Goal: Task Accomplishment & Management: Manage account settings

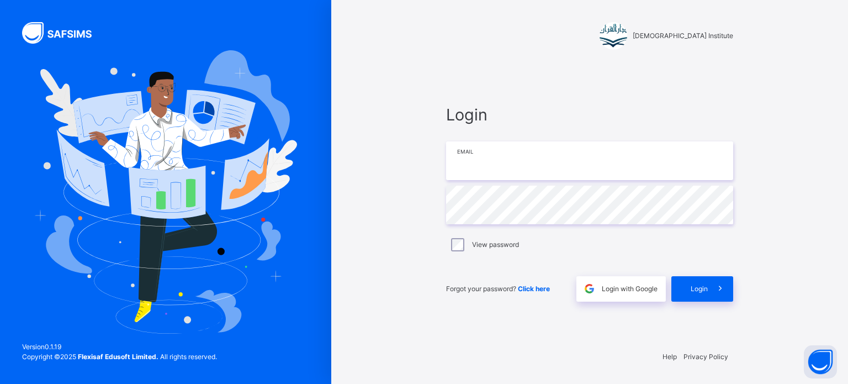
type input "**********"
drag, startPoint x: 693, startPoint y: 281, endPoint x: 693, endPoint y: 286, distance: 5.5
click at [693, 284] on div "Login" at bounding box center [702, 288] width 62 height 25
click at [694, 286] on span "Login" at bounding box center [699, 289] width 17 height 10
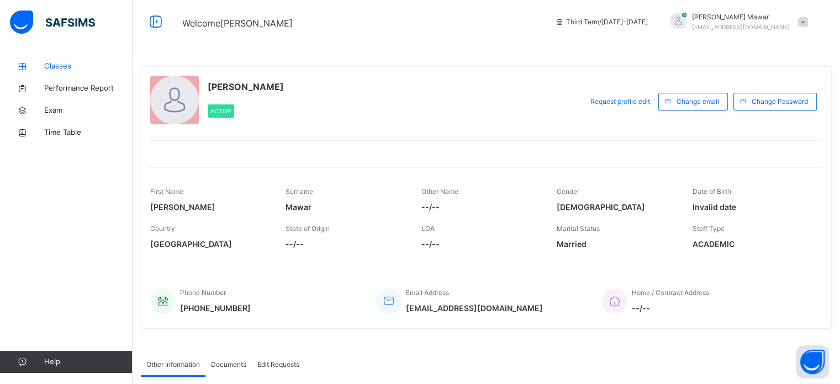
click at [41, 73] on link "Classes" at bounding box center [66, 66] width 132 height 22
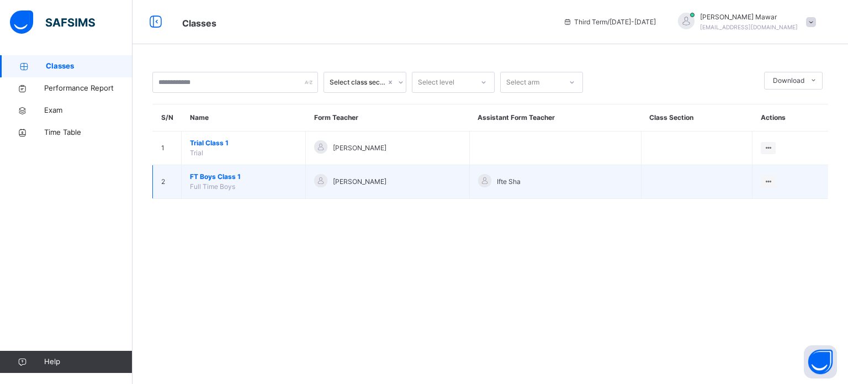
click at [214, 176] on span "FT Boys Class 1" at bounding box center [243, 177] width 107 height 10
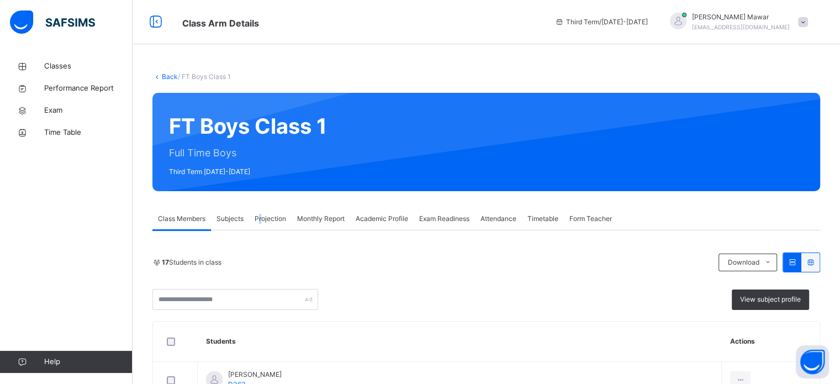
drag, startPoint x: 261, startPoint y: 222, endPoint x: 243, endPoint y: 261, distance: 42.5
click at [261, 222] on span "Projection" at bounding box center [269, 219] width 31 height 10
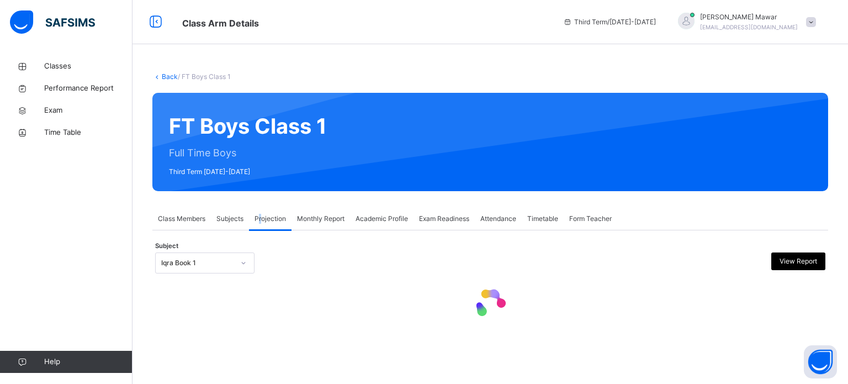
click at [231, 272] on div "Subject Iqra Book 1 View Report" at bounding box center [490, 263] width 670 height 32
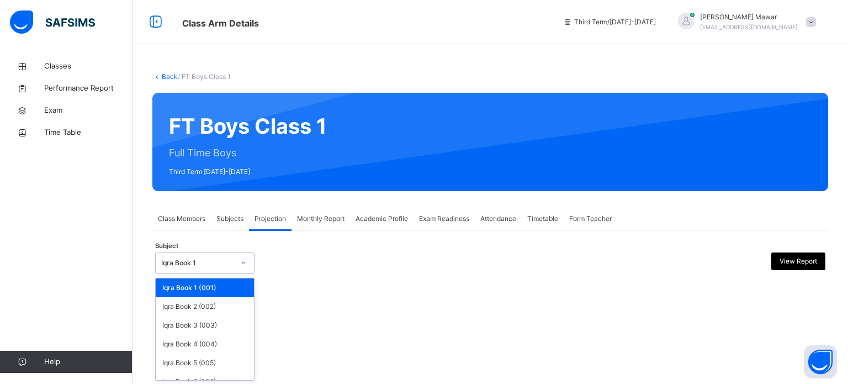
click at [248, 268] on div at bounding box center [243, 263] width 19 height 18
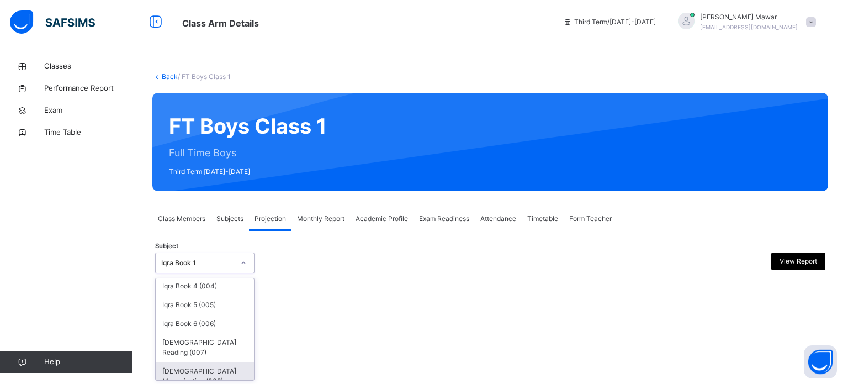
click at [234, 370] on div "[DEMOGRAPHIC_DATA] Memorisation (008)" at bounding box center [205, 376] width 98 height 29
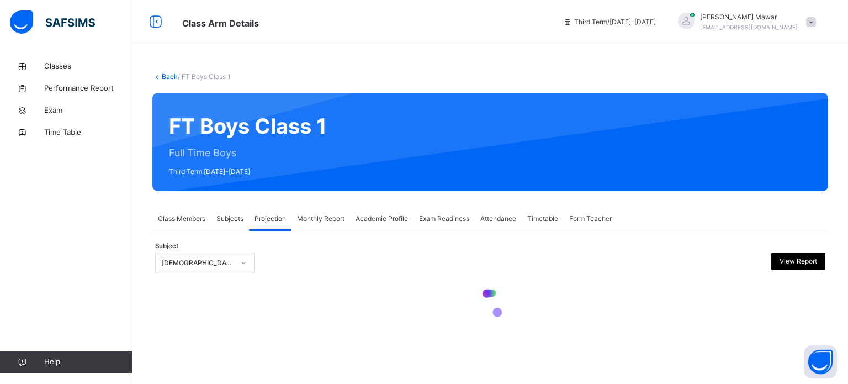
click at [280, 331] on div at bounding box center [490, 305] width 670 height 52
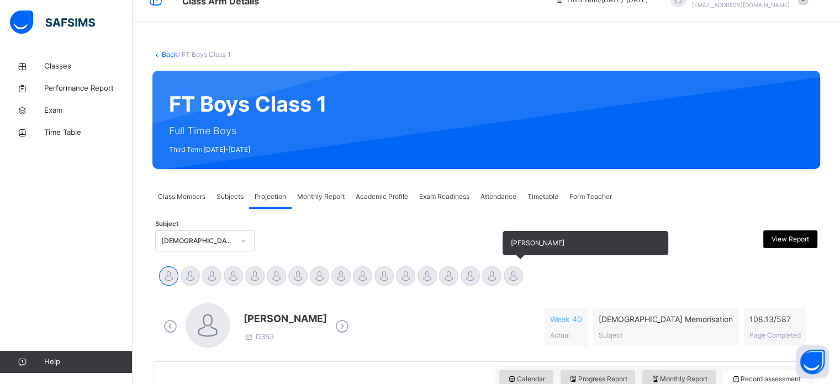
scroll to position [110, 0]
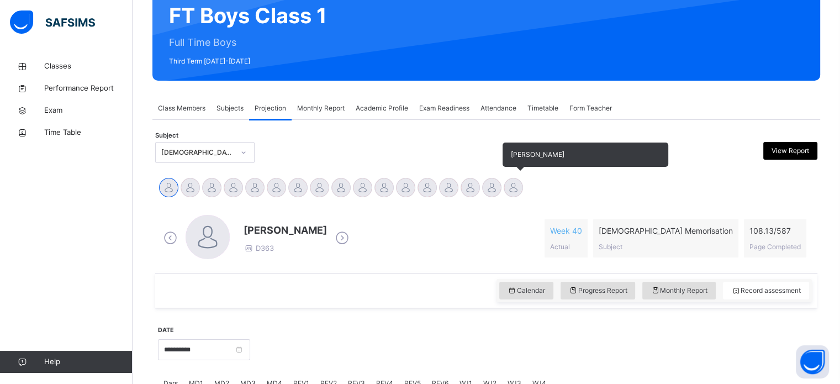
click at [520, 185] on div at bounding box center [512, 187] width 19 height 19
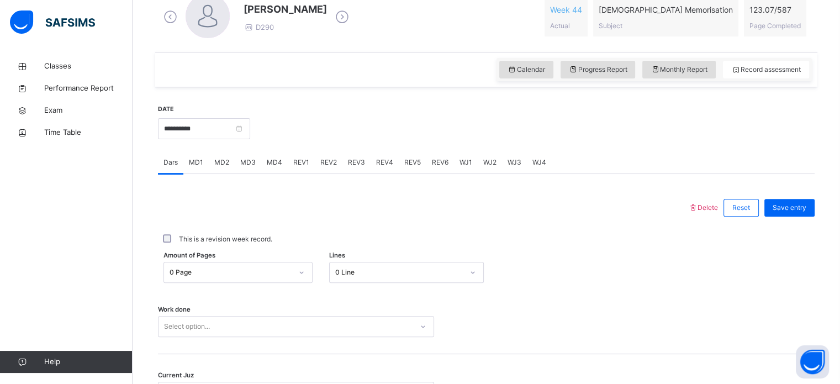
click at [237, 265] on div "0 Page" at bounding box center [237, 272] width 149 height 21
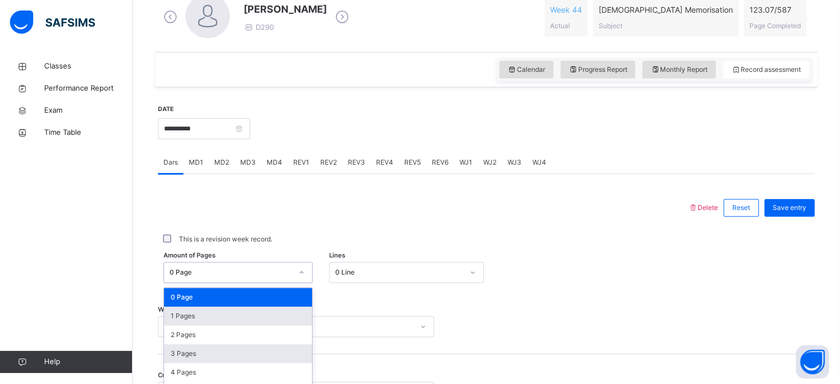
scroll to position [405, 0]
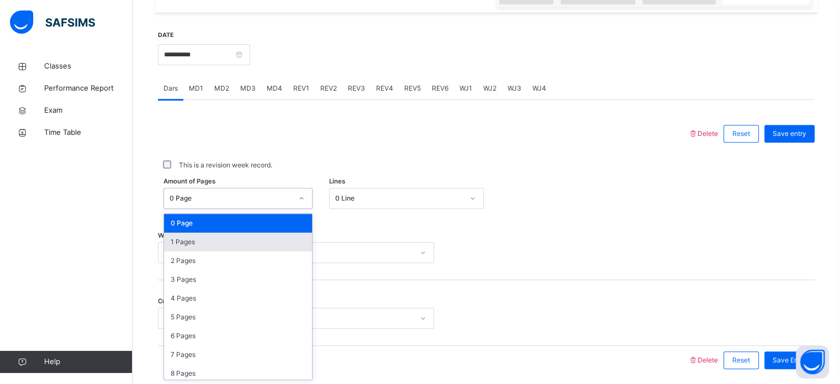
click at [213, 248] on div "1 Pages" at bounding box center [238, 241] width 148 height 19
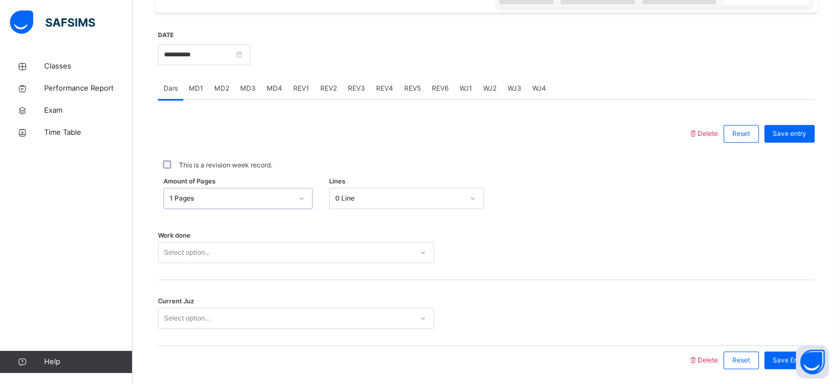
drag, startPoint x: 379, startPoint y: 205, endPoint x: 384, endPoint y: 177, distance: 28.5
click at [383, 184] on div "Delete Reset Save entry This is a revision week record. Amount of Pages option …" at bounding box center [486, 246] width 656 height 255
click at [380, 185] on div "Delete Reset Save entry This is a revision week record. Amount of Pages 1 Pages…" at bounding box center [486, 246] width 656 height 255
click at [378, 190] on div "0 Line" at bounding box center [396, 198] width 132 height 17
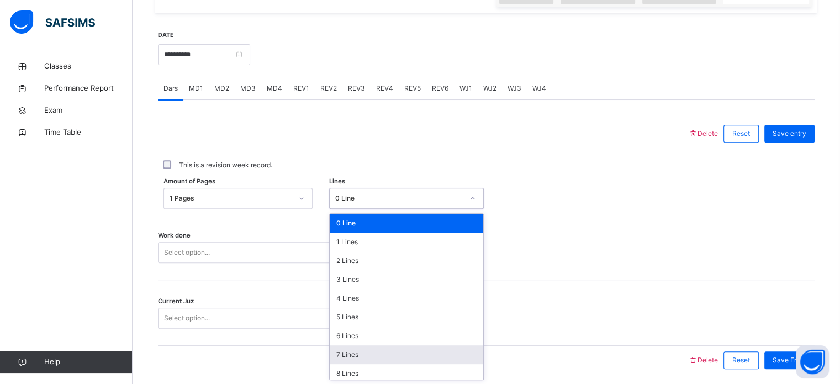
click at [367, 349] on div "7 Lines" at bounding box center [406, 354] width 153 height 19
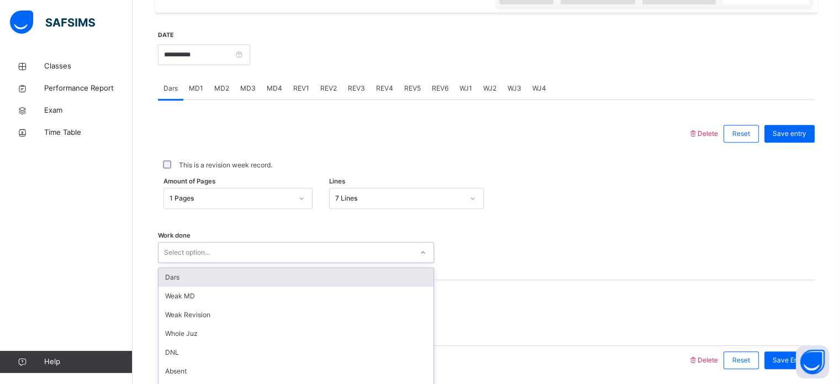
scroll to position [445, 0]
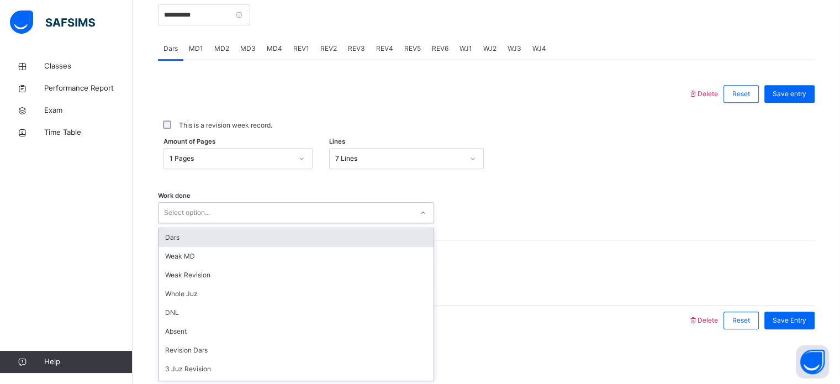
click at [316, 223] on div "option Dars focused, 1 of 16. 16 results available. Use Up and Down to choose o…" at bounding box center [296, 212] width 276 height 21
drag, startPoint x: 263, startPoint y: 238, endPoint x: 253, endPoint y: 256, distance: 20.3
click at [262, 243] on div "Dars" at bounding box center [295, 237] width 275 height 19
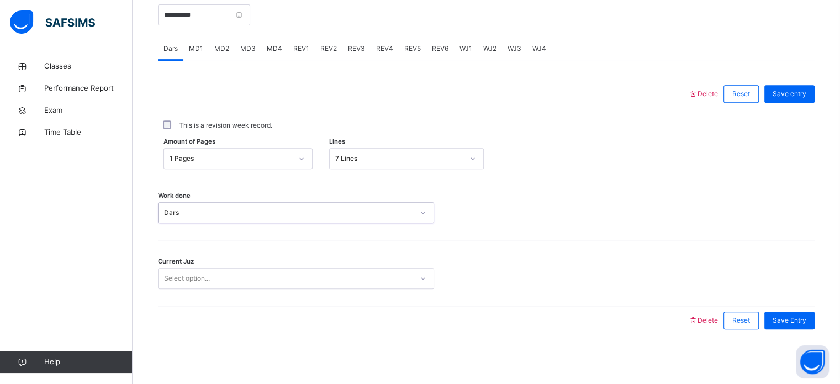
click at [215, 278] on div "Select option..." at bounding box center [285, 278] width 254 height 17
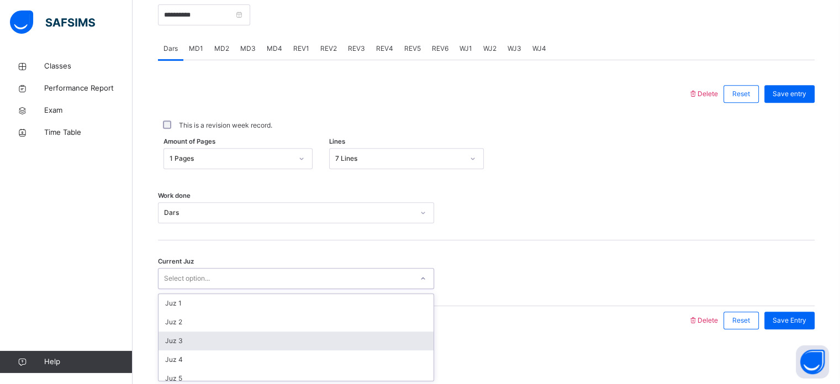
click at [171, 343] on div "Juz 3" at bounding box center [295, 340] width 275 height 19
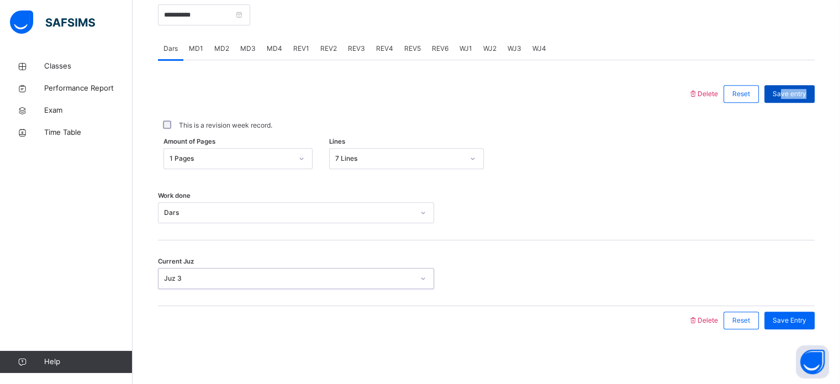
click at [787, 99] on div "Save entry" at bounding box center [786, 93] width 56 height 29
click at [787, 99] on div "Save entry" at bounding box center [789, 94] width 50 height 18
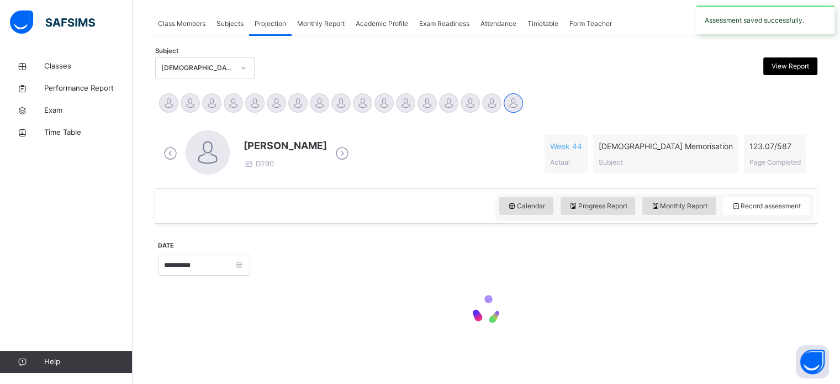
click at [787, 99] on div "**********" at bounding box center [486, 220] width 662 height 267
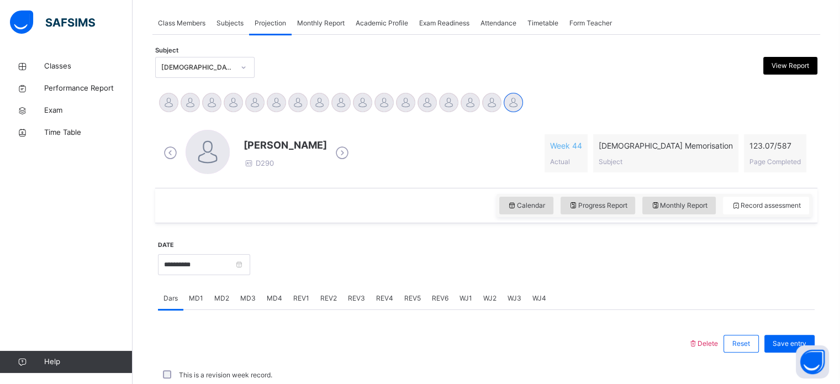
scroll to position [188, 0]
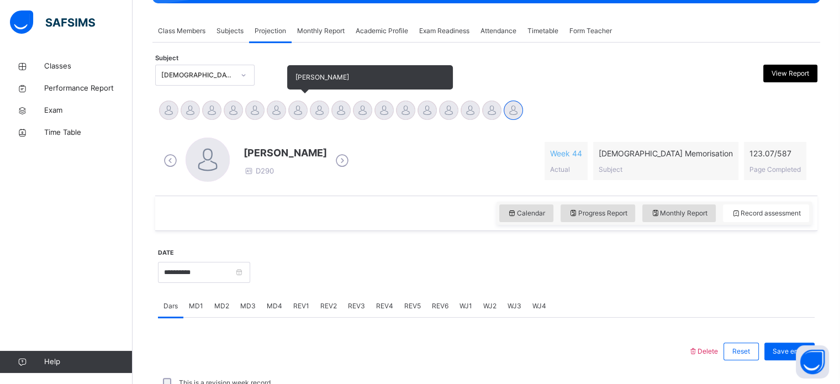
click at [300, 109] on div at bounding box center [297, 109] width 19 height 19
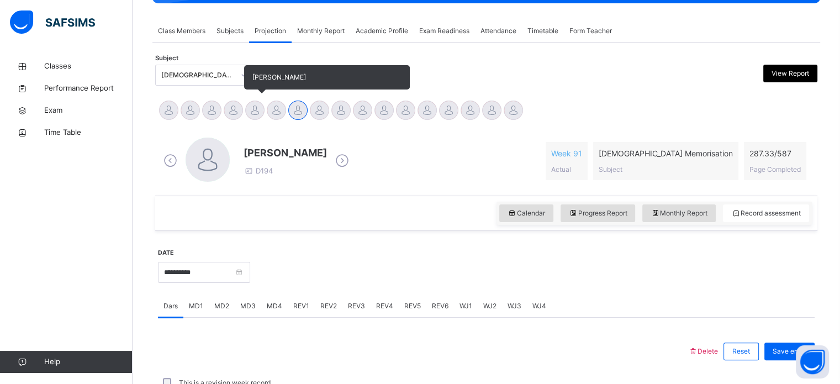
click at [254, 119] on div at bounding box center [254, 109] width 19 height 19
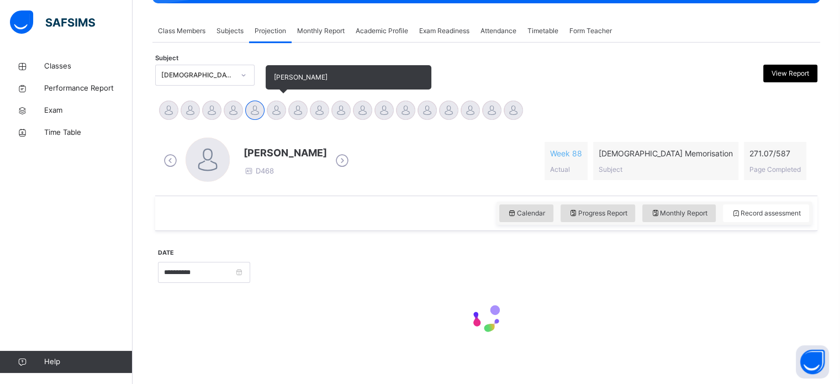
click at [278, 115] on div at bounding box center [276, 109] width 19 height 19
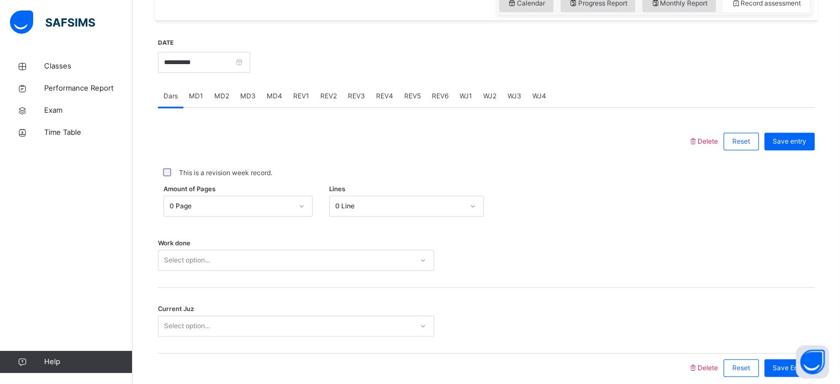
scroll to position [401, 0]
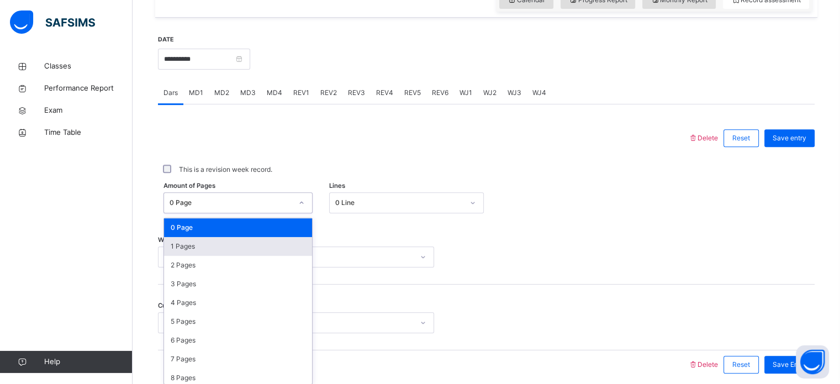
click at [216, 242] on div "1 Pages" at bounding box center [238, 246] width 148 height 19
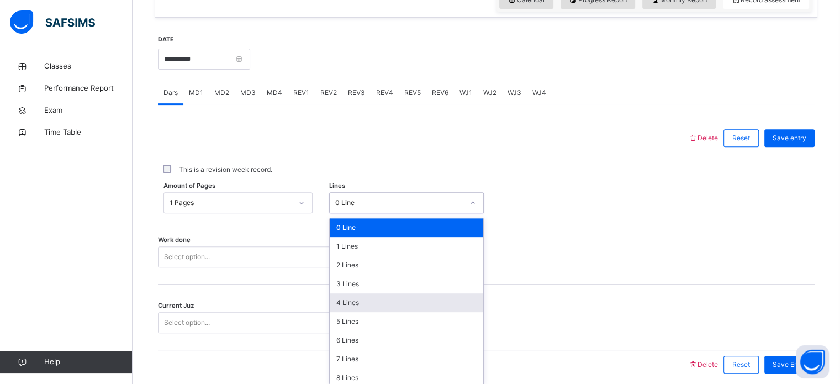
click at [369, 293] on div "4 Lines" at bounding box center [406, 302] width 153 height 19
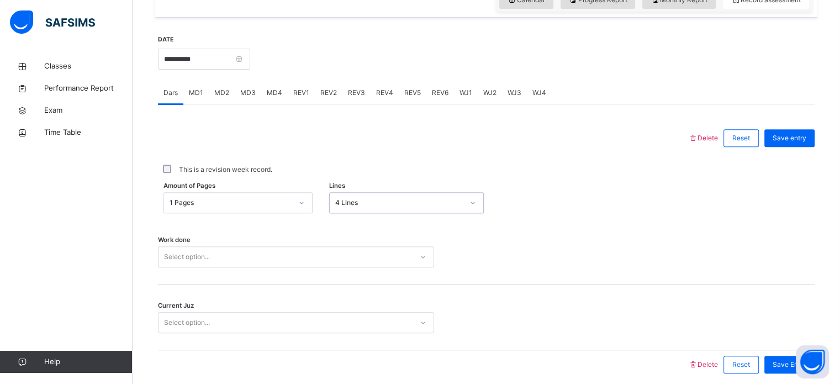
scroll to position [445, 0]
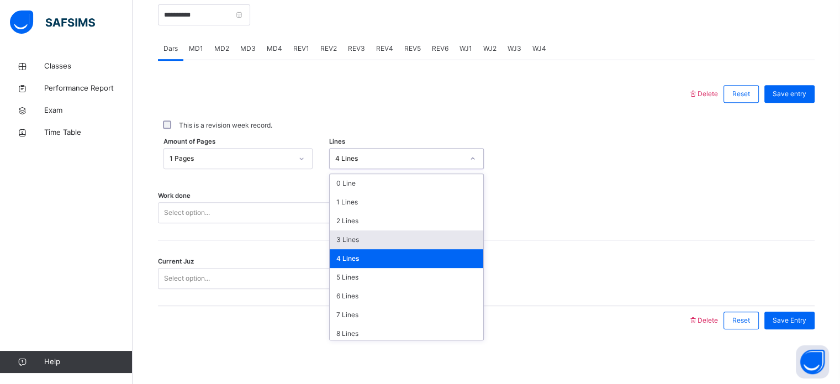
click at [382, 245] on div "3 Lines" at bounding box center [406, 239] width 153 height 19
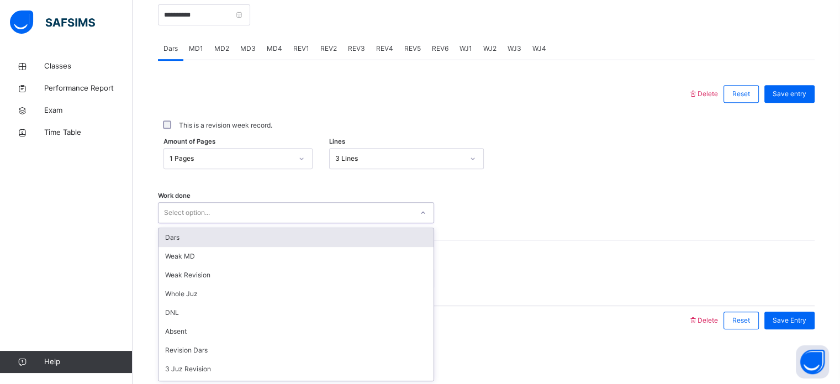
click at [353, 238] on div "Dars" at bounding box center [295, 237] width 275 height 19
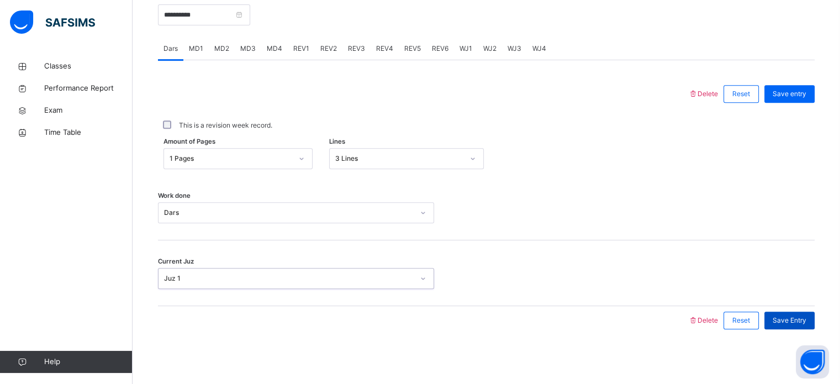
click at [802, 325] on div "Save Entry" at bounding box center [789, 320] width 50 height 18
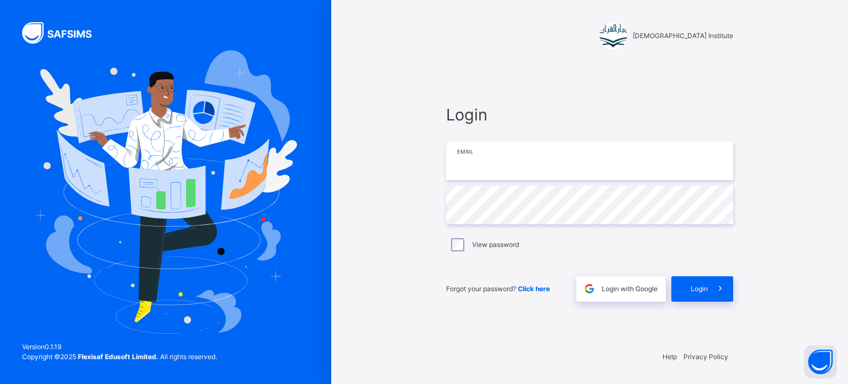
click at [495, 165] on input "email" at bounding box center [589, 160] width 287 height 39
type input "**********"
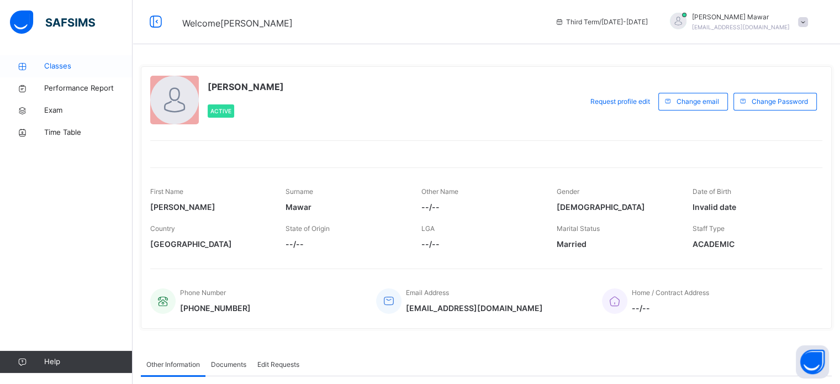
click at [60, 56] on link "Classes" at bounding box center [66, 66] width 132 height 22
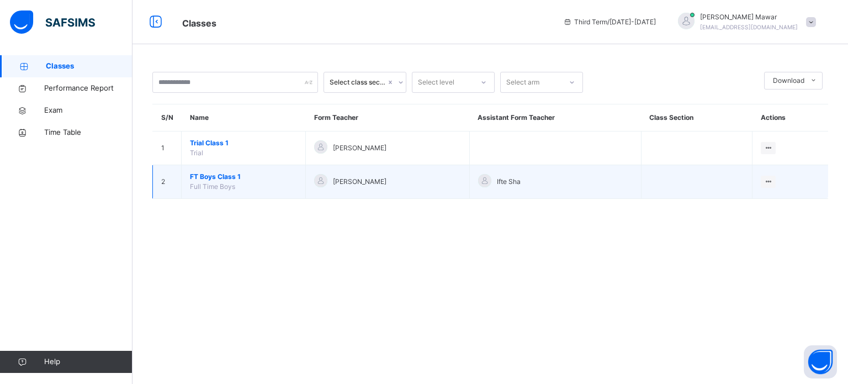
click at [208, 177] on span "FT Boys Class 1" at bounding box center [243, 177] width 107 height 10
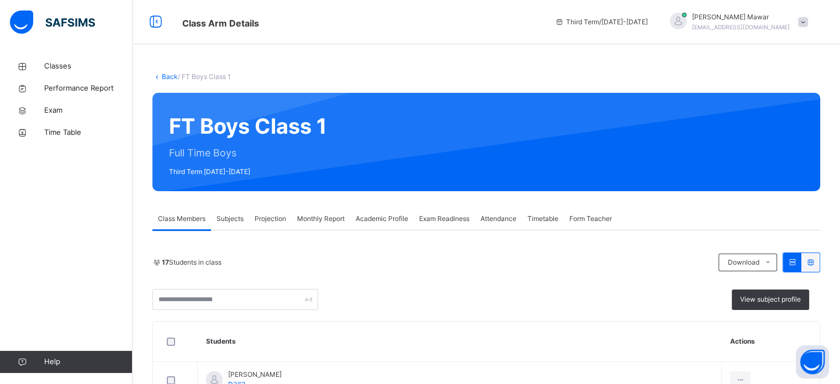
click at [484, 218] on span "Attendance" at bounding box center [498, 219] width 36 height 10
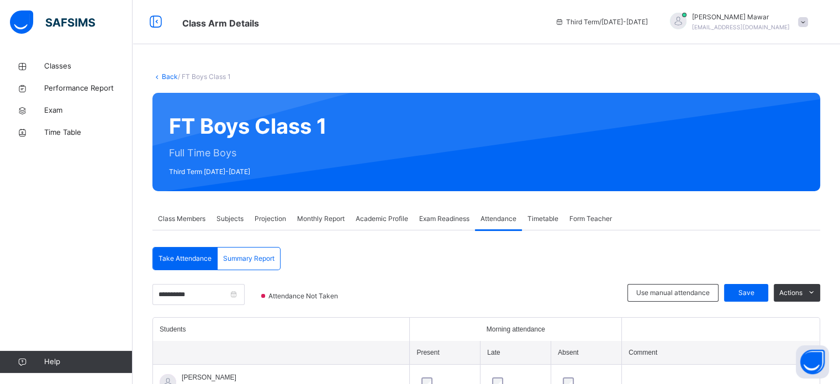
click at [758, 293] on span "Save" at bounding box center [746, 293] width 28 height 10
click at [265, 215] on span "Projection" at bounding box center [269, 219] width 31 height 10
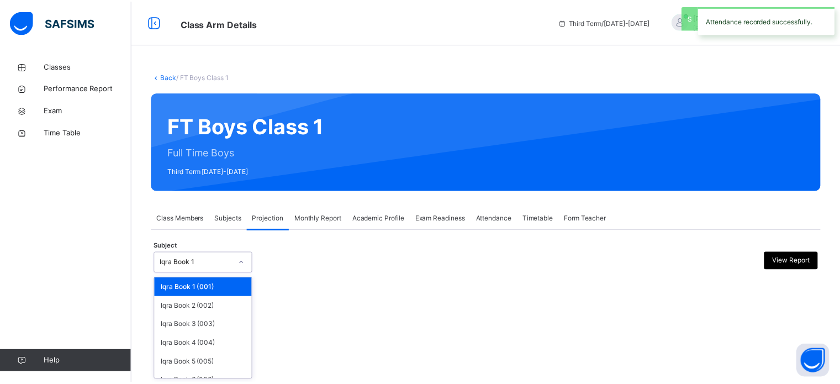
scroll to position [58, 0]
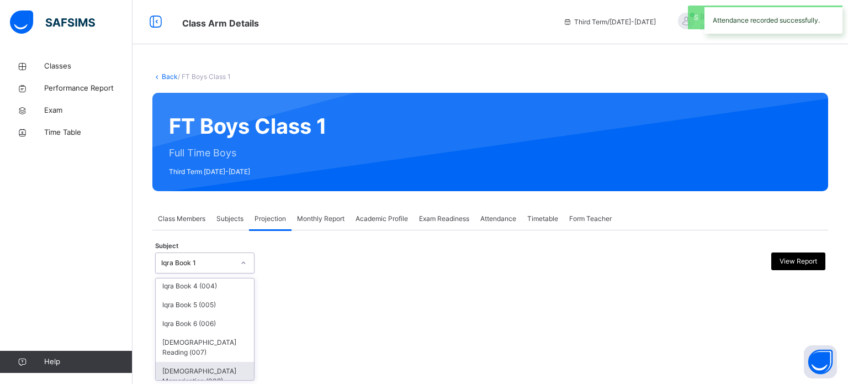
click at [184, 362] on div "[DEMOGRAPHIC_DATA] Memorisation (008)" at bounding box center [205, 376] width 98 height 29
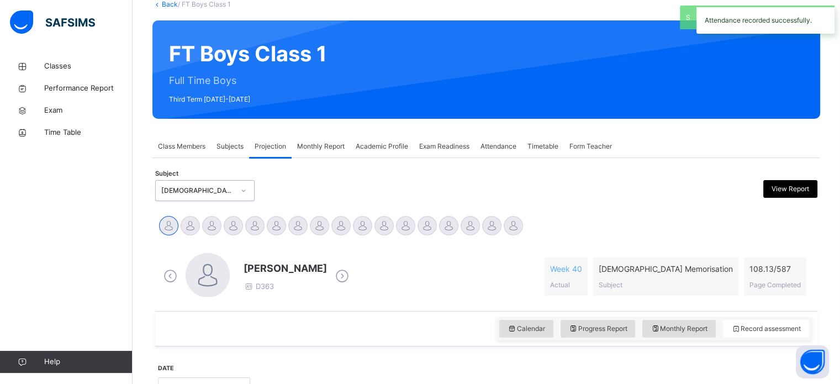
scroll to position [195, 0]
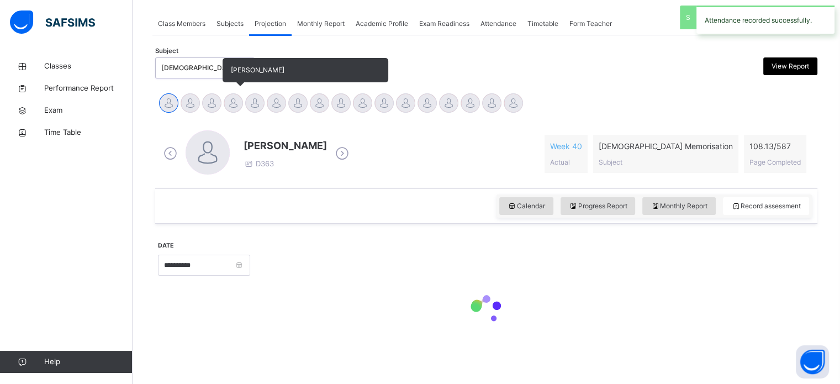
click at [231, 100] on div at bounding box center [233, 102] width 19 height 19
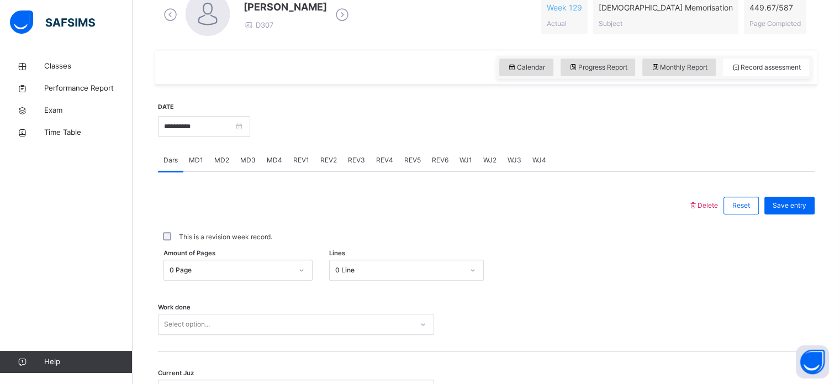
scroll to position [381, 0]
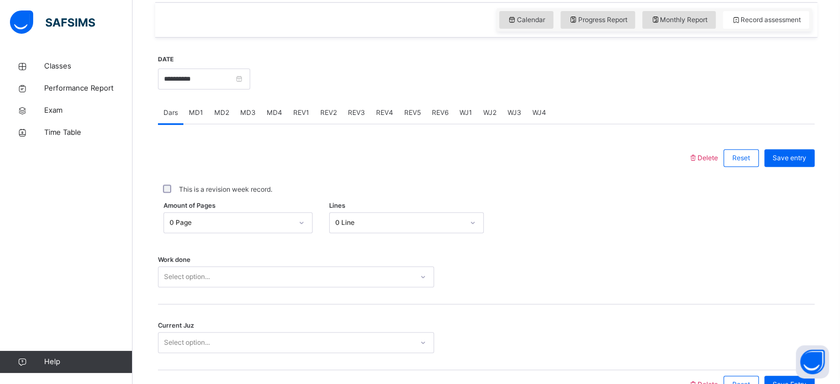
click at [221, 107] on div "MD2" at bounding box center [222, 113] width 26 height 22
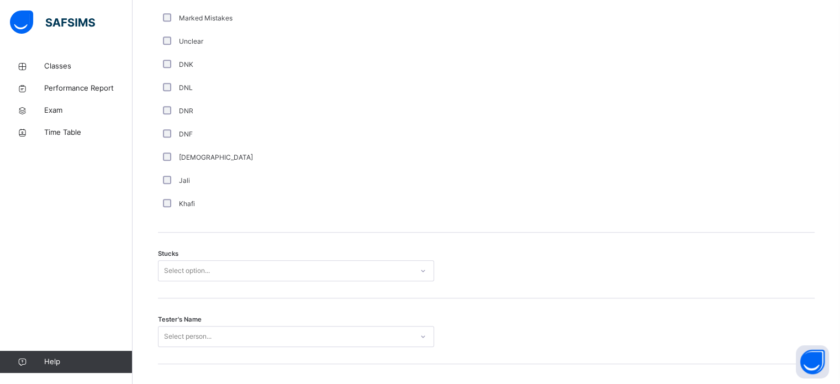
click at [171, 291] on div "Stucks Select option..." at bounding box center [486, 265] width 656 height 66
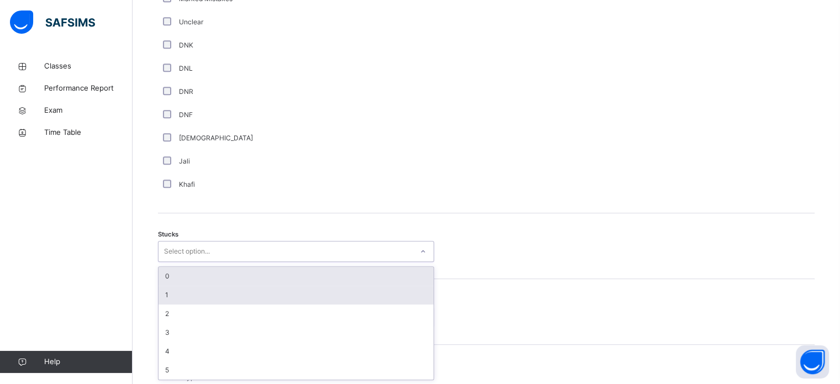
click at [166, 299] on div "1" at bounding box center [295, 294] width 275 height 19
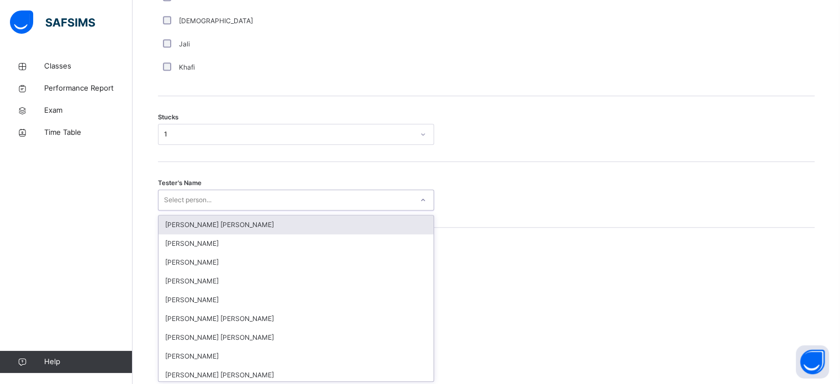
scroll to position [880, 0]
type input "*****"
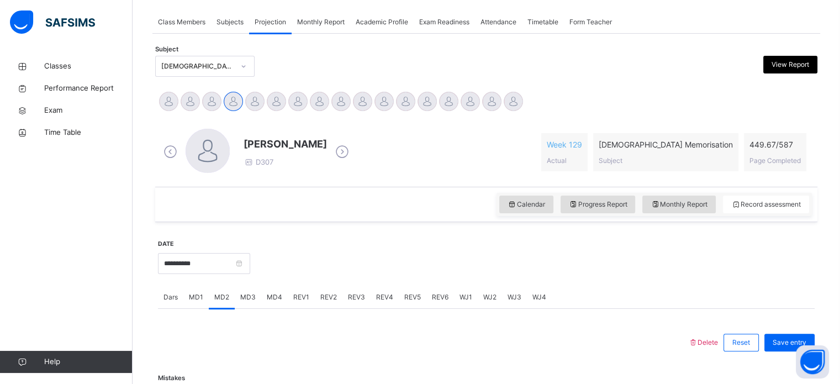
scroll to position [183, 0]
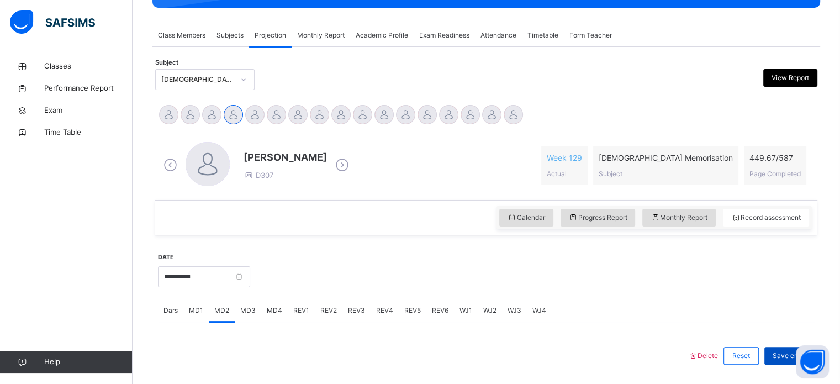
click at [781, 353] on span "Save entry" at bounding box center [789, 356] width 34 height 10
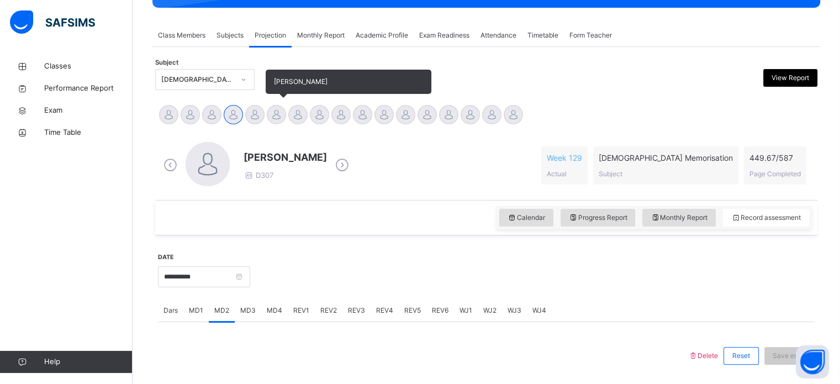
click at [274, 109] on div at bounding box center [276, 114] width 19 height 19
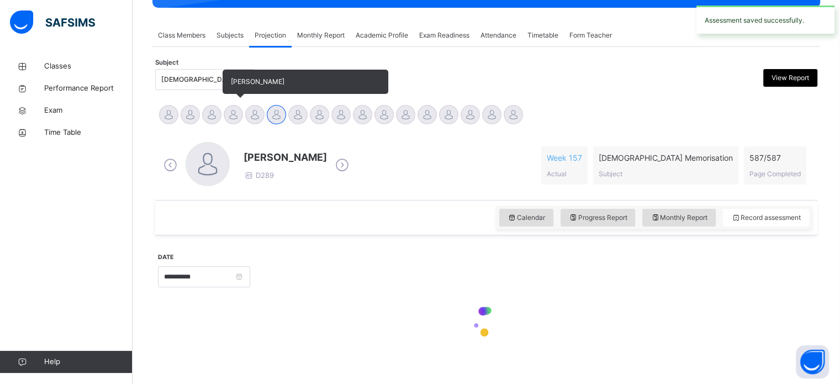
click at [239, 113] on div at bounding box center [233, 114] width 19 height 19
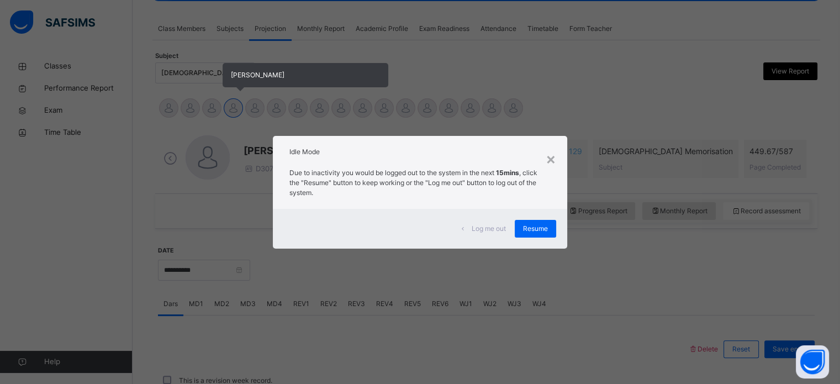
scroll to position [194, 0]
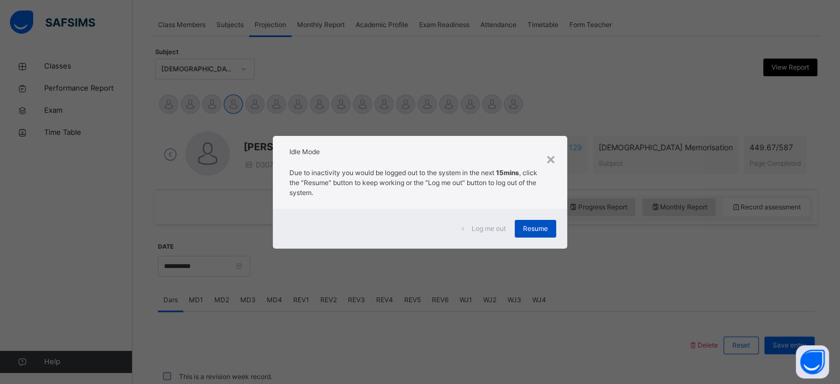
click at [545, 227] on span "Resume" at bounding box center [535, 229] width 25 height 10
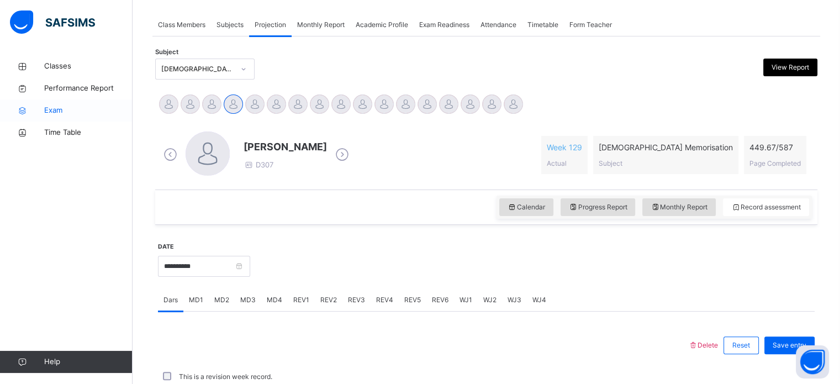
click at [57, 115] on span "Exam" at bounding box center [88, 110] width 88 height 11
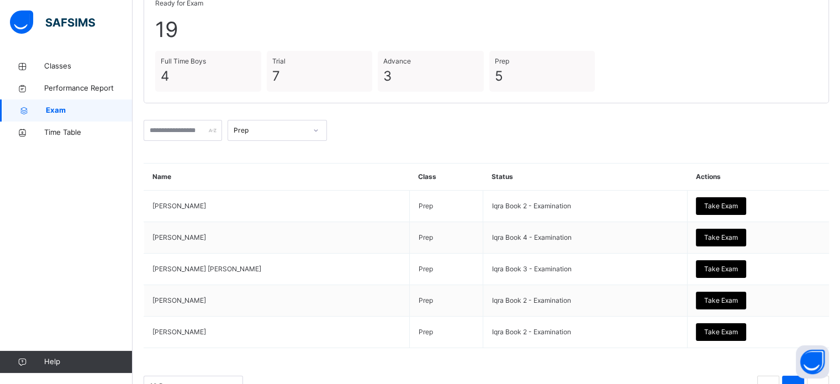
scroll to position [93, 0]
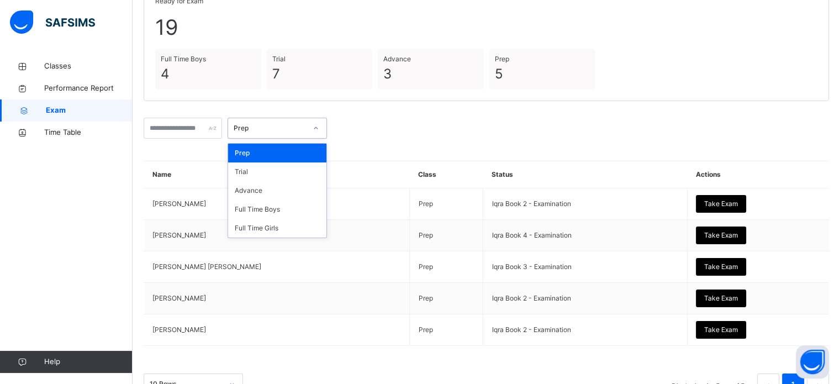
click at [306, 124] on div "Prep" at bounding box center [270, 128] width 73 height 10
click at [303, 207] on div "Full Time Boys" at bounding box center [277, 209] width 98 height 19
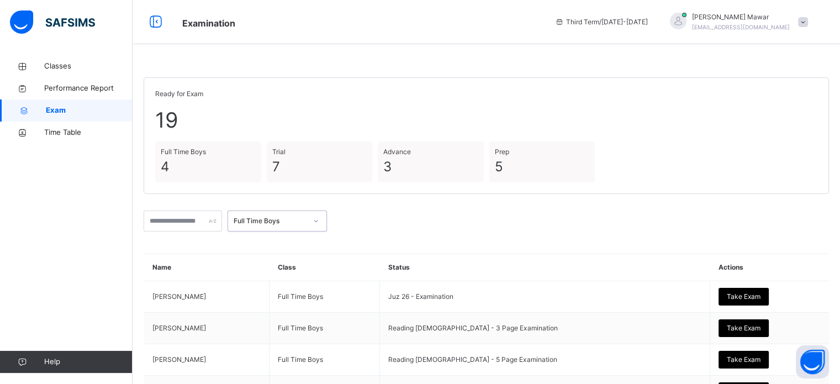
scroll to position [94, 0]
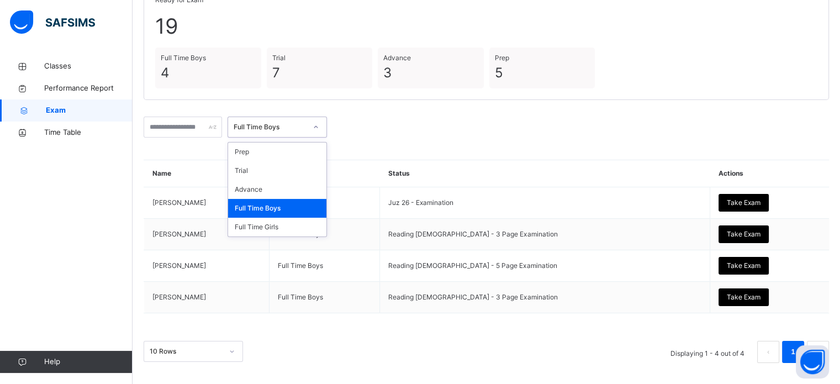
click at [306, 125] on div "Full Time Boys" at bounding box center [270, 127] width 73 height 10
click at [307, 225] on div "Full Time Girls" at bounding box center [277, 226] width 98 height 19
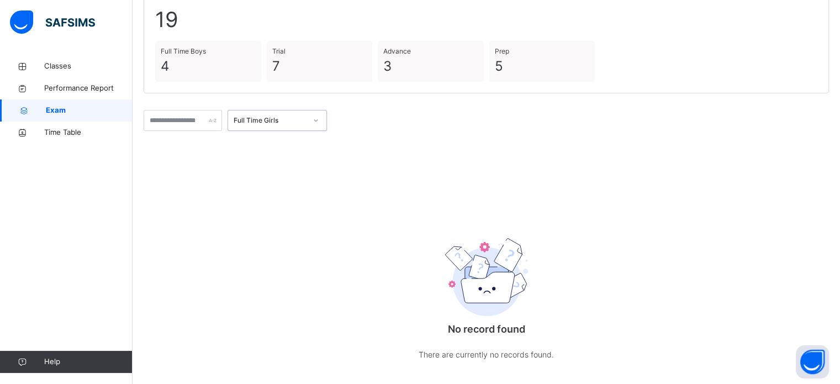
scroll to position [102, 0]
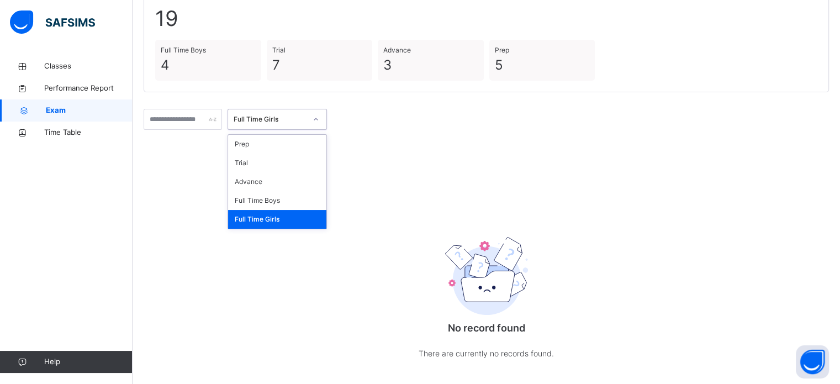
click at [306, 115] on div "Full Time Girls" at bounding box center [270, 119] width 73 height 10
click at [314, 182] on div "Advance" at bounding box center [277, 181] width 98 height 19
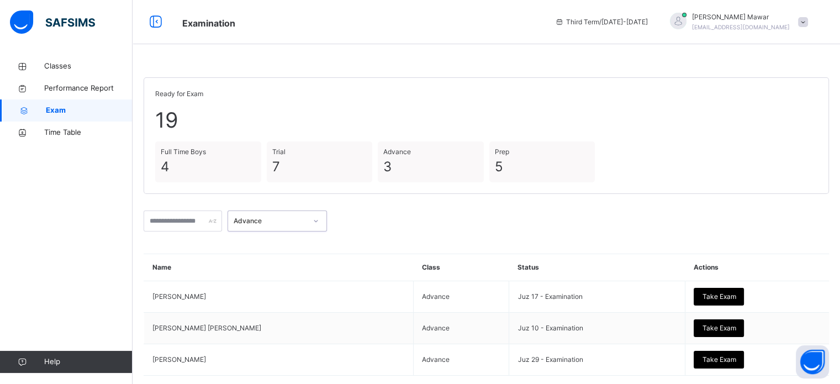
scroll to position [62, 0]
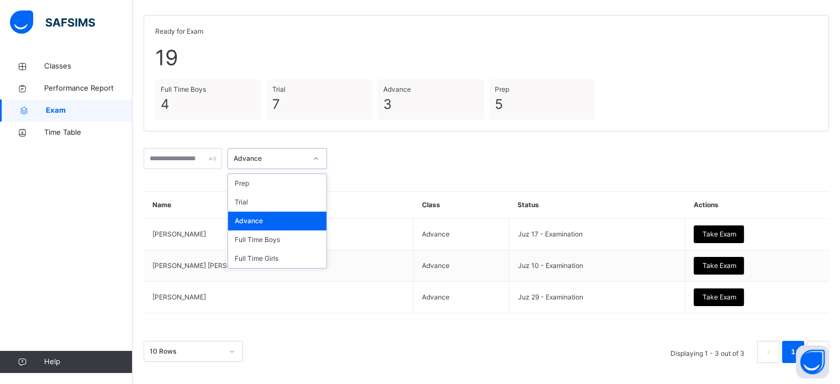
click at [306, 161] on div "Advance" at bounding box center [270, 158] width 73 height 10
click at [303, 254] on div "Full Time Girls" at bounding box center [277, 258] width 98 height 19
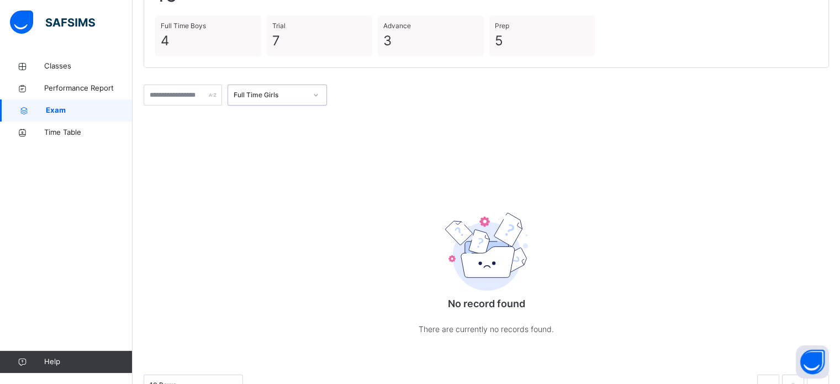
scroll to position [128, 0]
click at [61, 59] on link "Classes" at bounding box center [66, 66] width 132 height 22
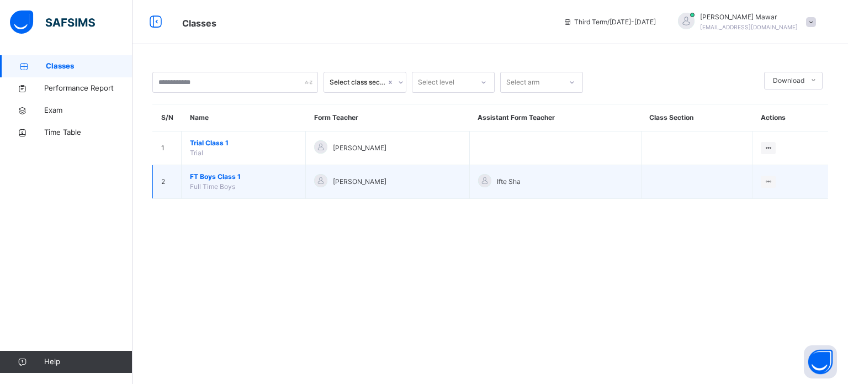
click at [221, 174] on span "FT Boys Class 1" at bounding box center [243, 177] width 107 height 10
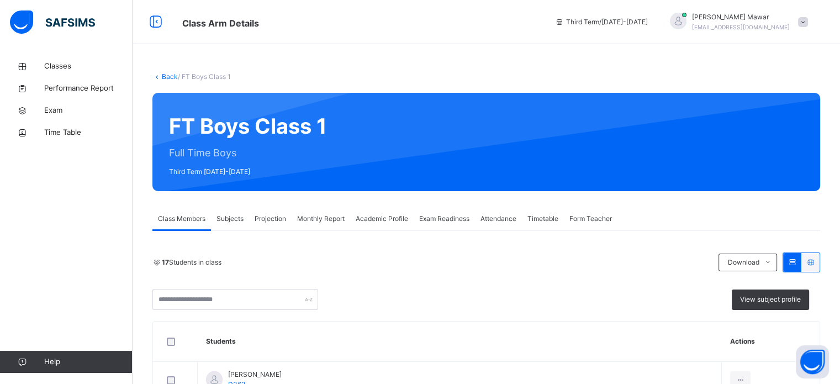
click at [503, 210] on div "Attendance" at bounding box center [498, 219] width 47 height 22
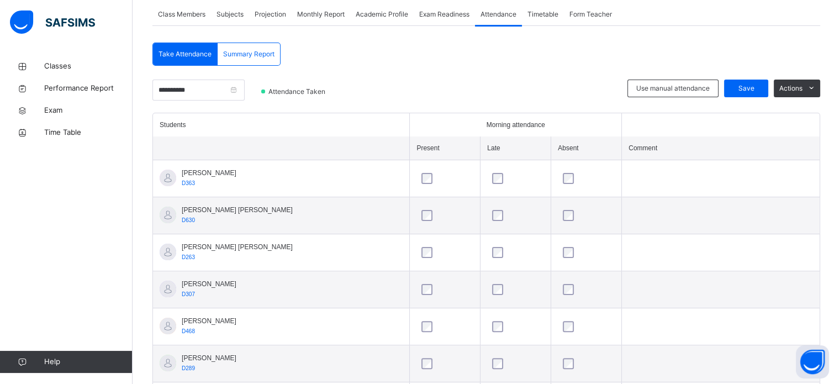
scroll to position [206, 0]
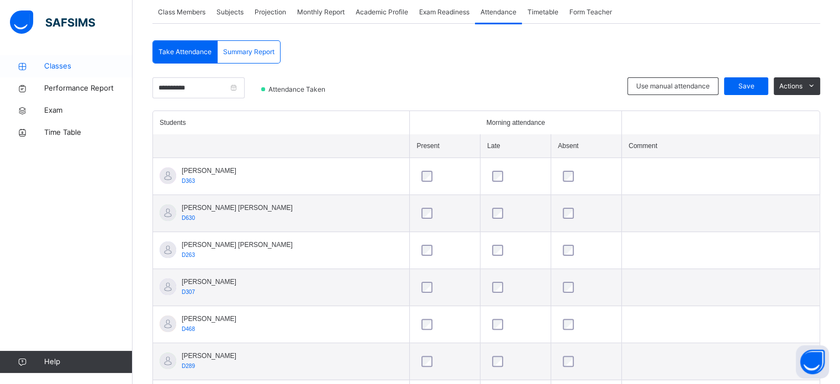
click at [84, 65] on span "Classes" at bounding box center [88, 66] width 88 height 11
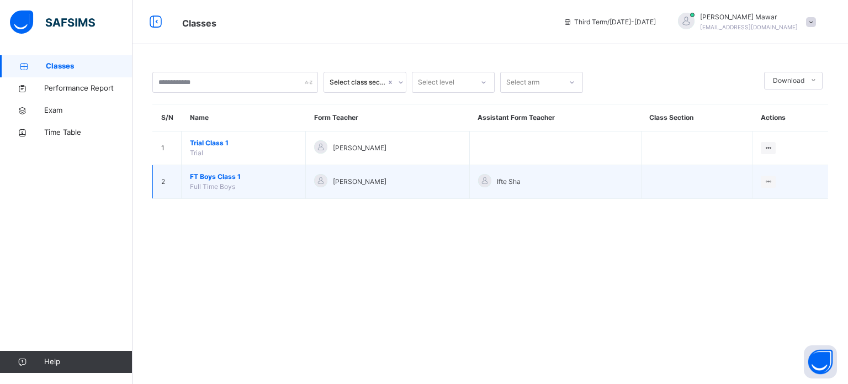
click at [223, 176] on span "FT Boys Class 1" at bounding box center [243, 177] width 107 height 10
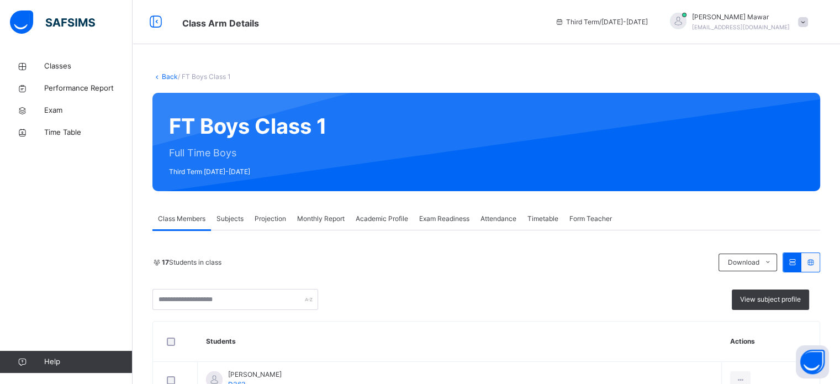
click at [283, 211] on div "Projection" at bounding box center [270, 219] width 43 height 22
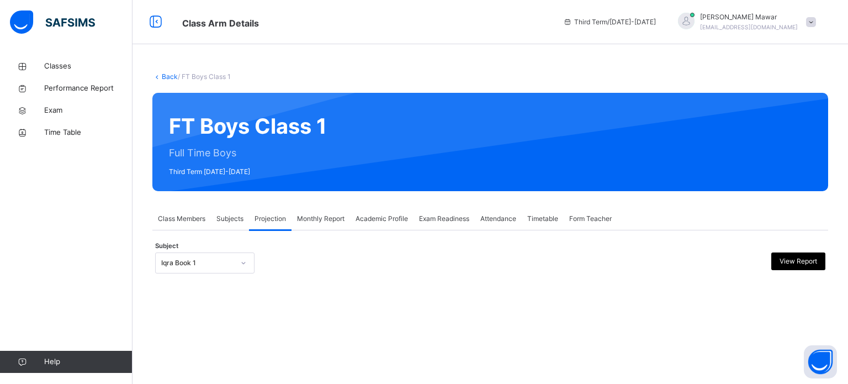
click at [234, 266] on div at bounding box center [243, 263] width 21 height 20
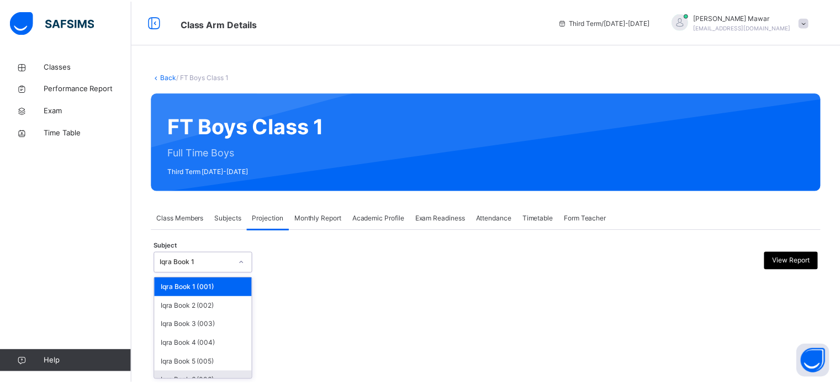
scroll to position [58, 0]
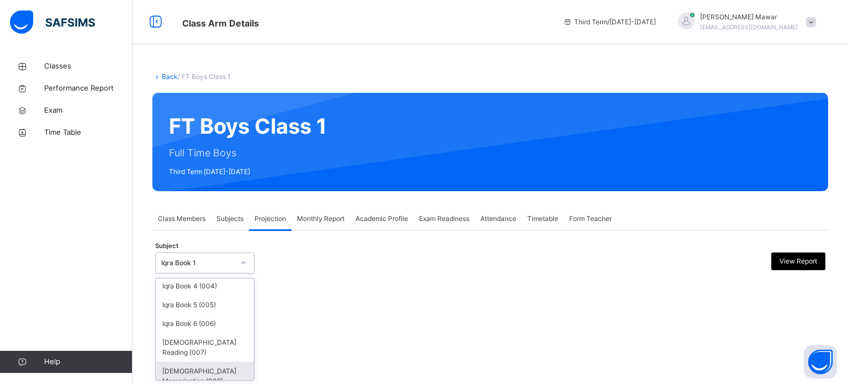
click at [206, 364] on div "[DEMOGRAPHIC_DATA] Memorisation (008)" at bounding box center [205, 376] width 98 height 29
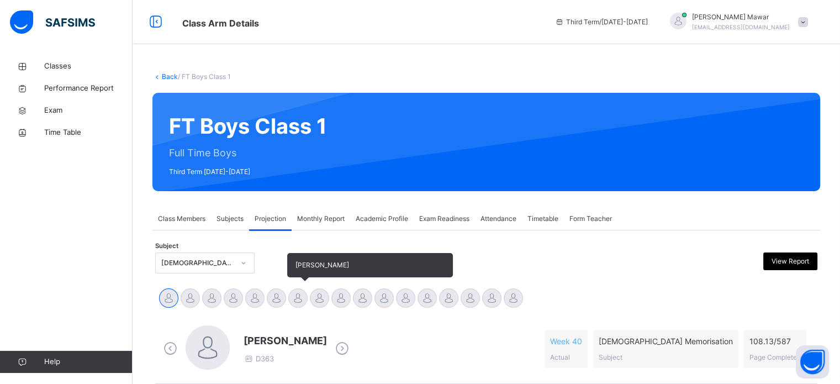
click at [296, 300] on div at bounding box center [297, 297] width 19 height 19
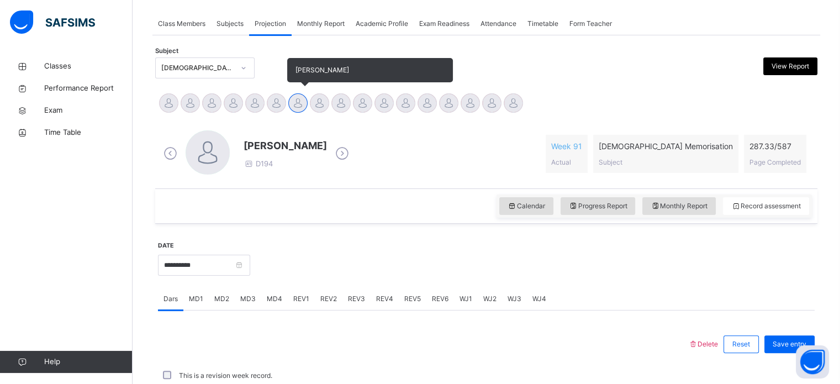
scroll to position [398, 0]
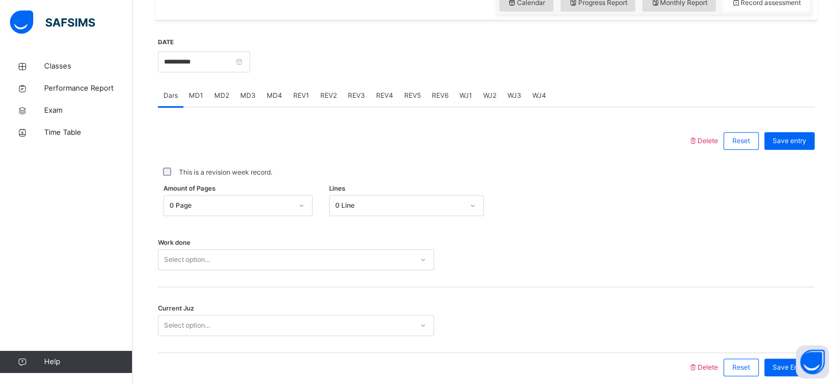
click at [247, 199] on div "0 Page" at bounding box center [227, 205] width 127 height 17
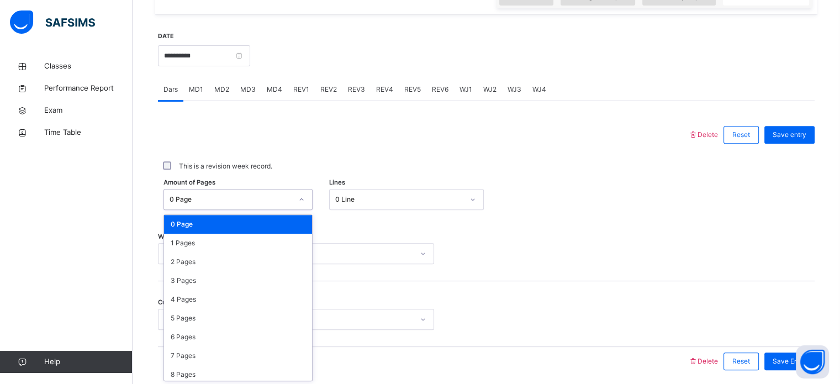
scroll to position [405, 0]
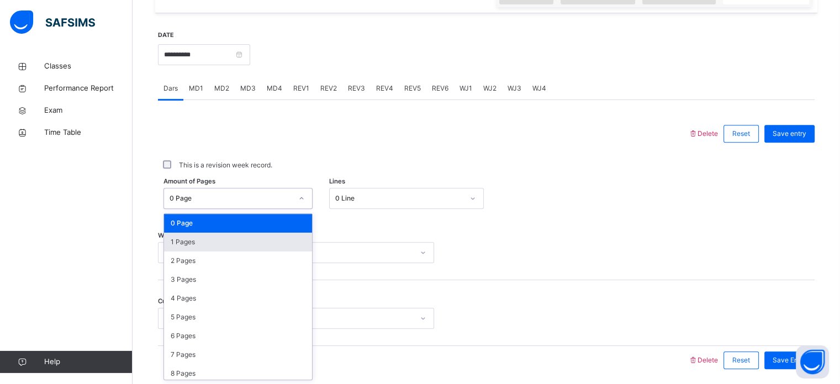
click at [183, 242] on div "1 Pages" at bounding box center [238, 241] width 148 height 19
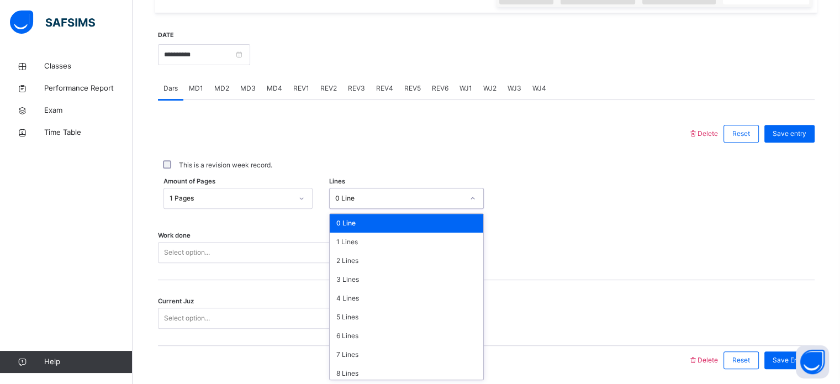
click at [411, 189] on div "0 Line" at bounding box center [406, 198] width 155 height 21
click at [341, 354] on div "7 Lines" at bounding box center [406, 354] width 153 height 19
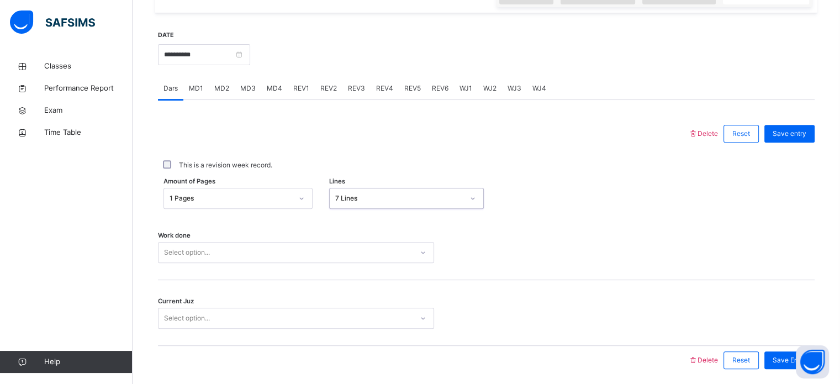
click at [405, 255] on div "Select option..." at bounding box center [296, 252] width 276 height 21
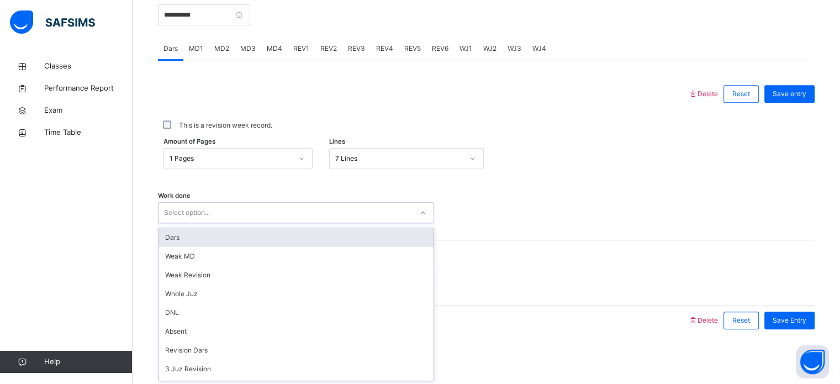
click at [344, 237] on div "Dars" at bounding box center [295, 237] width 275 height 19
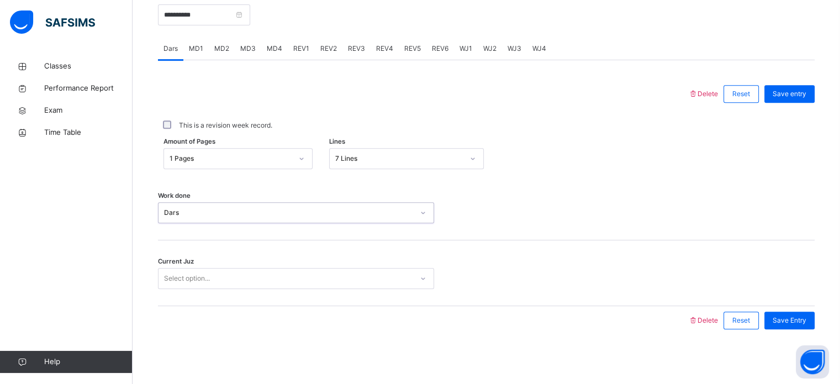
click at [303, 282] on div "Select option..." at bounding box center [285, 278] width 254 height 17
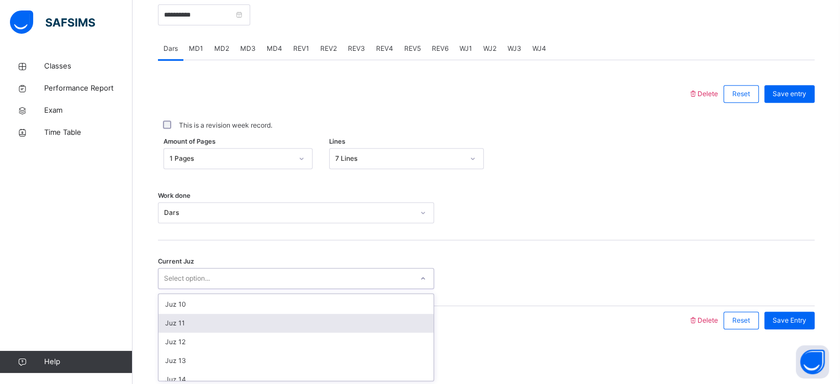
scroll to position [167, 0]
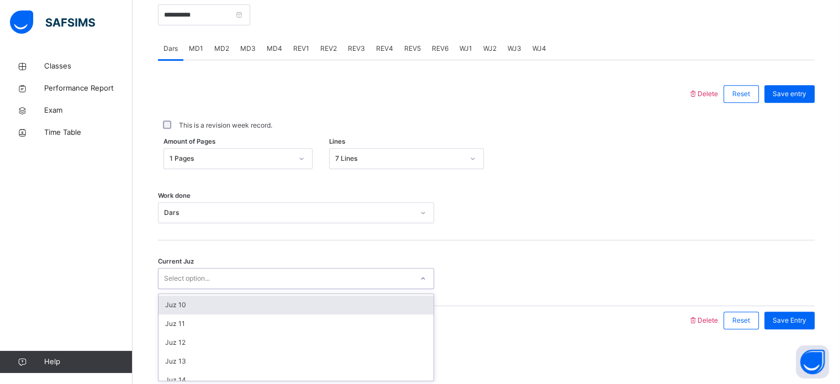
click at [255, 305] on div "Juz 10" at bounding box center [295, 304] width 275 height 19
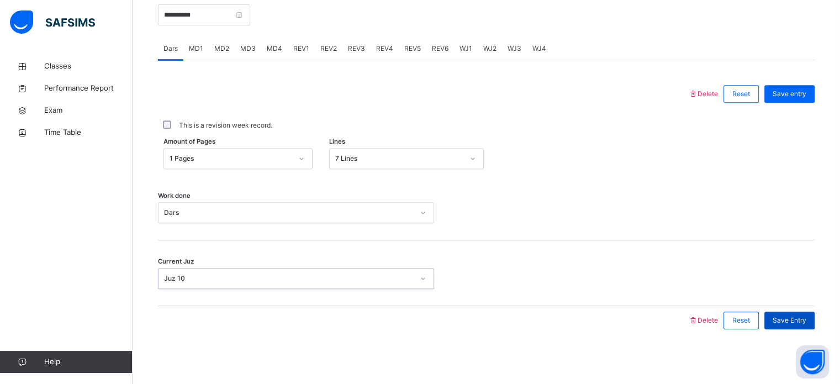
click at [786, 324] on span "Save Entry" at bounding box center [789, 320] width 34 height 10
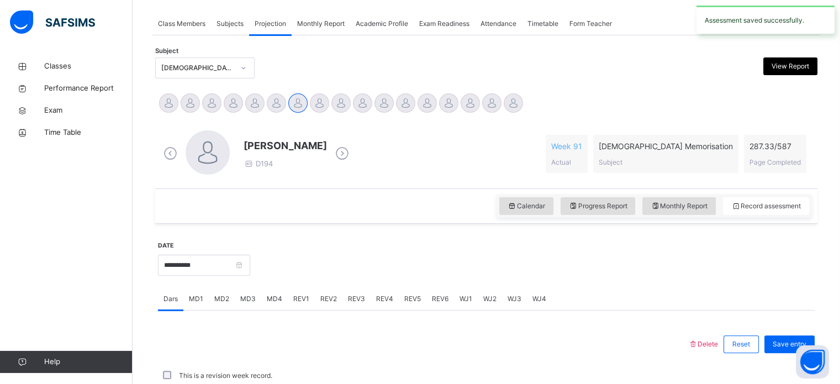
scroll to position [445, 0]
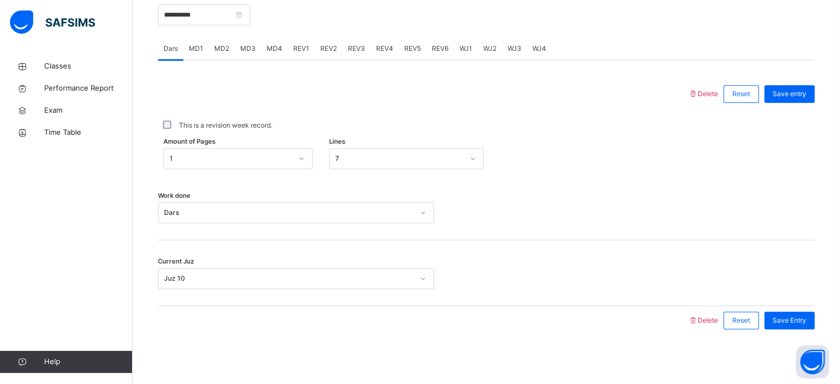
click at [786, 324] on span "Save Entry" at bounding box center [789, 320] width 34 height 10
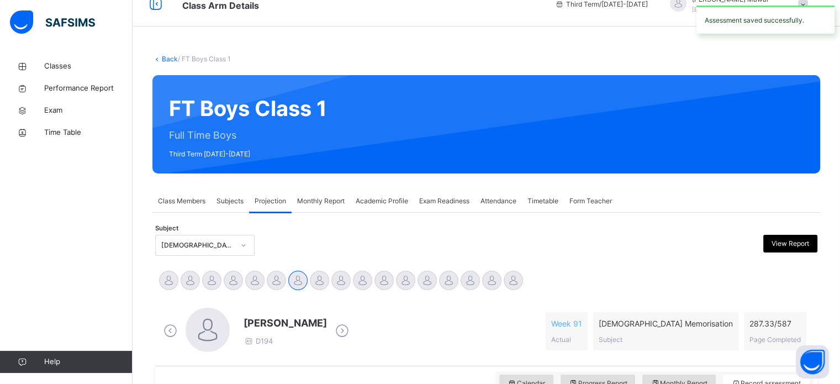
scroll to position [0, 0]
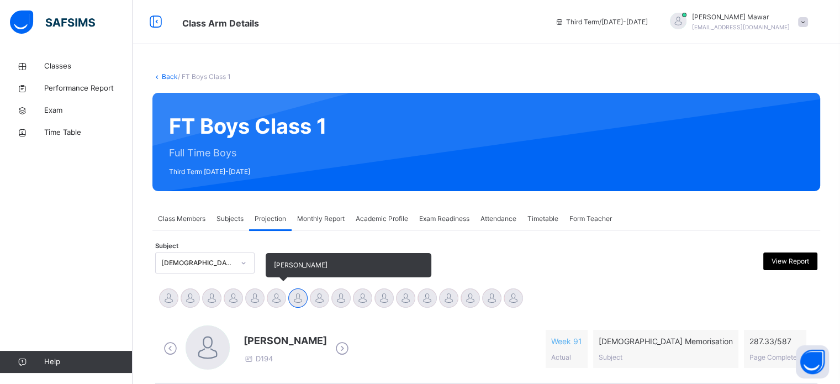
click at [276, 305] on div at bounding box center [276, 297] width 19 height 19
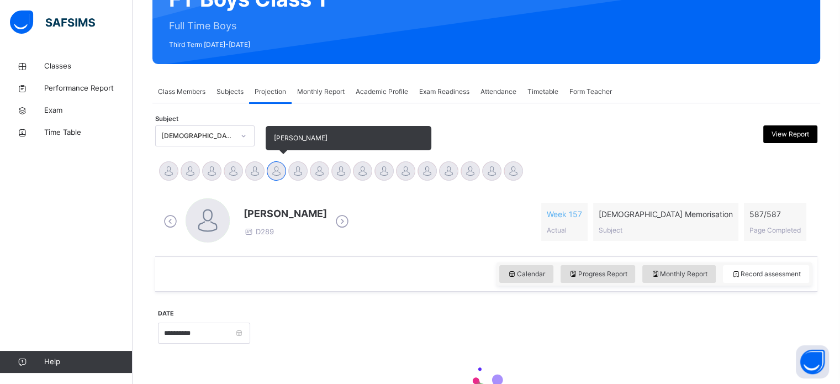
scroll to position [195, 0]
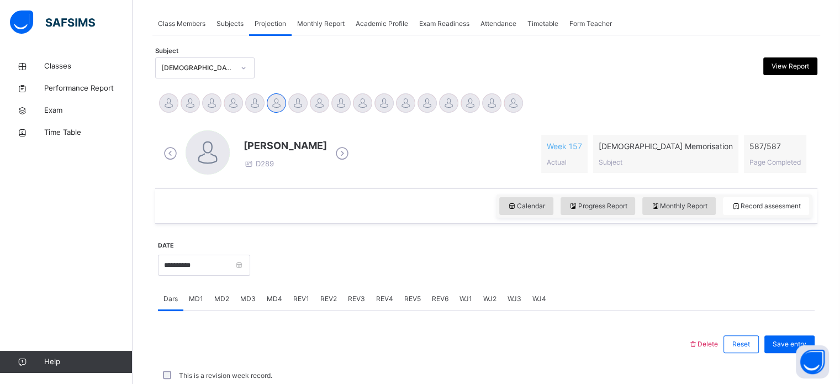
click at [216, 304] on div "MD2" at bounding box center [222, 299] width 26 height 22
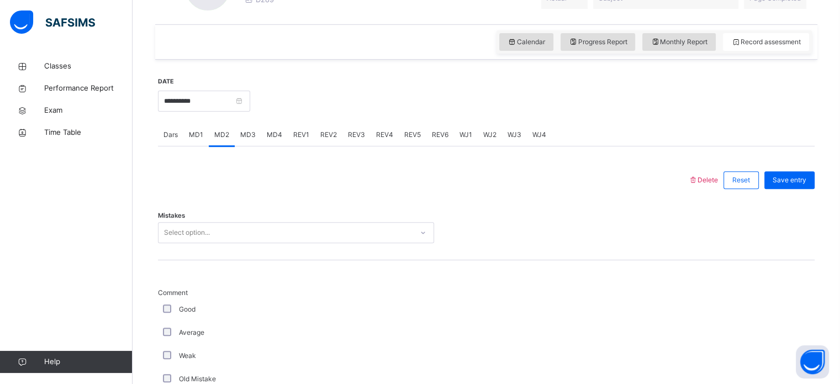
scroll to position [364, 0]
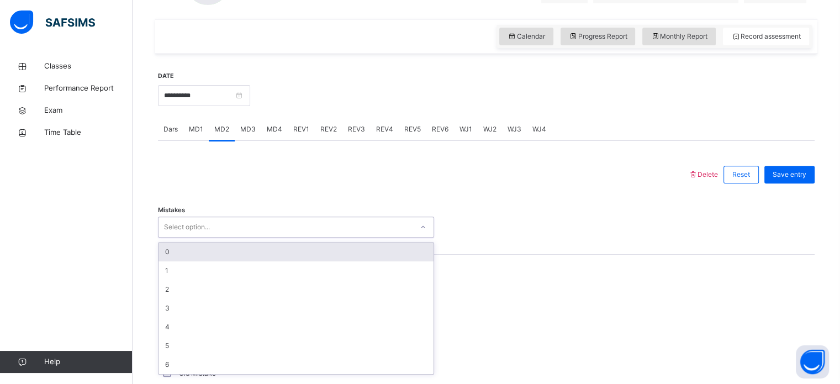
click at [327, 245] on div "0" at bounding box center [295, 251] width 275 height 19
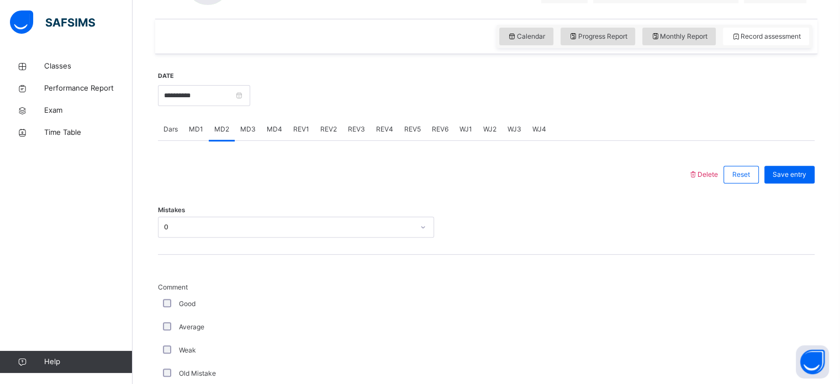
click at [169, 315] on div "Average" at bounding box center [296, 326] width 276 height 23
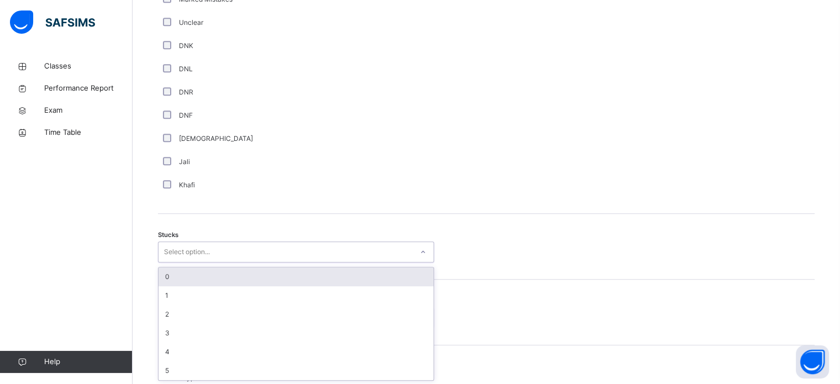
scroll to position [762, 0]
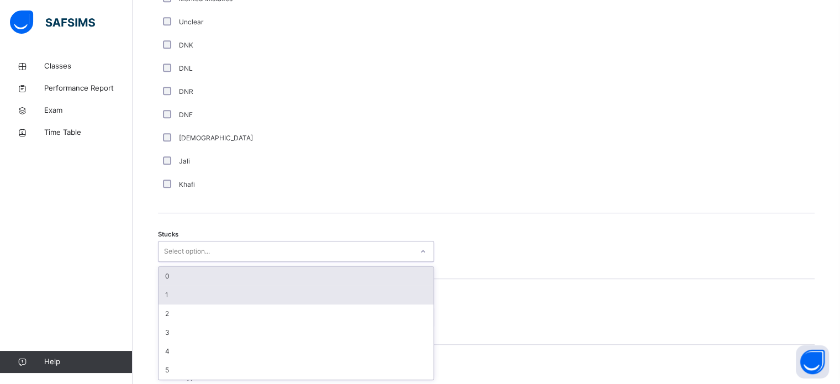
click at [223, 298] on div "1" at bounding box center [295, 294] width 275 height 19
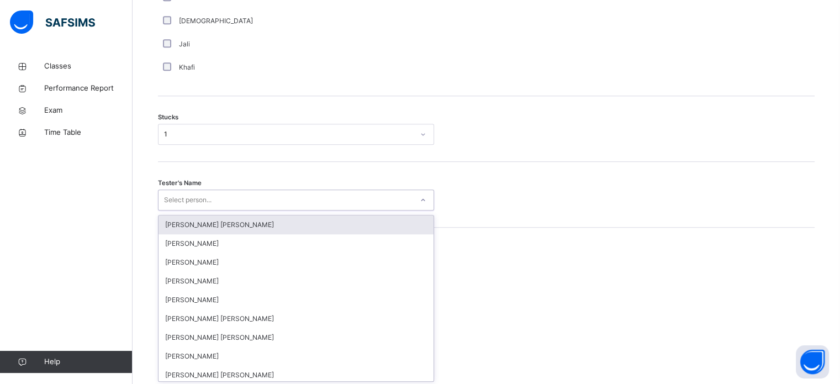
scroll to position [880, 0]
type input "****"
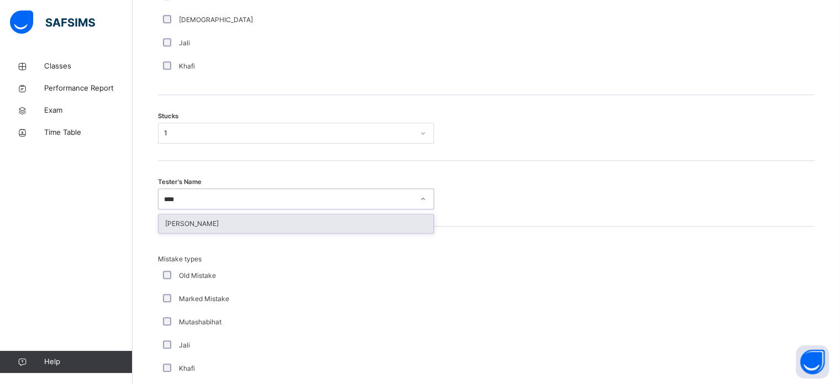
click at [357, 226] on div "[PERSON_NAME]" at bounding box center [295, 223] width 275 height 19
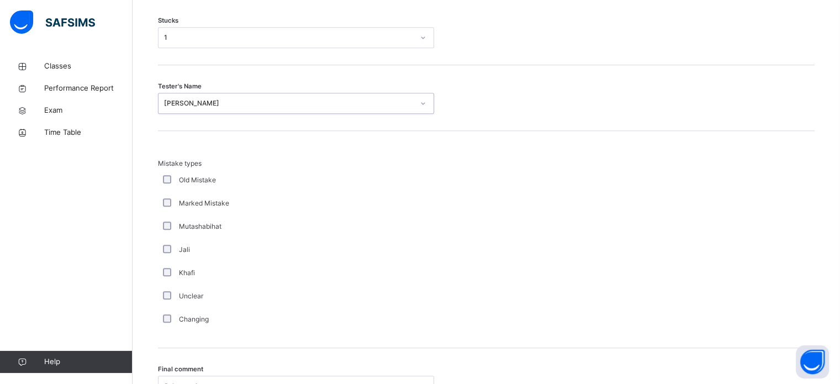
scroll to position [1083, 0]
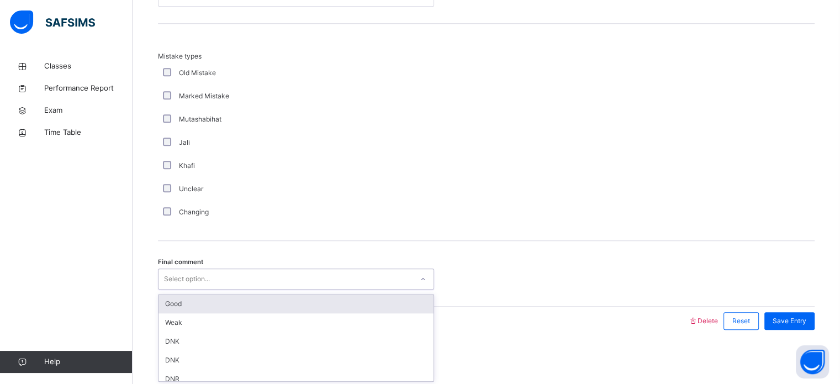
click at [301, 298] on div "Good" at bounding box center [295, 303] width 275 height 19
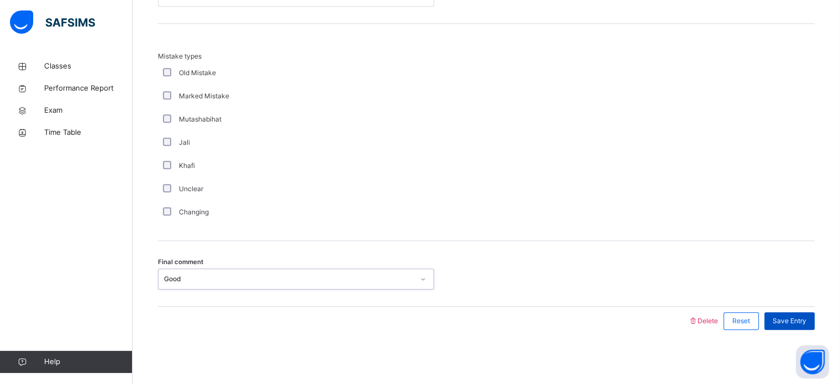
click at [814, 323] on div "Save Entry" at bounding box center [789, 321] width 50 height 18
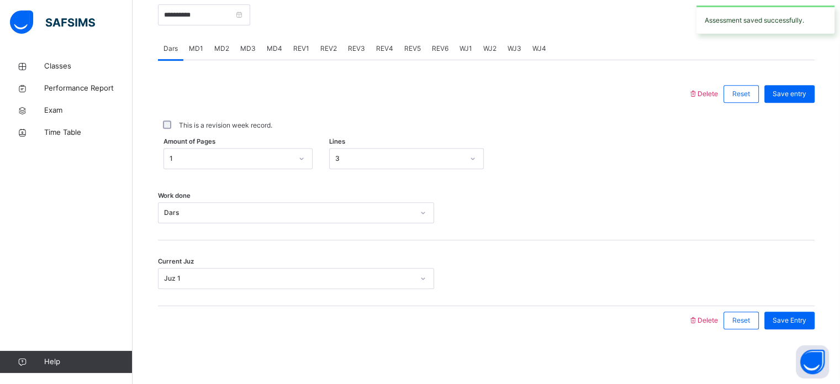
click at [380, 250] on div "Current Juz Juz 1" at bounding box center [486, 273] width 656 height 66
click at [278, 39] on div "MD4" at bounding box center [274, 49] width 26 height 22
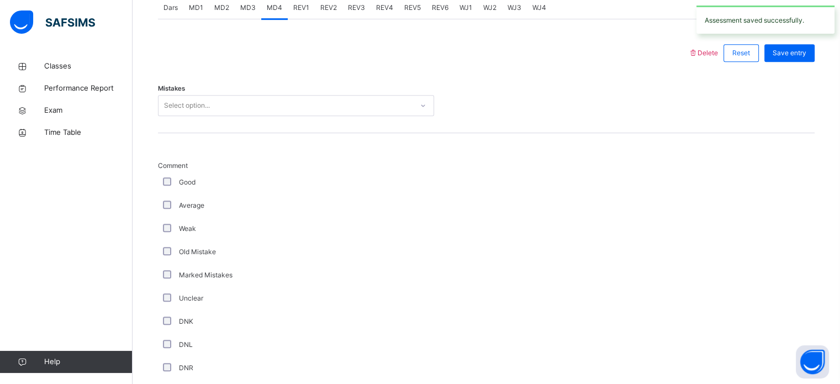
scroll to position [494, 0]
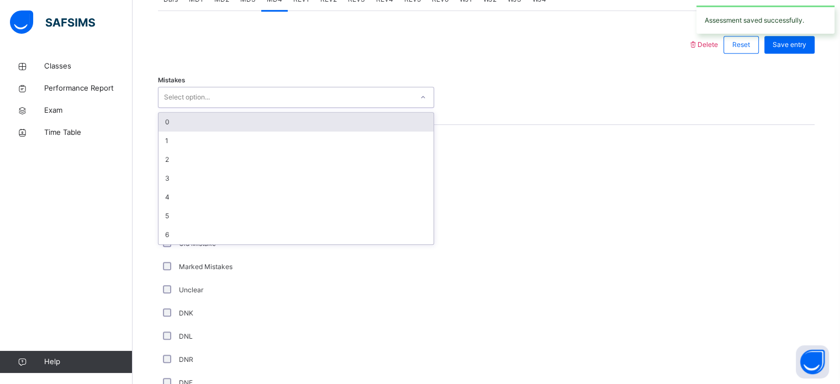
click at [364, 116] on div "0" at bounding box center [295, 122] width 275 height 19
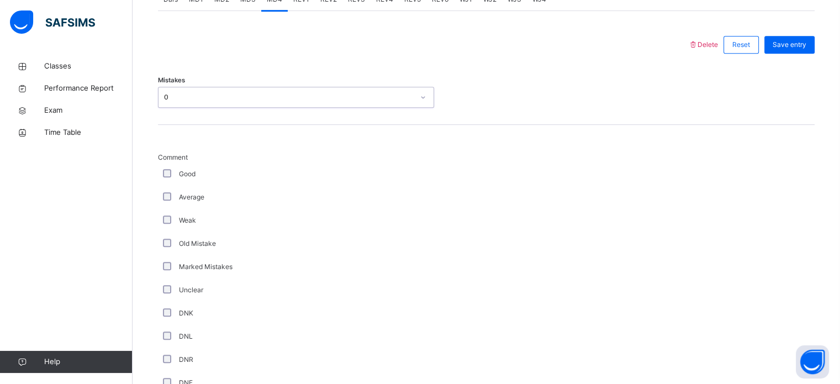
click at [164, 185] on div "Average" at bounding box center [296, 196] width 276 height 23
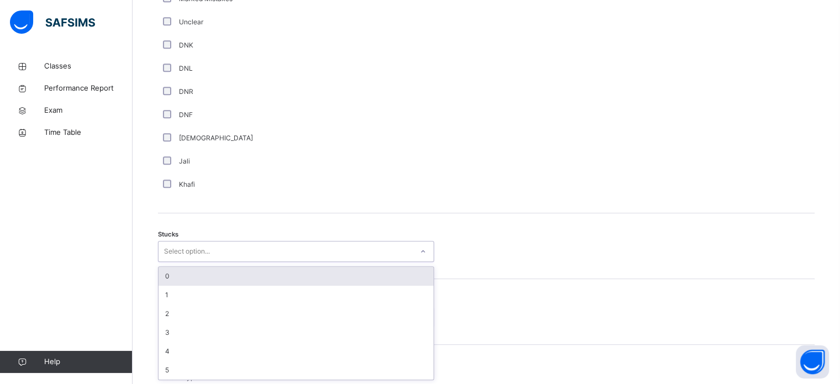
click at [256, 278] on div "0" at bounding box center [295, 276] width 275 height 19
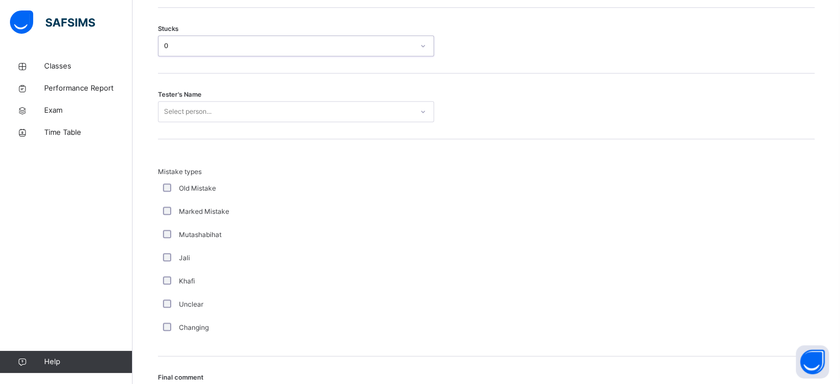
scroll to position [968, 0]
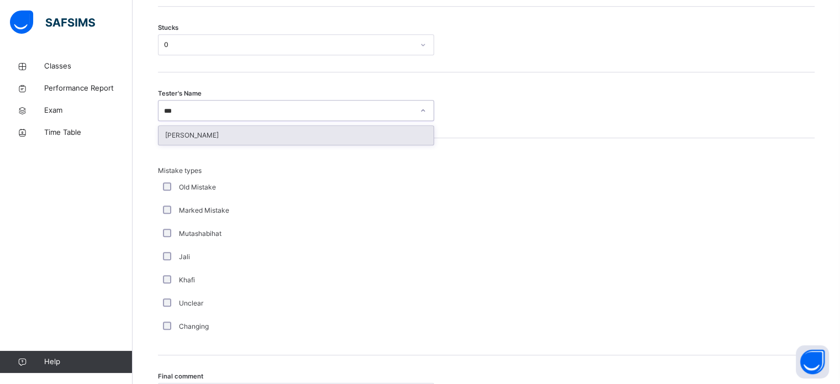
type input "***"
click at [394, 150] on div "Mistake types Old Mistake Marked Mistake Mutashabihat [PERSON_NAME] Unclear Cha…" at bounding box center [486, 246] width 656 height 217
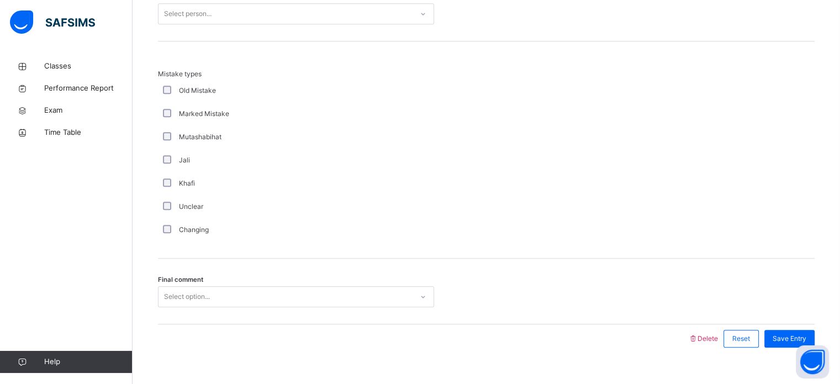
scroll to position [1066, 0]
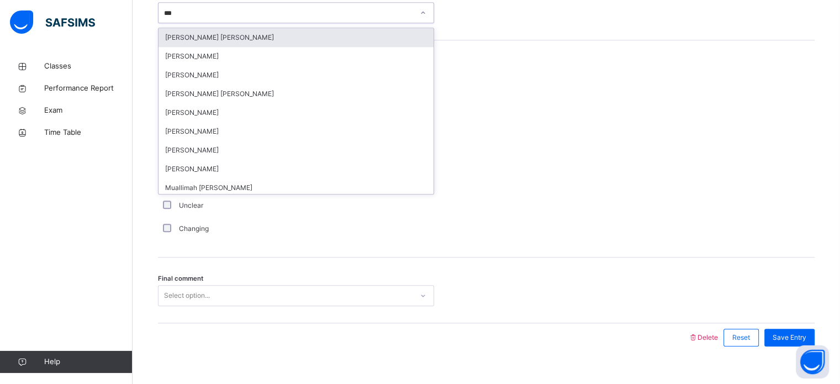
type input "****"
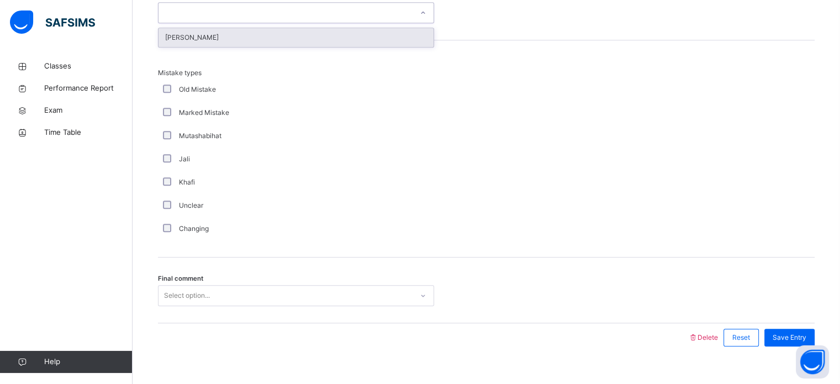
click at [234, 29] on div "Tester's Name option [PERSON_NAME] focused, 17 of 90. 1 result available for se…" at bounding box center [486, 8] width 656 height 66
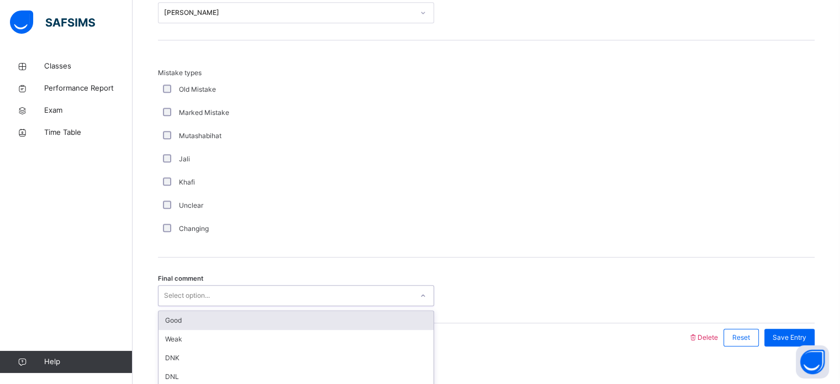
scroll to position [1083, 0]
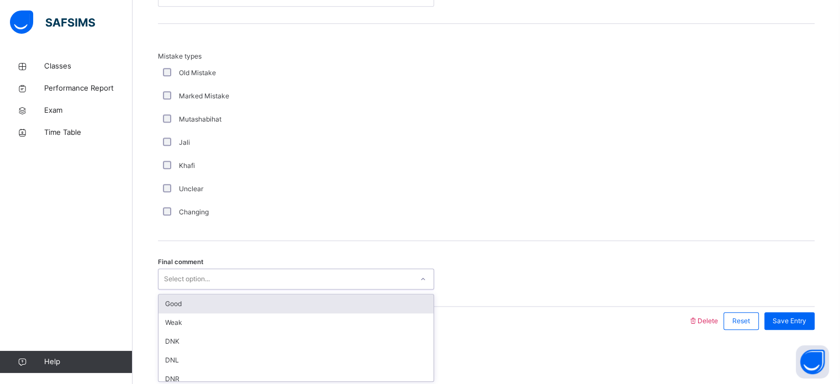
click at [241, 304] on div "Good" at bounding box center [295, 303] width 275 height 19
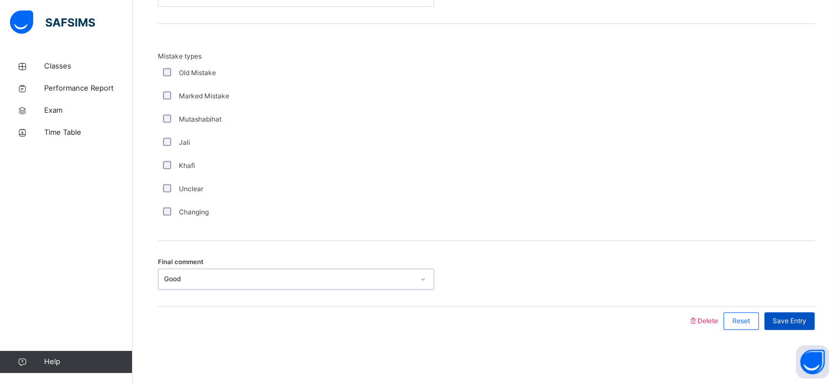
click at [814, 326] on div "Save Entry" at bounding box center [789, 321] width 50 height 18
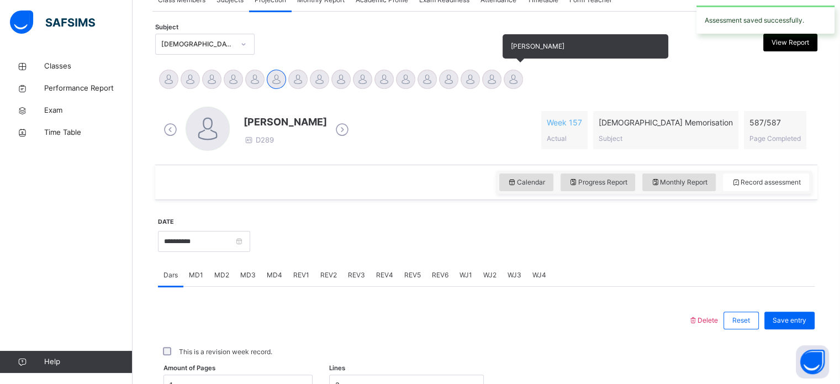
click at [511, 76] on div at bounding box center [512, 79] width 19 height 19
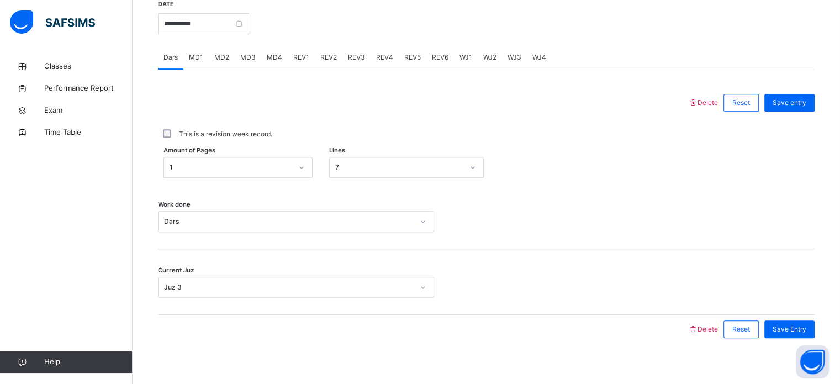
scroll to position [445, 0]
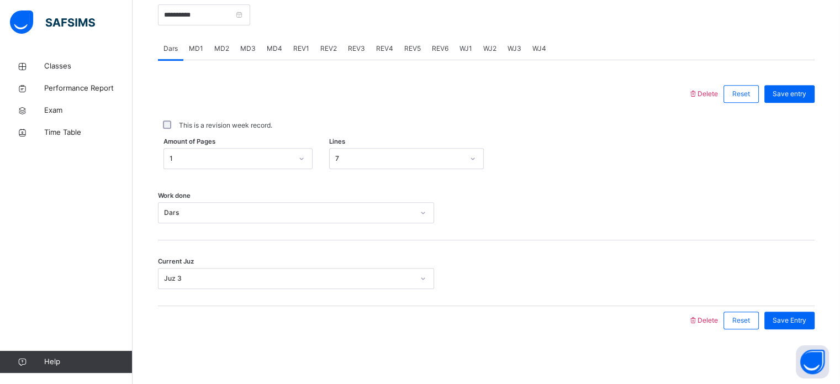
click at [296, 48] on span "REV1" at bounding box center [301, 49] width 16 height 10
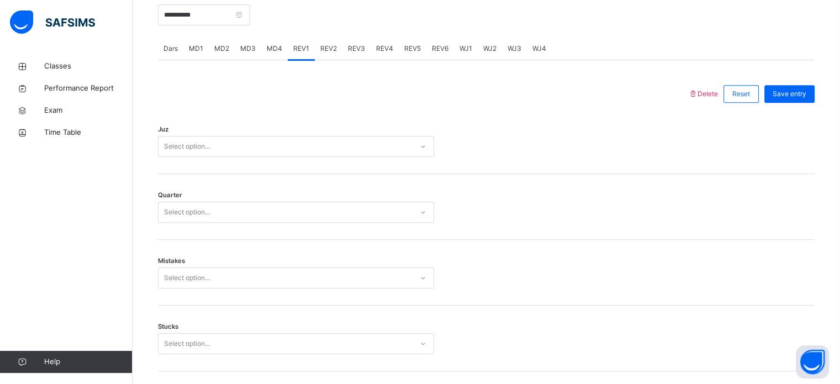
click at [195, 140] on div "Select option..." at bounding box center [296, 146] width 276 height 21
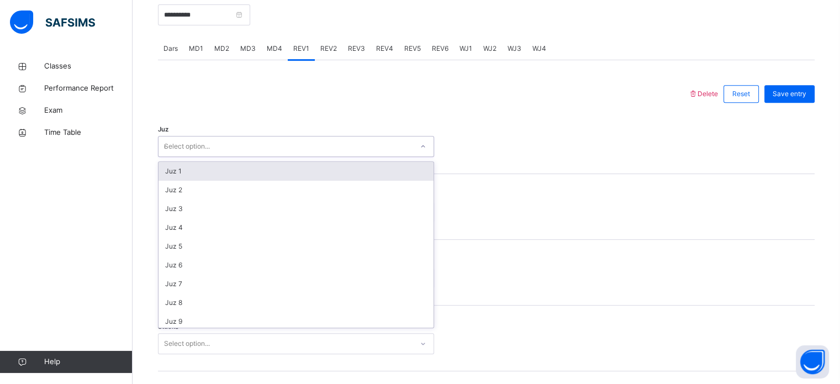
type input "**"
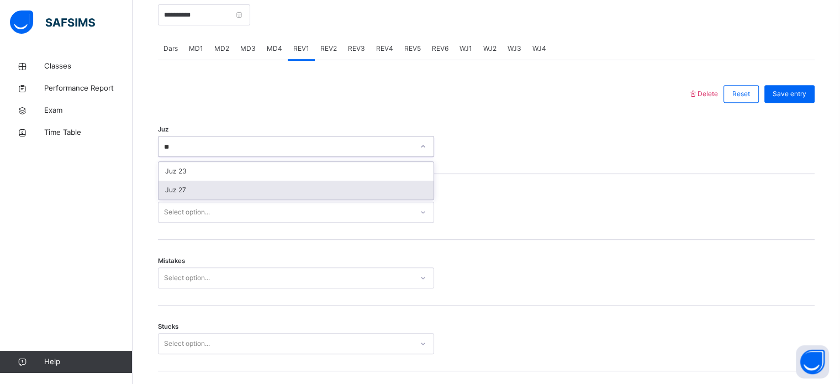
click at [197, 193] on div "Juz 27" at bounding box center [295, 190] width 275 height 19
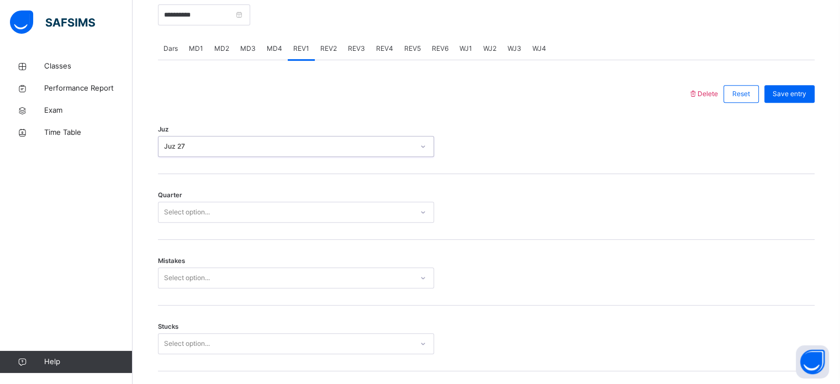
click at [185, 213] on div "Select option..." at bounding box center [187, 211] width 46 height 21
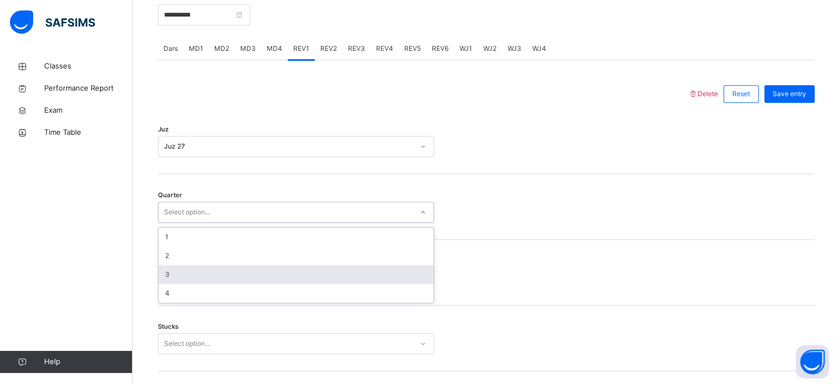
click at [194, 274] on div "3" at bounding box center [295, 274] width 275 height 19
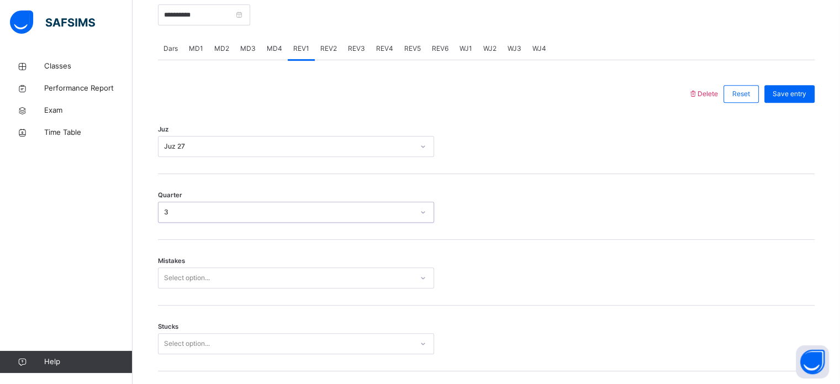
drag, startPoint x: 181, startPoint y: 257, endPoint x: 180, endPoint y: 267, distance: 10.0
click at [180, 264] on span "Mistakes" at bounding box center [171, 260] width 27 height 9
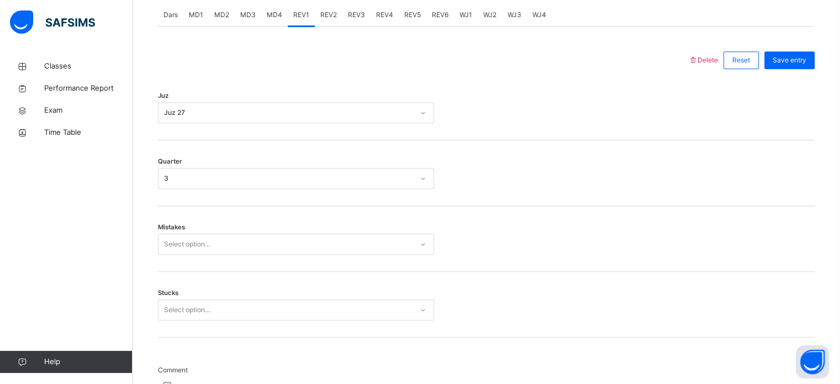
click at [180, 254] on div "Select option..." at bounding box center [296, 244] width 276 height 21
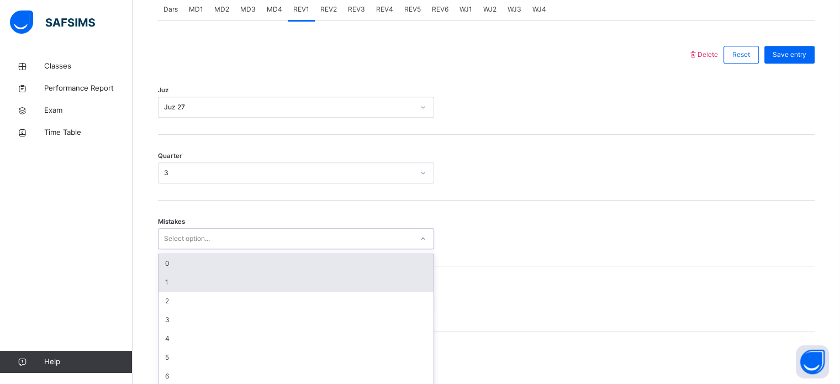
scroll to position [490, 0]
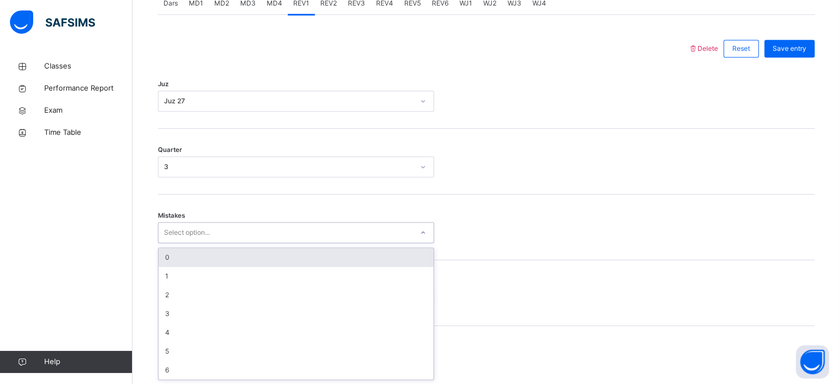
click at [163, 257] on div "0" at bounding box center [295, 257] width 275 height 19
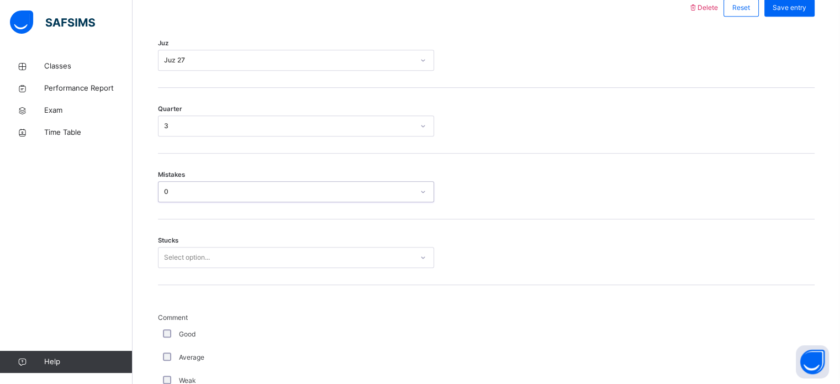
click at [172, 268] on div "Select option..." at bounding box center [296, 257] width 276 height 21
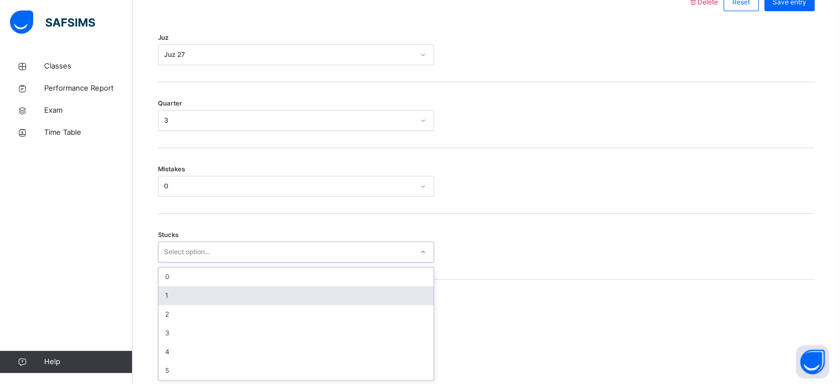
click at [172, 299] on div "1" at bounding box center [295, 295] width 275 height 19
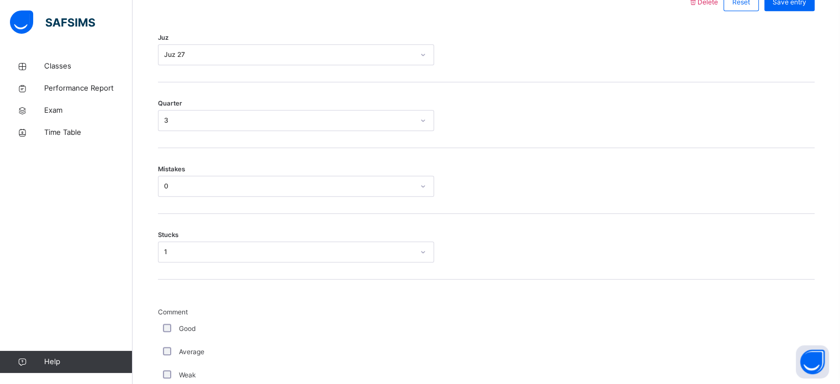
click at [168, 332] on div "Good" at bounding box center [296, 328] width 276 height 23
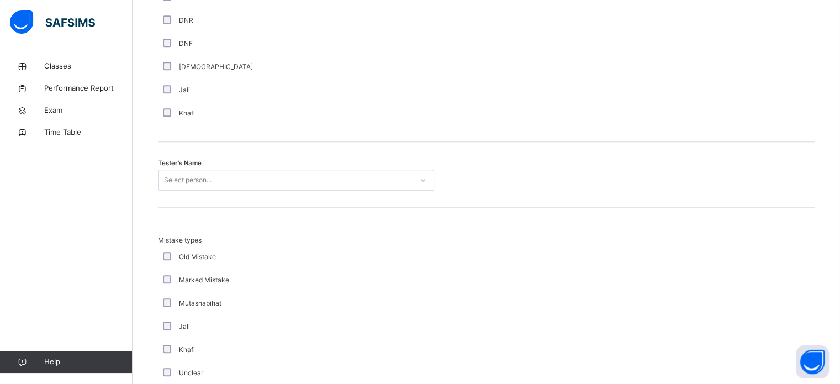
scroll to position [1027, 0]
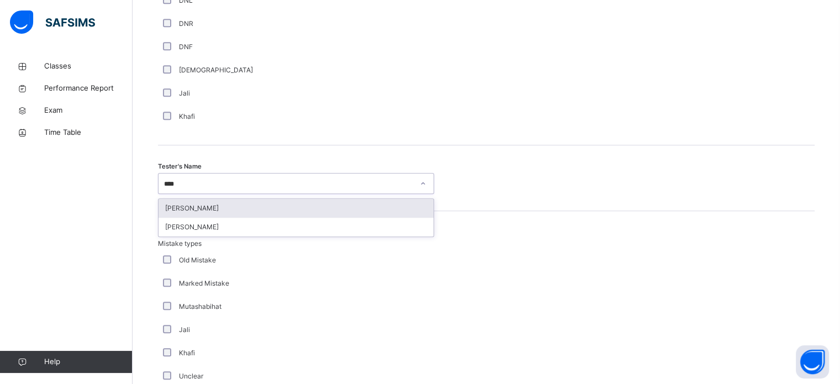
type input "*****"
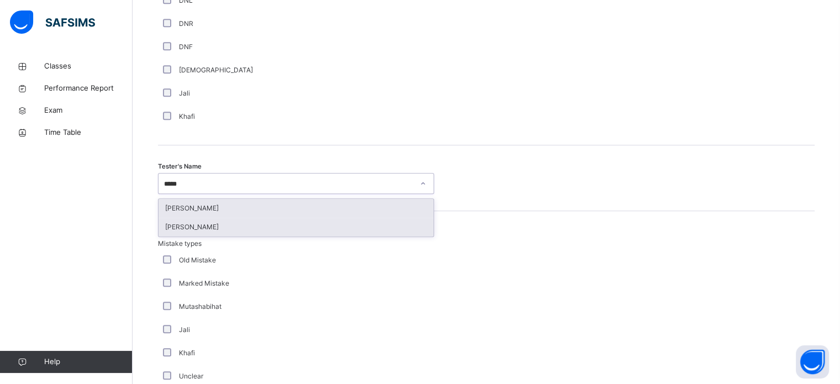
click at [169, 222] on div "[PERSON_NAME]" at bounding box center [295, 226] width 275 height 19
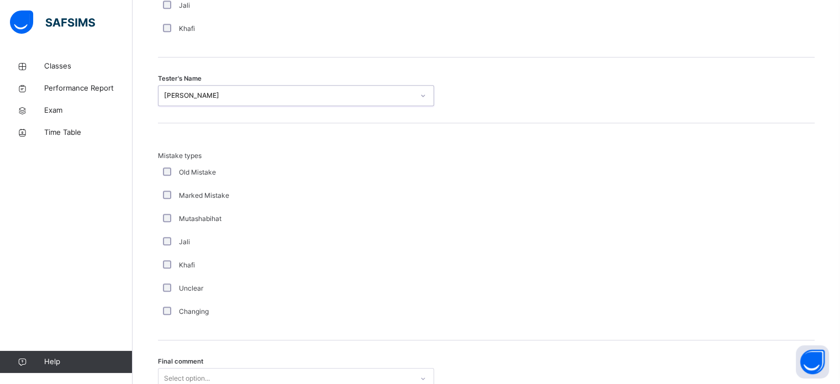
scroll to position [1214, 0]
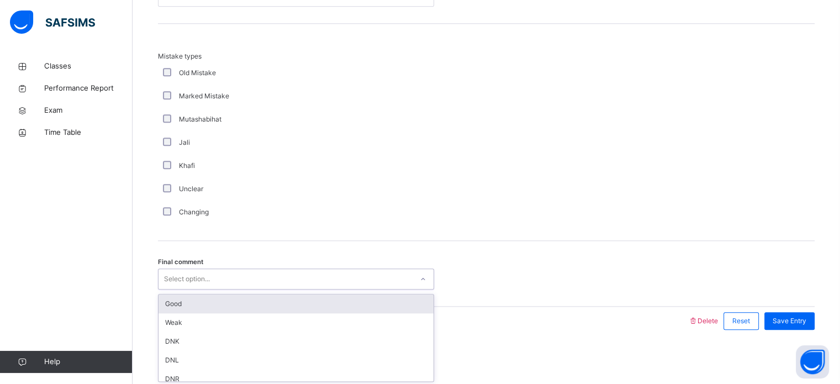
click at [163, 298] on div "Good" at bounding box center [295, 303] width 275 height 19
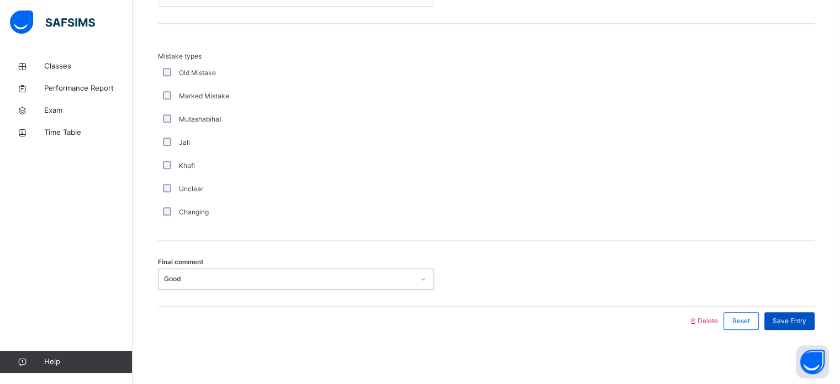
click at [806, 326] on div "Save Entry" at bounding box center [789, 321] width 50 height 18
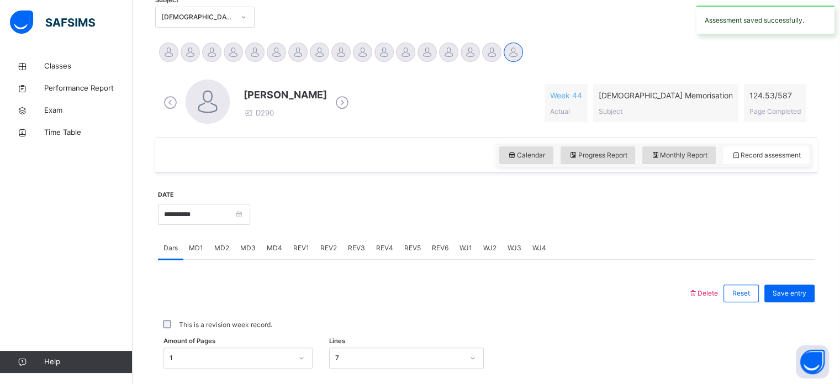
scroll to position [244, 0]
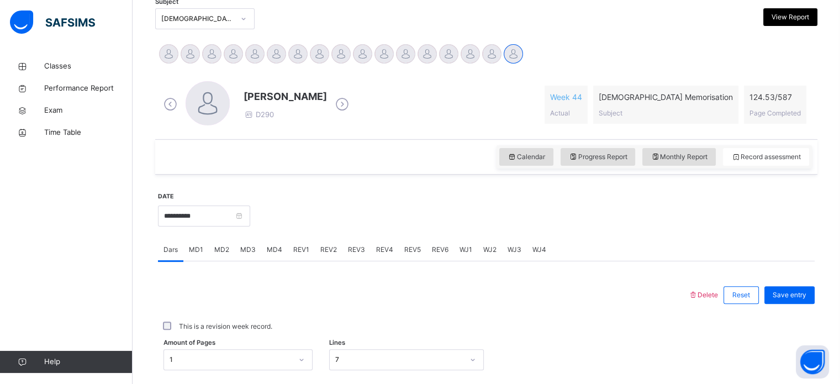
click at [325, 245] on span "REV2" at bounding box center [328, 250] width 17 height 10
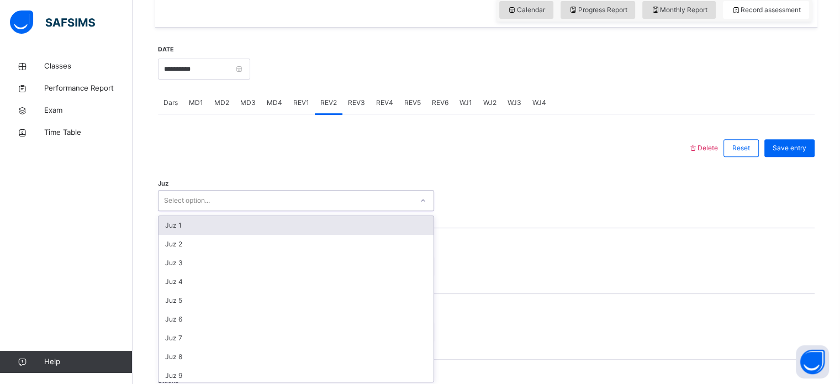
scroll to position [393, 0]
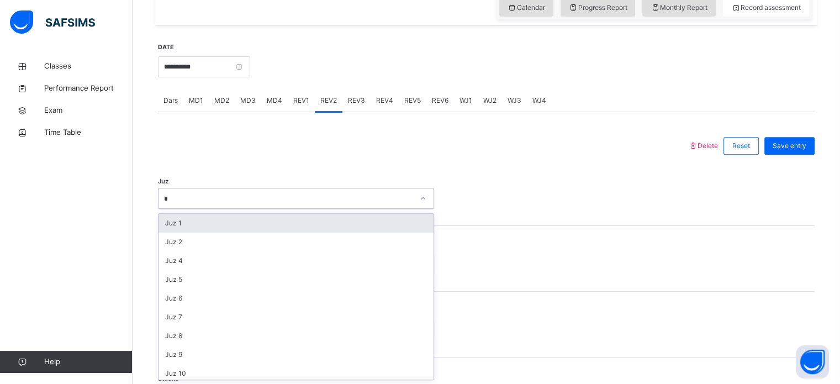
type input "**"
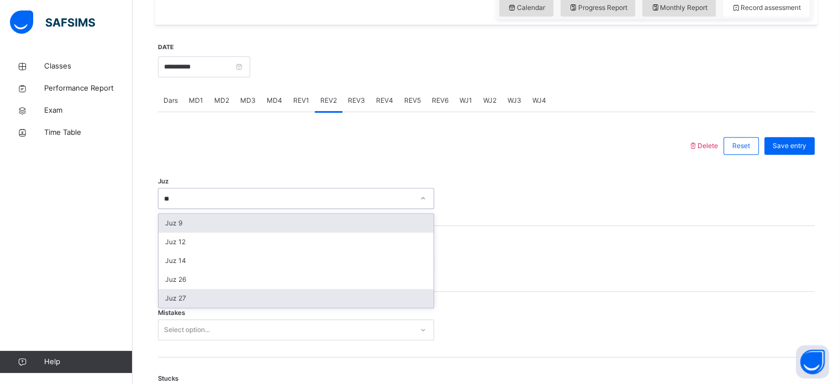
click at [168, 304] on div "Juz 27" at bounding box center [295, 298] width 275 height 19
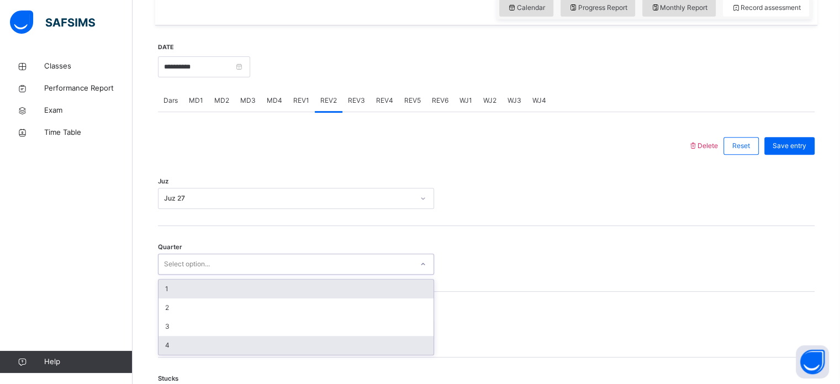
click at [161, 344] on div "4" at bounding box center [295, 345] width 275 height 19
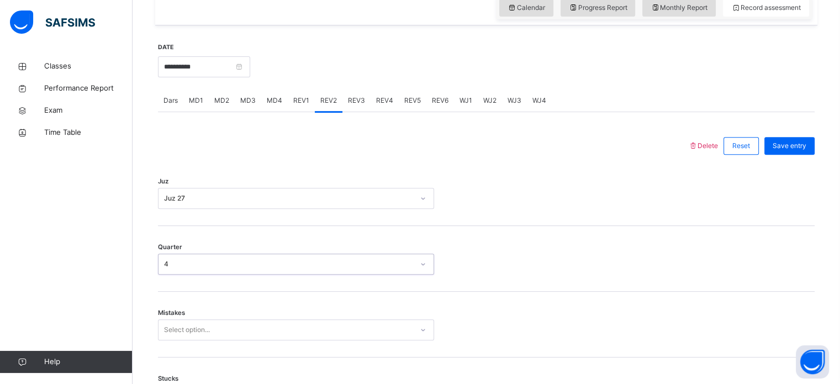
click at [166, 311] on span "Mistakes" at bounding box center [171, 312] width 27 height 9
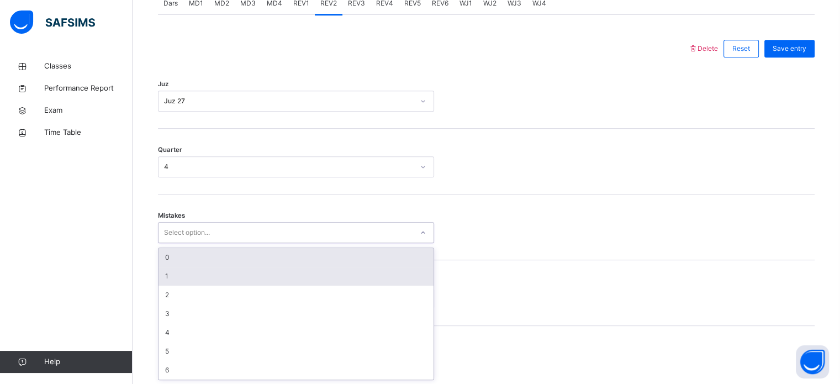
click at [158, 276] on div "1" at bounding box center [295, 276] width 275 height 19
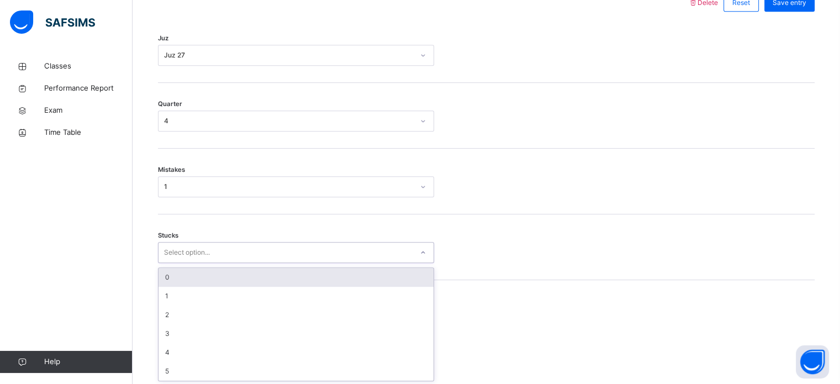
scroll to position [537, 0]
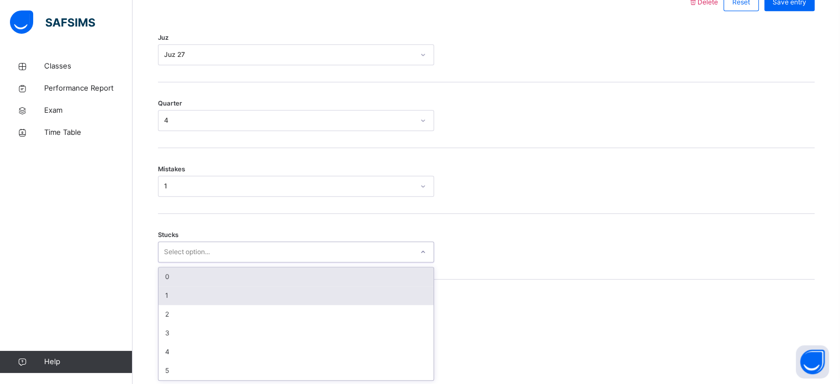
click at [166, 296] on div "1" at bounding box center [295, 295] width 275 height 19
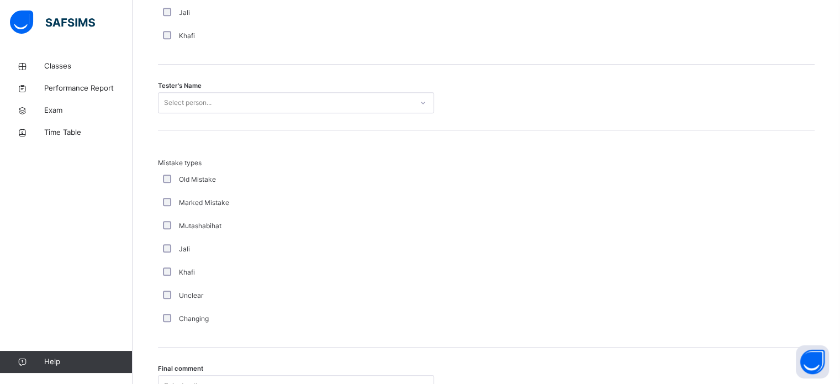
scroll to position [1106, 0]
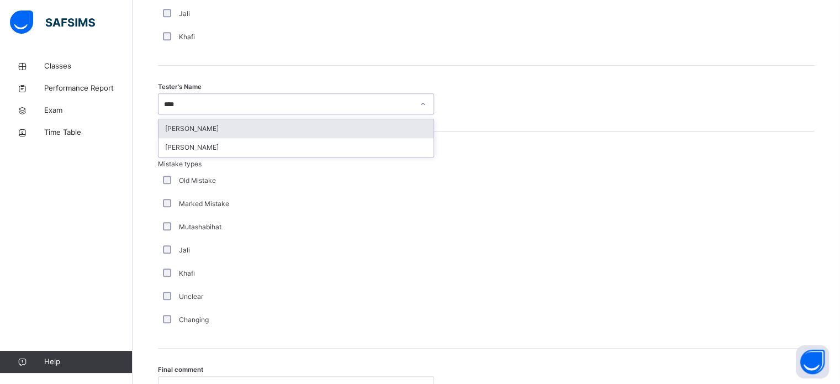
type input "*****"
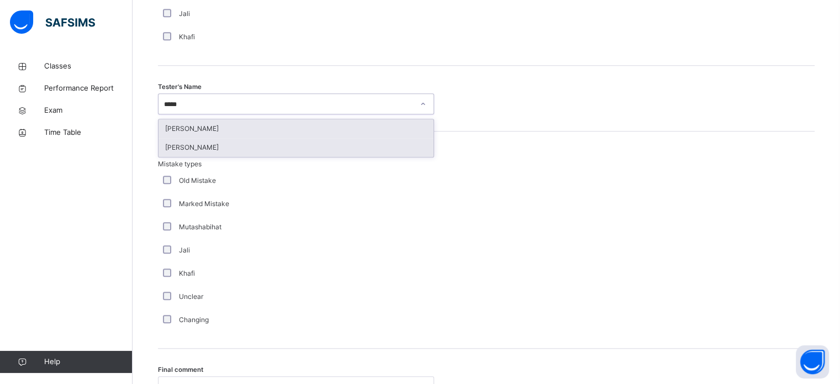
click at [174, 155] on div "[PERSON_NAME]" at bounding box center [295, 147] width 275 height 19
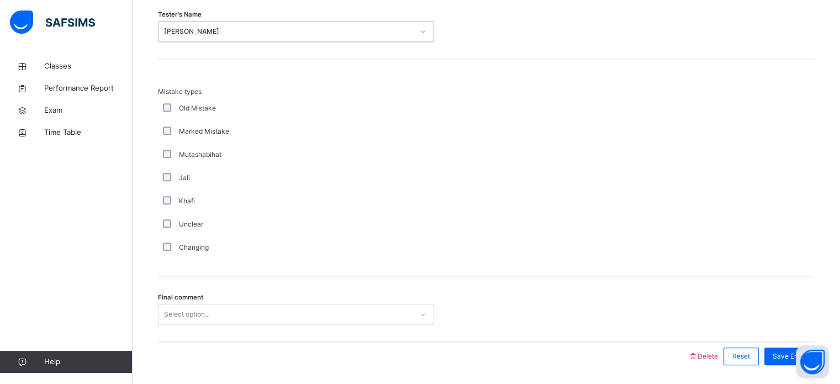
scroll to position [1214, 0]
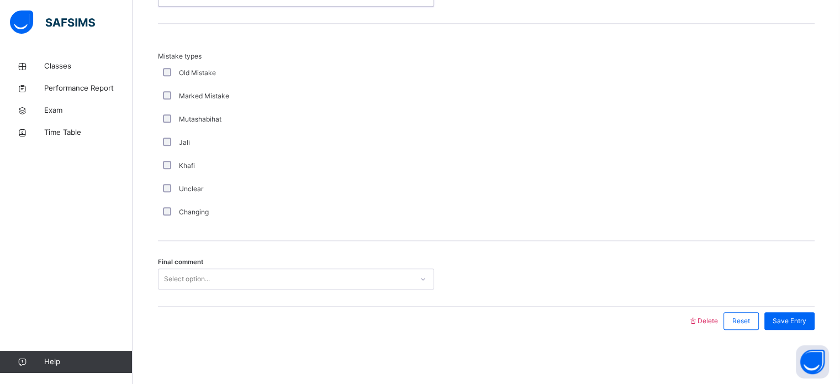
click at [171, 296] on div "Final comment Select option..." at bounding box center [486, 274] width 656 height 66
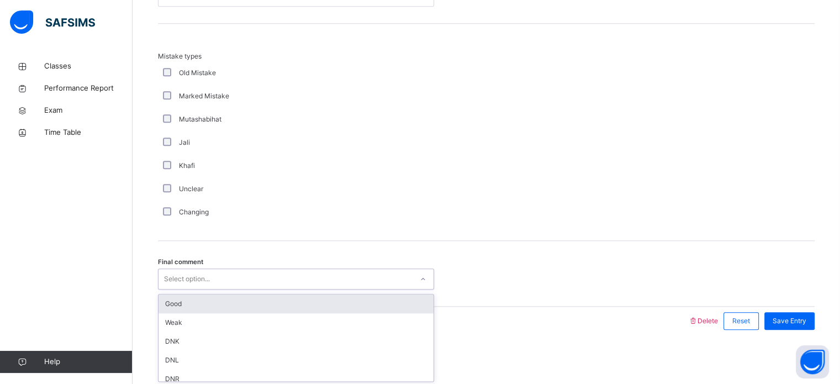
click at [168, 306] on div "Good" at bounding box center [295, 303] width 275 height 19
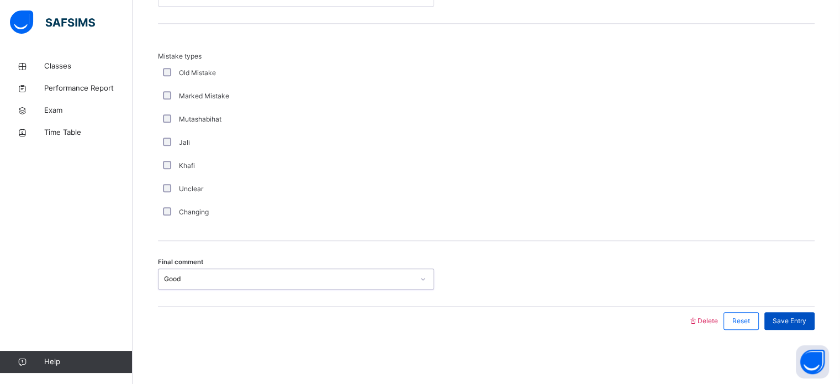
click at [803, 312] on div "Save Entry" at bounding box center [789, 321] width 50 height 18
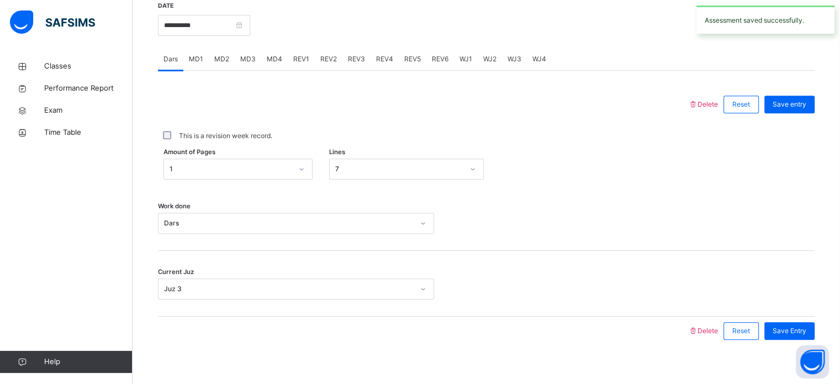
scroll to position [431, 0]
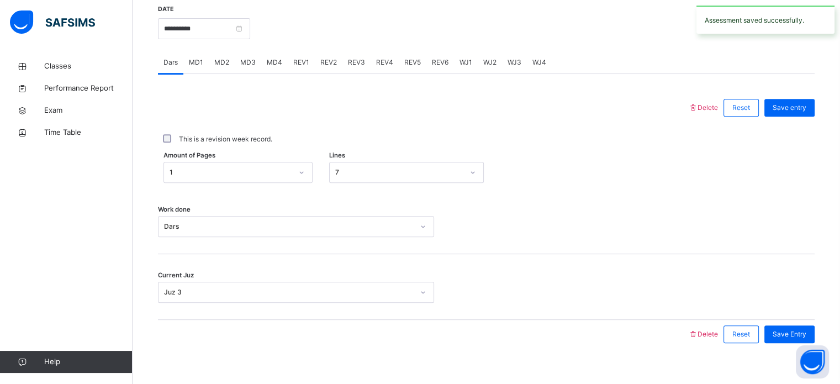
click at [300, 62] on span "REV1" at bounding box center [301, 62] width 16 height 10
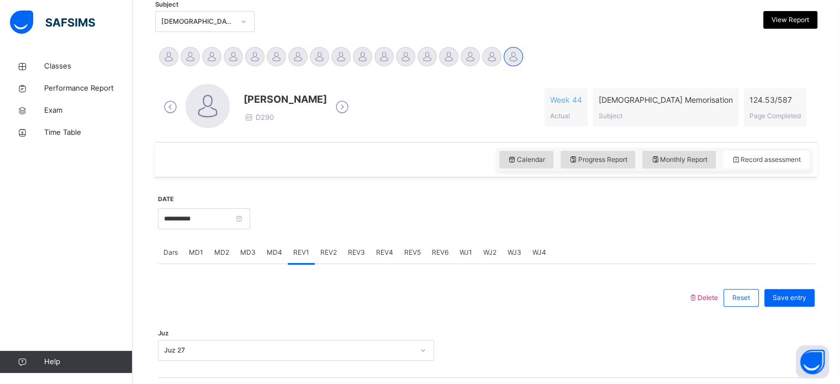
click at [333, 260] on div "REV2" at bounding box center [329, 252] width 28 height 22
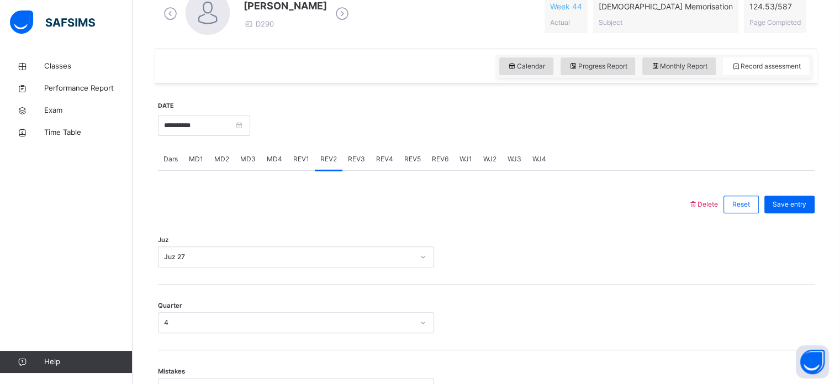
click at [179, 161] on div "Dars" at bounding box center [170, 159] width 25 height 22
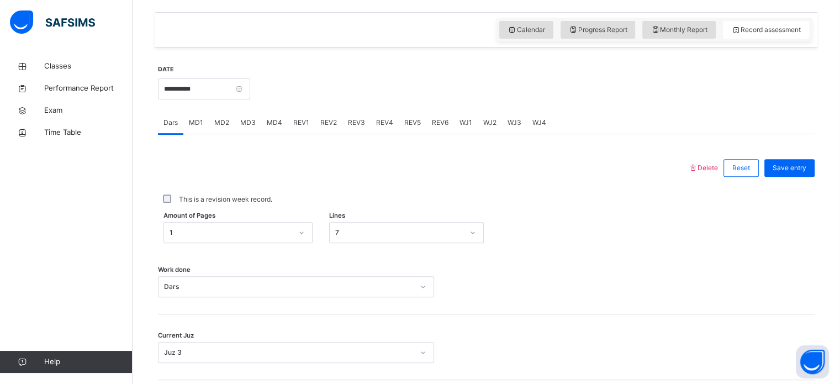
scroll to position [372, 0]
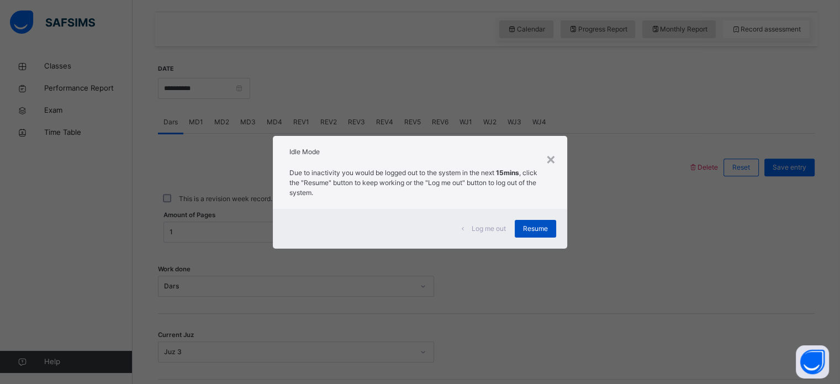
click at [538, 221] on div "Resume" at bounding box center [534, 229] width 41 height 18
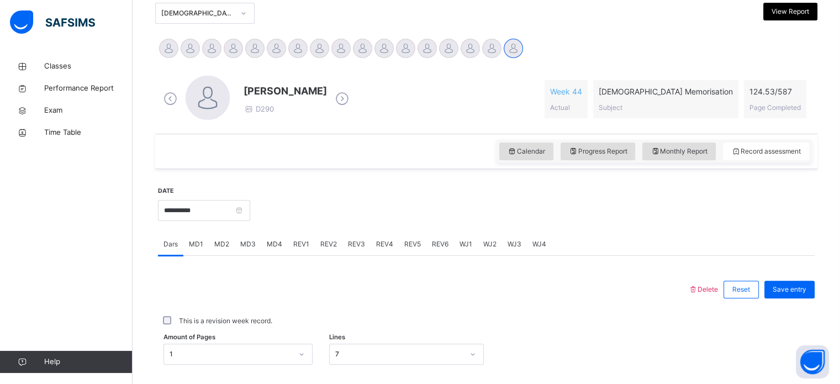
scroll to position [126, 0]
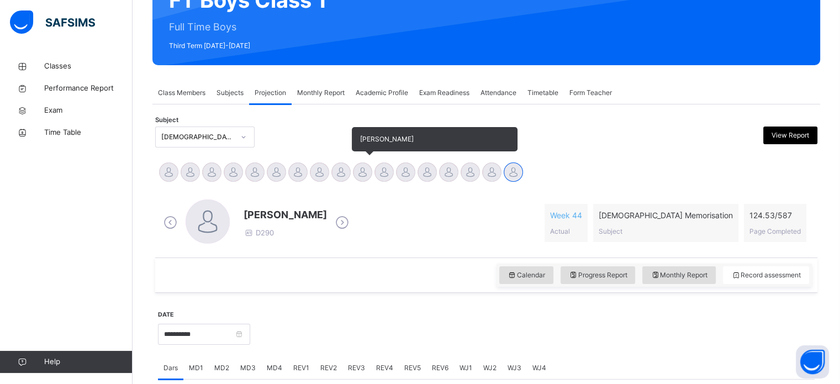
click at [364, 179] on div at bounding box center [362, 171] width 19 height 19
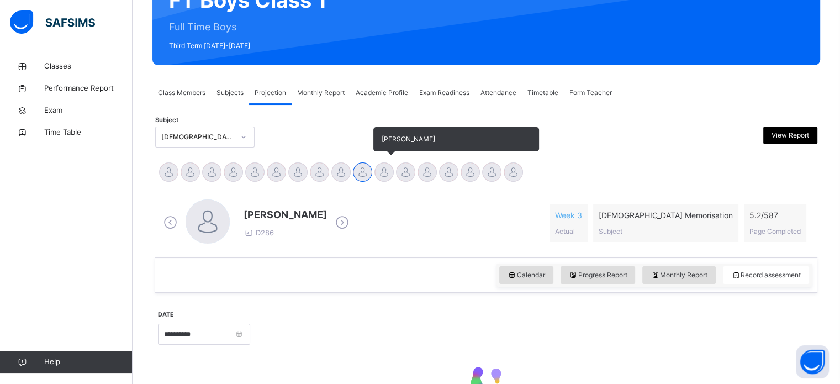
click at [379, 173] on div at bounding box center [383, 171] width 19 height 19
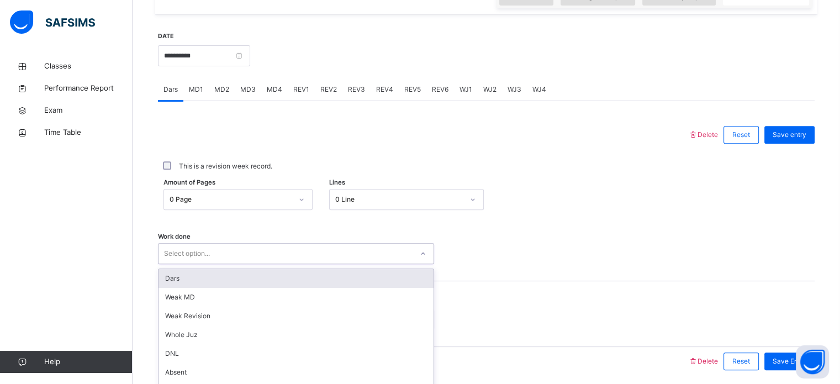
scroll to position [445, 0]
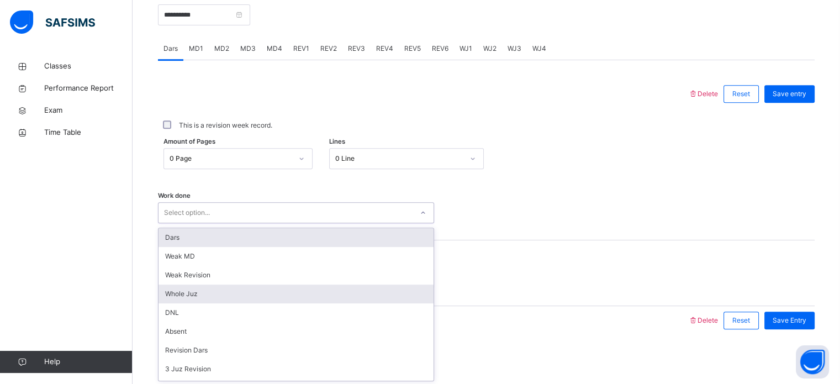
click at [168, 298] on div "Whole Juz" at bounding box center [295, 293] width 275 height 19
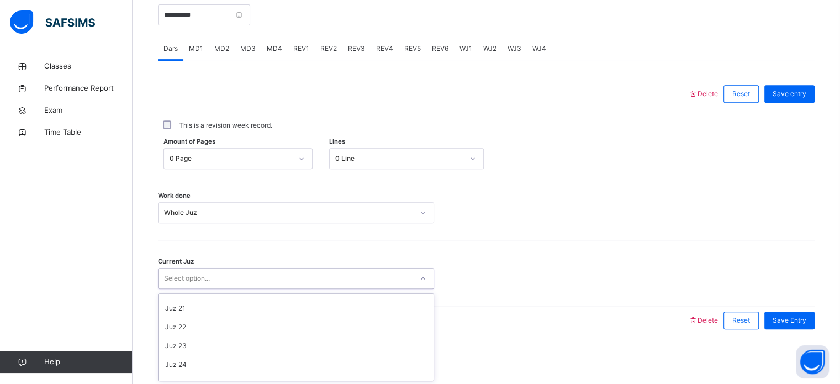
scroll to position [298, 0]
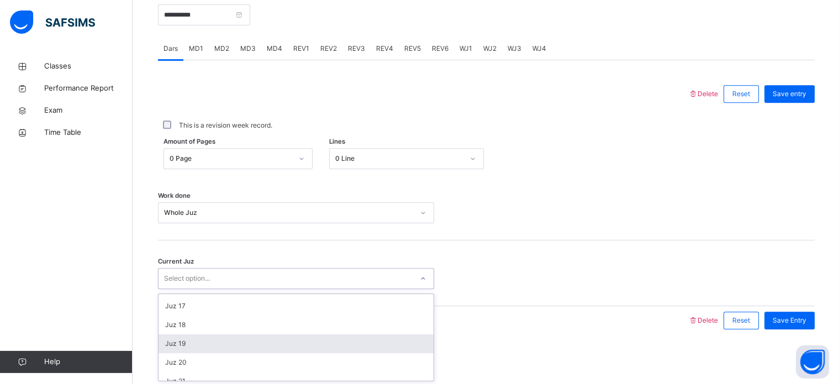
click at [168, 338] on div "Juz 19" at bounding box center [295, 343] width 275 height 19
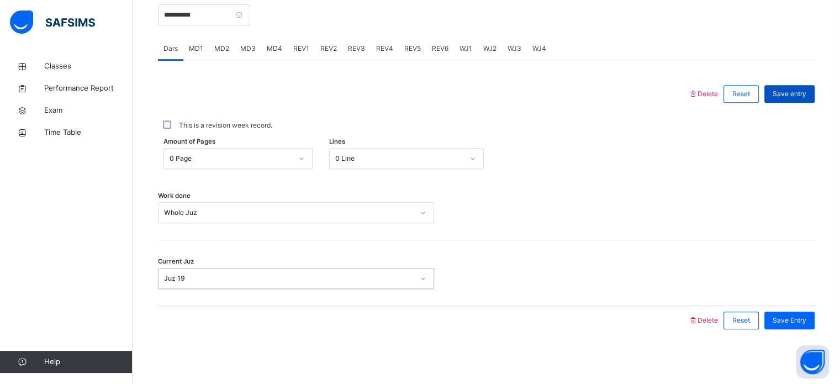
click at [799, 100] on div "Save entry" at bounding box center [789, 94] width 50 height 18
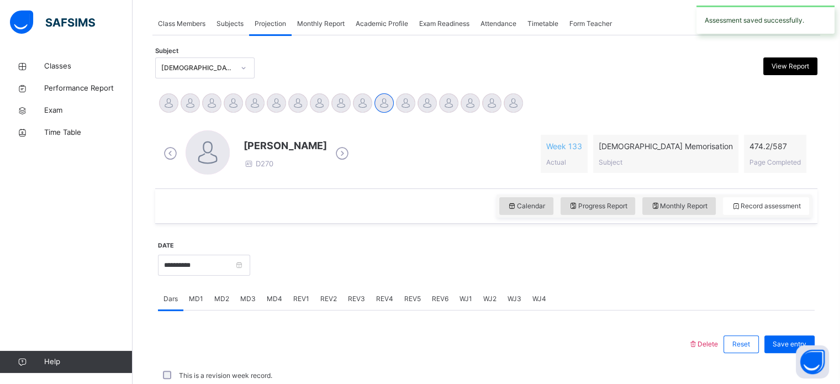
scroll to position [445, 0]
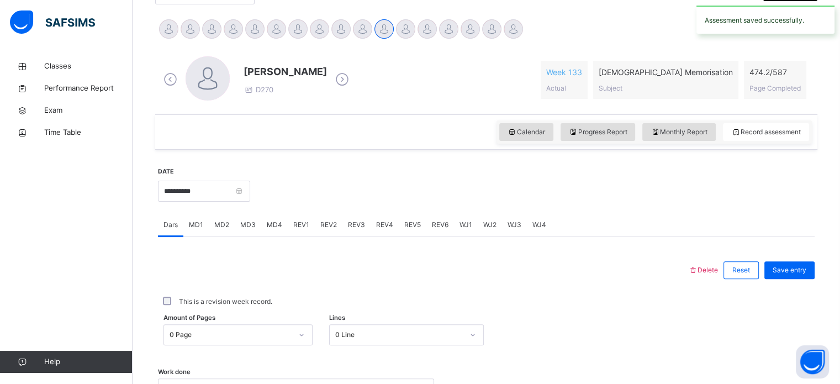
click at [461, 226] on span "WJ1" at bounding box center [465, 225] width 13 height 10
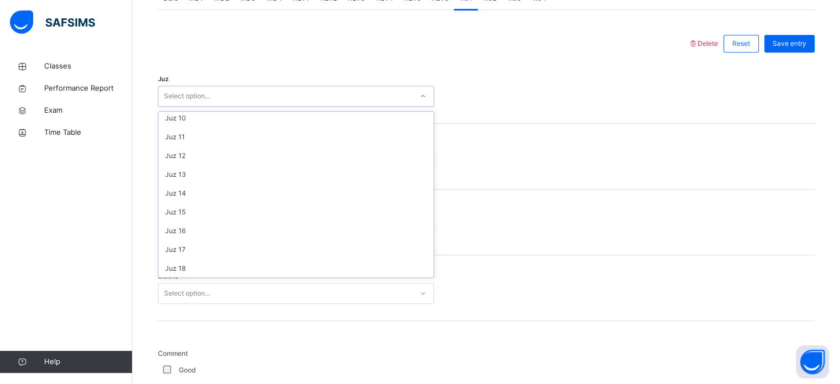
scroll to position [192, 0]
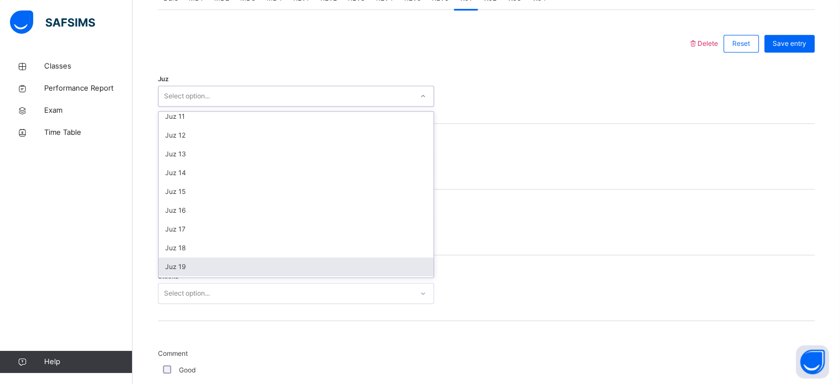
click at [188, 266] on div "Juz 19" at bounding box center [295, 266] width 275 height 19
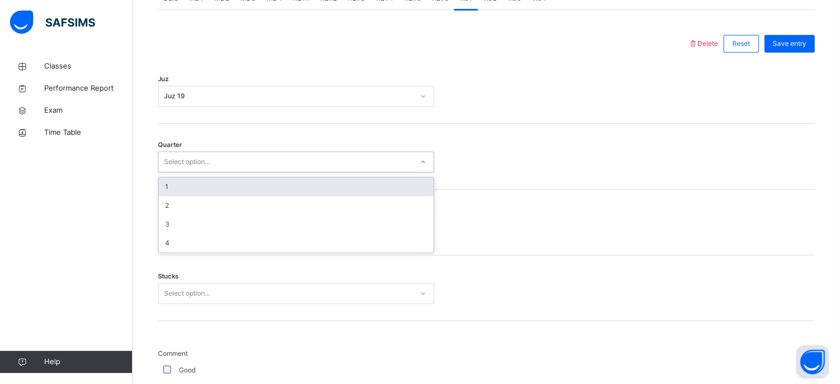
click at [197, 182] on div "1" at bounding box center [295, 186] width 275 height 19
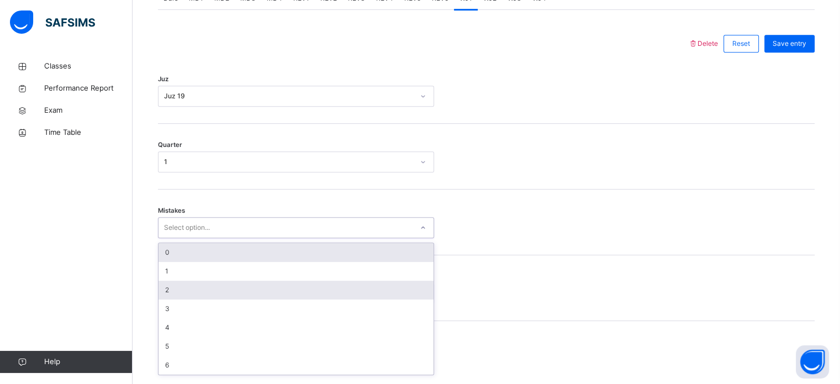
click at [172, 289] on div "2" at bounding box center [295, 289] width 275 height 19
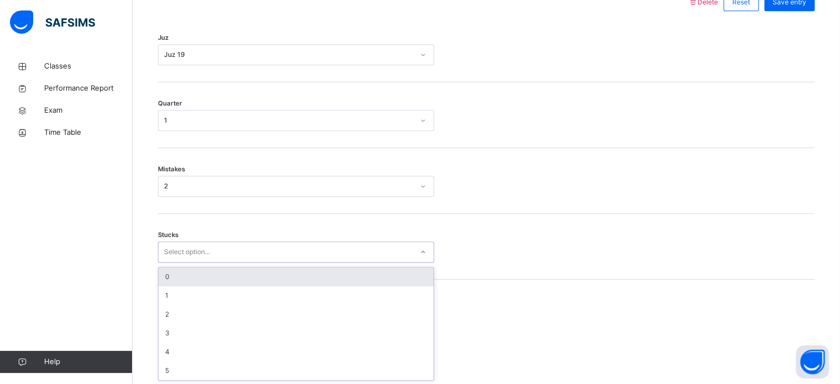
scroll to position [537, 0]
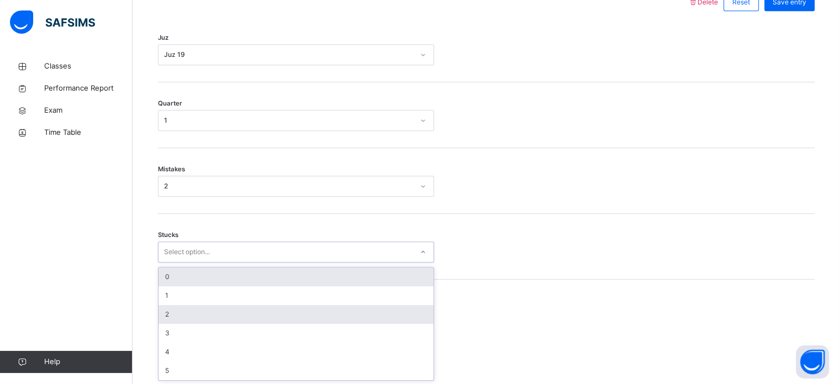
click at [177, 310] on div "2" at bounding box center [295, 314] width 275 height 19
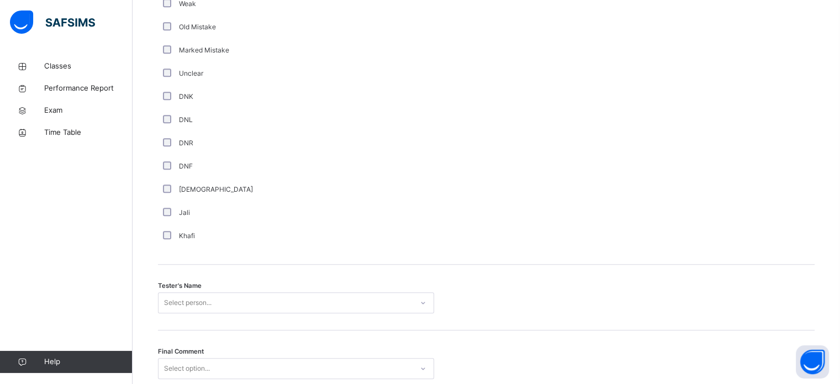
scroll to position [997, 0]
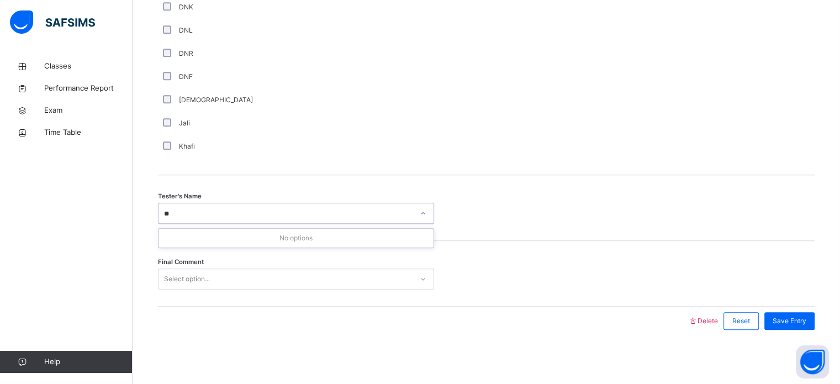
type input "*"
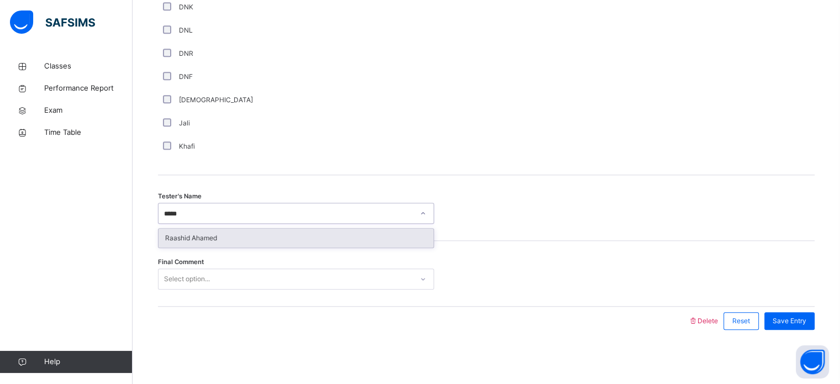
type input "******"
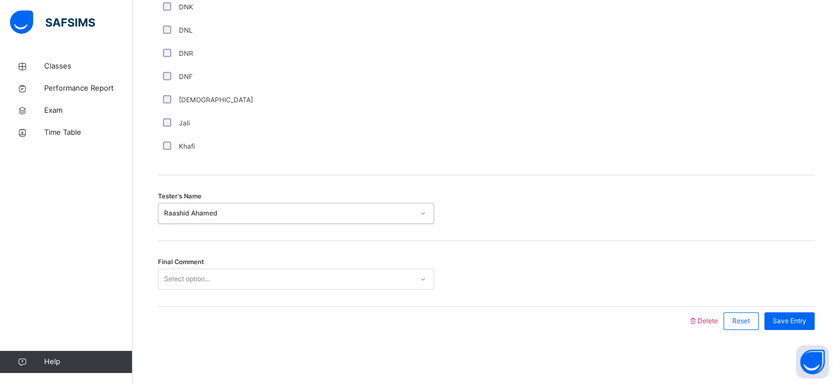
click at [369, 294] on div "Final Comment Select option..." at bounding box center [486, 274] width 656 height 66
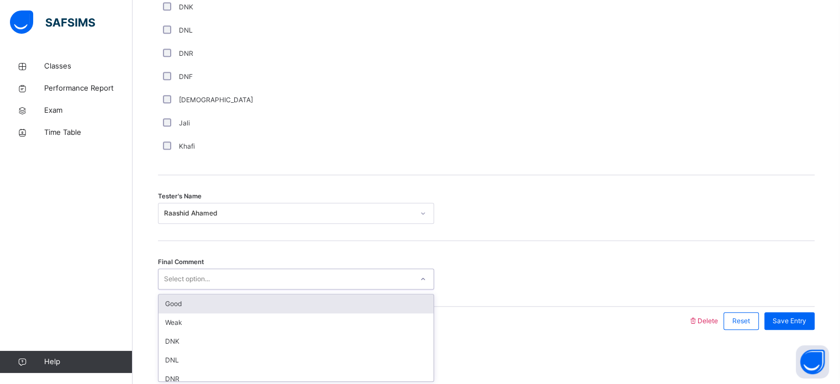
click at [220, 302] on div "Good" at bounding box center [295, 303] width 275 height 19
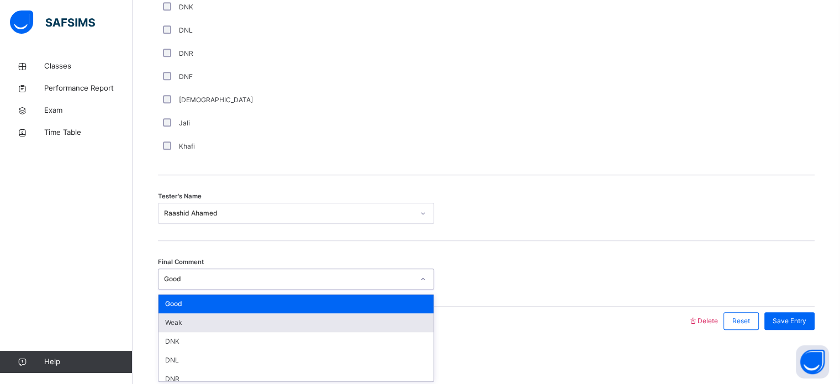
click at [204, 320] on div "Weak" at bounding box center [295, 322] width 275 height 19
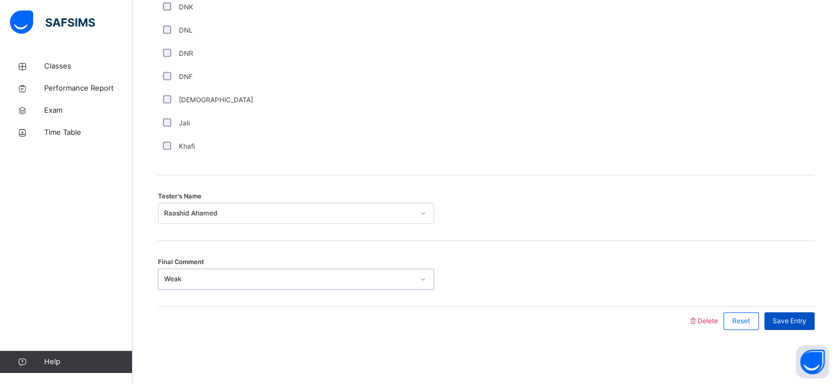
click at [806, 324] on span "Save Entry" at bounding box center [789, 321] width 34 height 10
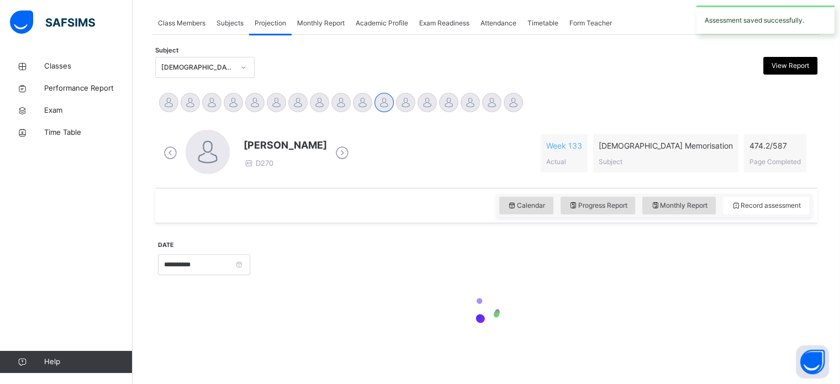
scroll to position [195, 0]
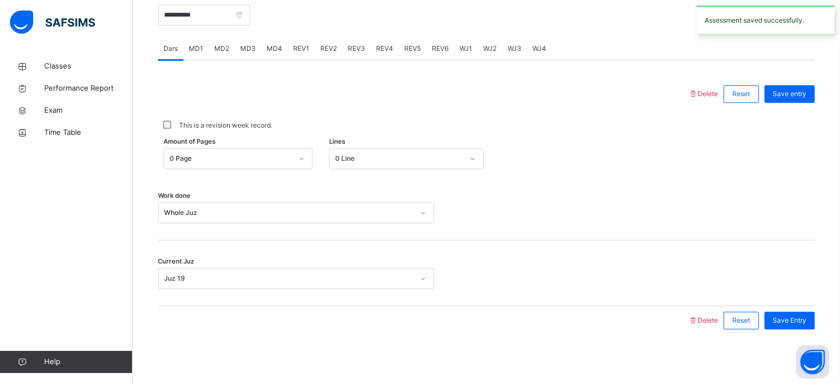
click at [463, 56] on div "WJ1" at bounding box center [466, 49] width 24 height 22
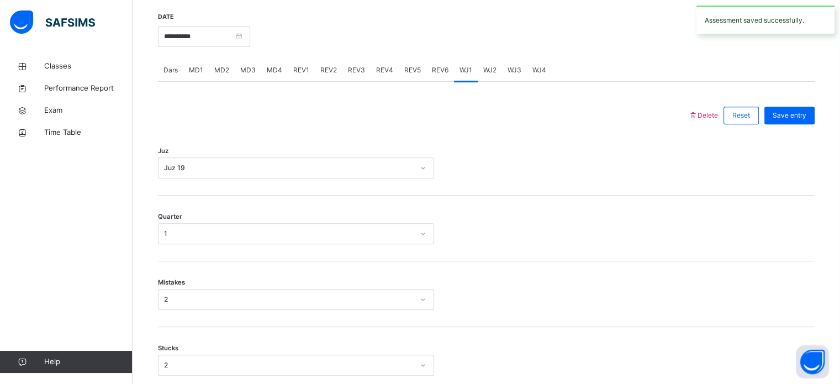
scroll to position [424, 0]
click at [483, 73] on span "WJ2" at bounding box center [489, 70] width 13 height 10
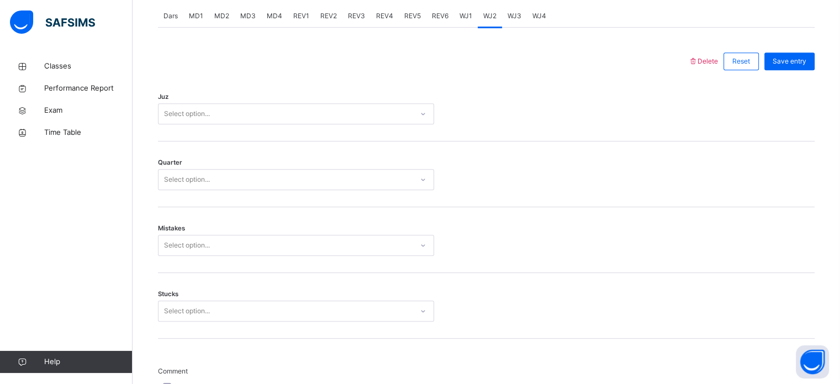
scroll to position [480, 0]
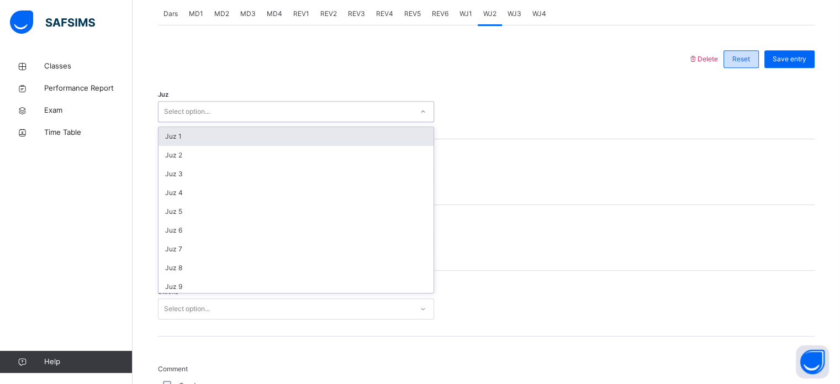
click at [744, 50] on div "Reset" at bounding box center [740, 59] width 35 height 18
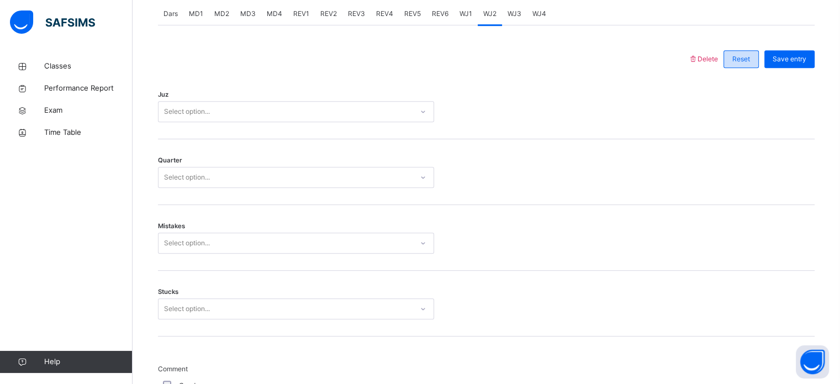
click at [733, 60] on div "Reset" at bounding box center [740, 59] width 35 height 18
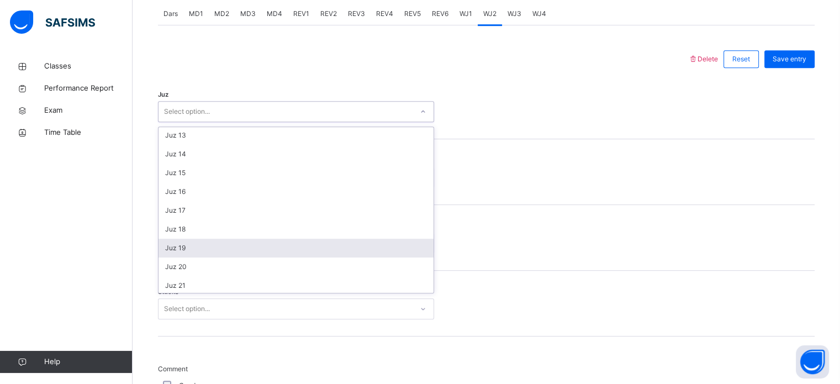
click at [190, 255] on div "Juz 19" at bounding box center [295, 247] width 275 height 19
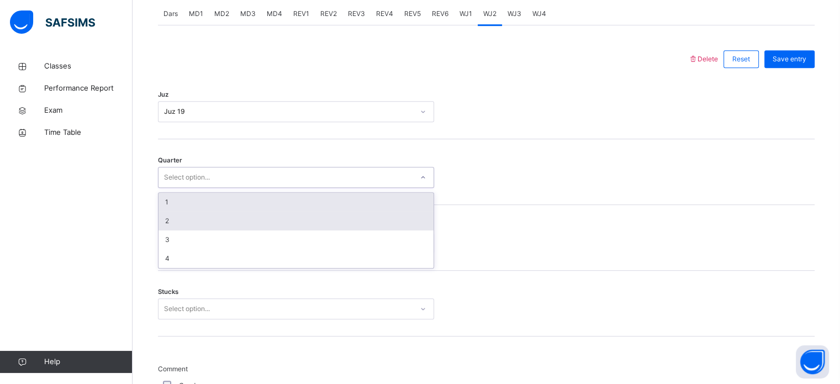
click at [217, 221] on div "2" at bounding box center [295, 220] width 275 height 19
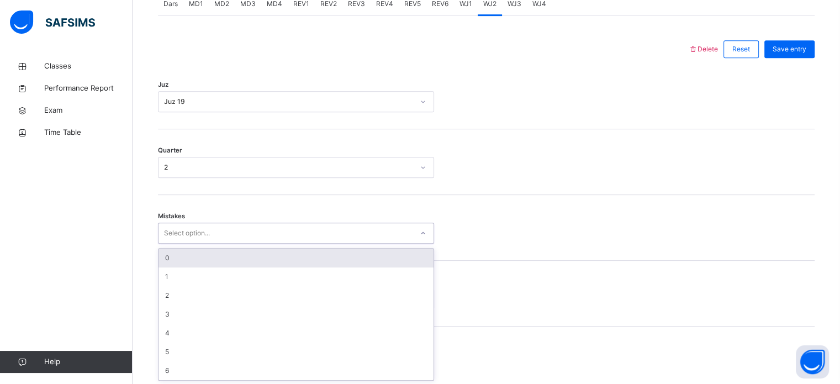
scroll to position [490, 0]
click at [758, 45] on div "Reset" at bounding box center [740, 49] width 35 height 18
click at [203, 277] on div "Stucks Select option..." at bounding box center [486, 293] width 656 height 66
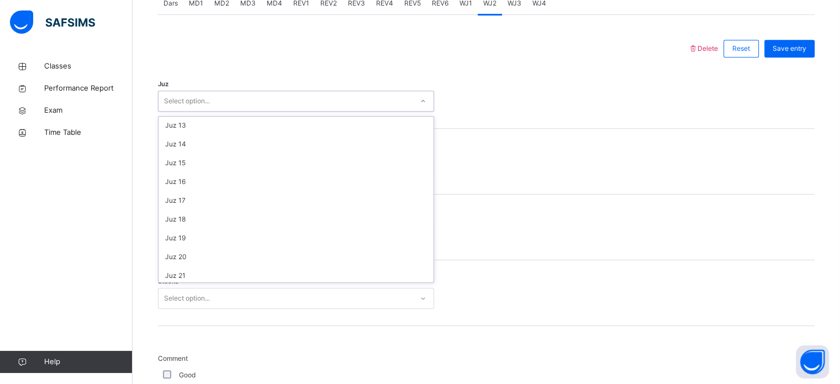
scroll to position [225, 0]
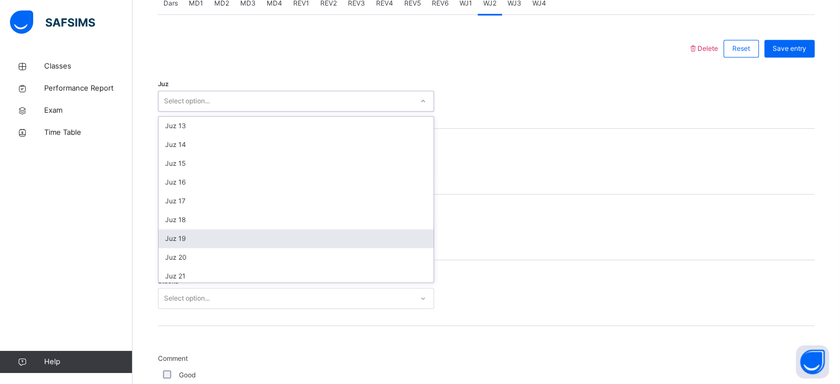
click at [171, 239] on div "Juz 19" at bounding box center [295, 238] width 275 height 19
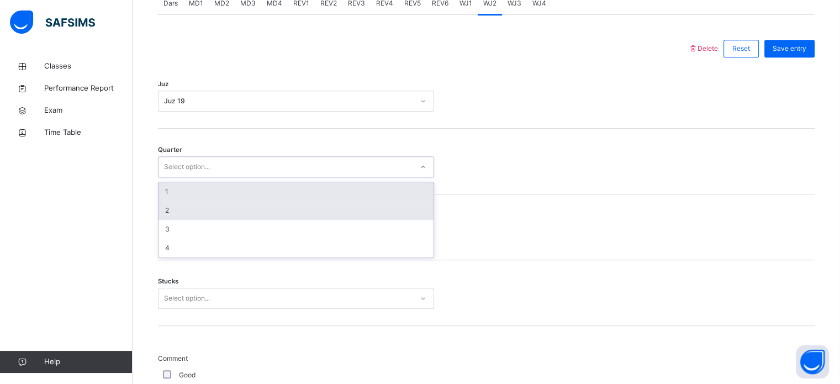
click at [176, 206] on div "2" at bounding box center [295, 210] width 275 height 19
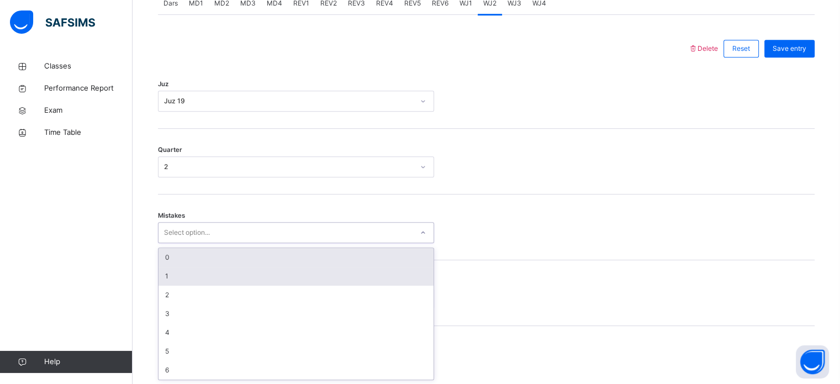
click at [181, 280] on div "1" at bounding box center [295, 276] width 275 height 19
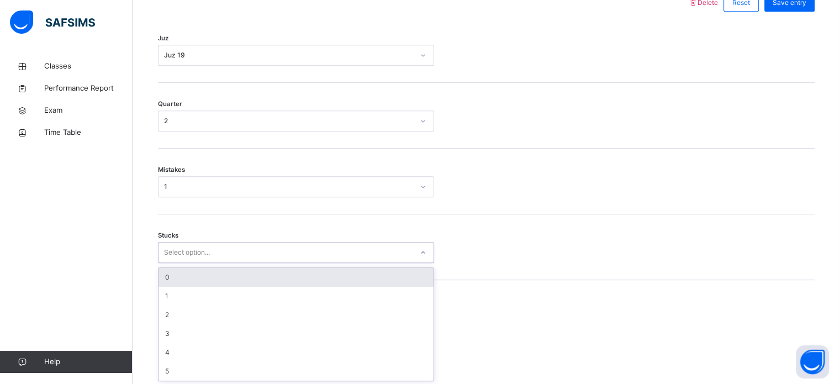
scroll to position [537, 0]
click at [171, 278] on div "0" at bounding box center [295, 276] width 275 height 19
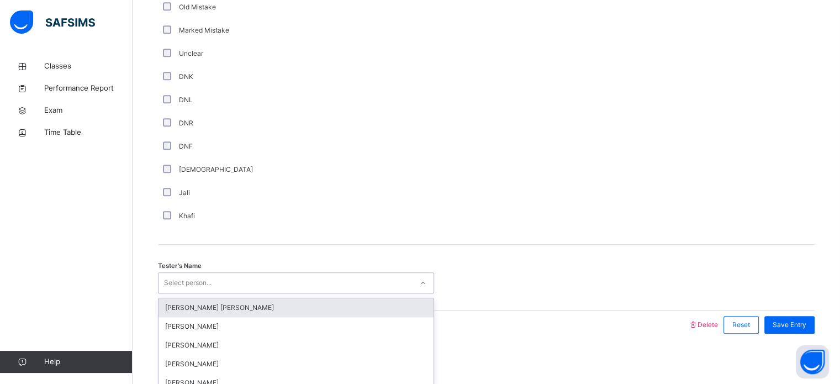
scroll to position [931, 0]
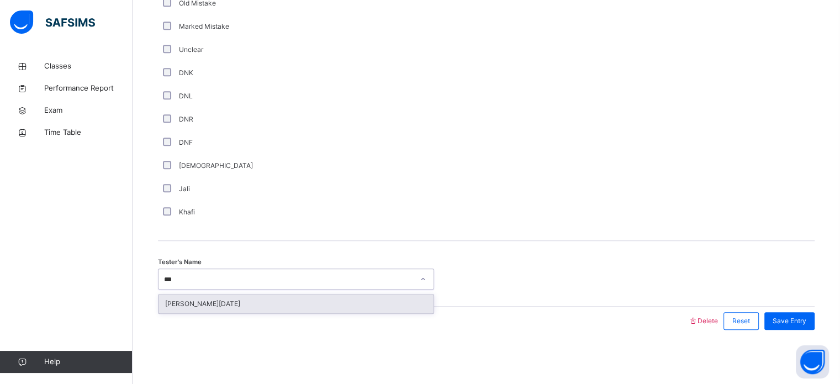
type input "****"
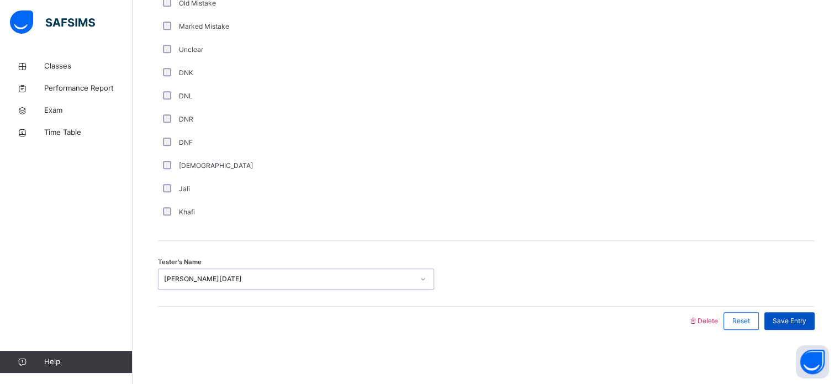
click at [795, 323] on span "Save Entry" at bounding box center [789, 321] width 34 height 10
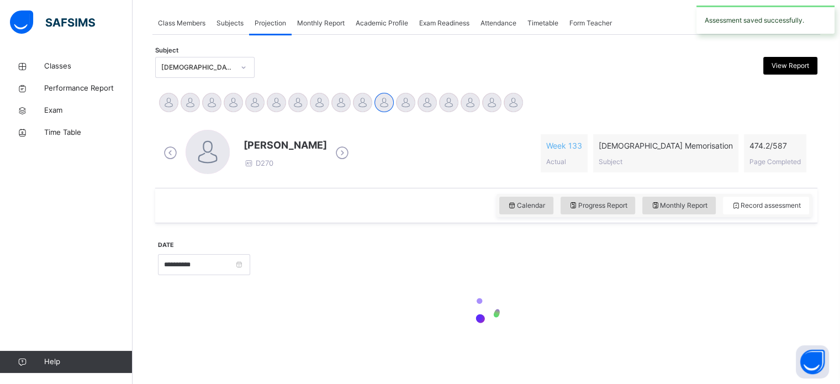
scroll to position [195, 0]
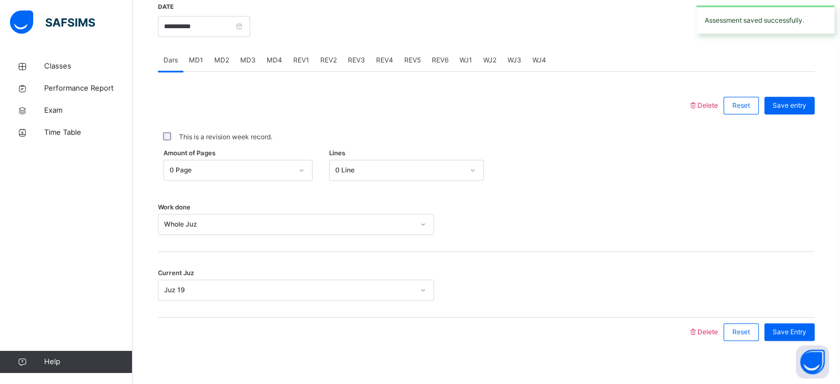
click at [515, 52] on div "WJ3" at bounding box center [514, 60] width 25 height 22
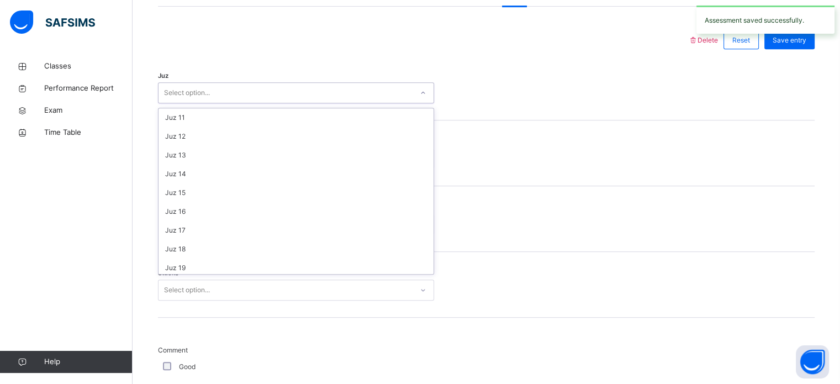
scroll to position [189, 0]
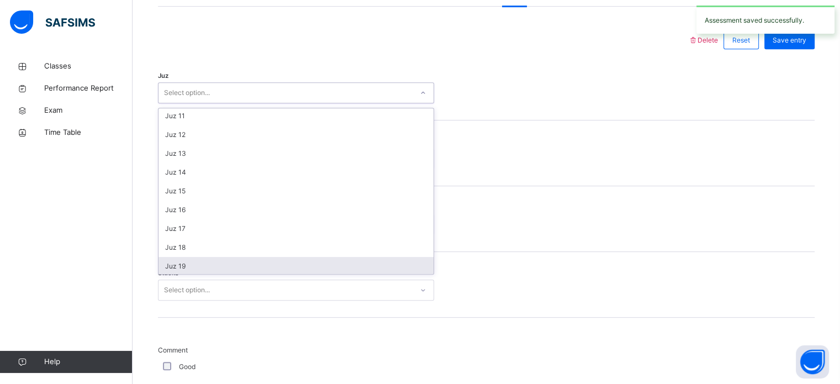
click at [206, 269] on div "Juz 19" at bounding box center [295, 266] width 275 height 19
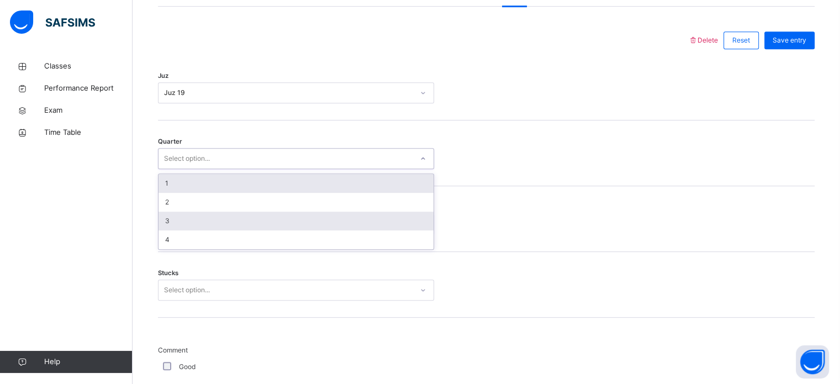
click at [193, 223] on div "3" at bounding box center [295, 220] width 275 height 19
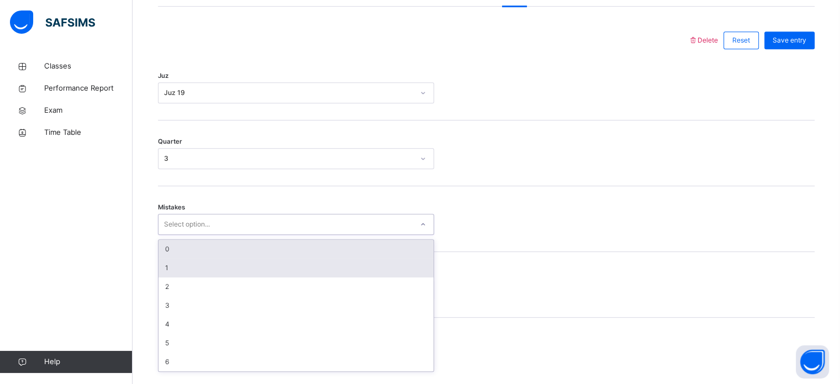
click at [179, 269] on div "1" at bounding box center [295, 267] width 275 height 19
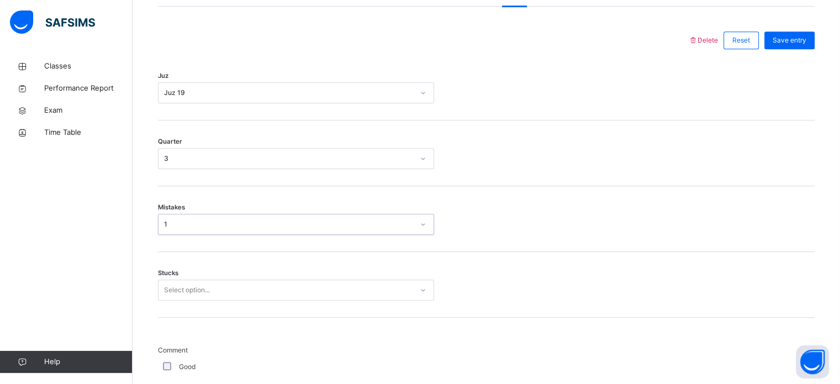
click at [201, 309] on div "Stucks Select option..." at bounding box center [486, 285] width 656 height 66
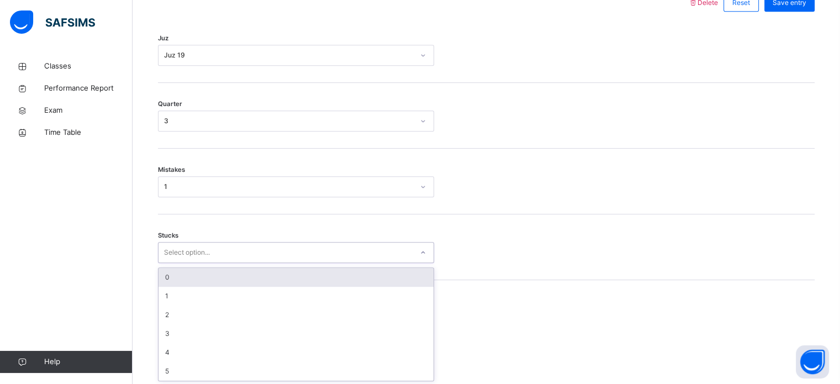
scroll to position [537, 0]
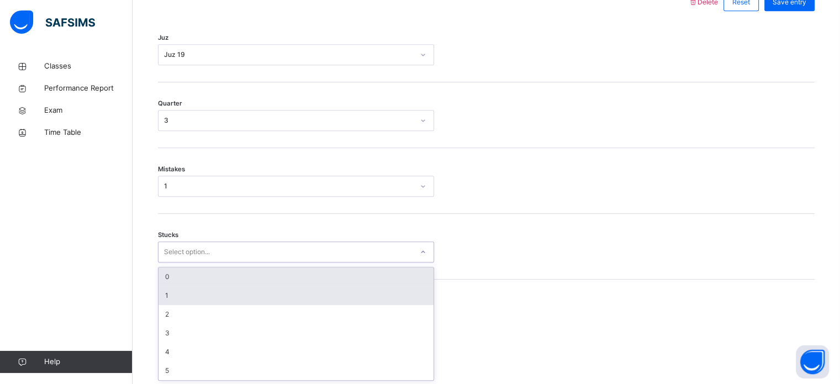
click at [187, 294] on div "1" at bounding box center [295, 295] width 275 height 19
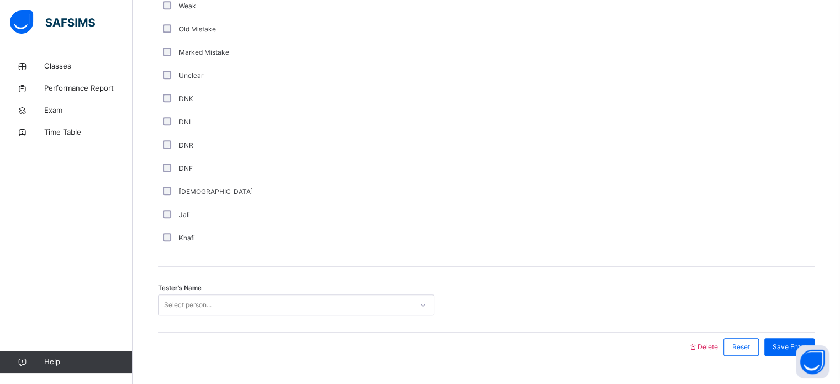
scroll to position [931, 0]
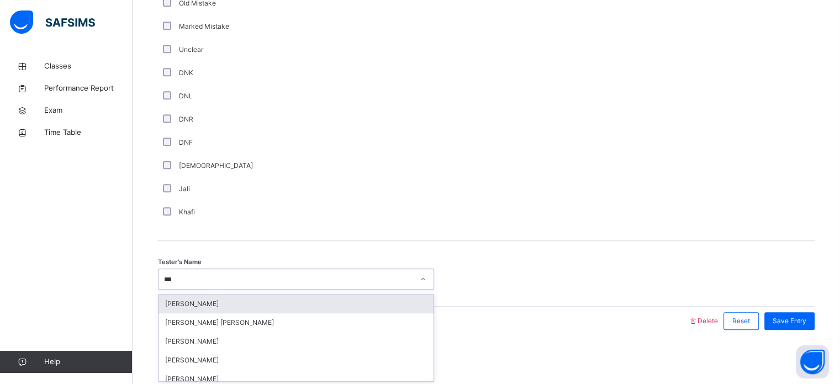
type input "****"
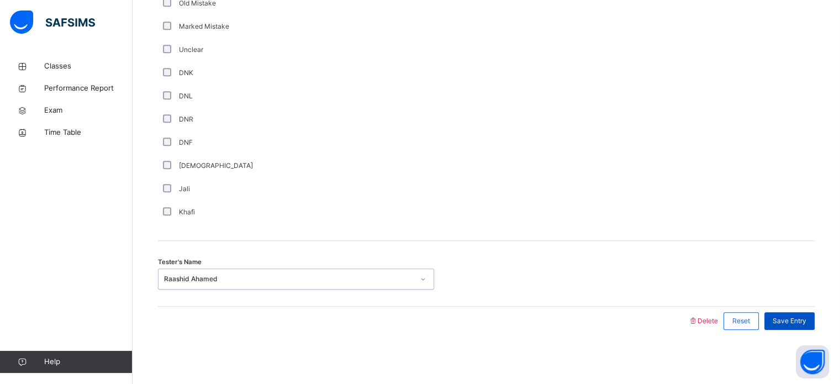
click at [805, 312] on div "Save Entry" at bounding box center [789, 321] width 50 height 18
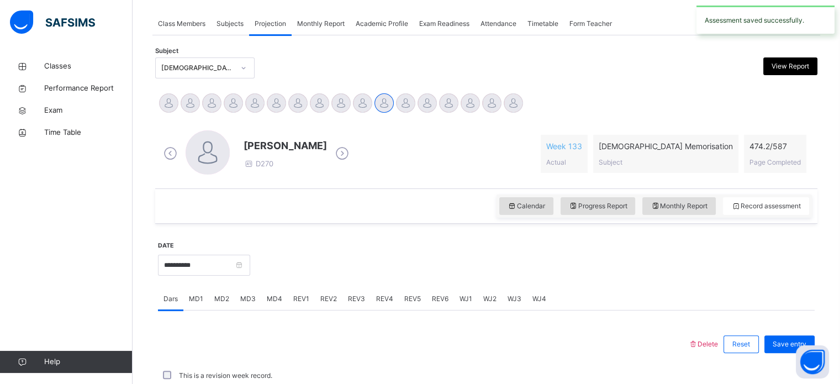
scroll to position [445, 0]
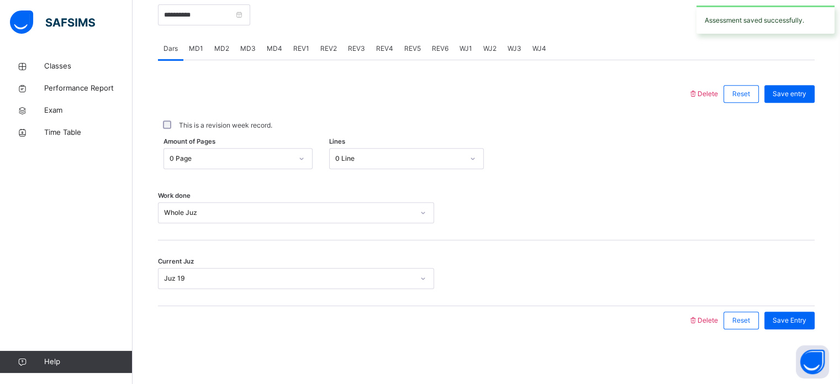
click at [508, 49] on span "WJ3" at bounding box center [514, 49] width 14 height 10
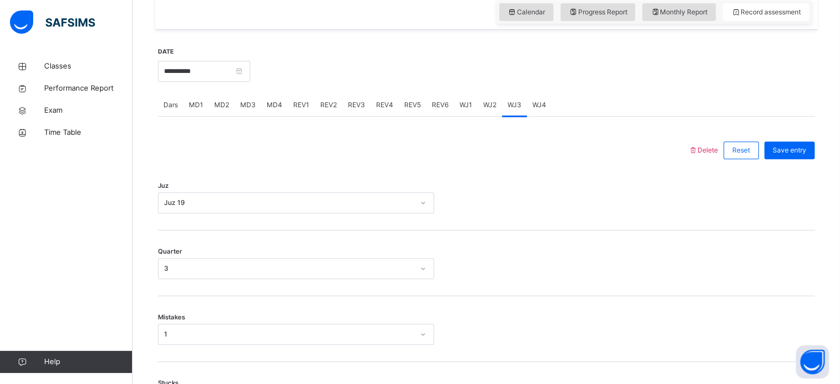
scroll to position [397, 0]
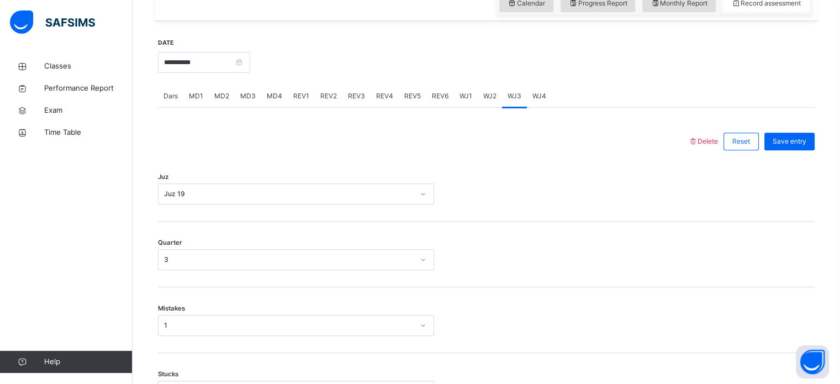
click at [517, 100] on span "WJ3" at bounding box center [514, 96] width 14 height 10
click at [533, 98] on span "WJ4" at bounding box center [539, 96] width 14 height 10
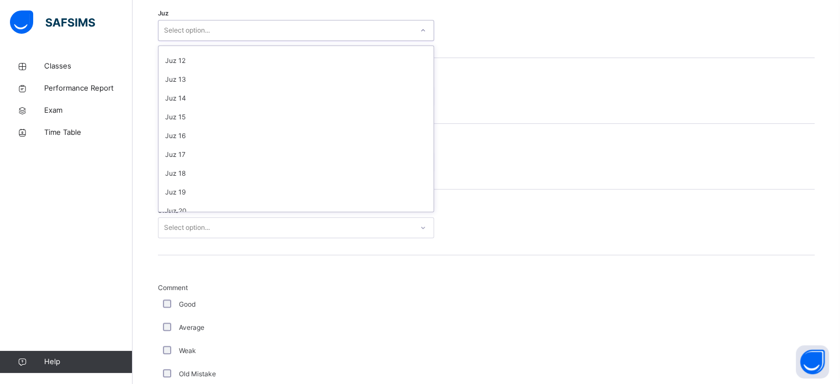
scroll to position [212, 0]
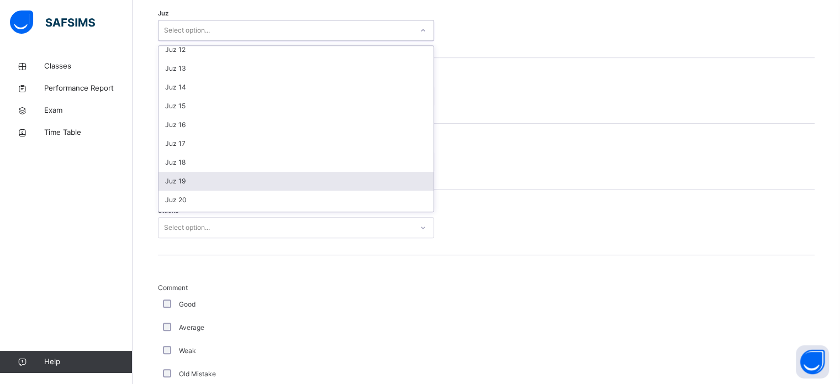
click at [204, 179] on div "Juz 19" at bounding box center [295, 181] width 275 height 19
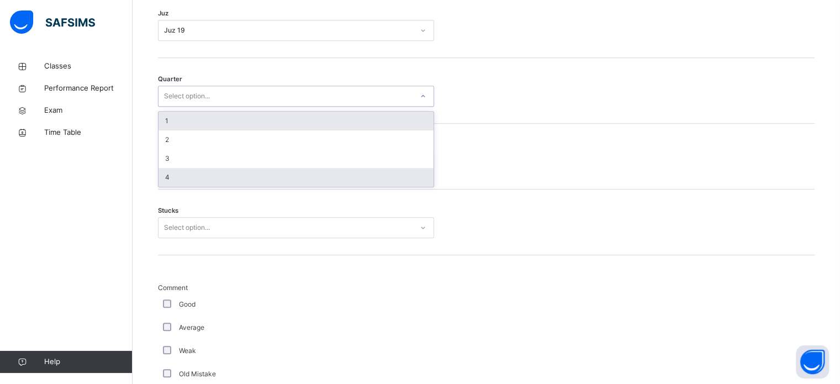
click at [201, 184] on div "4" at bounding box center [295, 177] width 275 height 19
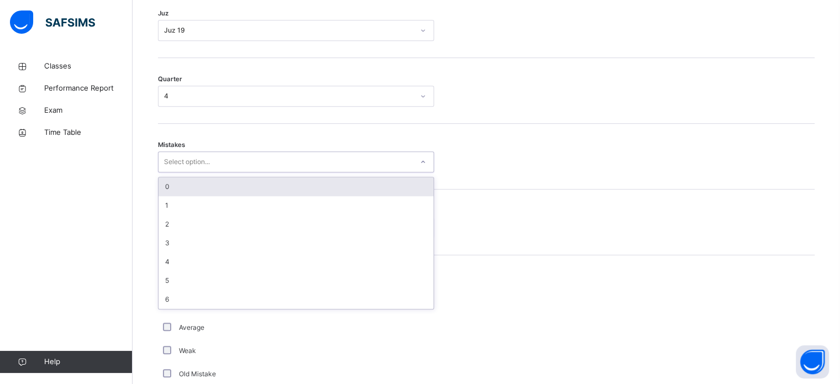
click at [213, 190] on div "0" at bounding box center [295, 186] width 275 height 19
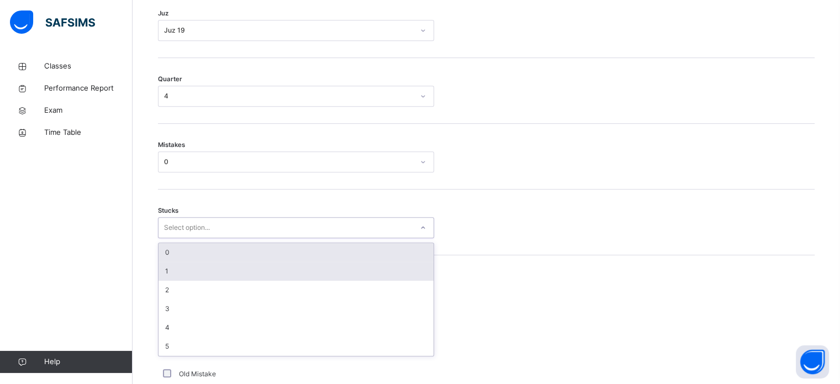
click at [179, 272] on div "1" at bounding box center [295, 271] width 275 height 19
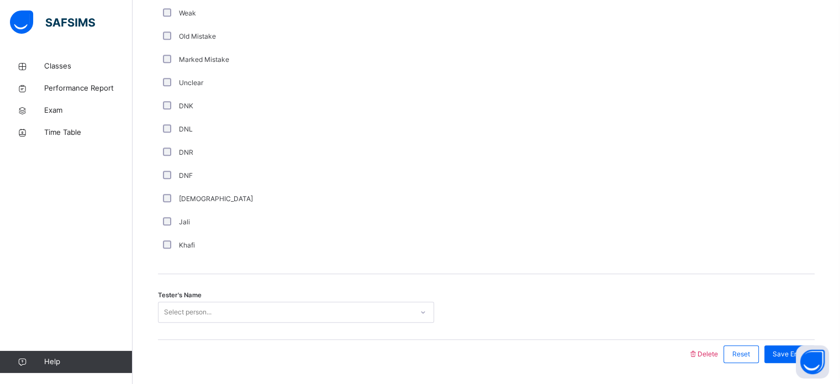
scroll to position [931, 0]
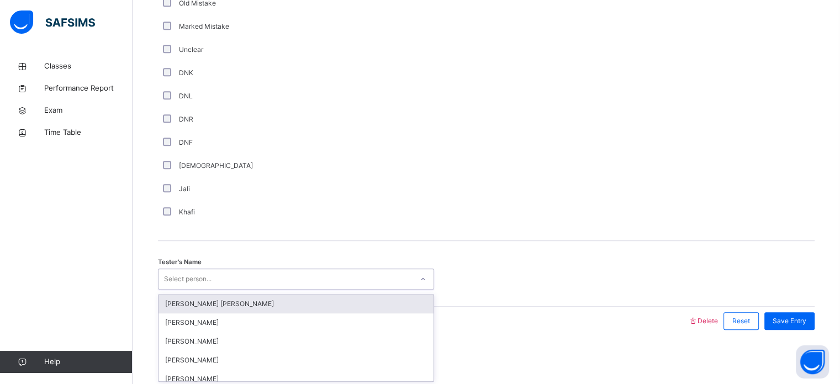
type input "*"
type input "****"
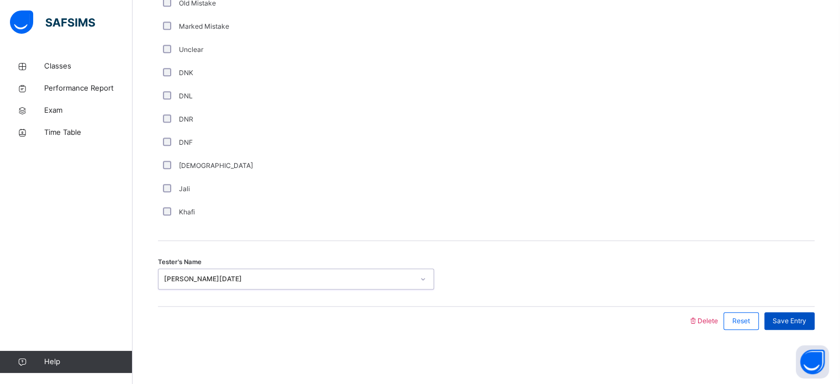
click at [806, 321] on span "Save Entry" at bounding box center [789, 321] width 34 height 10
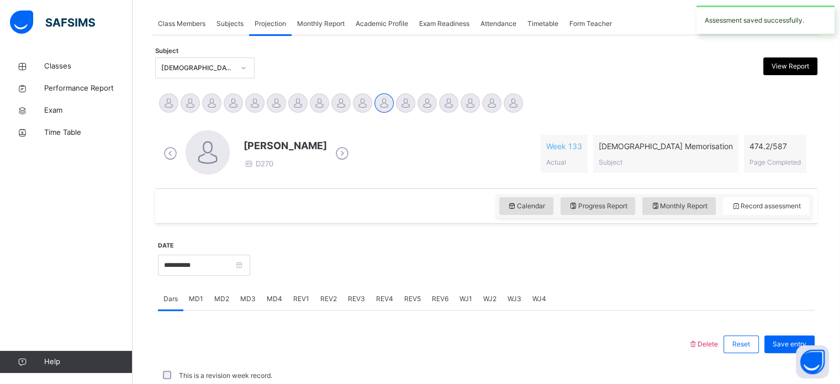
scroll to position [445, 0]
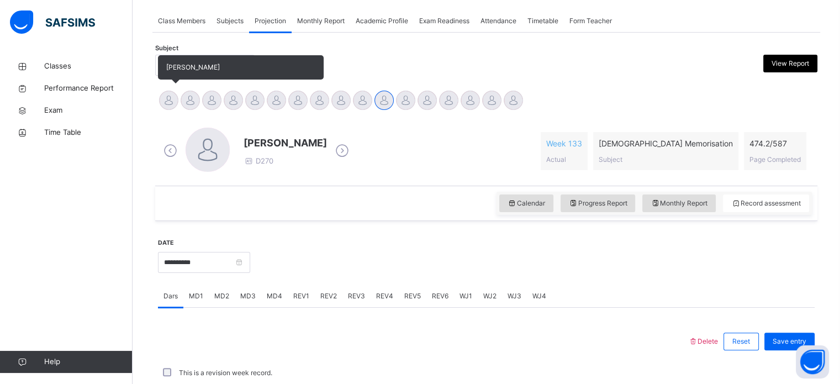
click at [161, 98] on div at bounding box center [168, 100] width 19 height 19
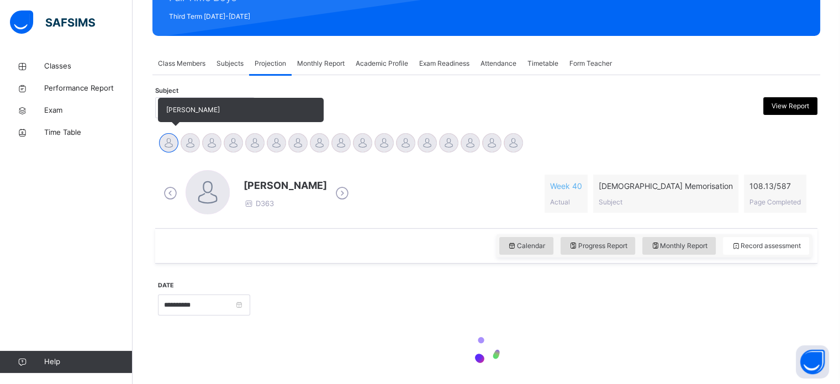
scroll to position [0, 0]
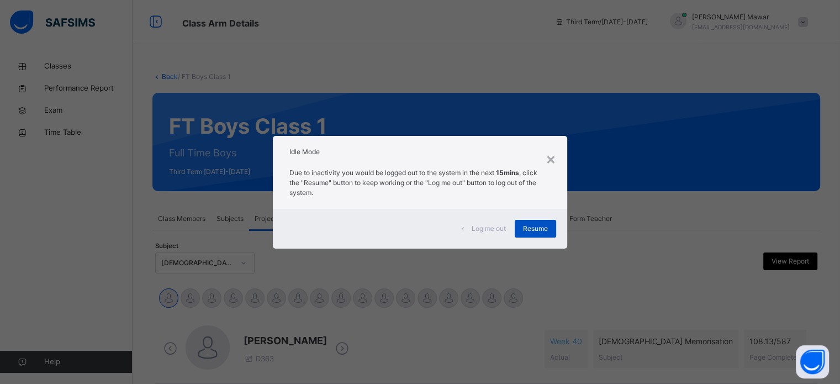
click at [542, 225] on span "Resume" at bounding box center [535, 229] width 25 height 10
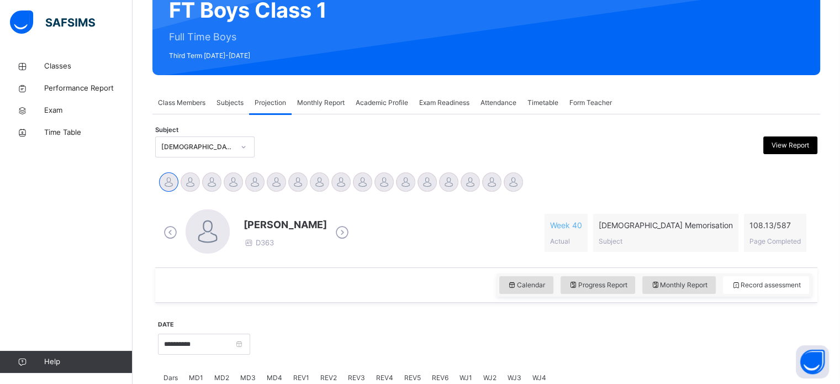
scroll to position [117, 0]
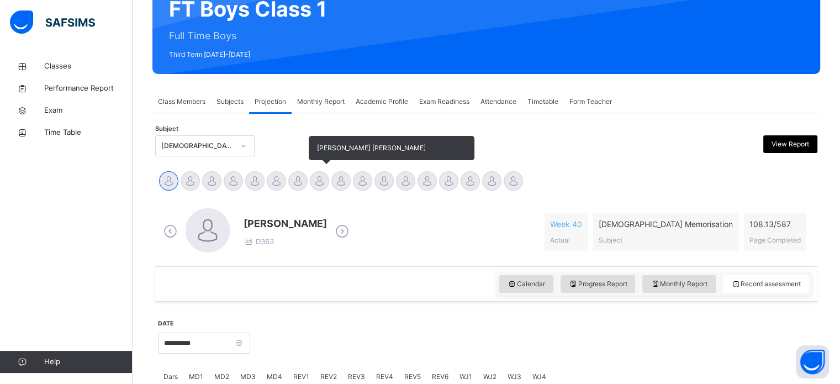
click at [320, 179] on div at bounding box center [319, 180] width 19 height 19
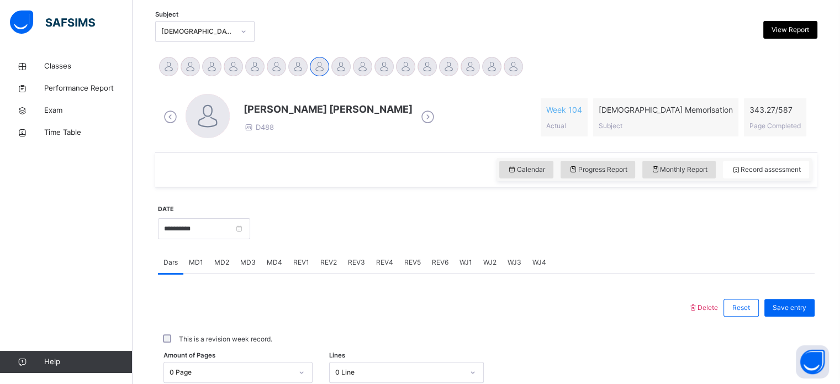
scroll to position [236, 0]
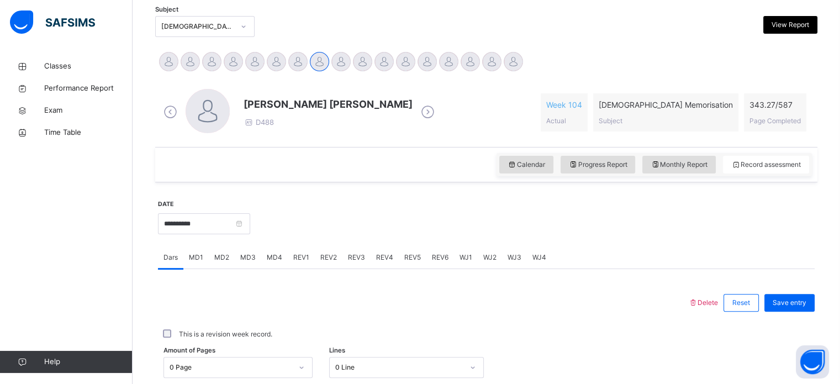
click at [227, 359] on div "0 Page" at bounding box center [237, 367] width 149 height 21
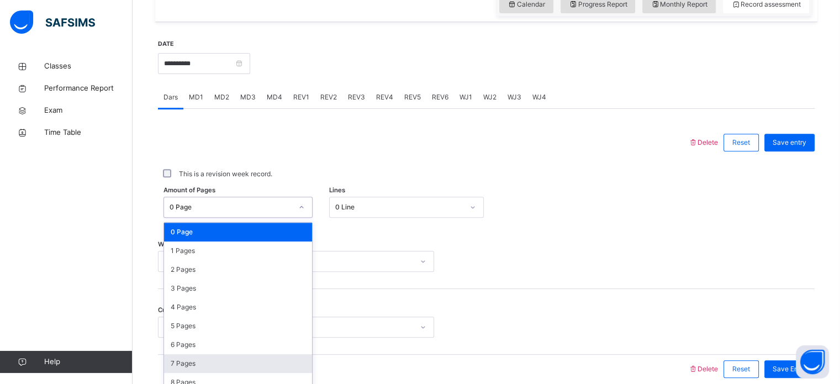
scroll to position [405, 0]
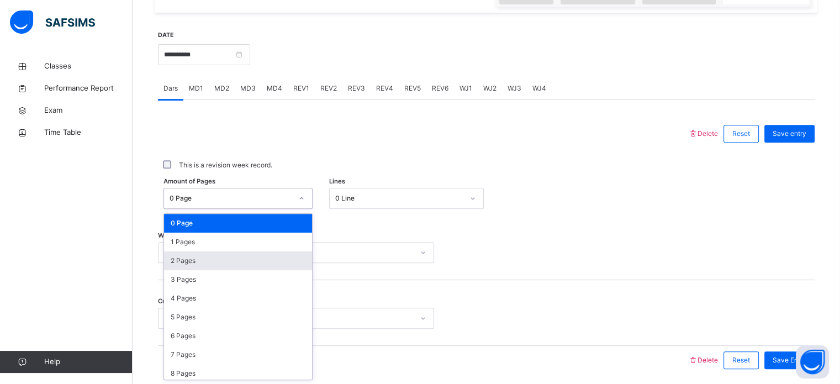
click at [282, 263] on div "2 Pages" at bounding box center [238, 260] width 148 height 19
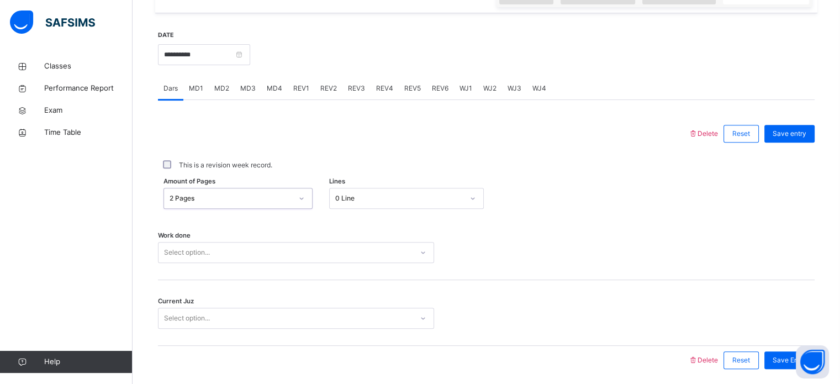
click at [252, 200] on div "2 Pages" at bounding box center [230, 198] width 123 height 10
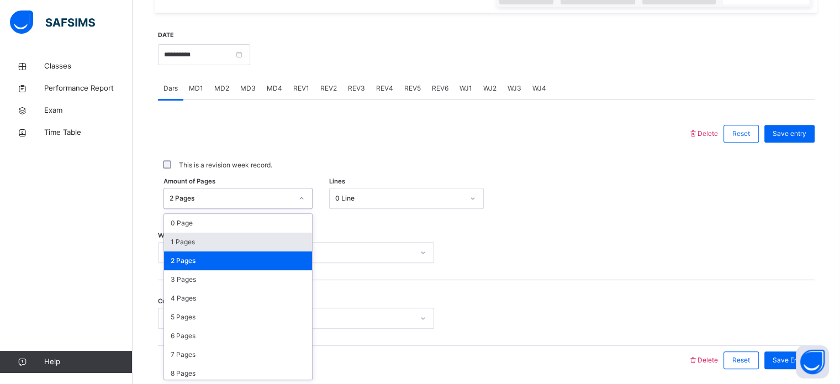
click at [205, 240] on div "1 Pages" at bounding box center [238, 241] width 148 height 19
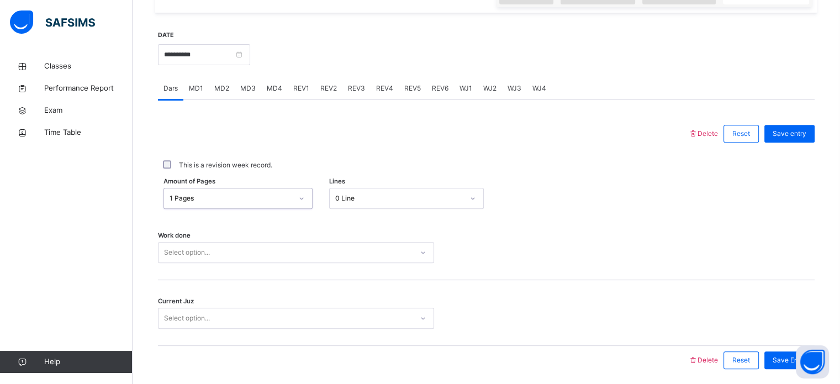
click at [382, 162] on div "This is a revision week record." at bounding box center [486, 165] width 651 height 10
click at [379, 187] on div "Amount of Pages 1 Pages Lines 0 Line" at bounding box center [486, 198] width 656 height 32
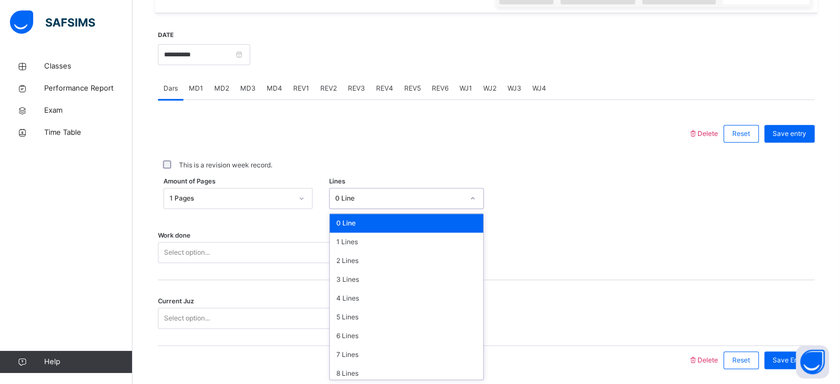
drag, startPoint x: 375, startPoint y: 196, endPoint x: 365, endPoint y: 198, distance: 10.7
click at [373, 197] on div "0 Line" at bounding box center [399, 198] width 128 height 10
click at [363, 330] on div "6 Lines" at bounding box center [406, 335] width 153 height 19
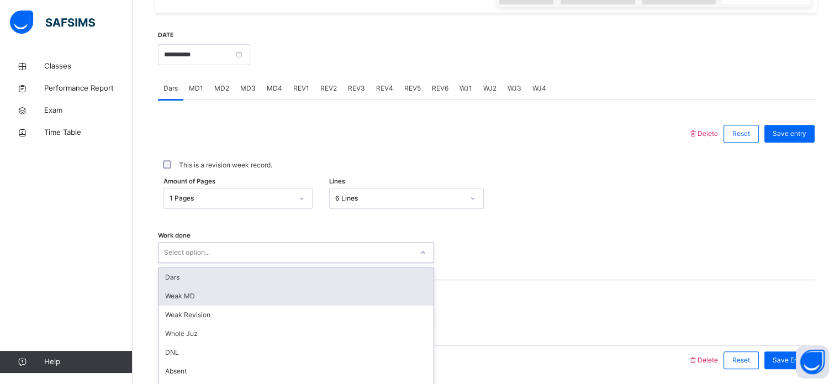
scroll to position [445, 0]
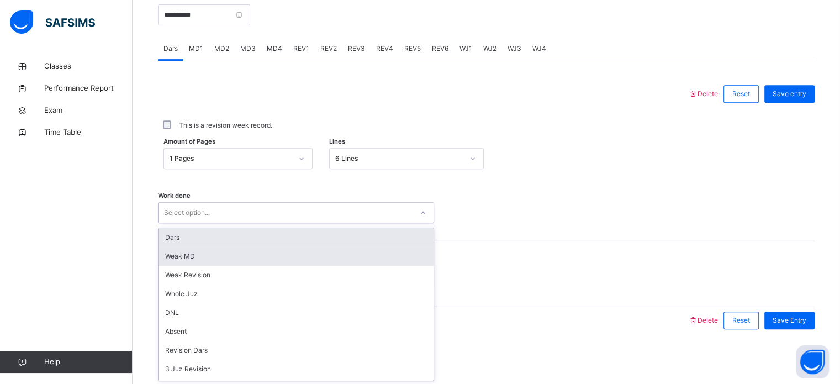
click at [182, 223] on div "option Dars focused, 1 of 16. 16 results available. Use Up and Down to choose o…" at bounding box center [296, 212] width 276 height 21
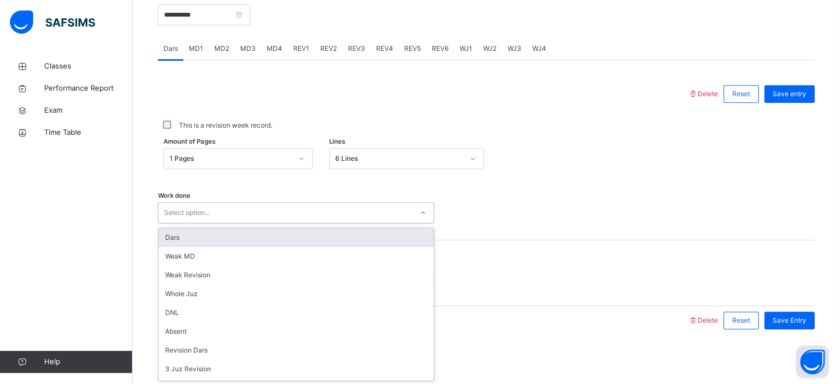
click at [182, 234] on div "Dars" at bounding box center [295, 237] width 275 height 19
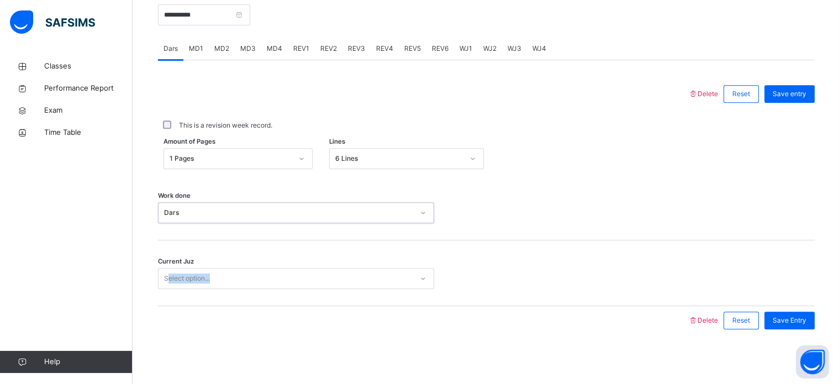
click at [167, 276] on div "Current Juz Select option..." at bounding box center [486, 273] width 656 height 66
click at [184, 283] on div "Select option..." at bounding box center [187, 278] width 46 height 21
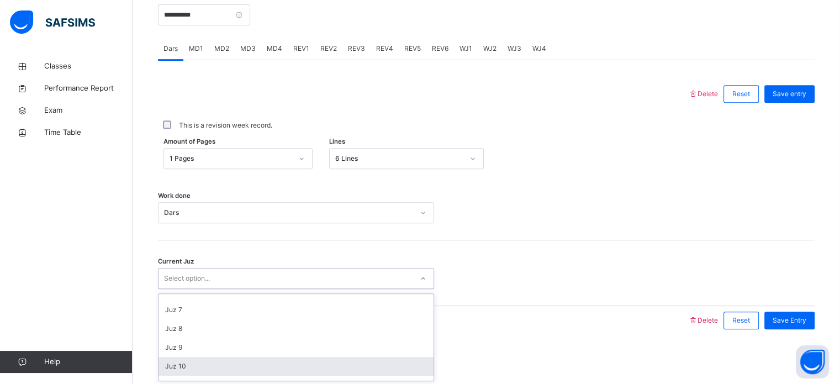
scroll to position [134, 0]
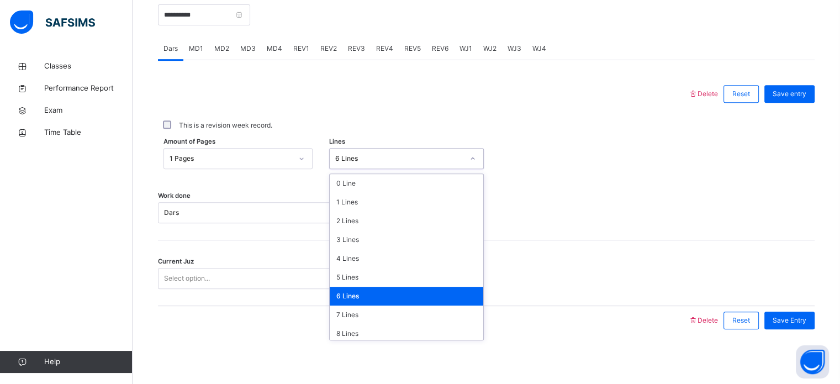
click at [394, 161] on div "6 Lines" at bounding box center [399, 158] width 128 height 10
click at [367, 317] on div "7 Lines" at bounding box center [406, 314] width 153 height 19
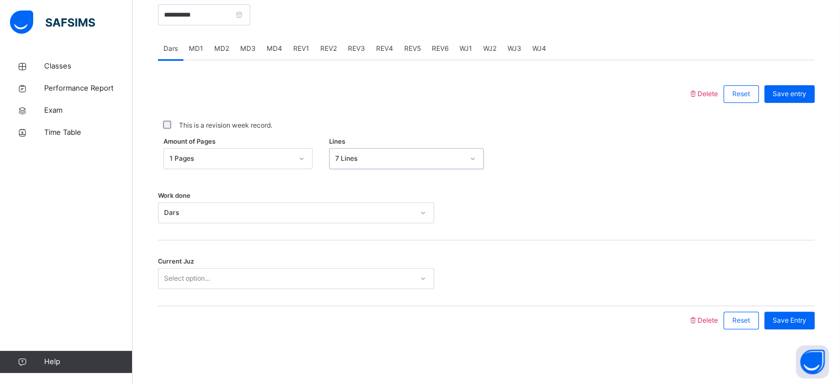
click at [218, 273] on div "Select option..." at bounding box center [285, 278] width 254 height 17
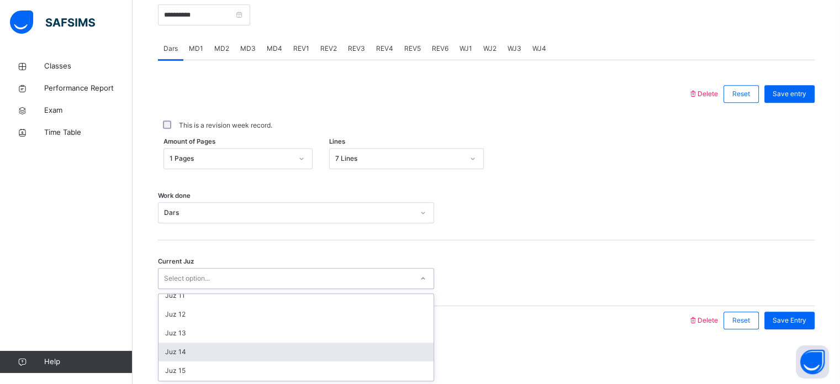
click at [227, 354] on div "Juz 14" at bounding box center [295, 351] width 275 height 19
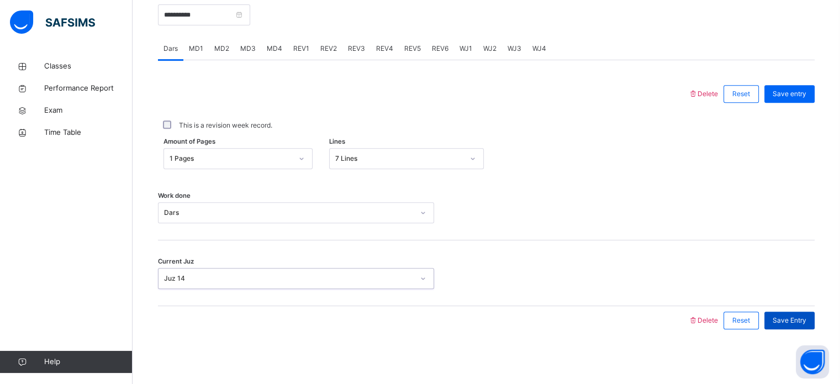
click at [795, 321] on span "Save Entry" at bounding box center [789, 320] width 34 height 10
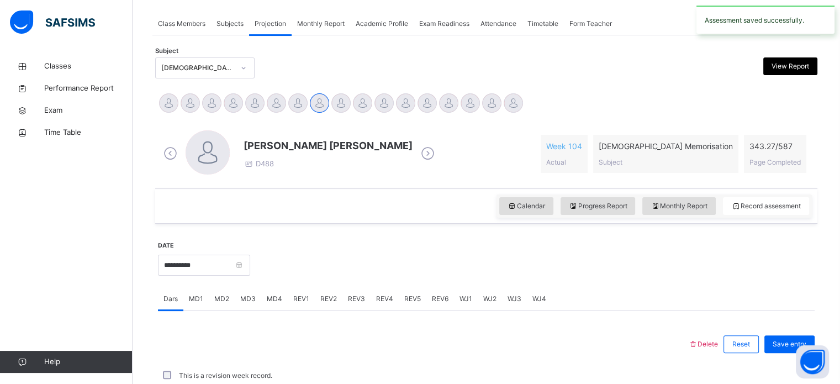
scroll to position [445, 0]
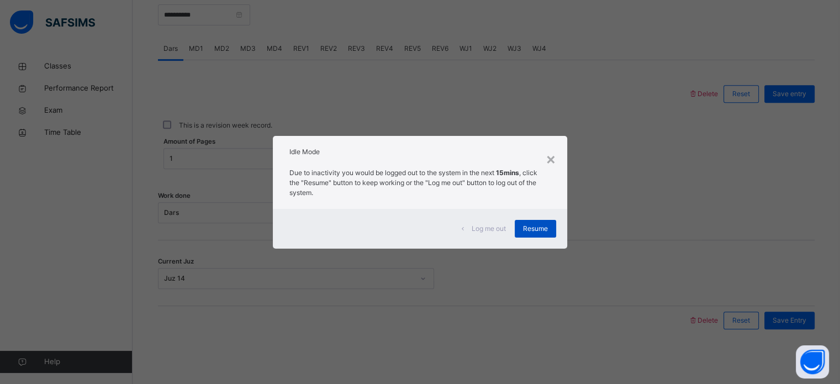
click at [541, 230] on span "Resume" at bounding box center [535, 229] width 25 height 10
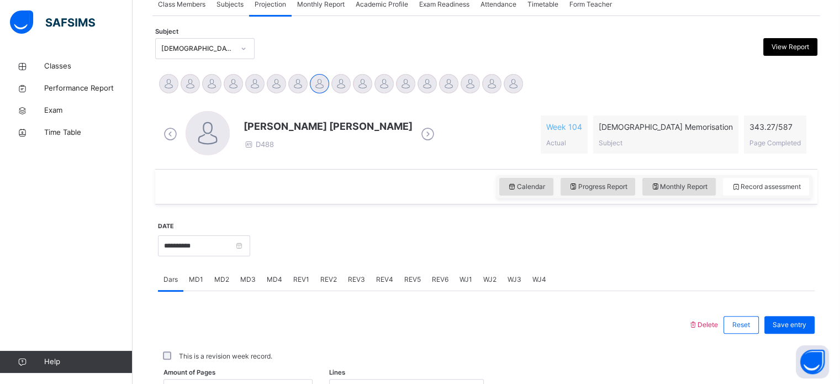
scroll to position [187, 0]
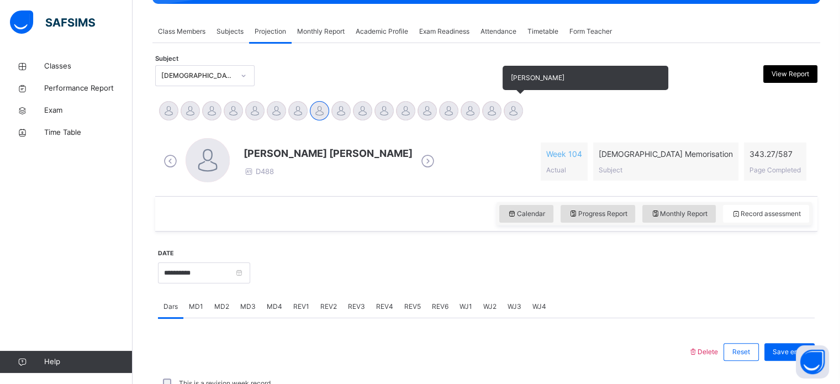
click at [520, 105] on div at bounding box center [512, 110] width 19 height 19
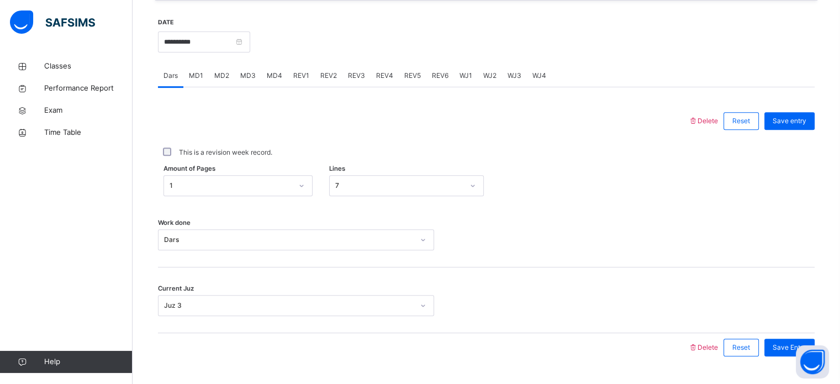
scroll to position [417, 0]
click at [325, 76] on span "REV2" at bounding box center [328, 76] width 17 height 10
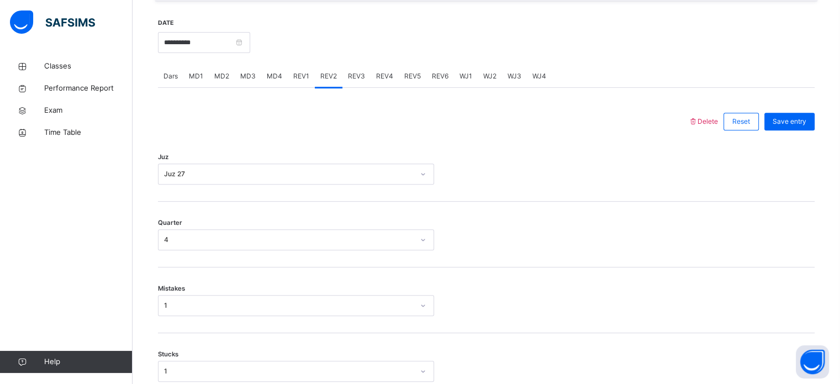
click at [370, 73] on div "REV4" at bounding box center [384, 76] width 28 height 22
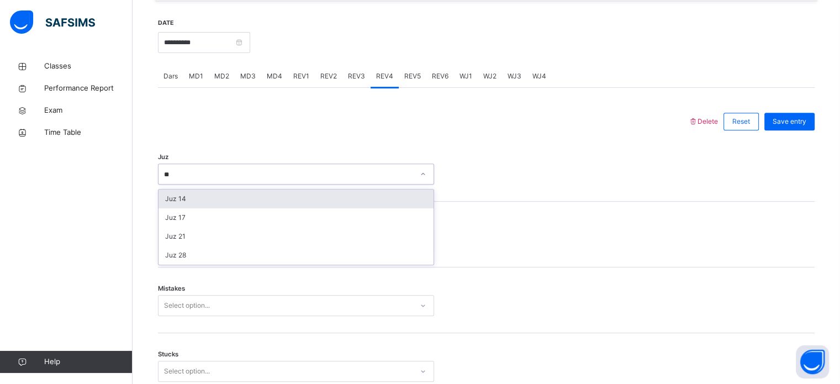
type input "**"
click at [172, 270] on div "Mistakes Select option..." at bounding box center [486, 300] width 656 height 66
type input "**"
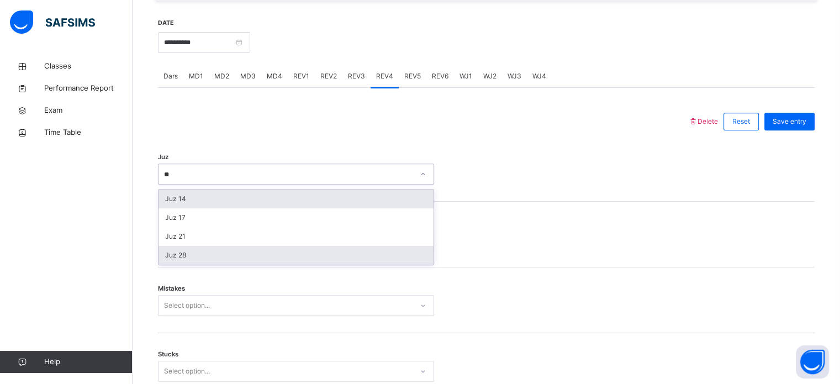
click at [163, 260] on div "Juz 28" at bounding box center [295, 255] width 275 height 19
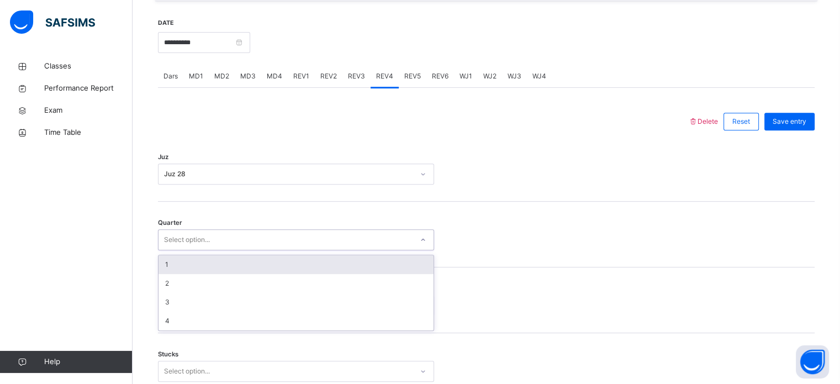
click at [169, 260] on div "1" at bounding box center [295, 264] width 275 height 19
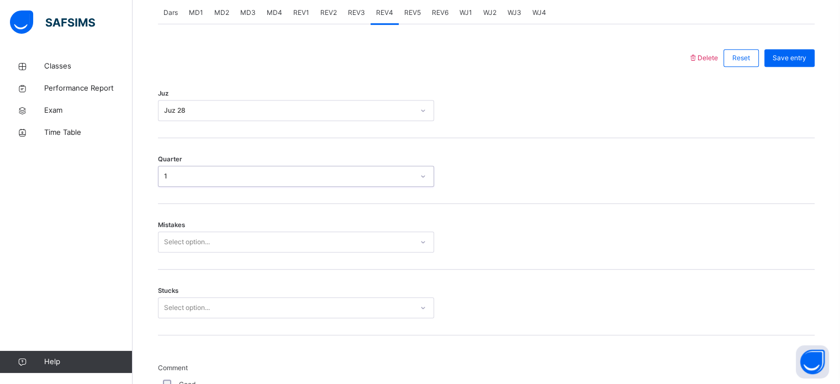
scroll to position [490, 0]
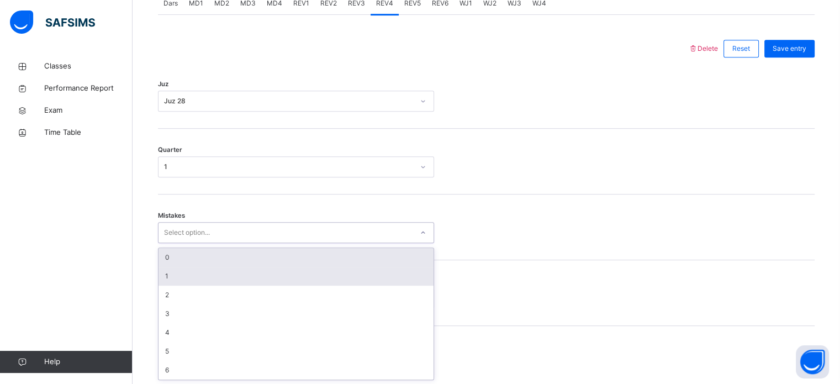
click at [166, 269] on div "1" at bounding box center [295, 276] width 275 height 19
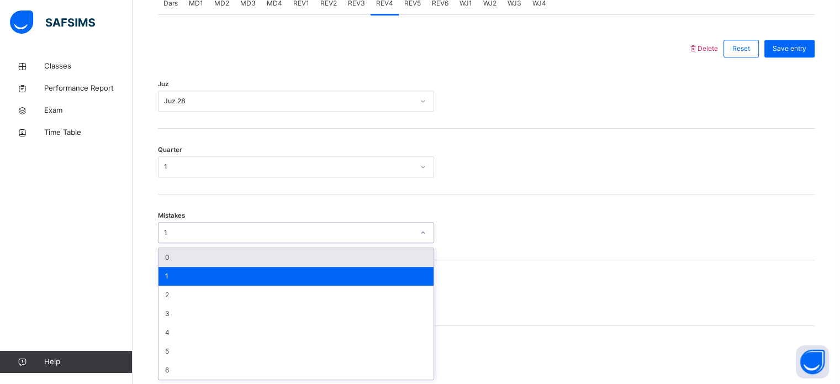
click at [163, 252] on div "0" at bounding box center [295, 257] width 275 height 19
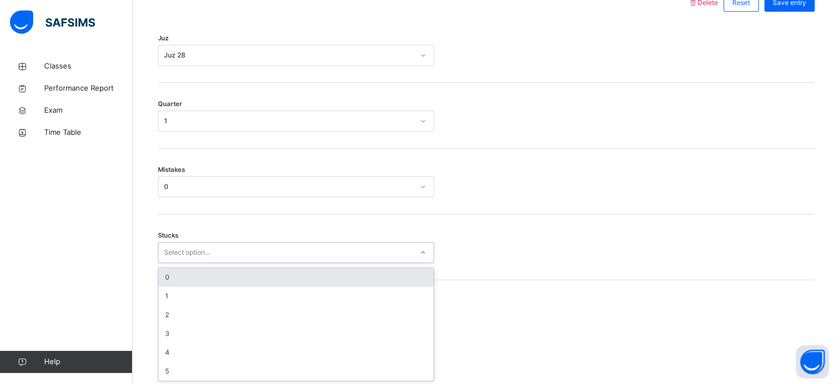
scroll to position [537, 0]
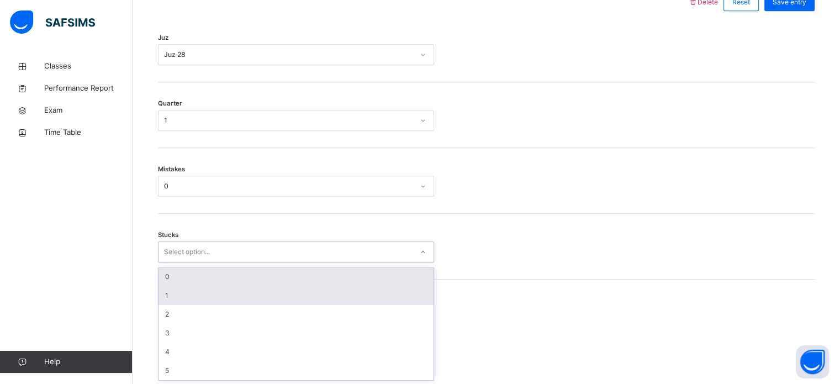
click at [166, 296] on div "1" at bounding box center [295, 295] width 275 height 19
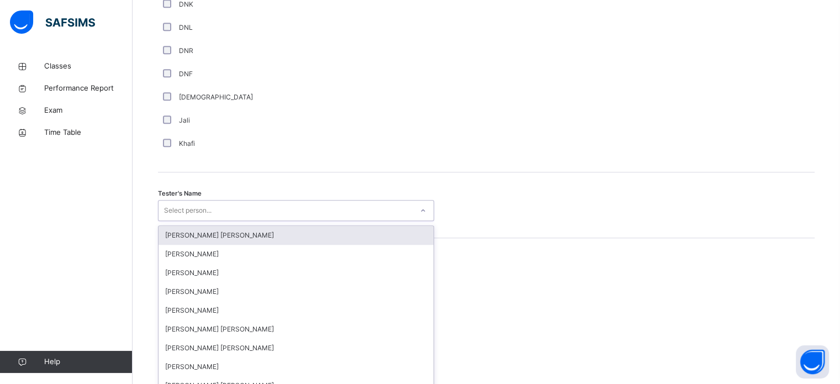
scroll to position [1011, 0]
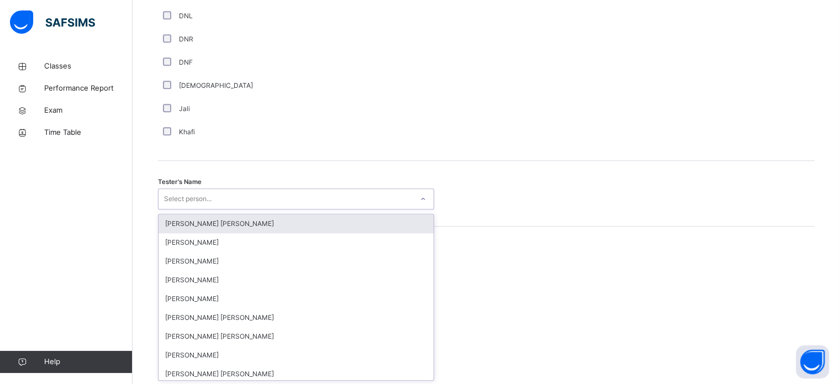
type input "*"
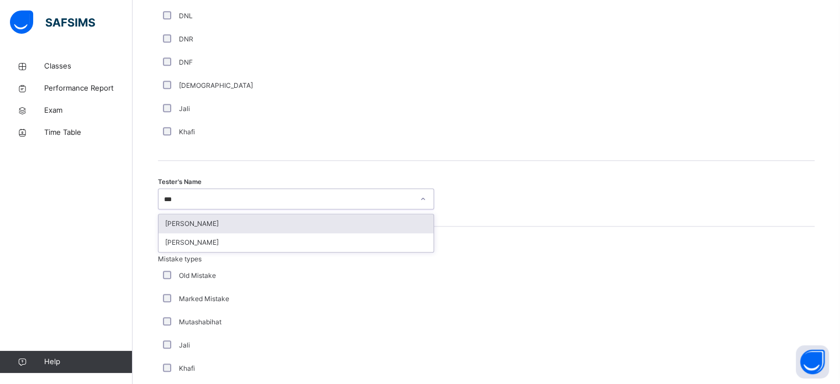
type input "****"
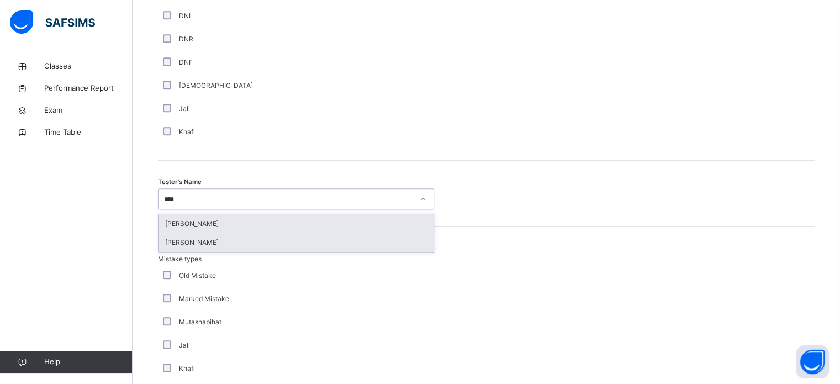
click at [171, 245] on div "[PERSON_NAME]" at bounding box center [295, 242] width 275 height 19
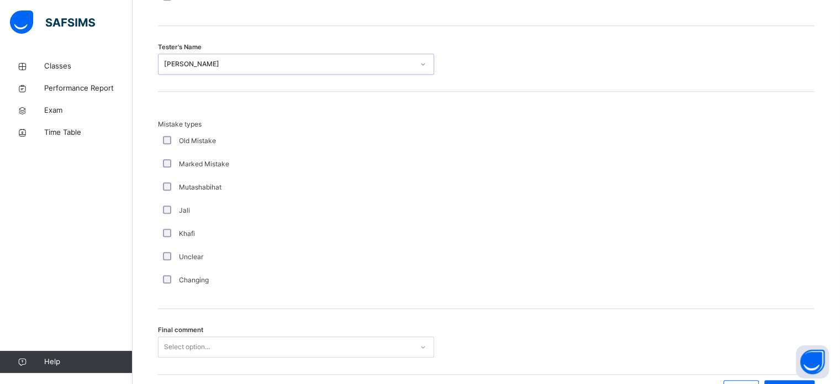
scroll to position [1214, 0]
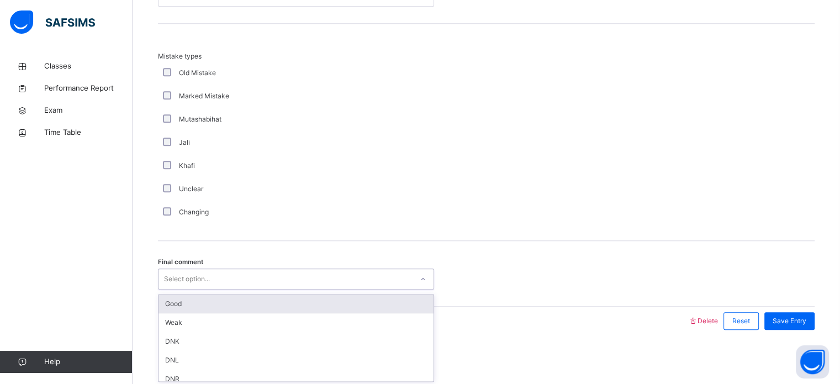
click at [161, 301] on div "Good" at bounding box center [295, 303] width 275 height 19
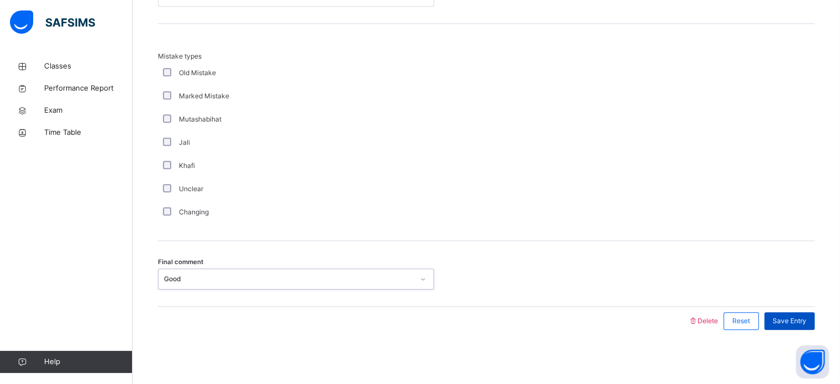
click at [799, 328] on div "Save Entry" at bounding box center [789, 321] width 50 height 18
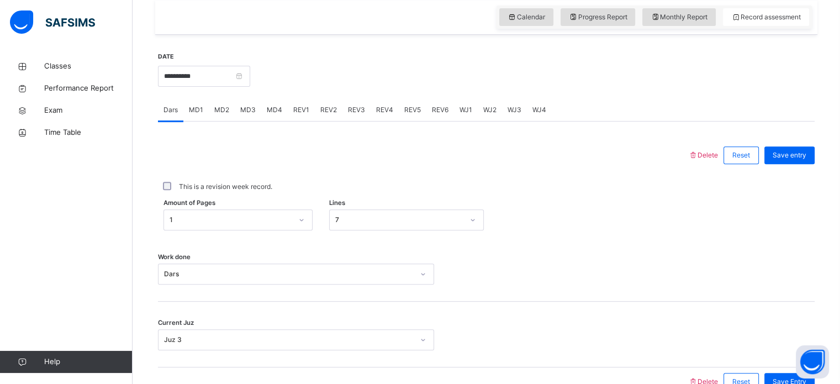
scroll to position [383, 0]
click at [329, 94] on div at bounding box center [532, 75] width 553 height 47
click at [317, 119] on div "REV2" at bounding box center [329, 111] width 28 height 22
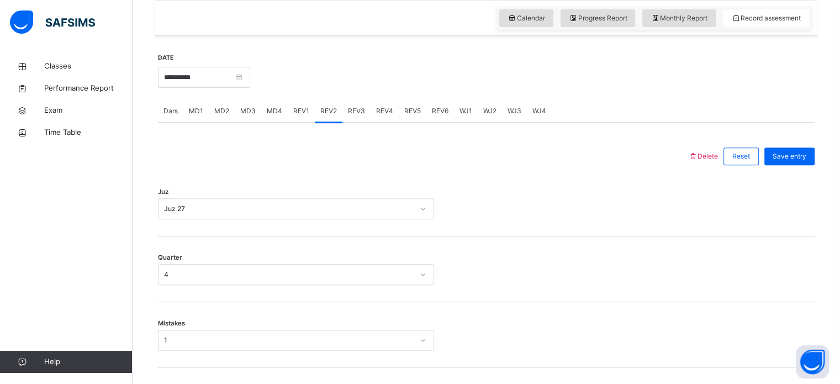
click at [361, 100] on div "REV3" at bounding box center [356, 111] width 28 height 22
click at [322, 111] on span "REV2" at bounding box center [328, 111] width 17 height 10
click at [295, 106] on span "REV1" at bounding box center [301, 111] width 16 height 10
click at [381, 115] on span "REV4" at bounding box center [384, 111] width 17 height 10
click at [697, 155] on icon at bounding box center [692, 156] width 9 height 8
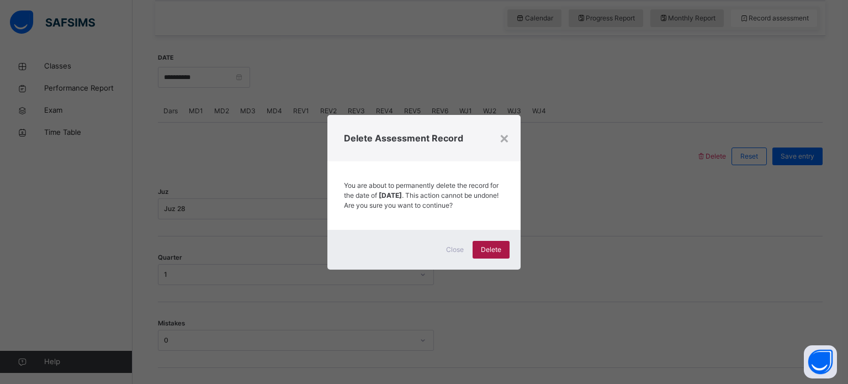
click at [499, 258] on div "Delete" at bounding box center [491, 250] width 37 height 18
click at [507, 135] on div "×" at bounding box center [504, 137] width 10 height 23
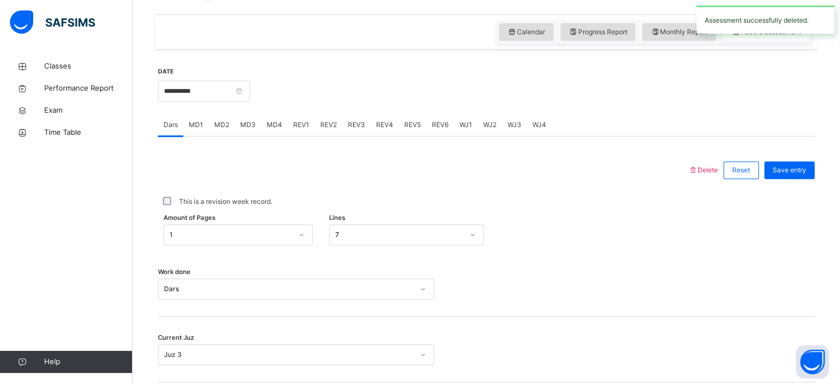
scroll to position [362, 0]
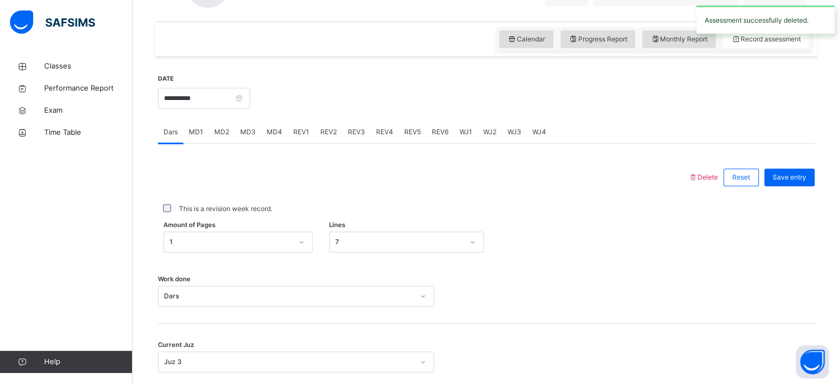
click at [301, 128] on span "REV1" at bounding box center [301, 132] width 16 height 10
click at [324, 131] on span "REV2" at bounding box center [328, 132] width 17 height 10
click at [358, 135] on span "REV3" at bounding box center [356, 132] width 17 height 10
click at [284, 213] on div "Juz Select option..." at bounding box center [486, 225] width 656 height 66
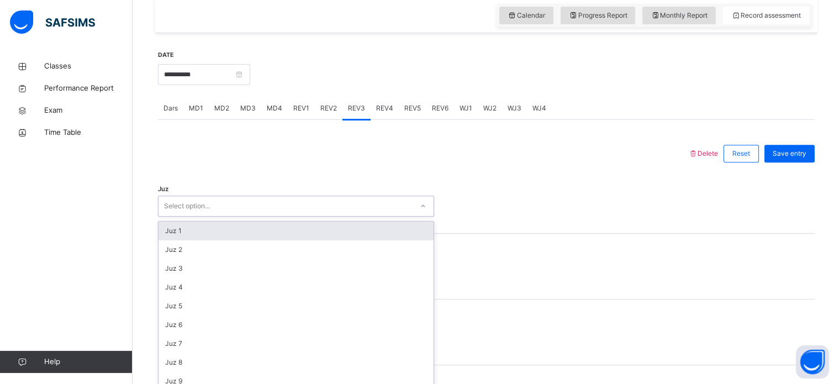
scroll to position [393, 0]
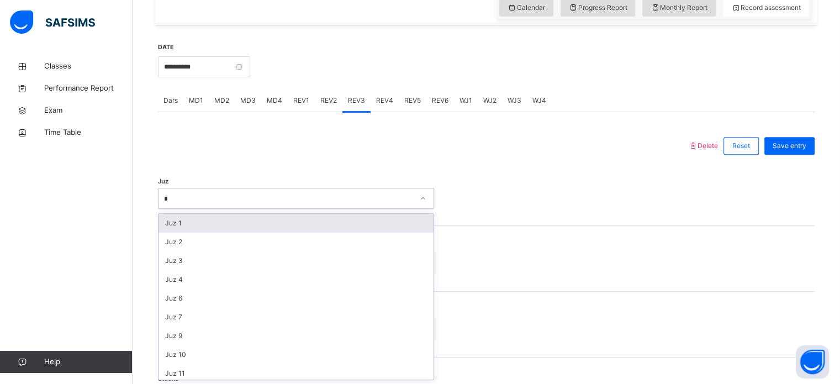
type input "**"
click at [178, 230] on div "Juz 28" at bounding box center [295, 223] width 275 height 19
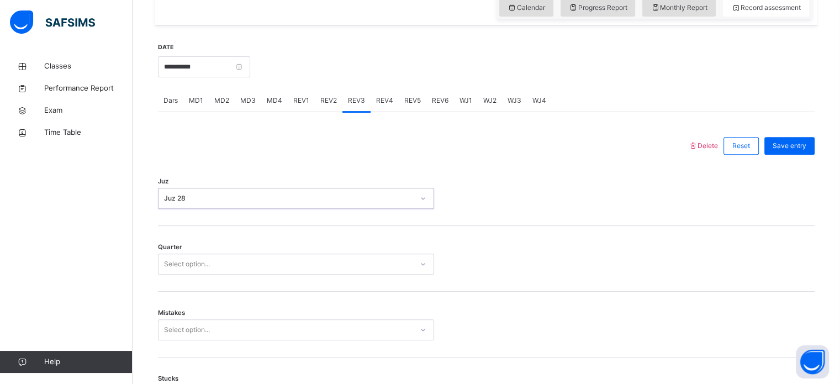
click at [169, 286] on div "Quarter Select option..." at bounding box center [486, 259] width 656 height 66
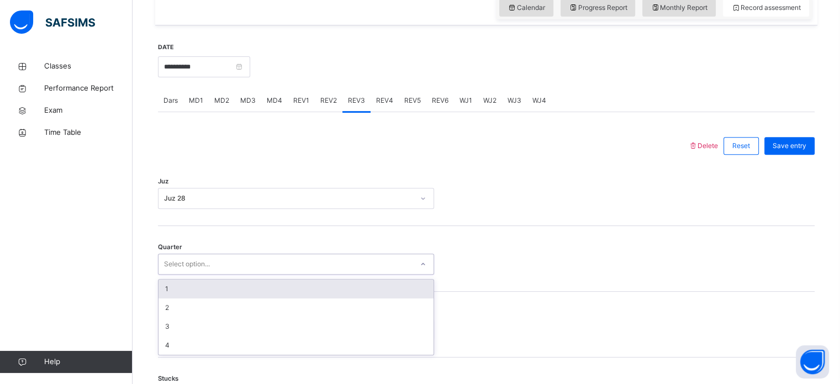
click at [168, 285] on div "1" at bounding box center [295, 288] width 275 height 19
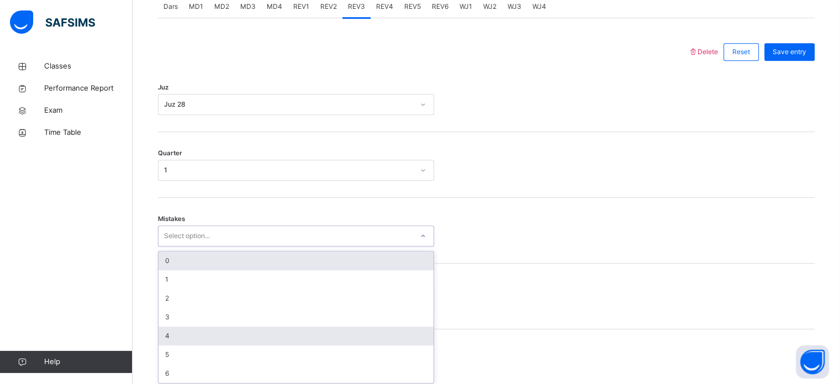
click at [168, 331] on div "4" at bounding box center [295, 335] width 275 height 19
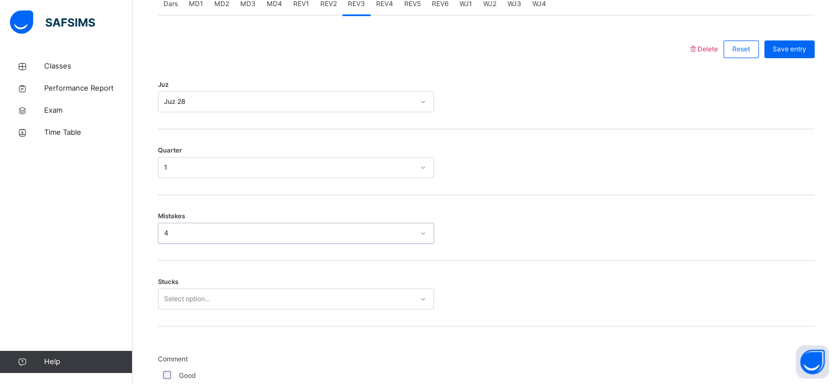
scroll to position [490, 0]
click at [164, 234] on div "4" at bounding box center [289, 232] width 250 height 10
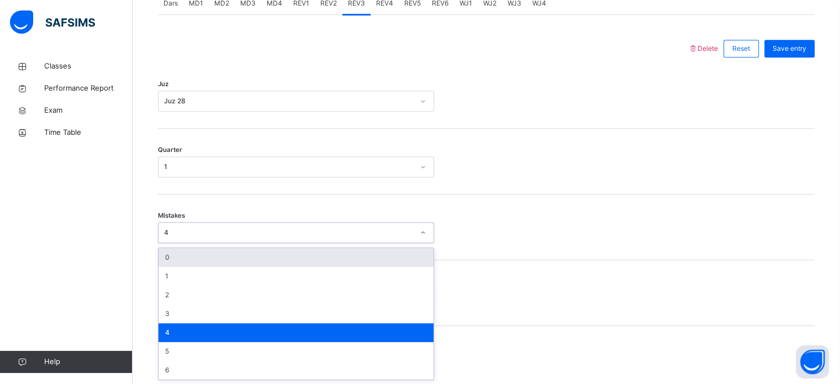
click at [168, 260] on div "0" at bounding box center [295, 257] width 275 height 19
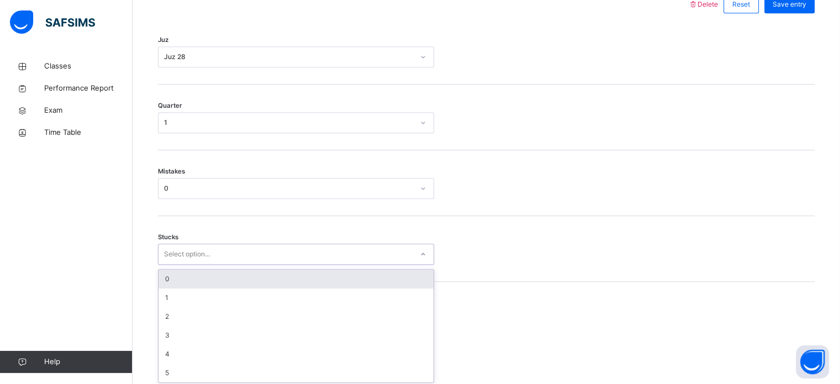
scroll to position [537, 0]
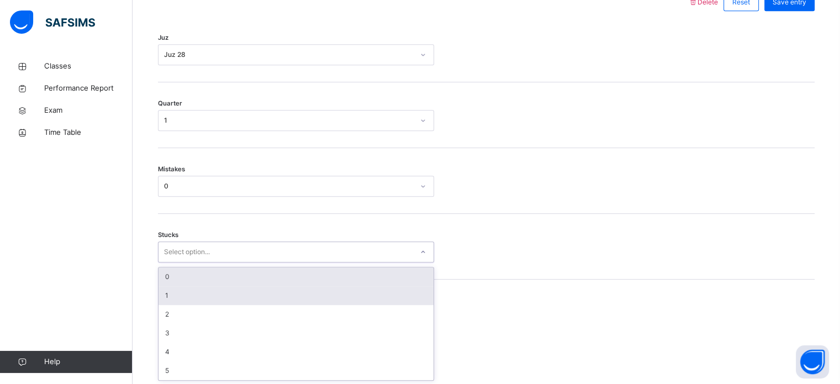
click at [167, 293] on div "1" at bounding box center [295, 295] width 275 height 19
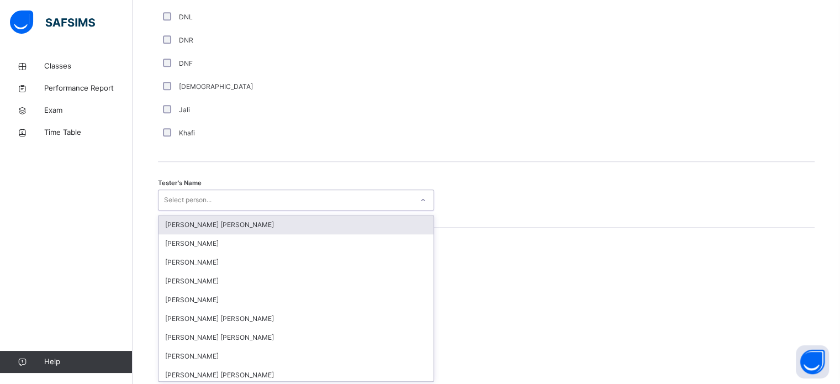
scroll to position [1011, 0]
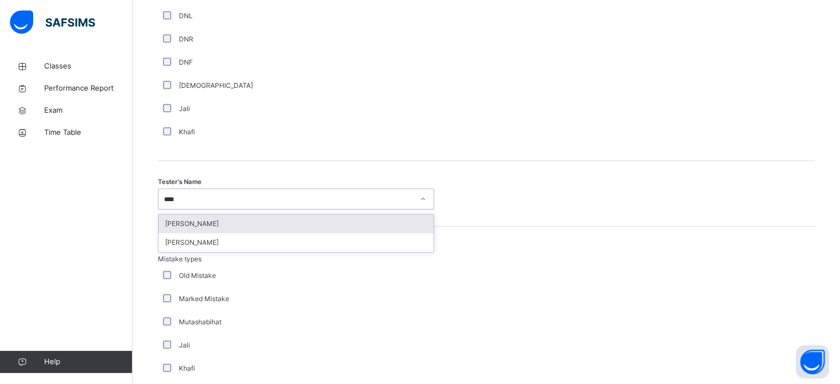
type input "*****"
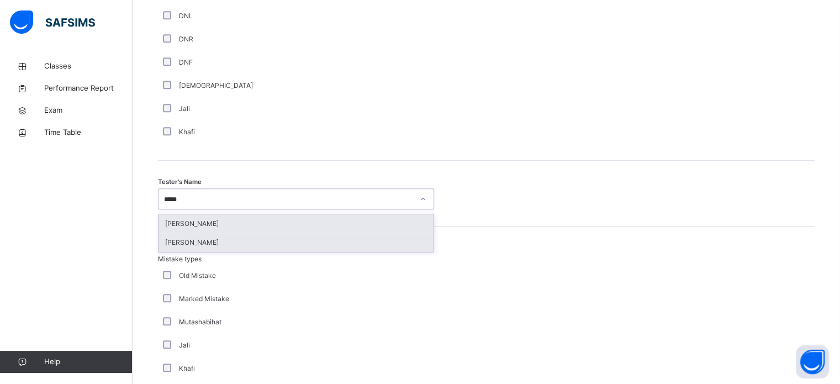
click at [171, 245] on div "[PERSON_NAME]" at bounding box center [295, 242] width 275 height 19
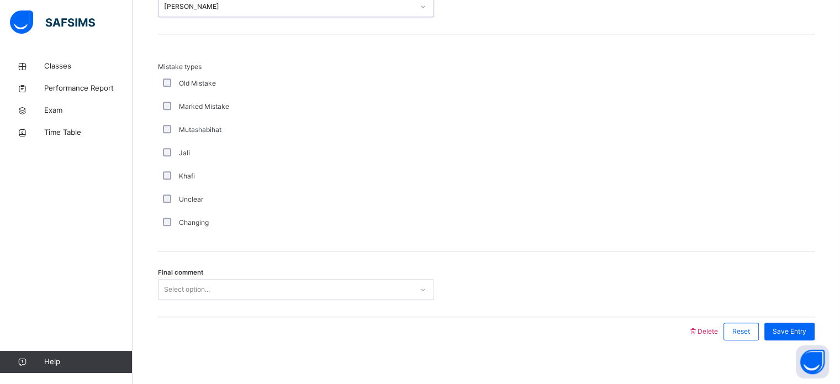
scroll to position [1214, 0]
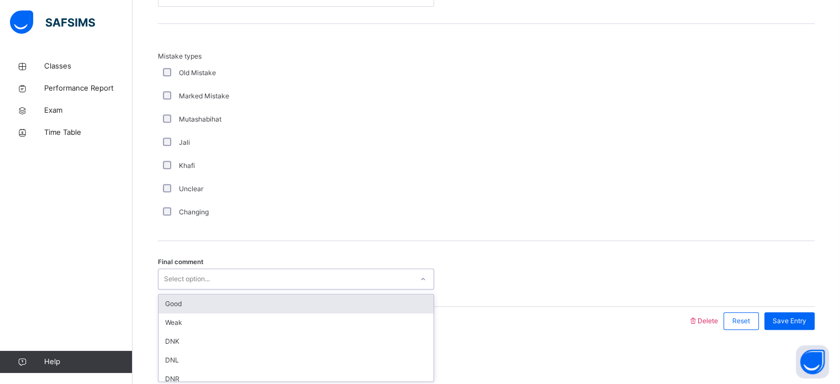
click at [173, 305] on div "Good" at bounding box center [295, 303] width 275 height 19
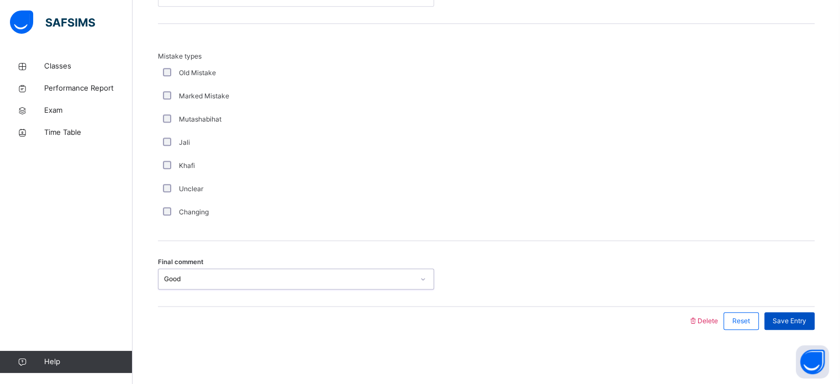
click at [800, 325] on div "Save Entry" at bounding box center [789, 321] width 50 height 18
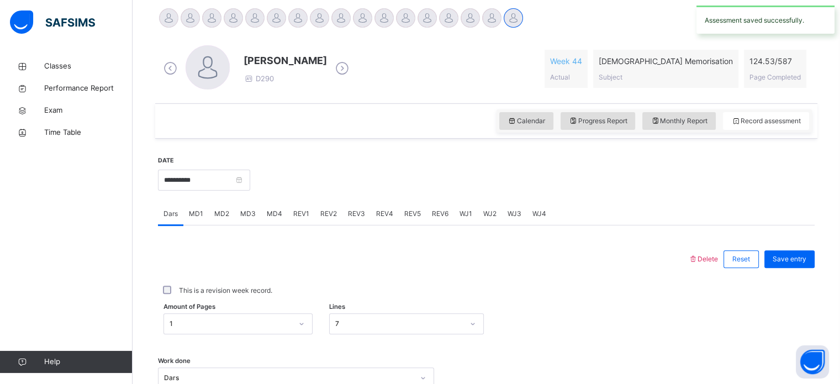
scroll to position [410, 0]
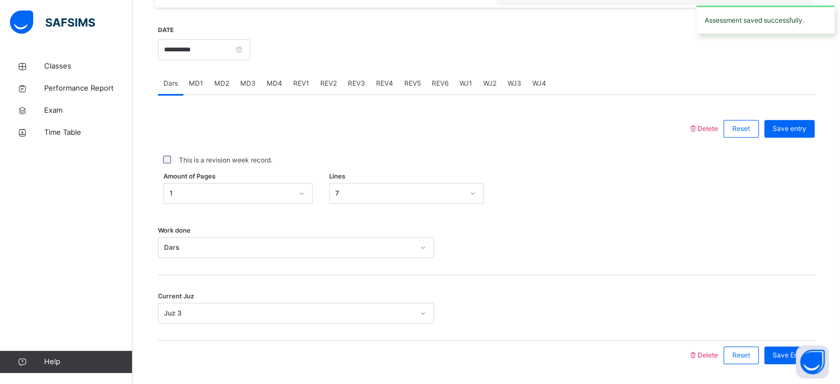
click at [390, 86] on span "REV4" at bounding box center [384, 83] width 17 height 10
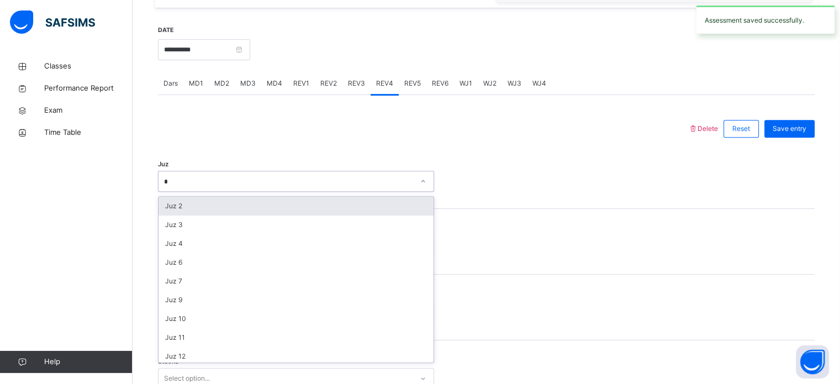
type input "**"
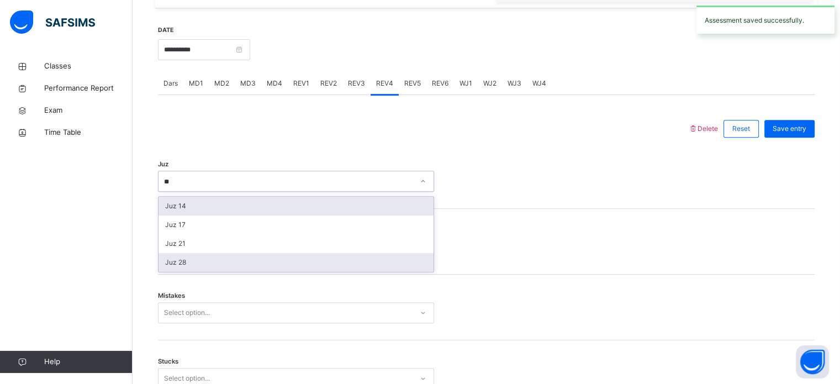
click at [162, 261] on div "Juz 28" at bounding box center [295, 262] width 275 height 19
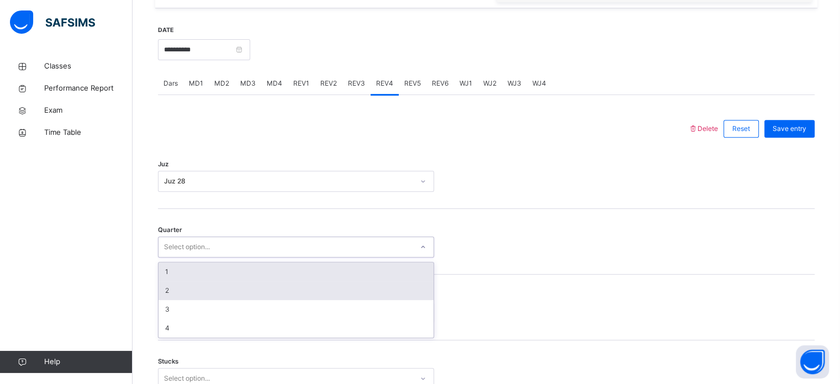
click at [161, 287] on div "2" at bounding box center [295, 290] width 275 height 19
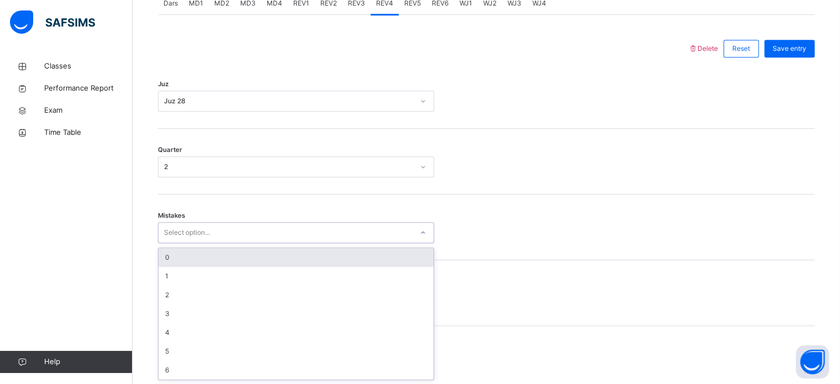
click at [160, 257] on div "0" at bounding box center [295, 257] width 275 height 19
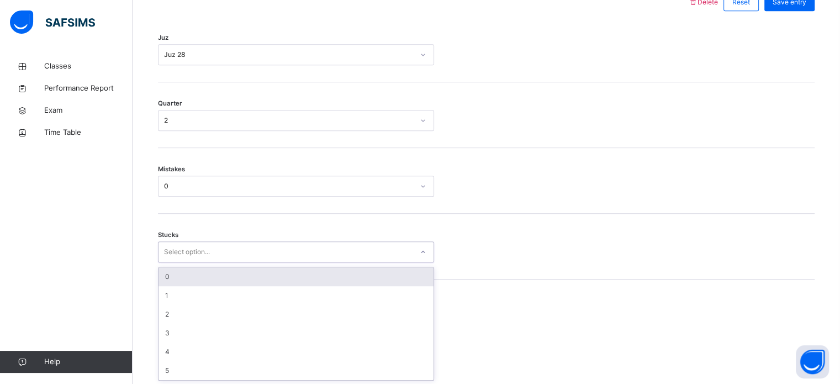
click at [165, 281] on div "0" at bounding box center [295, 276] width 275 height 19
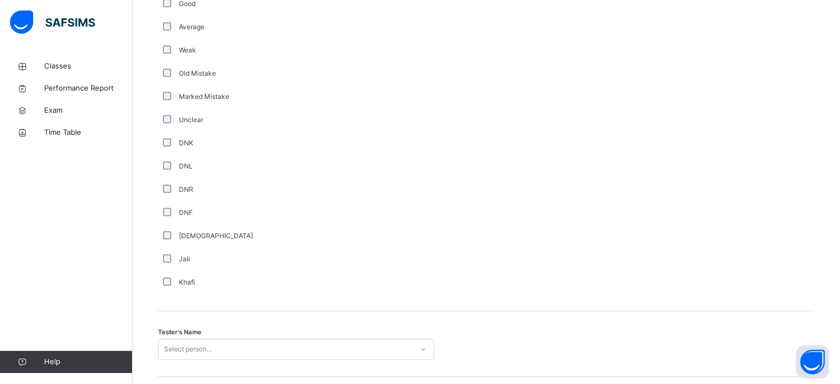
click at [181, 324] on div "Tester's Name Select person..." at bounding box center [486, 344] width 656 height 66
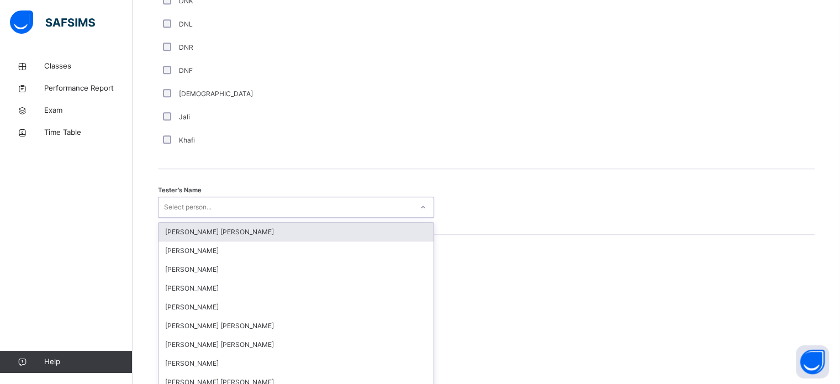
scroll to position [1011, 0]
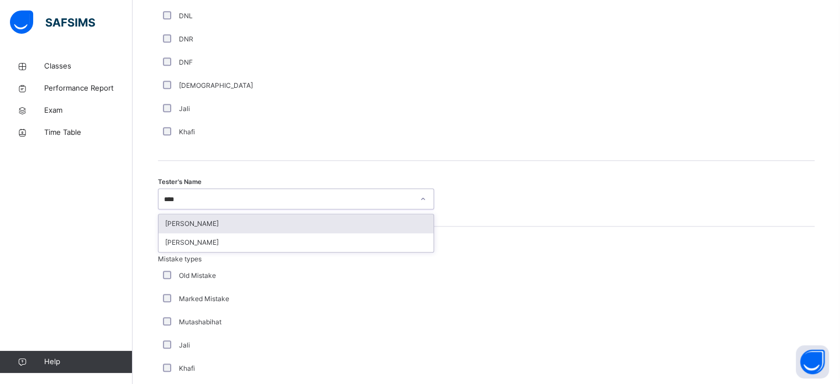
type input "*****"
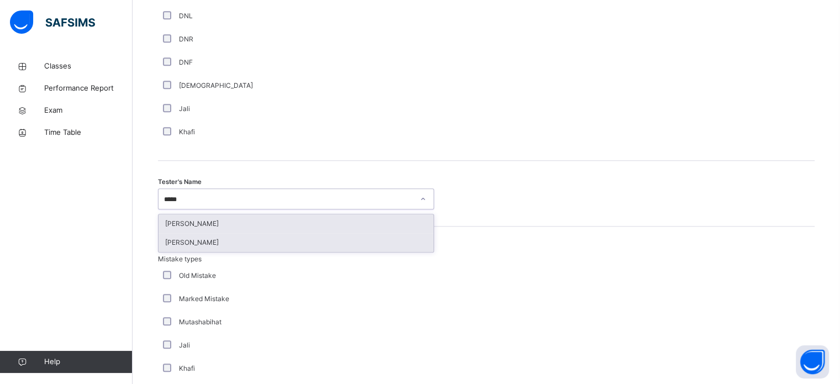
click at [167, 244] on div "[PERSON_NAME]" at bounding box center [295, 242] width 275 height 19
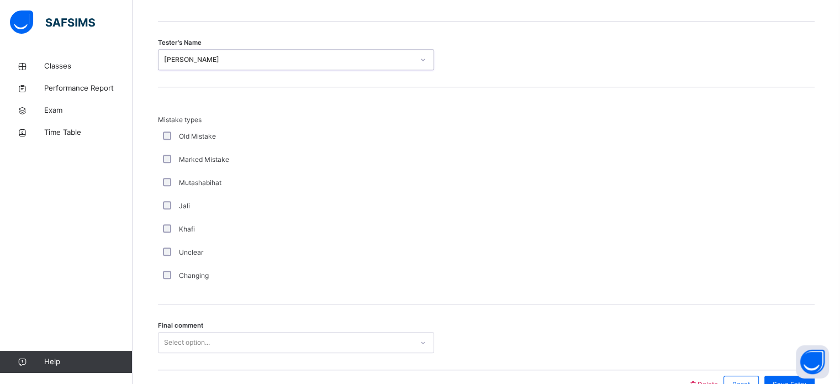
scroll to position [1214, 0]
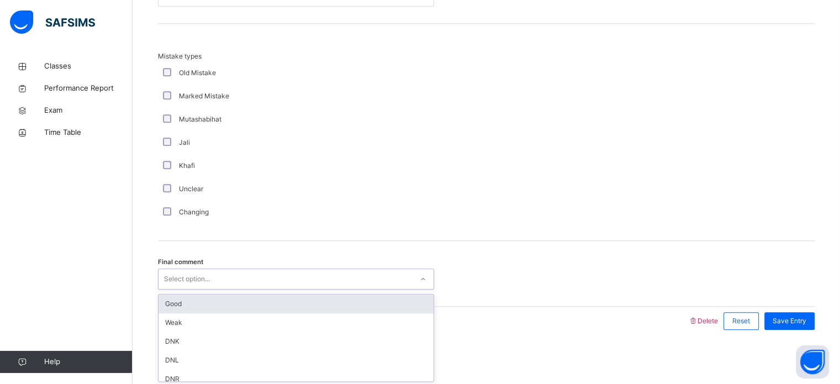
click at [170, 296] on div "Good" at bounding box center [295, 303] width 275 height 19
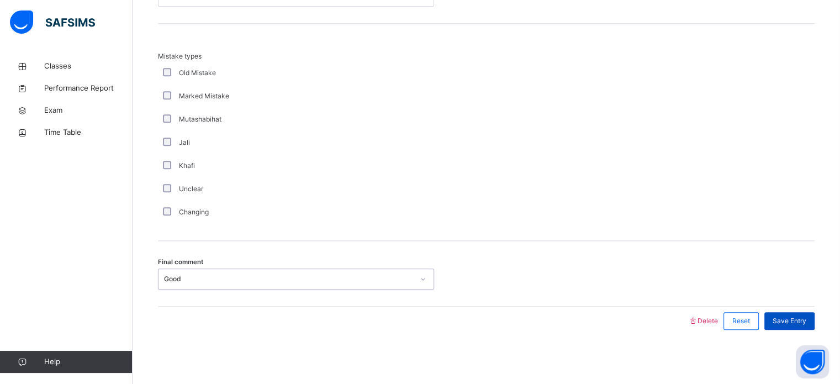
click at [803, 320] on span "Save Entry" at bounding box center [789, 321] width 34 height 10
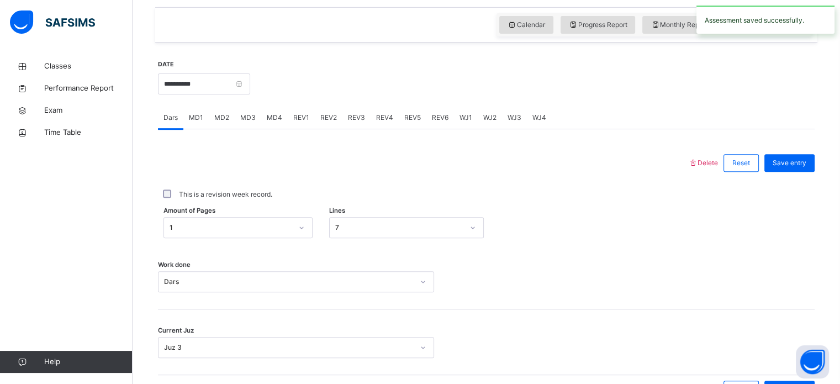
scroll to position [385, 0]
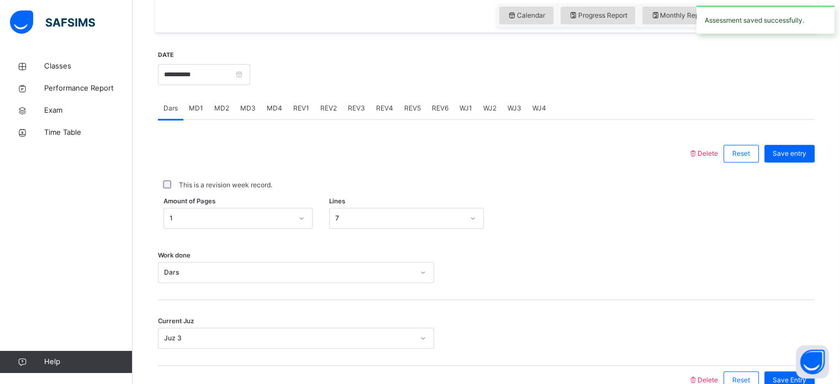
click at [295, 102] on div "REV1" at bounding box center [301, 108] width 27 height 22
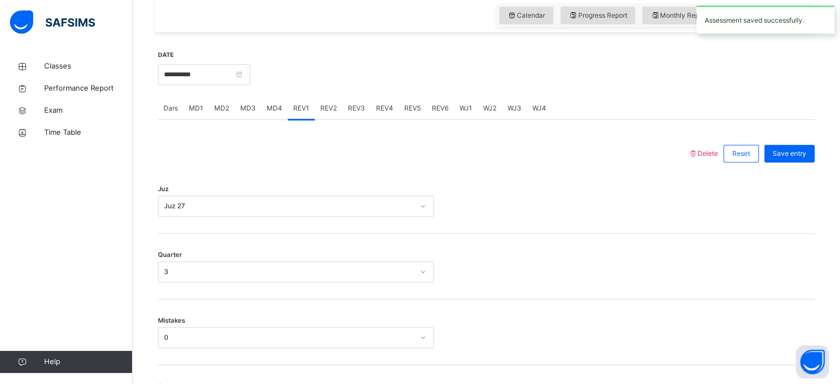
click at [332, 104] on span "REV2" at bounding box center [328, 108] width 17 height 10
click at [283, 113] on div "MD4" at bounding box center [274, 108] width 26 height 22
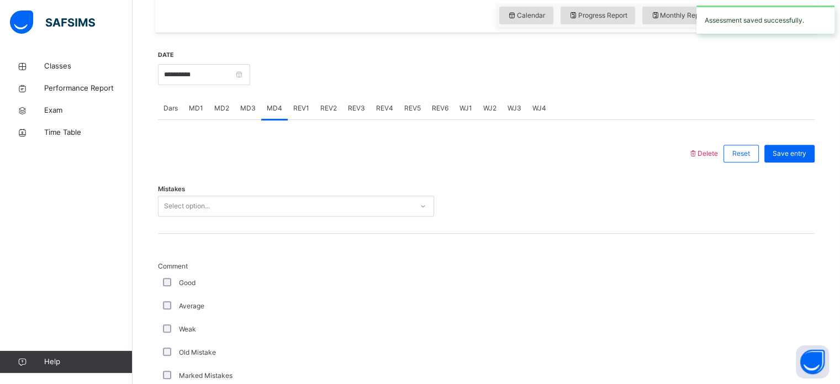
click at [296, 103] on span "REV1" at bounding box center [301, 108] width 16 height 10
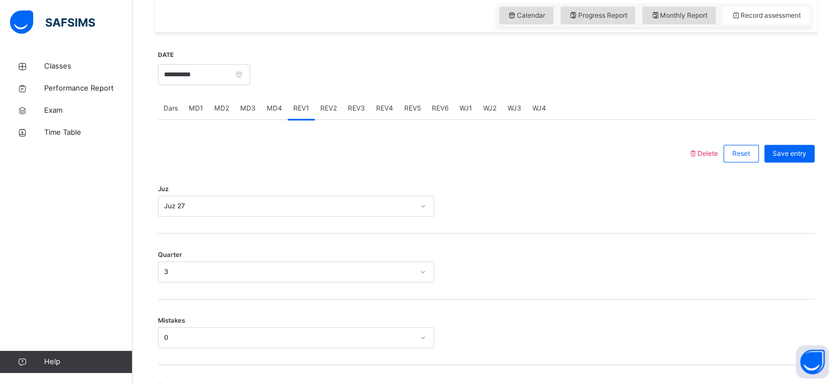
click at [330, 105] on span "REV2" at bounding box center [328, 108] width 17 height 10
click at [355, 110] on span "REV3" at bounding box center [356, 108] width 17 height 10
click at [389, 108] on span "REV4" at bounding box center [384, 108] width 17 height 10
click at [166, 107] on span "Dars" at bounding box center [170, 108] width 14 height 10
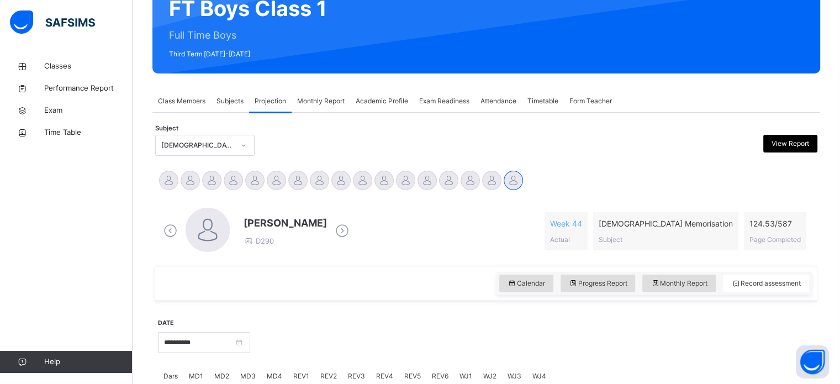
scroll to position [125, 0]
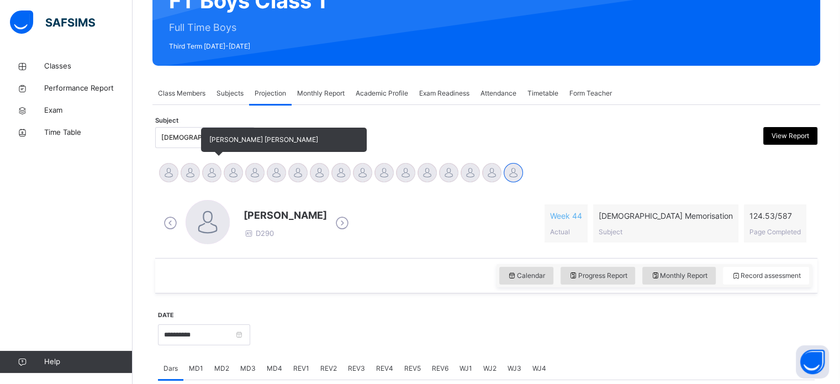
click at [210, 164] on div at bounding box center [211, 172] width 19 height 19
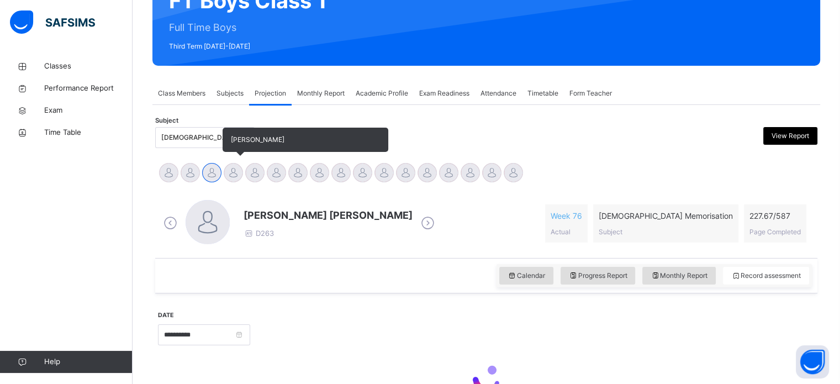
click at [232, 170] on div at bounding box center [233, 172] width 19 height 19
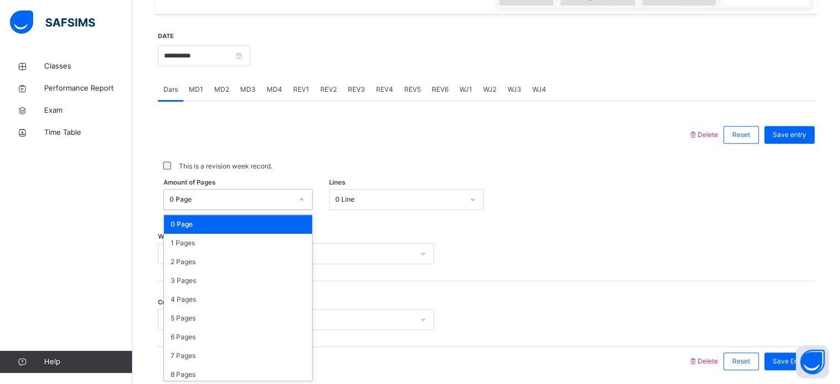
scroll to position [405, 0]
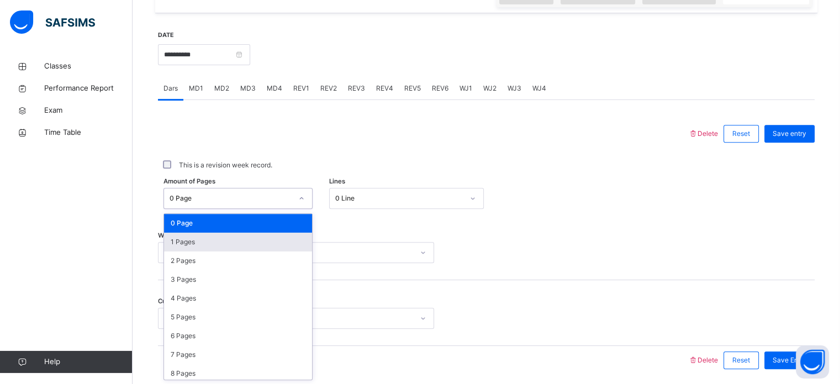
click at [264, 238] on div "1 Pages" at bounding box center [238, 241] width 148 height 19
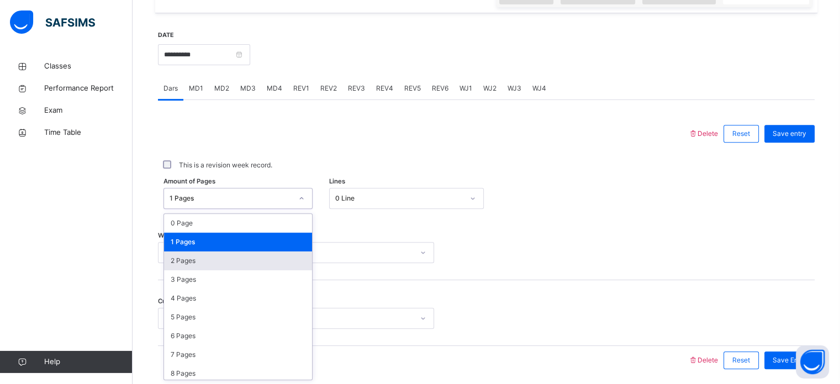
click at [225, 260] on div "2 Pages" at bounding box center [238, 260] width 148 height 19
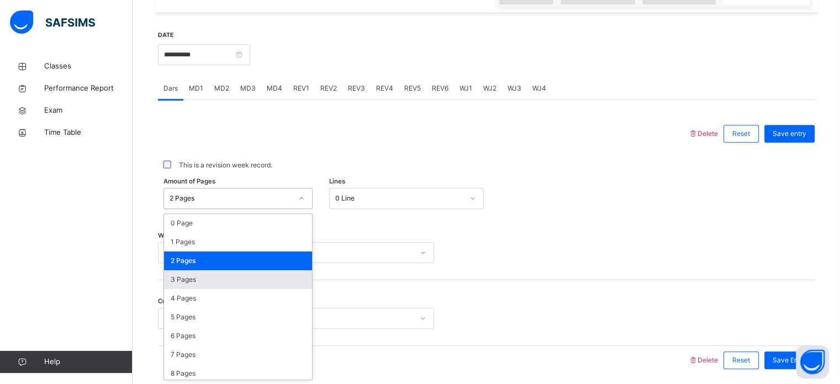
click at [222, 287] on div "3 Pages" at bounding box center [238, 279] width 148 height 19
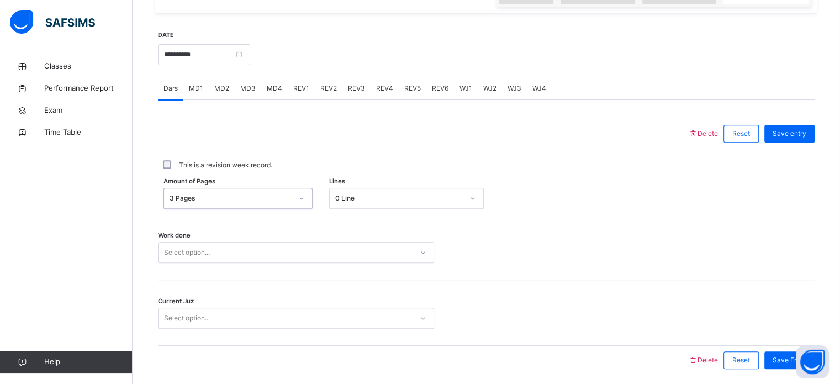
scroll to position [445, 0]
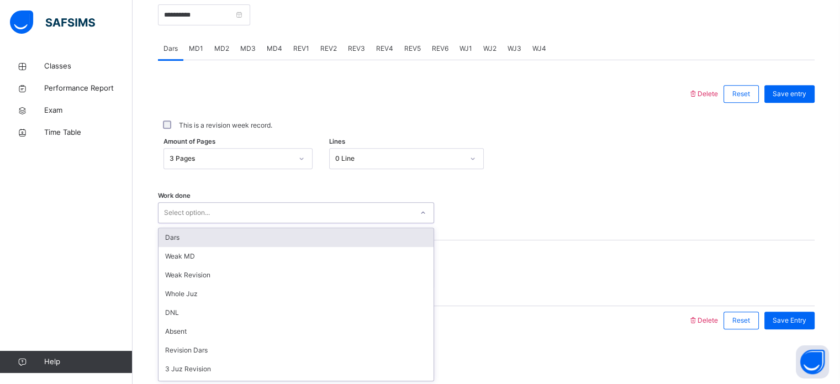
click at [220, 242] on div "Dars" at bounding box center [295, 237] width 275 height 19
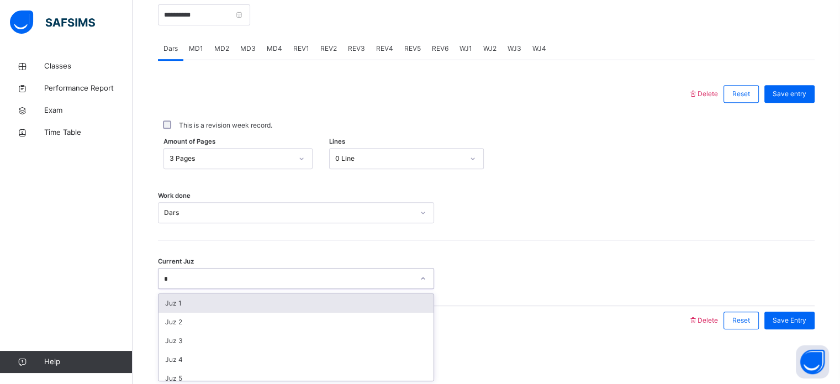
type input "**"
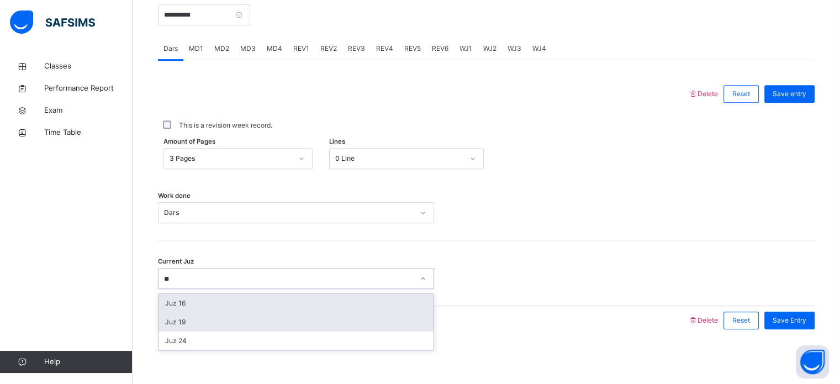
click at [206, 316] on div "Juz 19" at bounding box center [295, 321] width 275 height 19
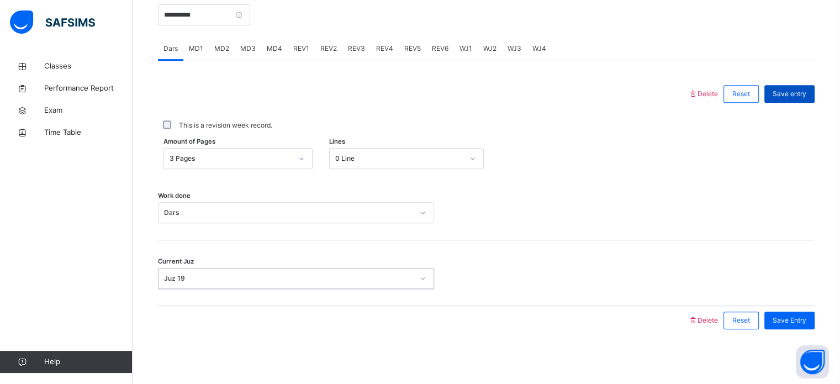
click at [794, 90] on span "Save entry" at bounding box center [789, 94] width 34 height 10
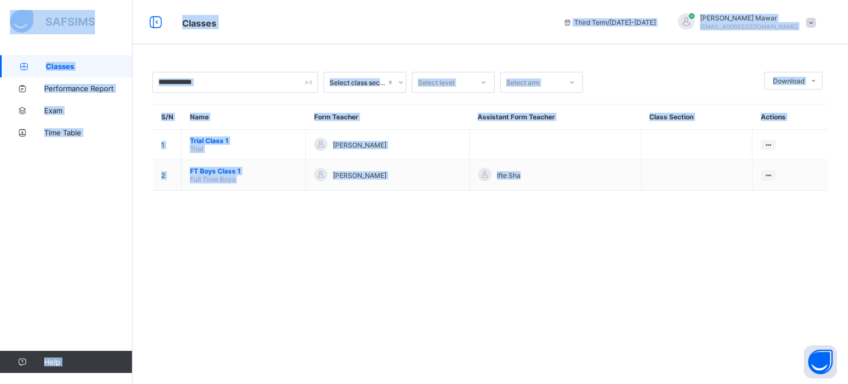
click at [395, 23] on span "Classes" at bounding box center [364, 22] width 364 height 14
click at [316, 303] on div "Select class section Select level Select arm Download Pdf Report Excel Report S…" at bounding box center [489, 192] width 715 height 384
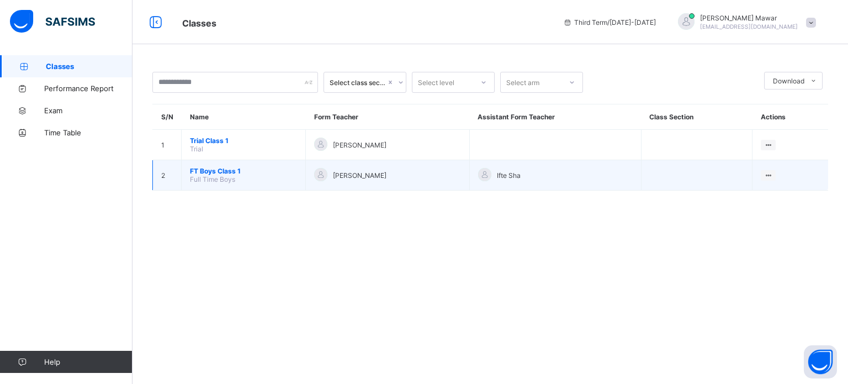
click at [231, 165] on td "FT Boys Class 1 Full Time Boys" at bounding box center [244, 175] width 124 height 30
click at [219, 169] on td "FT Boys Class 1 Full Time Boys" at bounding box center [244, 175] width 124 height 30
click at [219, 169] on span "FT Boys Class 1" at bounding box center [243, 171] width 107 height 8
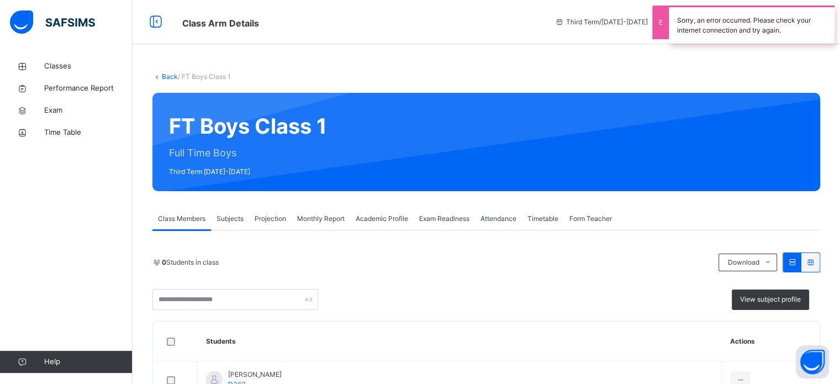
click at [274, 222] on span "Projection" at bounding box center [269, 219] width 31 height 10
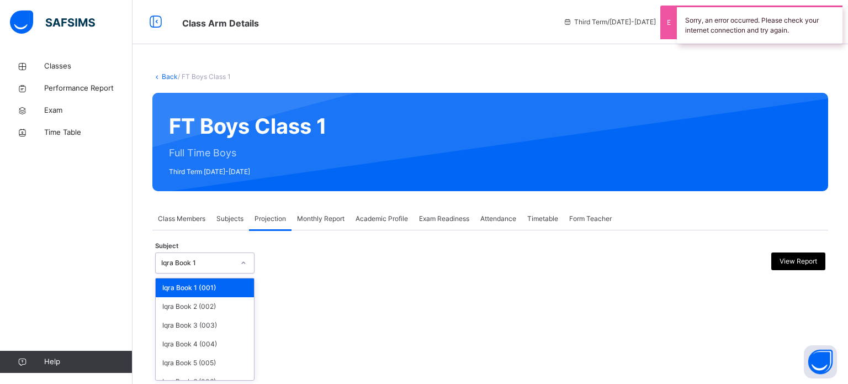
click at [238, 263] on div at bounding box center [243, 263] width 19 height 18
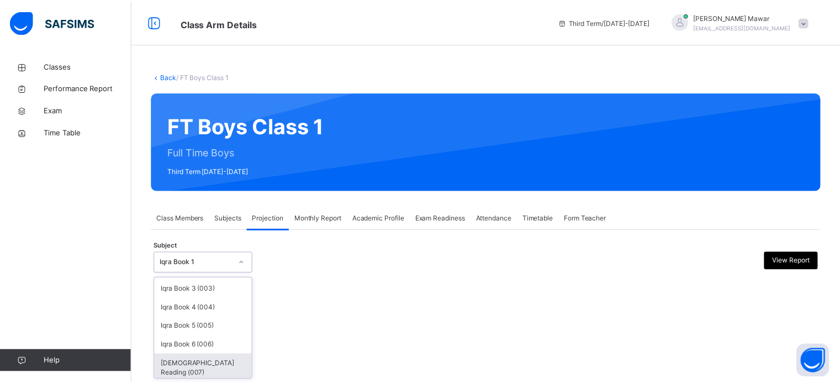
scroll to position [58, 0]
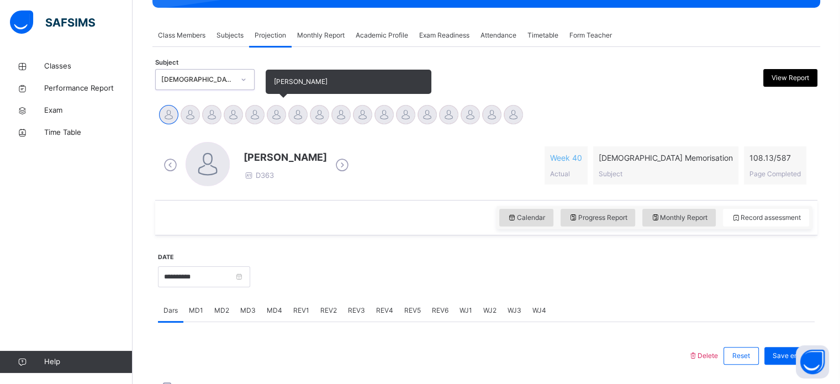
click at [275, 109] on div at bounding box center [276, 114] width 19 height 19
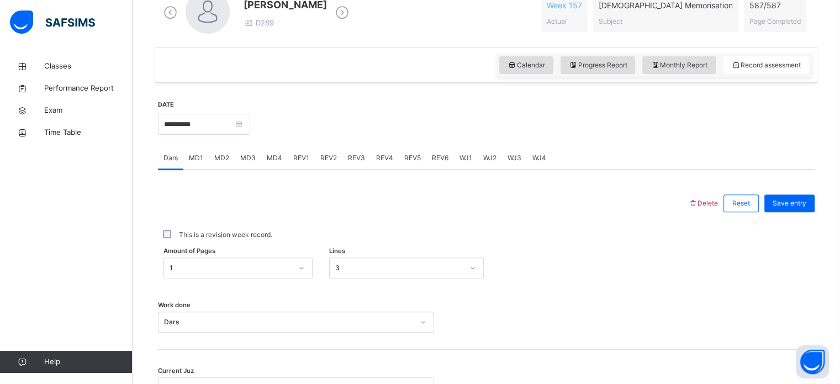
scroll to position [338, 0]
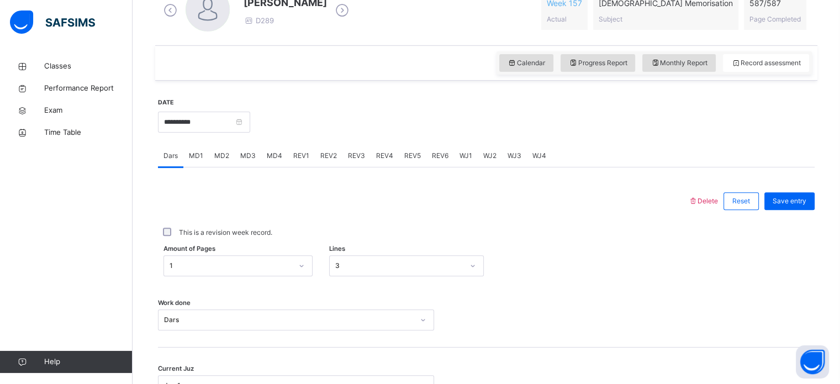
click at [226, 151] on span "MD2" at bounding box center [221, 156] width 15 height 10
click at [249, 153] on span "MD3" at bounding box center [247, 156] width 15 height 10
click at [241, 146] on div "MD3" at bounding box center [248, 156] width 26 height 22
click at [219, 156] on span "MD2" at bounding box center [221, 156] width 15 height 10
click at [270, 164] on div "MD4" at bounding box center [274, 156] width 26 height 22
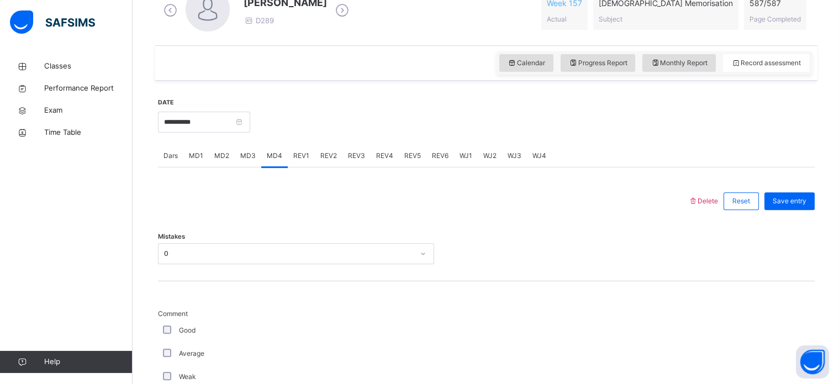
click at [315, 158] on div "REV2" at bounding box center [329, 156] width 28 height 22
click at [300, 162] on div "REV1" at bounding box center [301, 156] width 27 height 22
click at [316, 231] on div "Juz Select option..." at bounding box center [486, 248] width 656 height 66
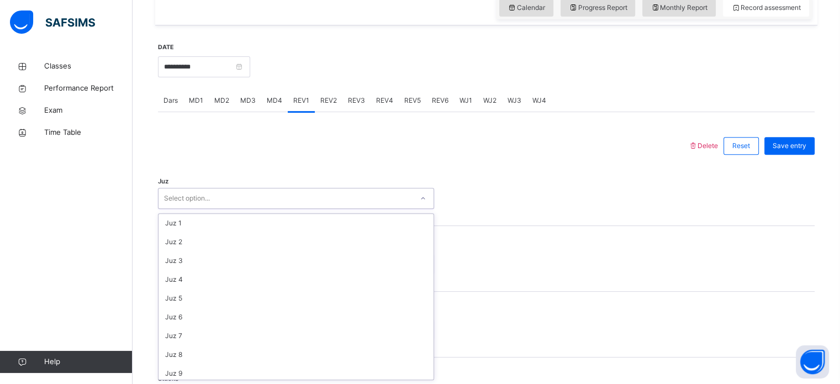
scroll to position [397, 0]
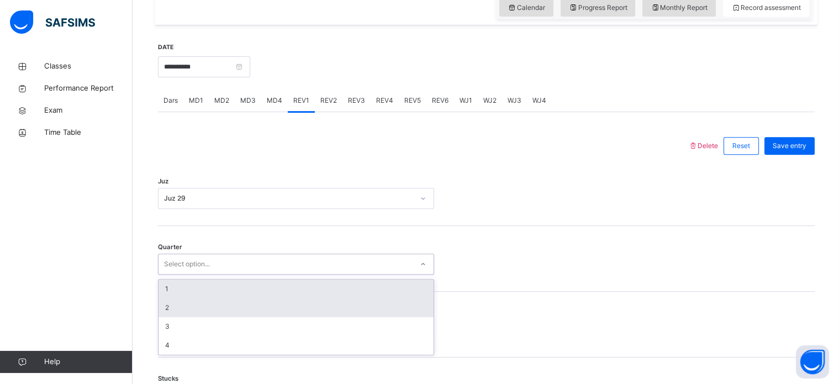
click at [231, 315] on div "2" at bounding box center [295, 307] width 275 height 19
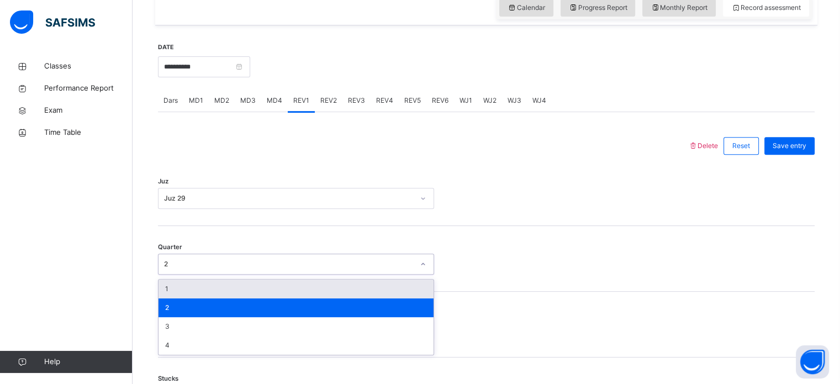
click at [444, 214] on div "Juz Juz 29" at bounding box center [486, 193] width 656 height 66
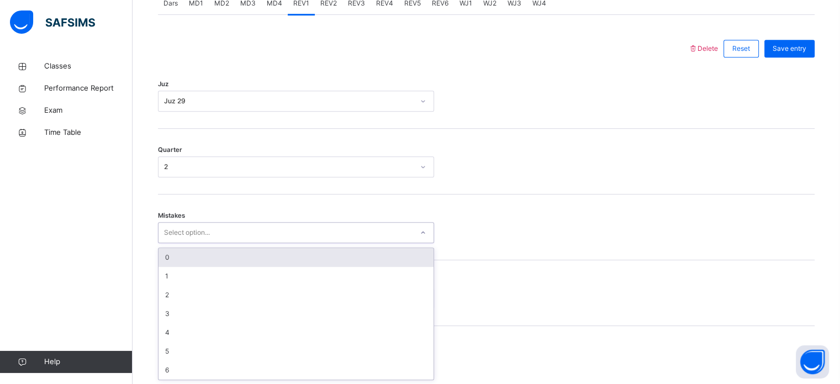
click at [286, 264] on div "0" at bounding box center [295, 257] width 275 height 19
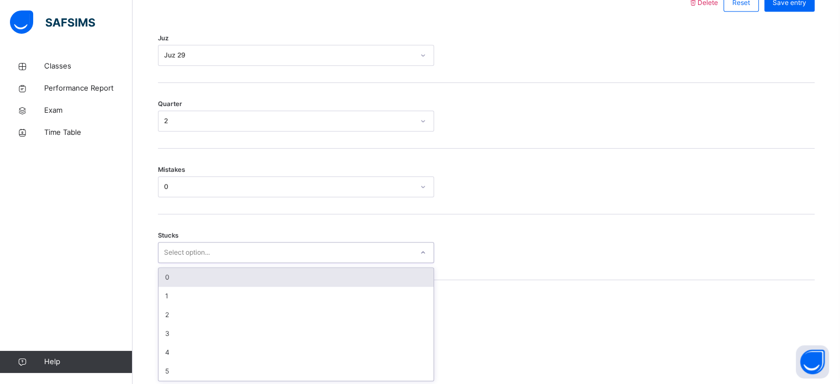
scroll to position [537, 0]
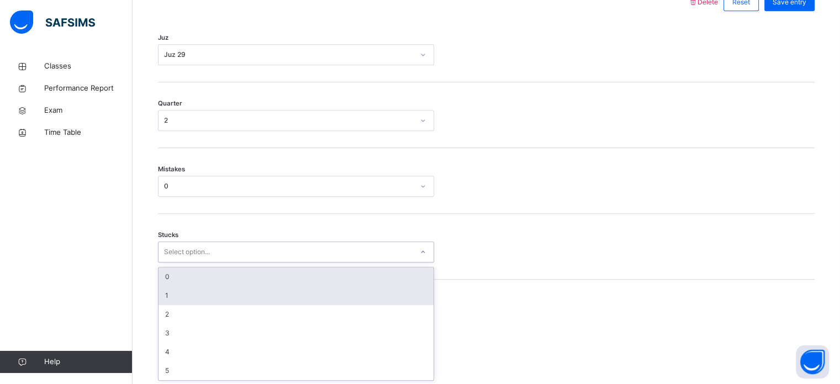
click at [272, 291] on div "1" at bounding box center [295, 295] width 275 height 19
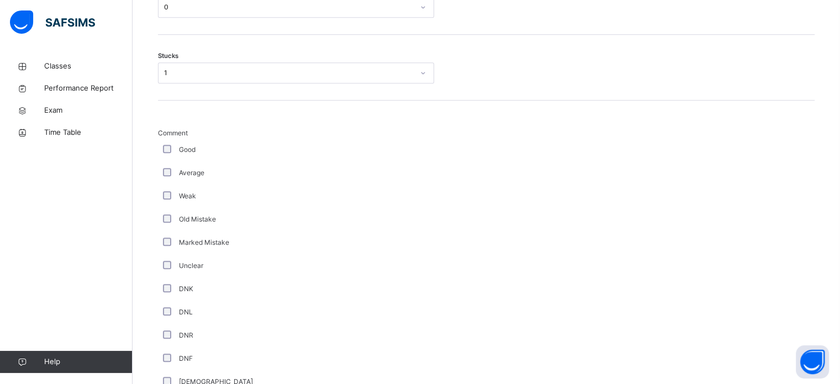
scroll to position [744, 0]
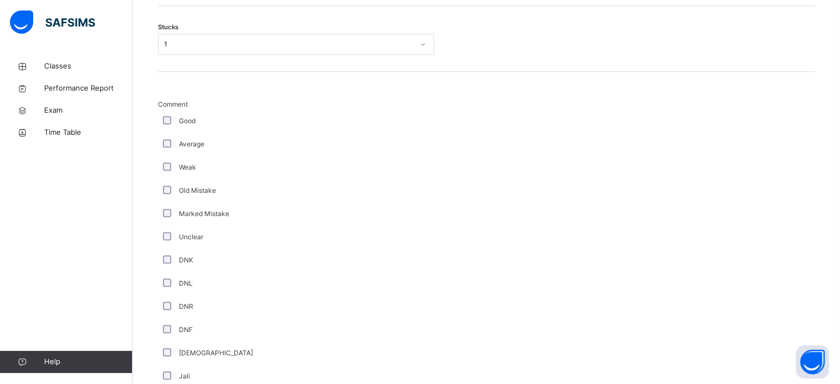
click at [162, 354] on div "[DEMOGRAPHIC_DATA]" at bounding box center [296, 353] width 270 height 10
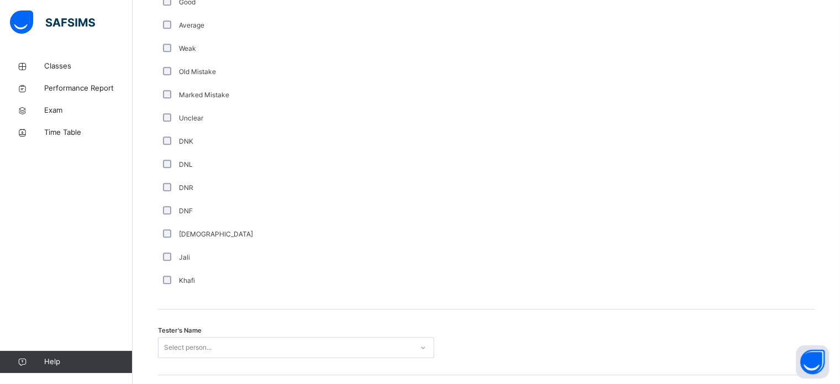
scroll to position [917, 0]
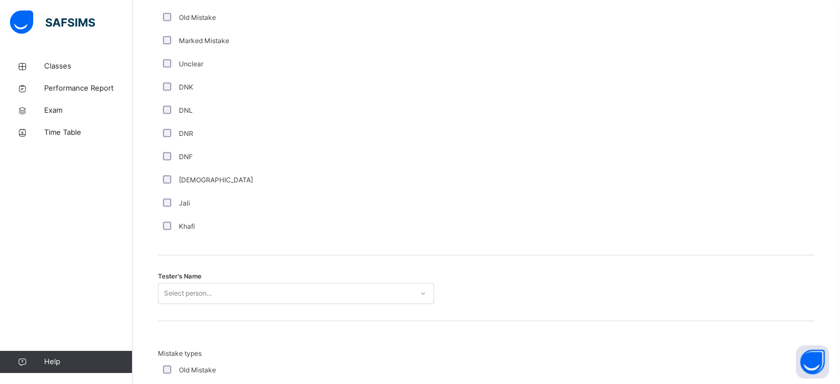
click at [216, 271] on div "Tester's Name Select person..." at bounding box center [486, 288] width 656 height 66
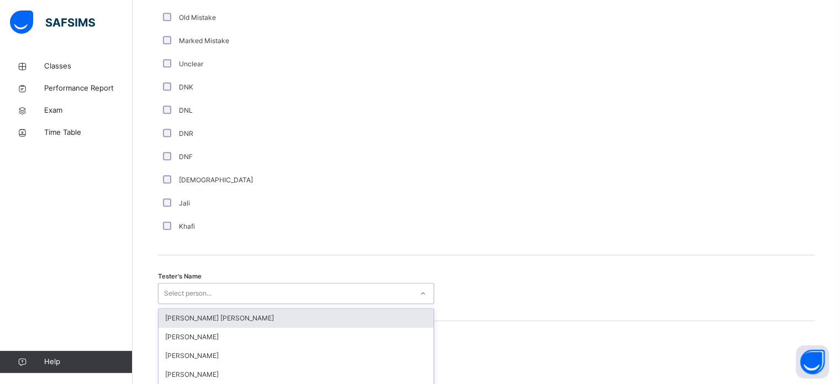
scroll to position [1011, 0]
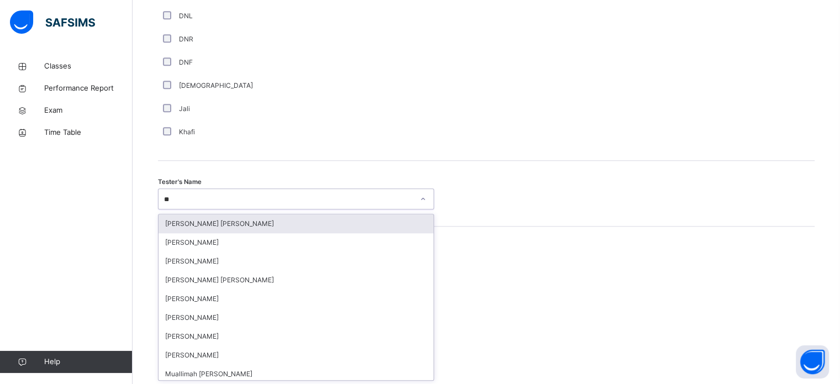
type input "***"
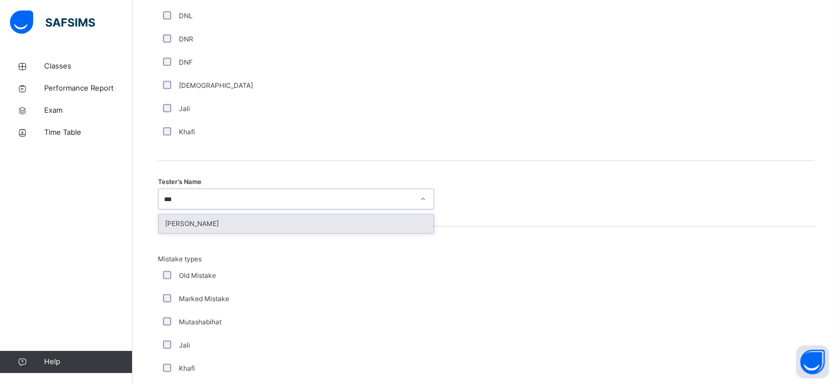
click at [325, 221] on div "[PERSON_NAME]" at bounding box center [295, 223] width 275 height 19
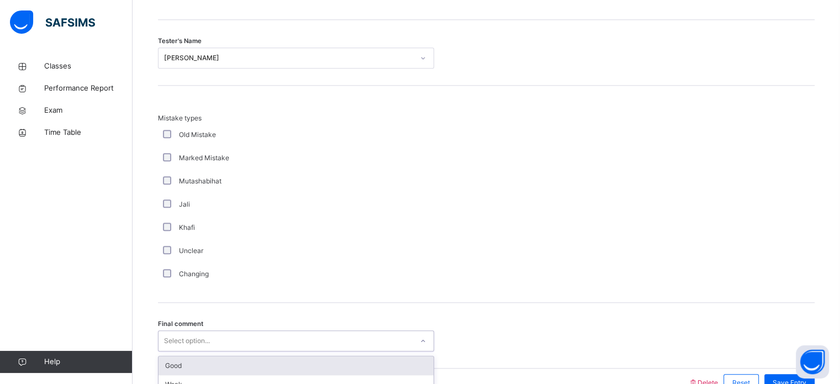
scroll to position [1214, 0]
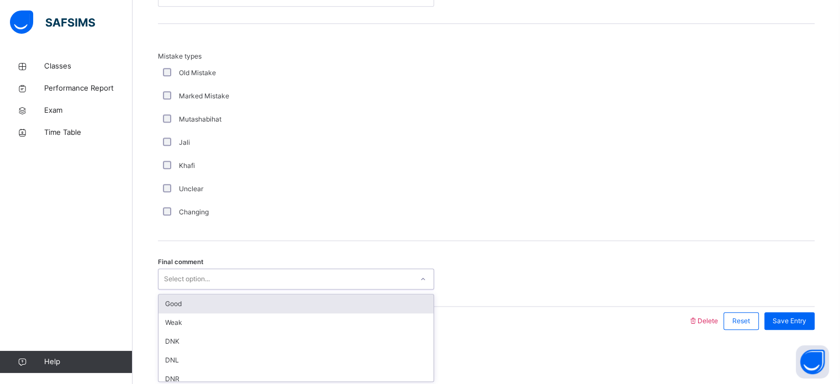
click at [294, 304] on div "Good" at bounding box center [295, 303] width 275 height 19
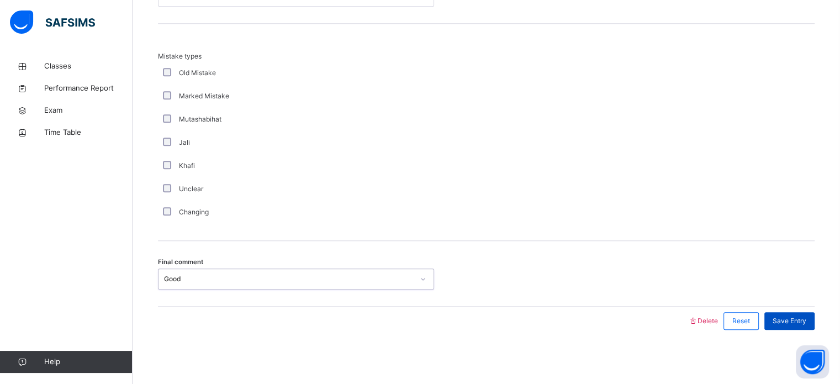
click at [811, 327] on div "Save Entry" at bounding box center [789, 321] width 50 height 18
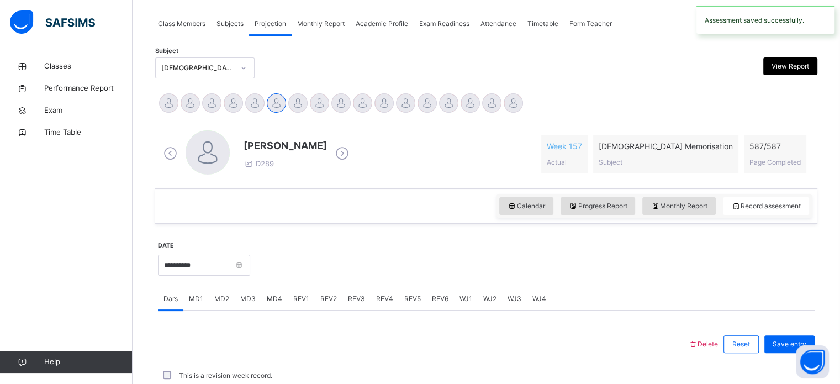
scroll to position [445, 0]
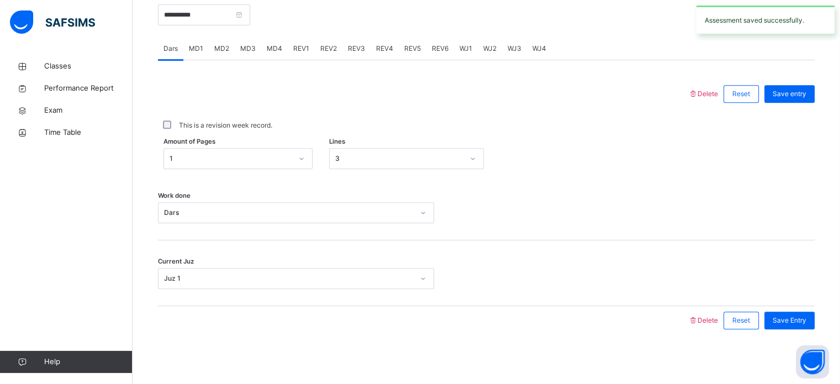
click at [323, 47] on span "REV2" at bounding box center [328, 49] width 17 height 10
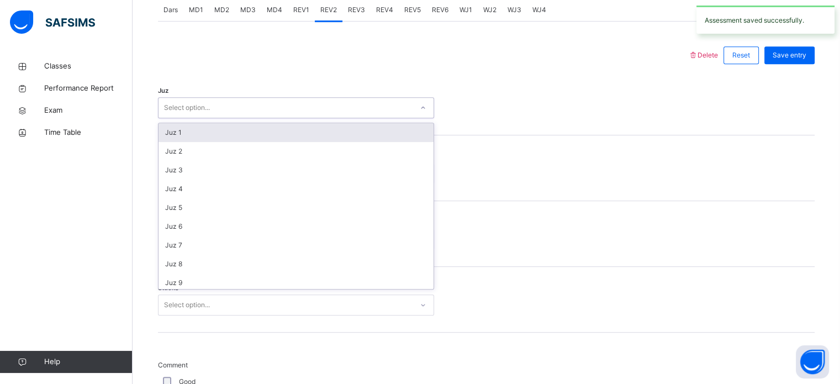
scroll to position [397, 0]
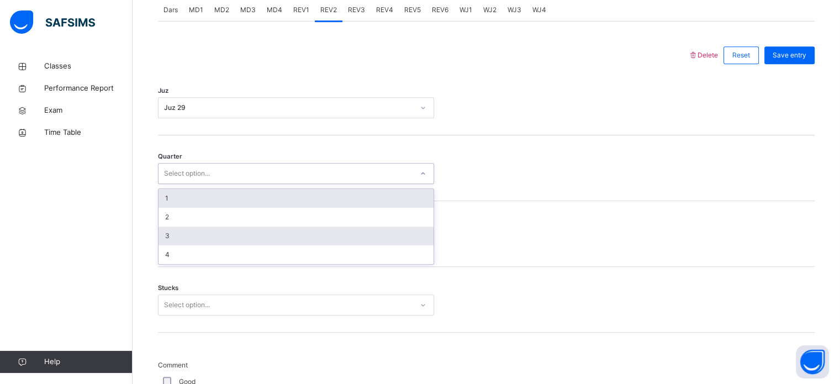
click at [230, 239] on div "3" at bounding box center [295, 235] width 275 height 19
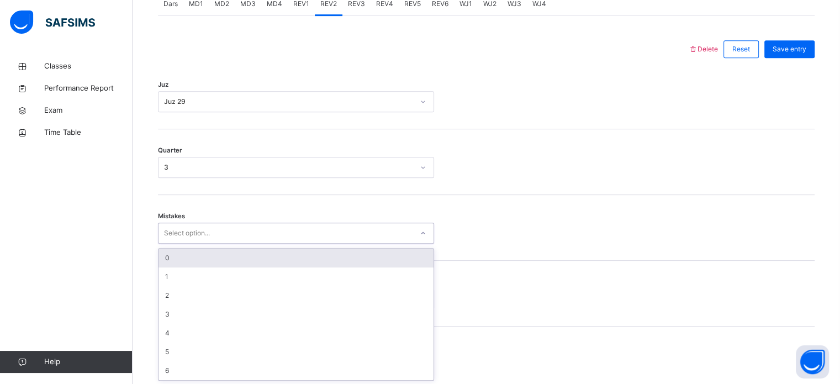
scroll to position [490, 0]
click at [234, 256] on div "0" at bounding box center [295, 257] width 275 height 19
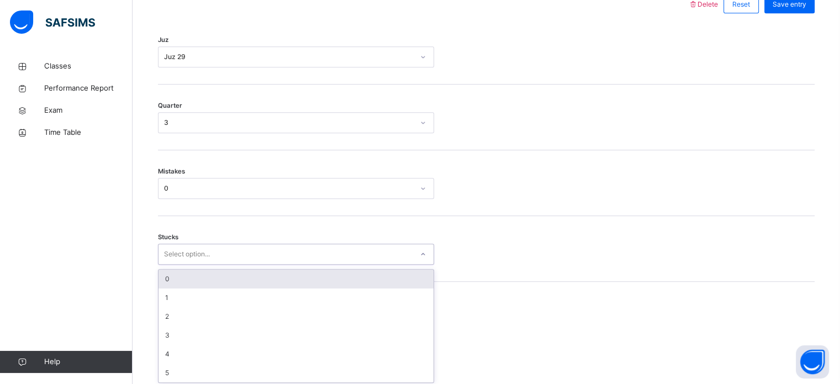
scroll to position [537, 0]
click at [217, 270] on div "0" at bounding box center [295, 276] width 275 height 19
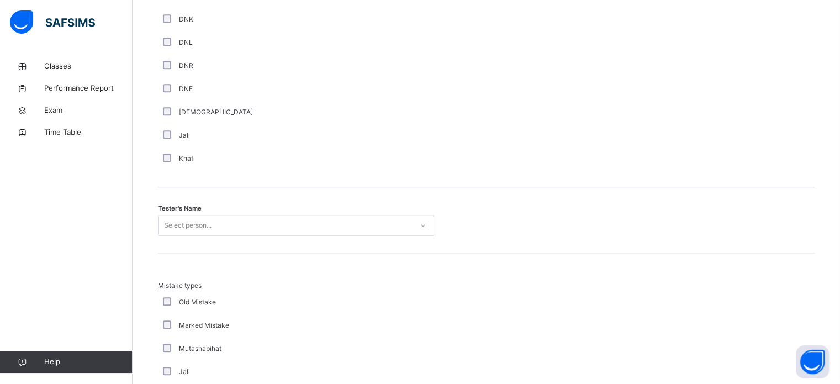
scroll to position [1011, 0]
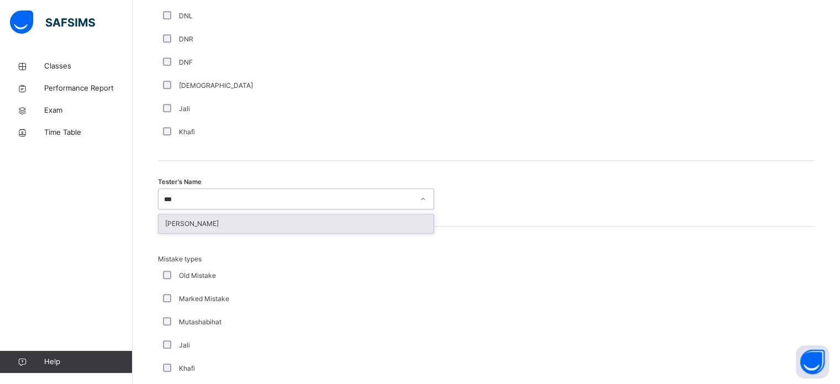
type input "****"
click at [302, 225] on div "[PERSON_NAME]" at bounding box center [295, 223] width 275 height 19
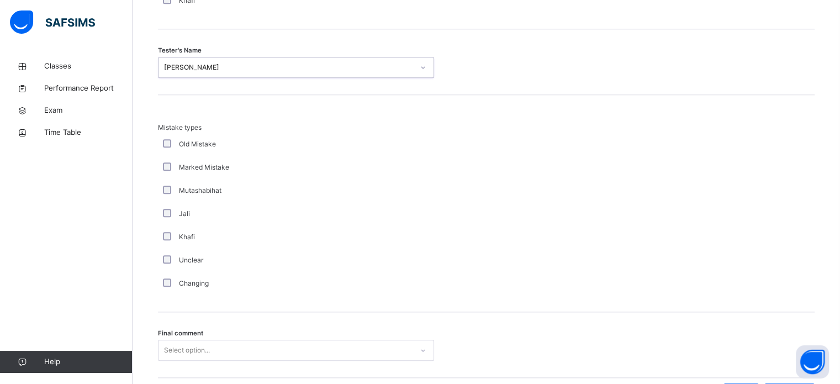
click at [252, 369] on div "Final comment Select option..." at bounding box center [486, 345] width 656 height 66
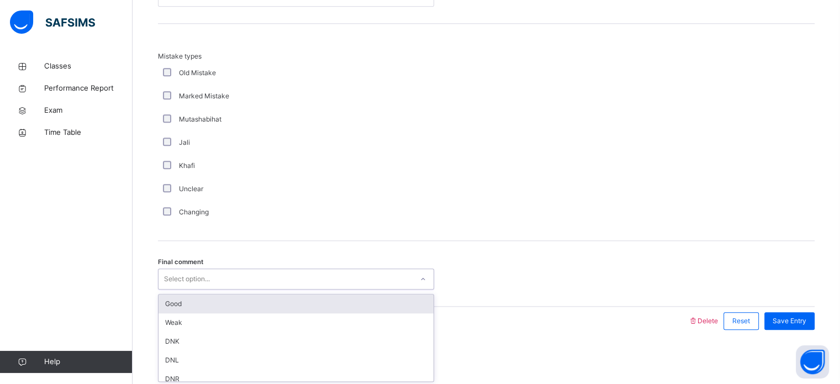
click at [273, 305] on div "Good" at bounding box center [295, 303] width 275 height 19
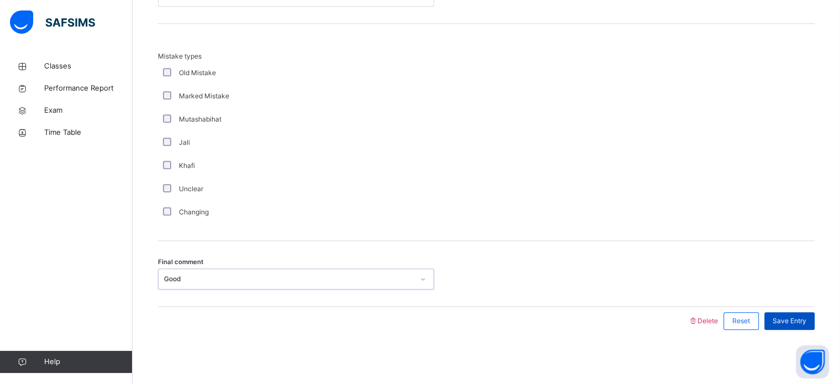
click at [814, 318] on div "Save Entry" at bounding box center [789, 321] width 50 height 18
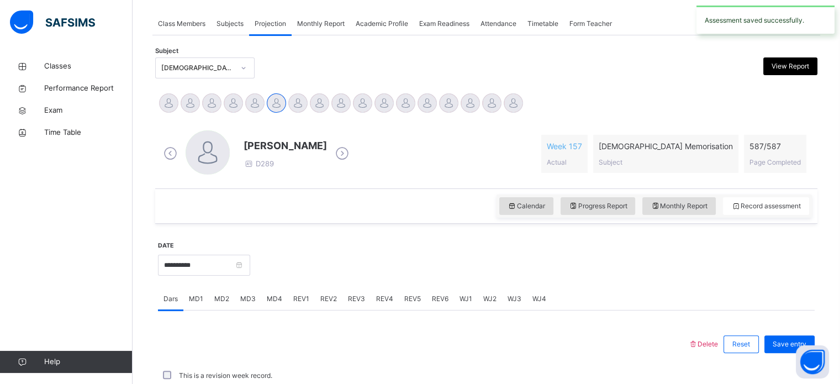
scroll to position [445, 0]
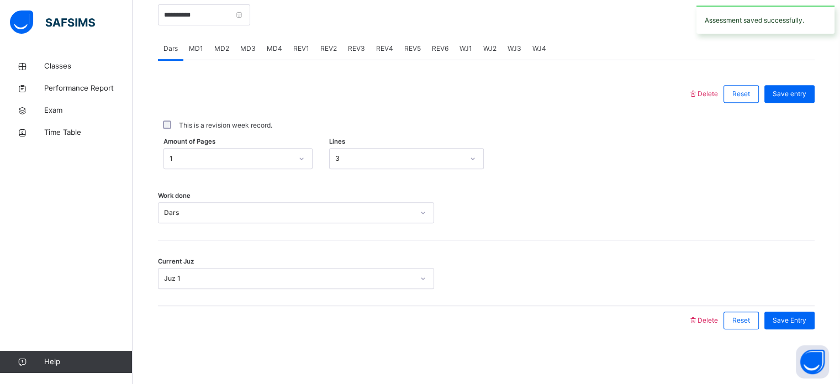
click at [302, 51] on span "REV1" at bounding box center [301, 49] width 16 height 10
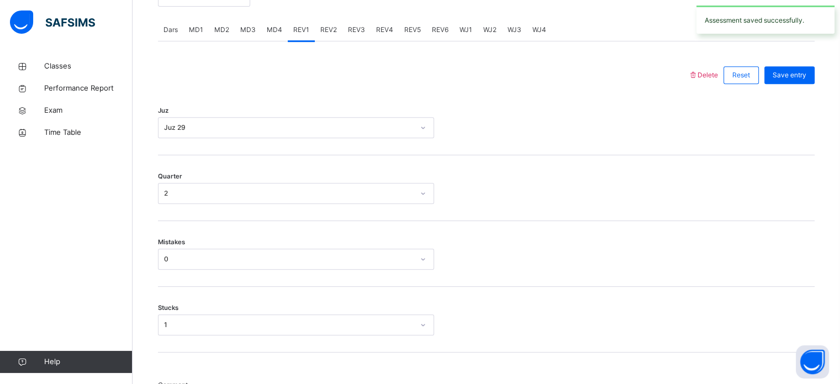
scroll to position [419, 0]
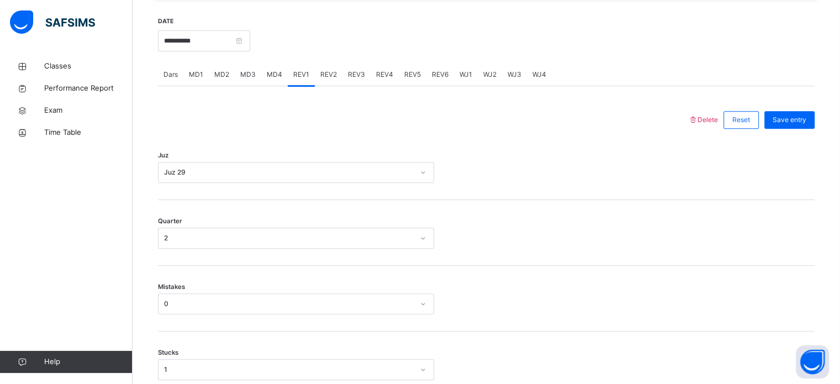
click at [803, 122] on span "Save entry" at bounding box center [789, 120] width 34 height 10
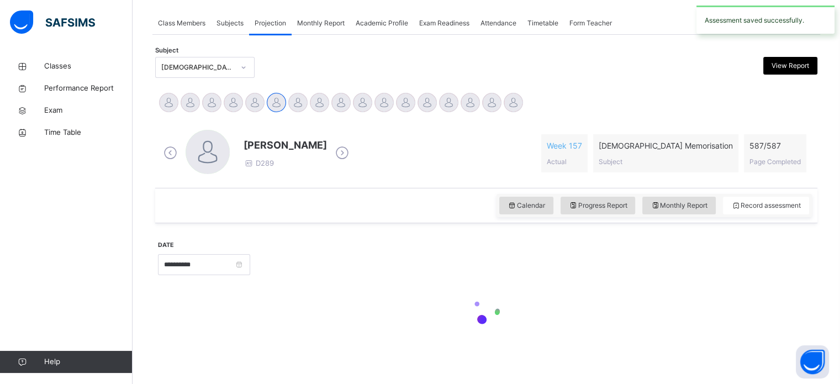
scroll to position [195, 0]
click at [355, 178] on div "Bilal Ahmed D289 Week 157 Actual Quran Memorisation Subject 587 / 587 Page Comp…" at bounding box center [486, 153] width 656 height 63
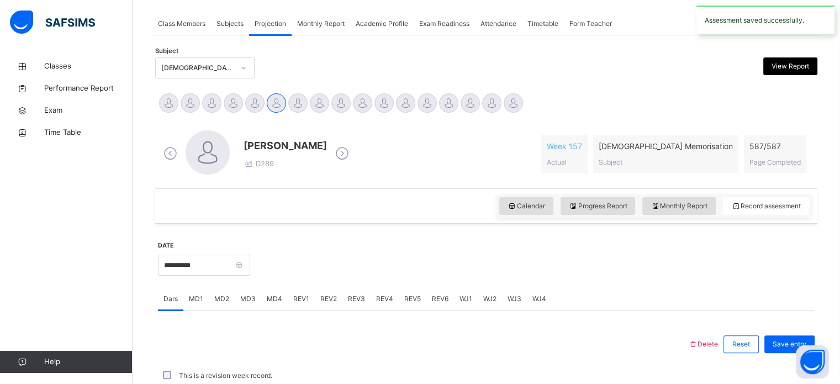
scroll to position [419, 0]
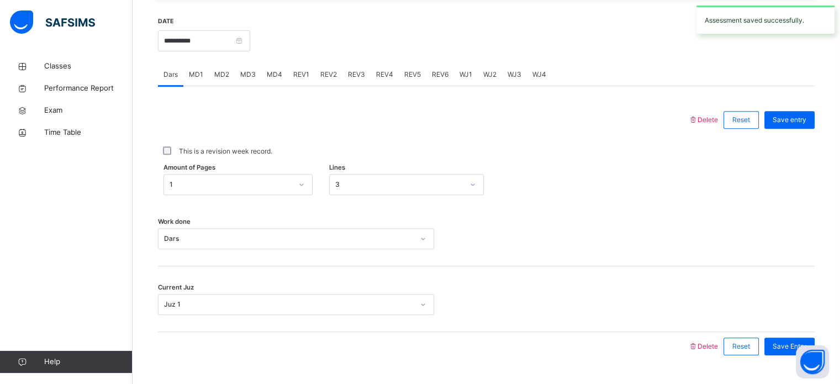
click at [331, 80] on div "REV2" at bounding box center [329, 74] width 28 height 22
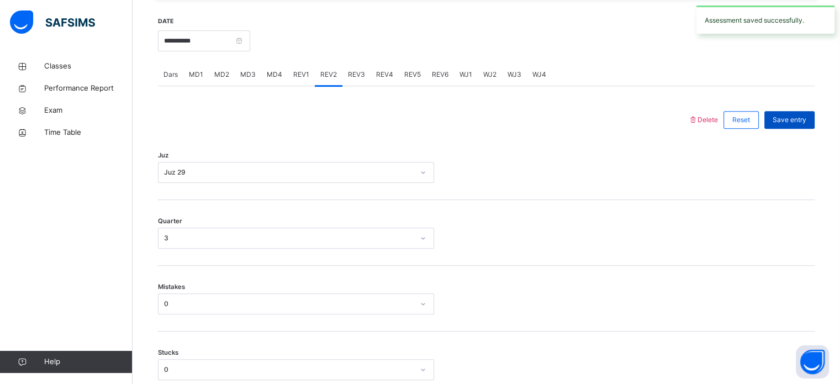
click at [814, 124] on div "Save entry" at bounding box center [789, 120] width 50 height 18
click at [798, 114] on div "Save entry" at bounding box center [789, 120] width 50 height 18
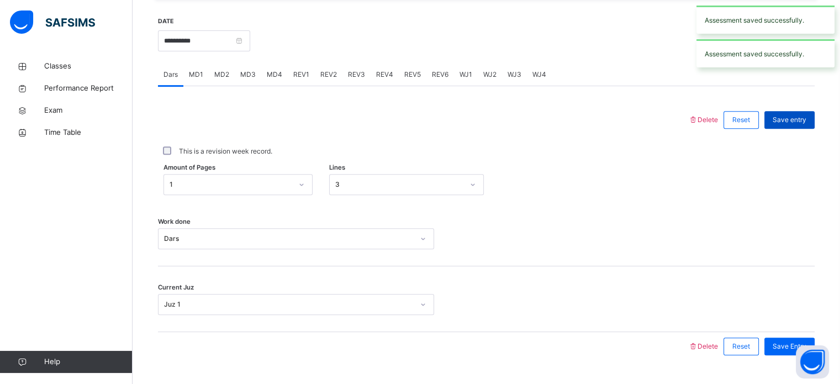
click at [810, 112] on div "Save entry" at bounding box center [789, 120] width 50 height 18
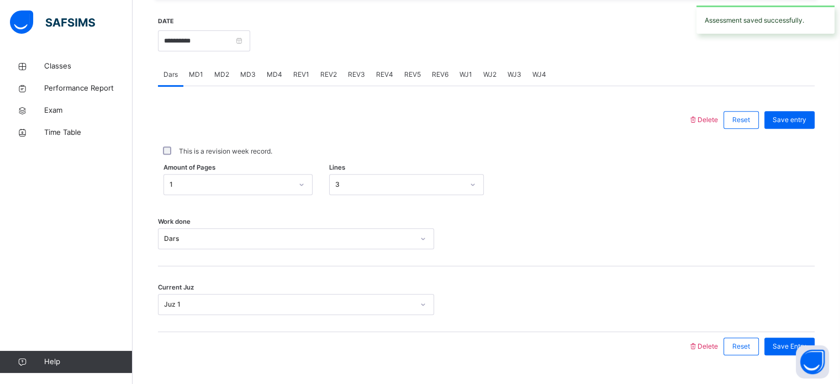
click at [213, 82] on div "MD2" at bounding box center [222, 74] width 26 height 22
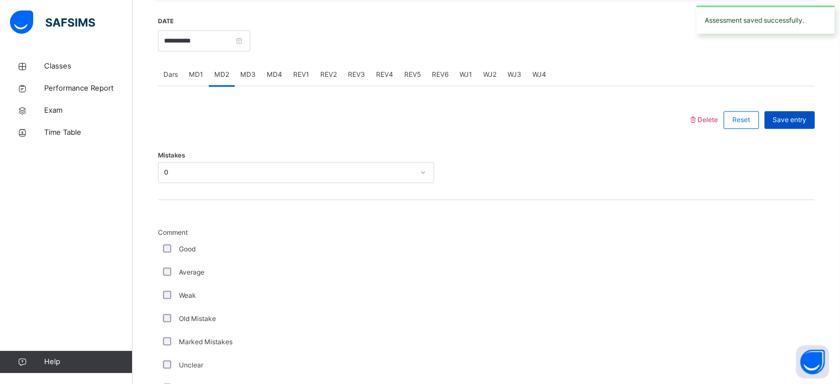
click at [806, 127] on div "Save entry" at bounding box center [789, 120] width 50 height 18
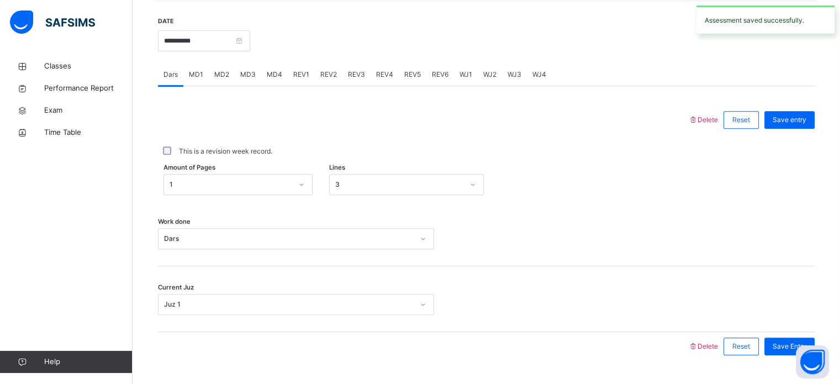
click at [273, 84] on div "MD4" at bounding box center [274, 74] width 26 height 22
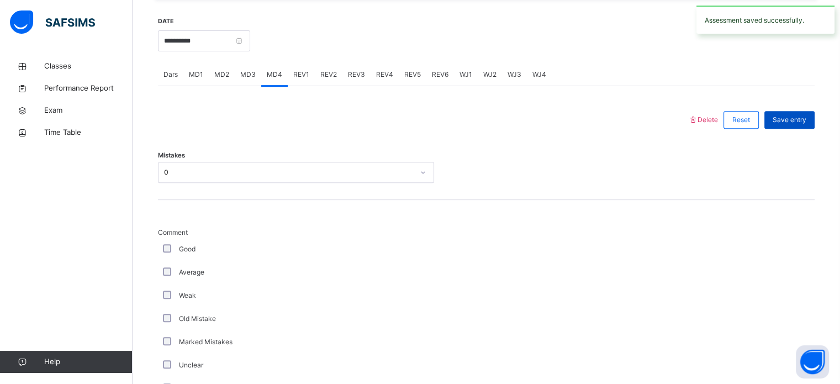
click at [792, 119] on span "Save entry" at bounding box center [789, 120] width 34 height 10
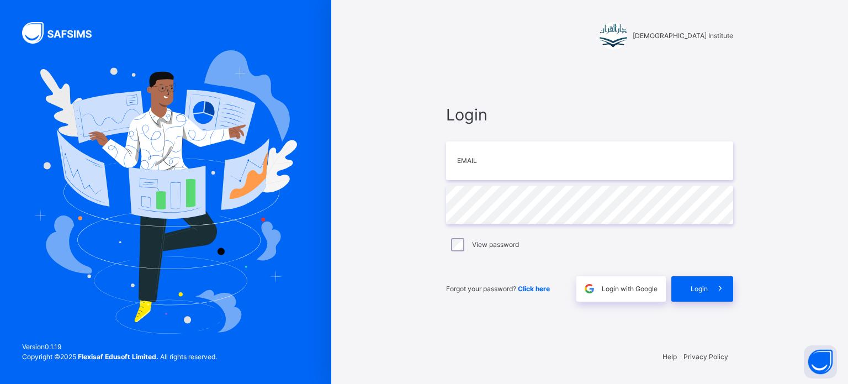
click at [238, 263] on img at bounding box center [165, 191] width 263 height 283
click at [666, 157] on input "email" at bounding box center [589, 160] width 287 height 39
type input "**********"
click at [708, 298] on span at bounding box center [720, 288] width 25 height 25
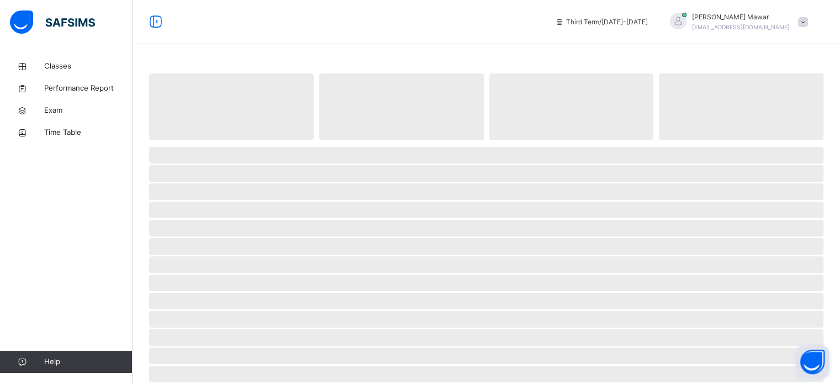
click at [826, 365] on button "Open asap" at bounding box center [811, 361] width 33 height 33
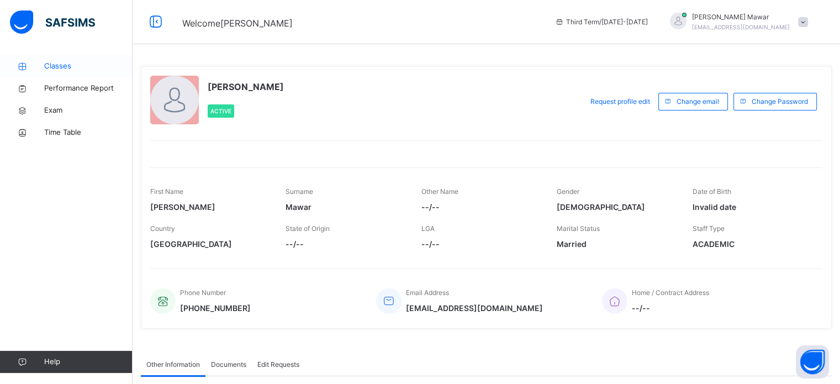
click at [107, 58] on link "Classes" at bounding box center [66, 66] width 132 height 22
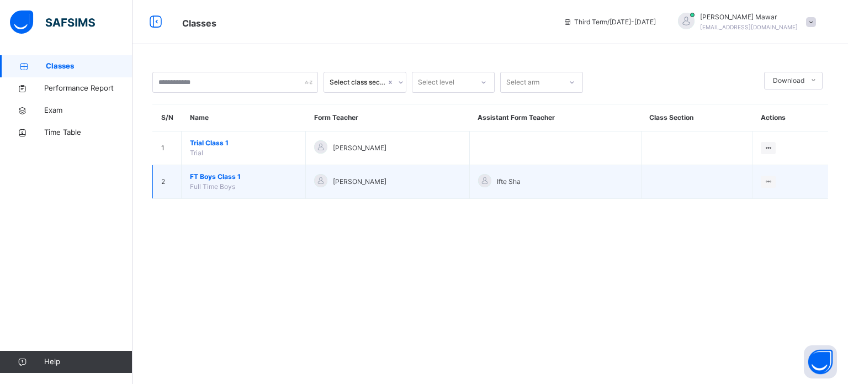
click at [231, 180] on span "FT Boys Class 1" at bounding box center [243, 177] width 107 height 10
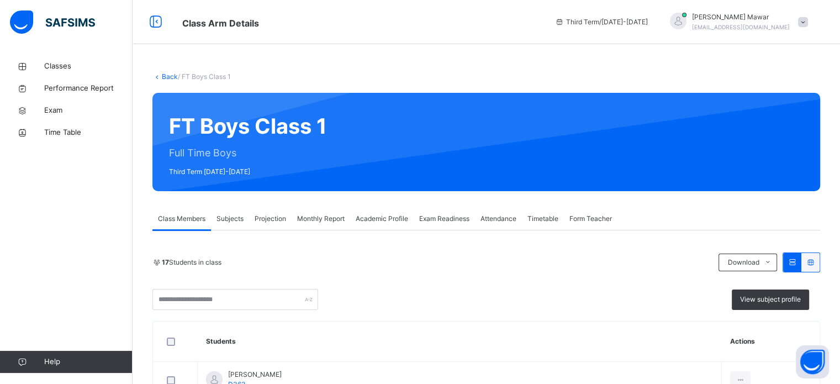
click at [276, 228] on div "Projection" at bounding box center [270, 219] width 43 height 22
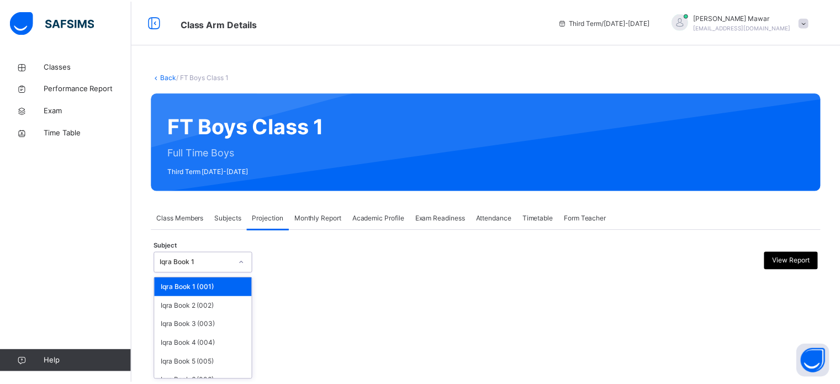
scroll to position [58, 0]
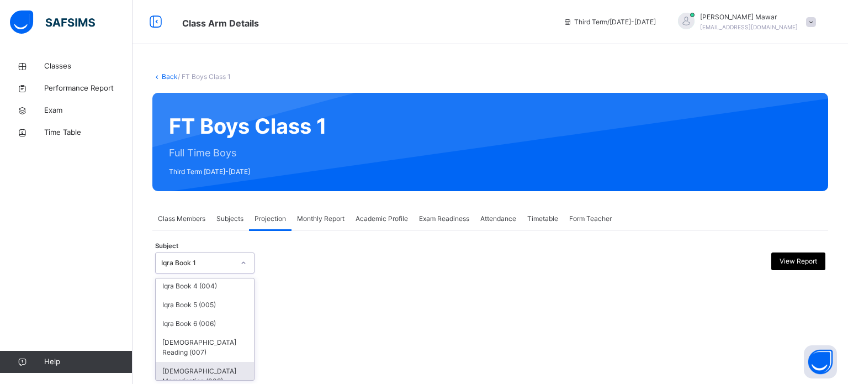
click at [232, 363] on div "[DEMOGRAPHIC_DATA] Memorisation (008)" at bounding box center [205, 376] width 98 height 29
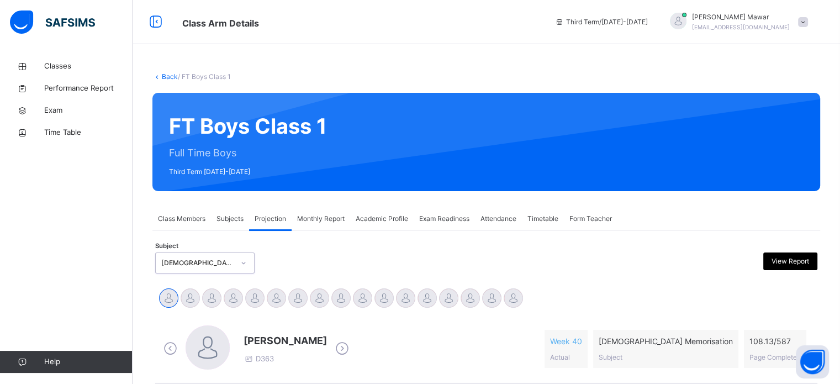
scroll to position [56, 0]
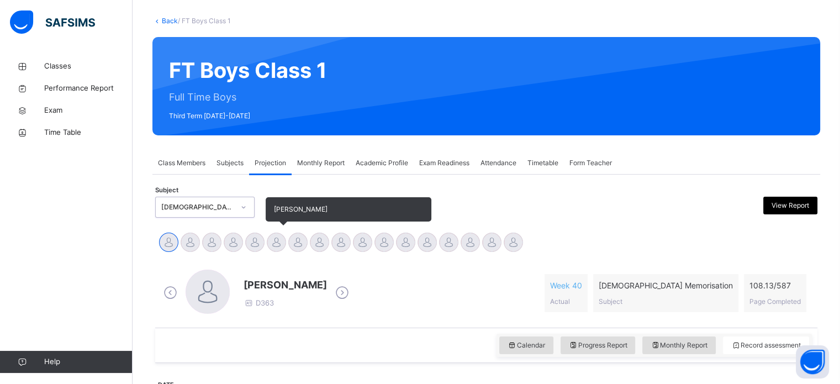
click at [269, 241] on div at bounding box center [276, 241] width 19 height 19
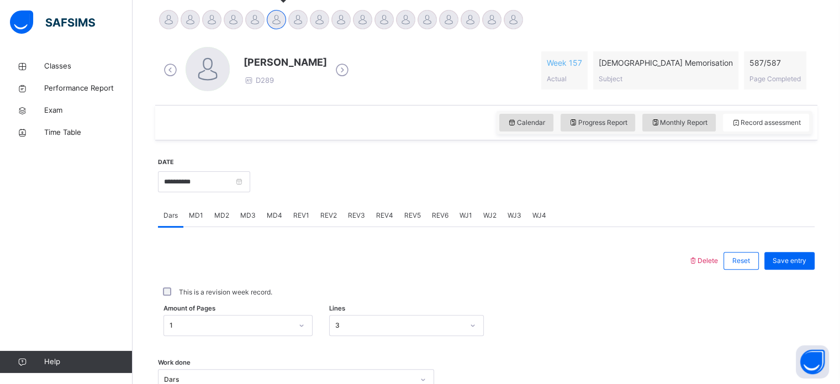
scroll to position [279, 0]
click at [307, 216] on div "REV1" at bounding box center [301, 215] width 27 height 22
click at [336, 217] on div "REV2" at bounding box center [329, 215] width 28 height 22
click at [361, 223] on div "REV3" at bounding box center [356, 215] width 28 height 22
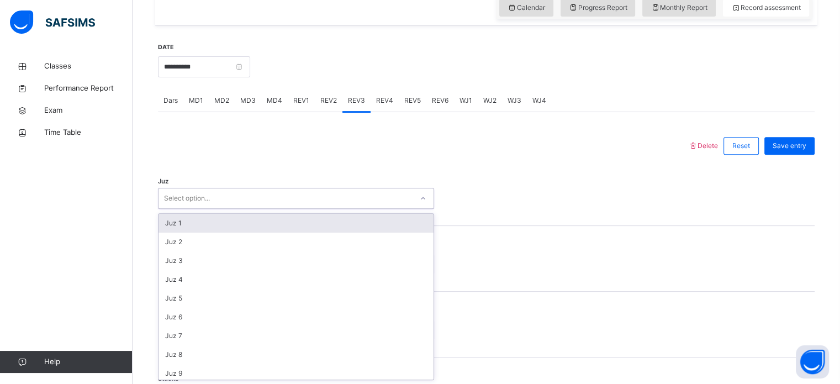
scroll to position [397, 0]
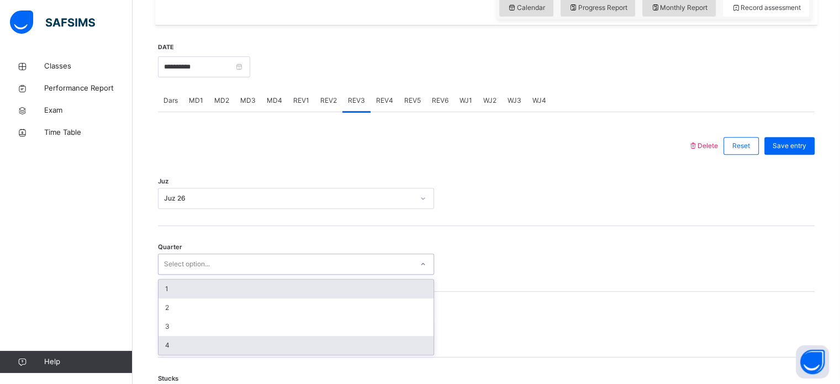
click at [248, 352] on div "4" at bounding box center [295, 345] width 275 height 19
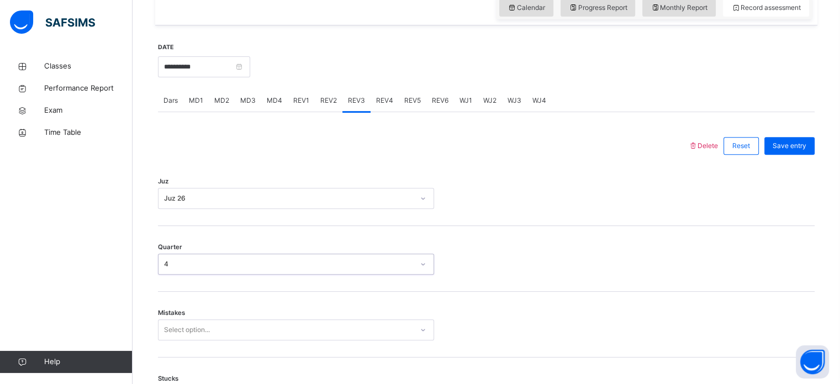
click at [280, 361] on div "Stucks Select option..." at bounding box center [486, 390] width 656 height 66
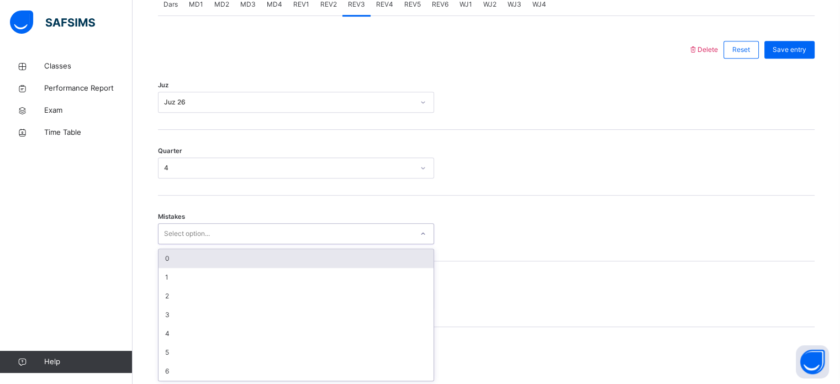
scroll to position [490, 0]
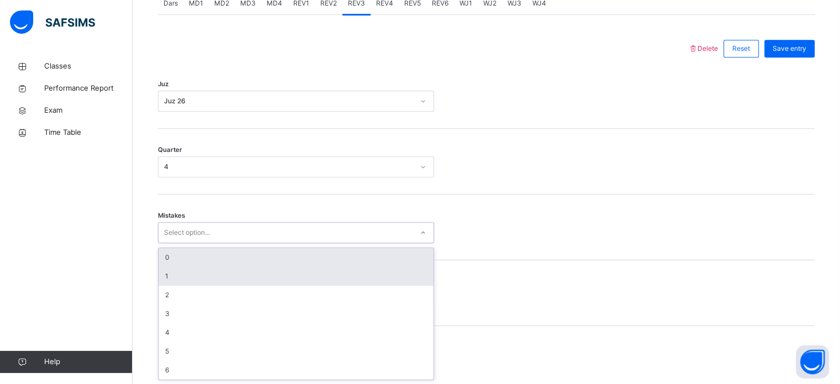
click at [234, 267] on div "1" at bounding box center [295, 276] width 275 height 19
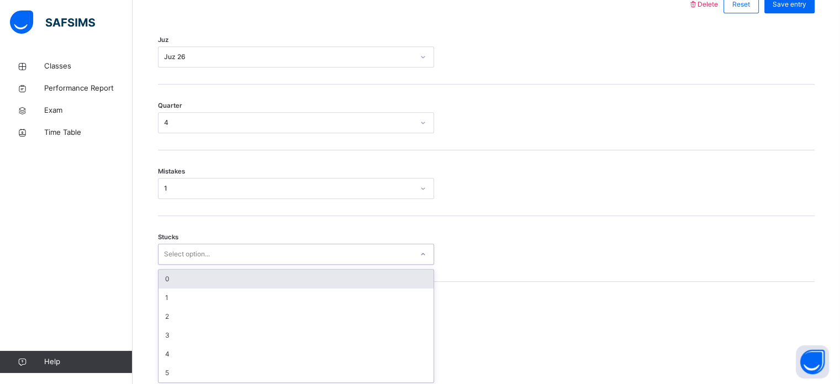
scroll to position [537, 0]
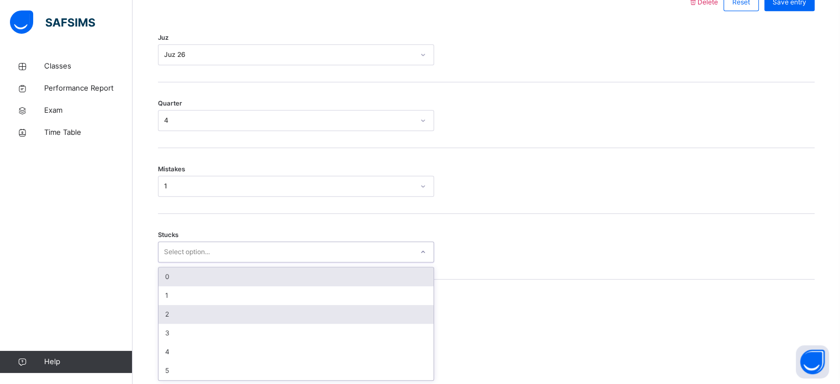
click at [252, 311] on div "2" at bounding box center [295, 314] width 275 height 19
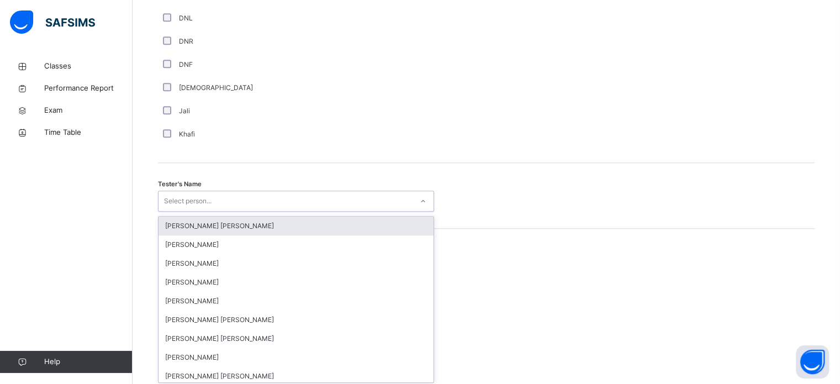
scroll to position [1011, 0]
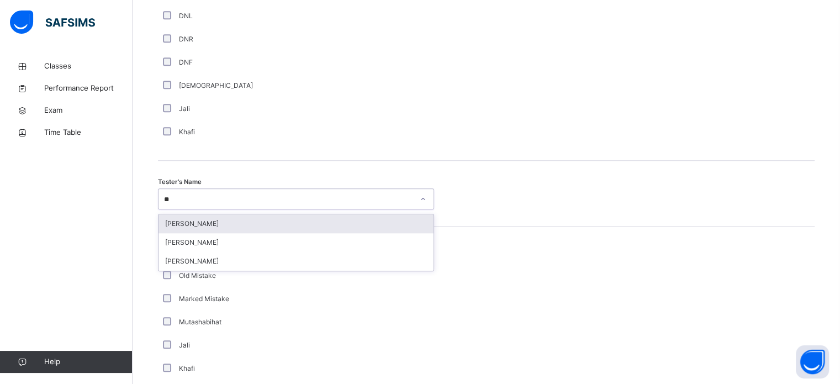
type input "*"
type input "****"
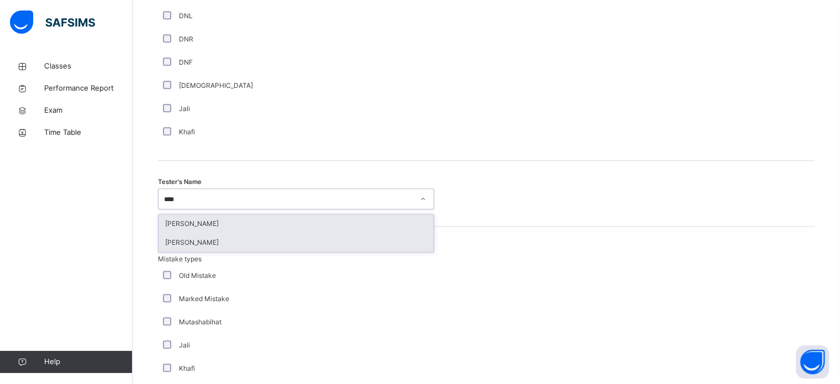
click at [390, 243] on div "[PERSON_NAME]" at bounding box center [295, 242] width 275 height 19
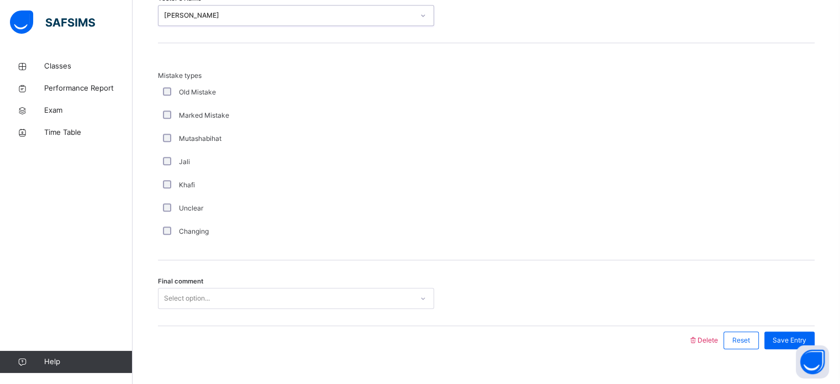
scroll to position [1214, 0]
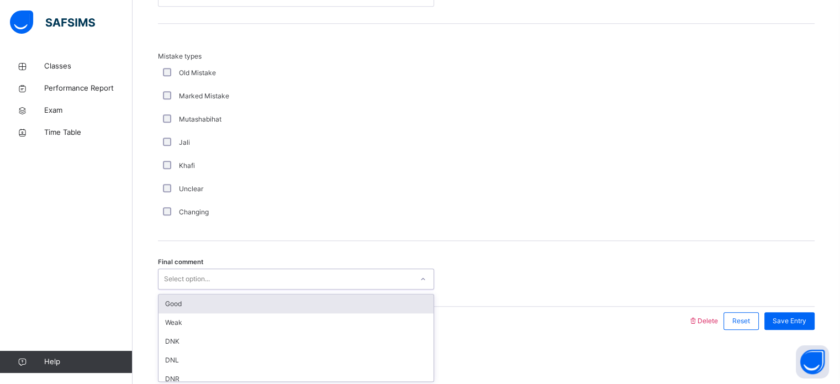
click at [252, 294] on div "Good" at bounding box center [295, 303] width 275 height 19
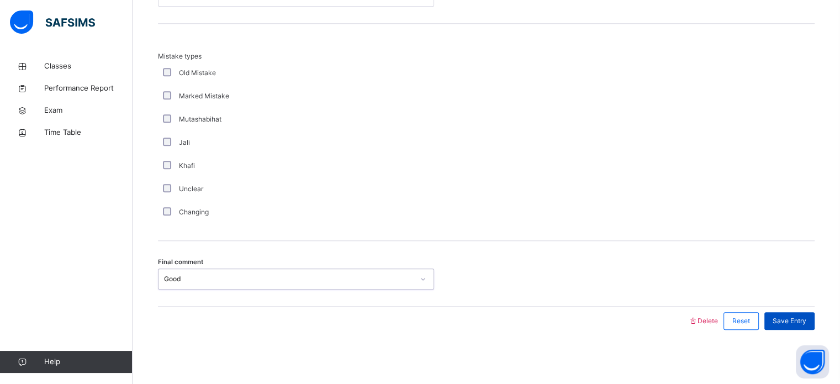
click at [813, 326] on div "Save Entry" at bounding box center [789, 321] width 50 height 18
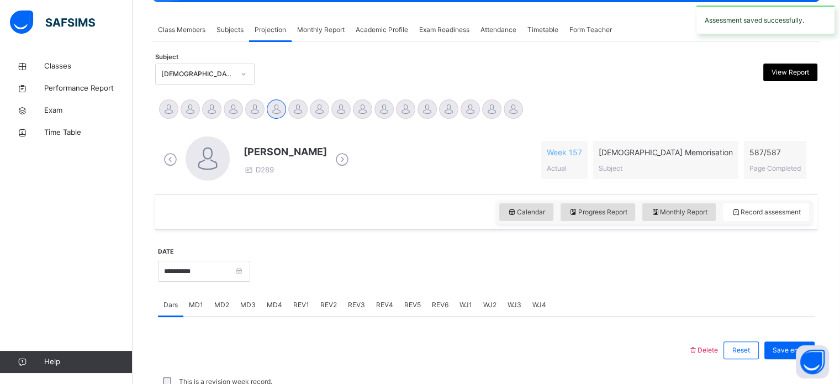
scroll to position [151, 0]
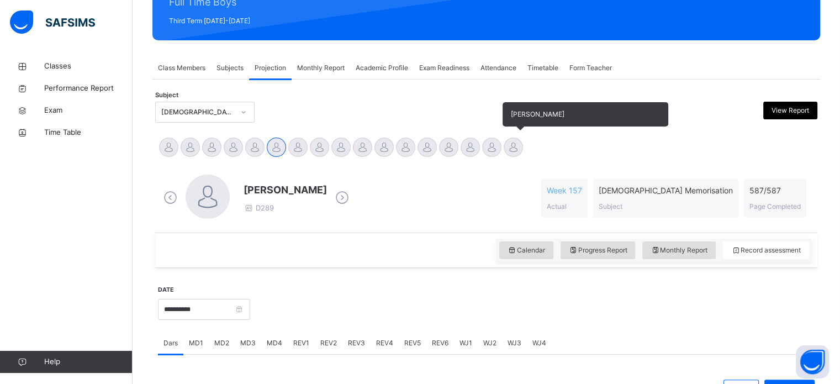
click at [521, 148] on div at bounding box center [512, 146] width 19 height 19
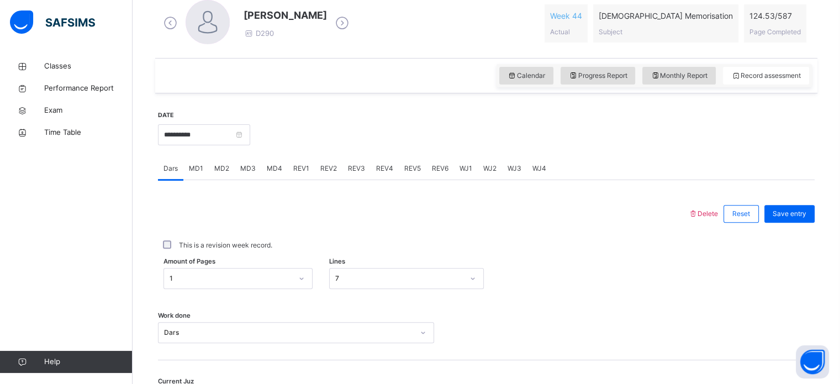
scroll to position [327, 0]
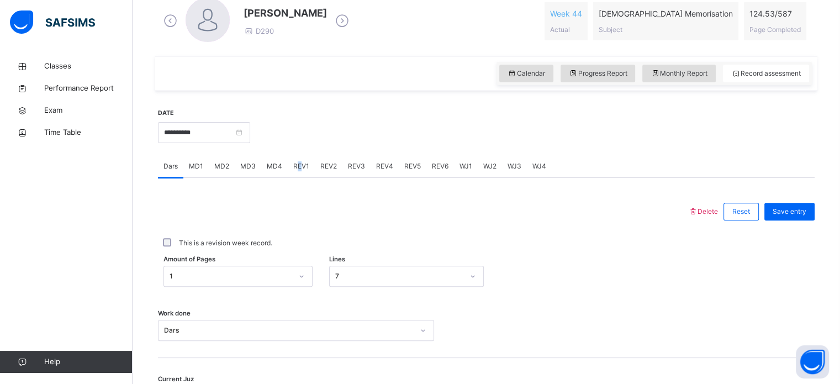
drag, startPoint x: 296, startPoint y: 156, endPoint x: 300, endPoint y: 160, distance: 5.9
click at [300, 160] on div "REV1" at bounding box center [301, 166] width 27 height 22
click at [316, 163] on div "REV2" at bounding box center [329, 166] width 28 height 22
drag, startPoint x: 347, startPoint y: 161, endPoint x: 353, endPoint y: 165, distance: 7.7
click at [348, 163] on span "REV3" at bounding box center [356, 166] width 17 height 10
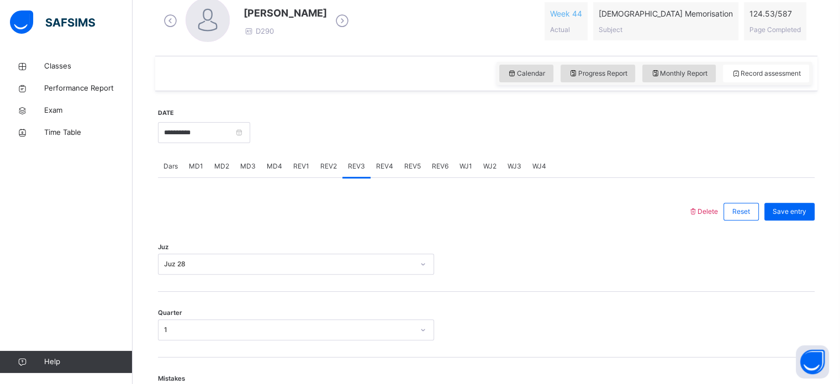
click at [393, 175] on div "REV4" at bounding box center [384, 166] width 28 height 22
click at [272, 163] on span "MD4" at bounding box center [274, 166] width 15 height 10
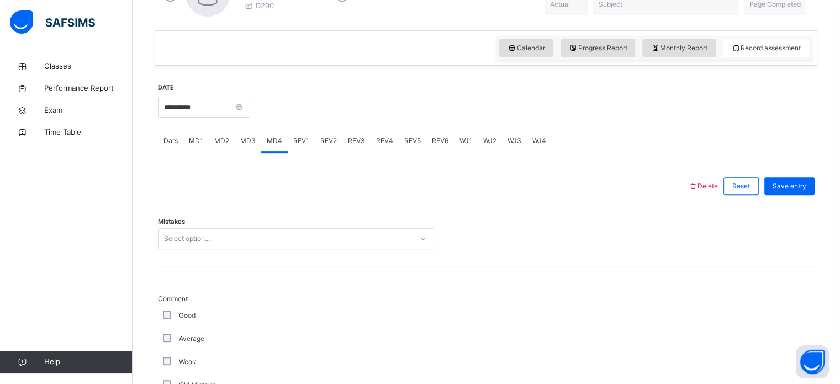
click at [262, 249] on div "Select option..." at bounding box center [296, 238] width 276 height 21
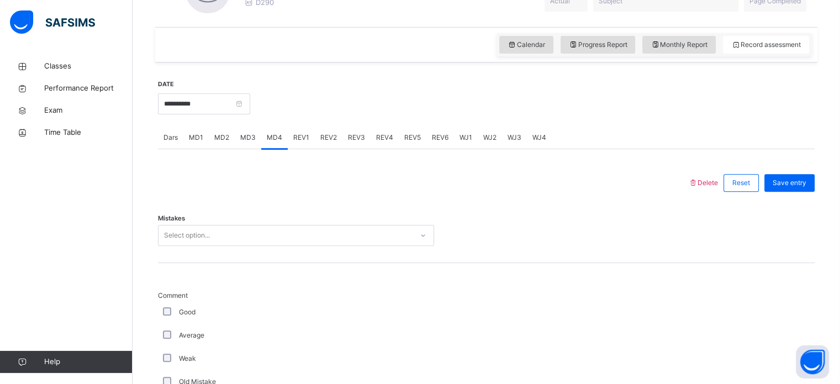
scroll to position [359, 0]
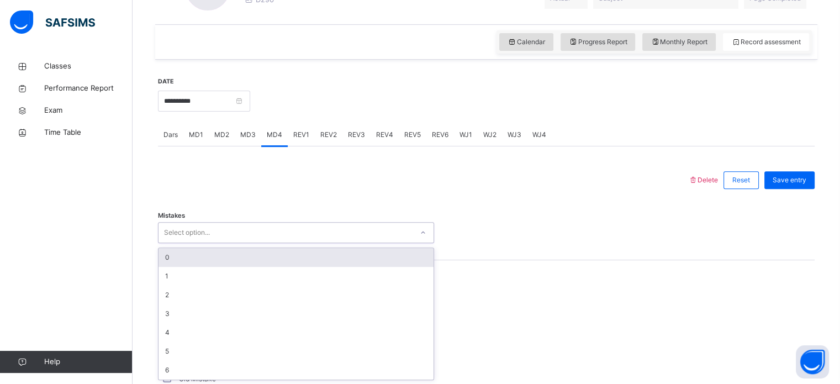
drag, startPoint x: 214, startPoint y: 256, endPoint x: 190, endPoint y: 269, distance: 27.4
click at [213, 256] on div "0" at bounding box center [295, 257] width 275 height 19
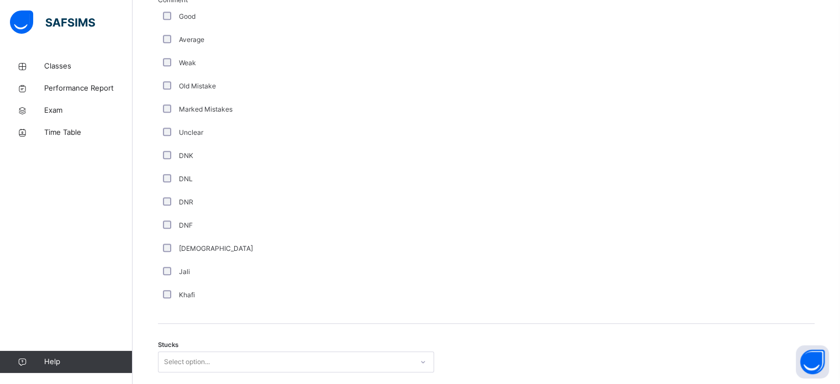
scroll to position [690, 0]
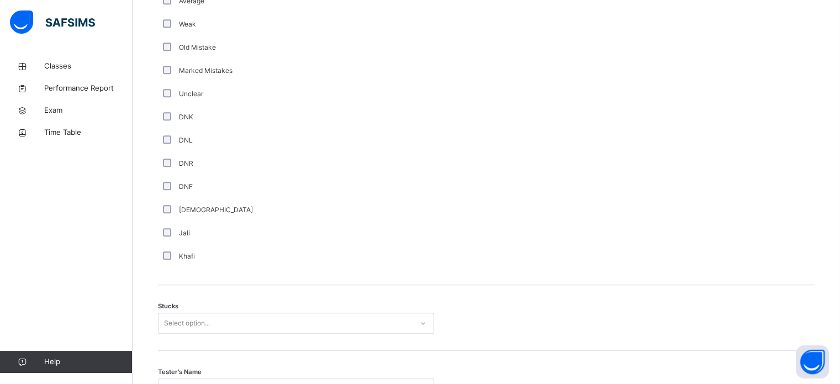
click at [182, 335] on div "Stucks Select option..." at bounding box center [486, 318] width 656 height 66
click at [175, 313] on div "Select option..." at bounding box center [296, 322] width 276 height 21
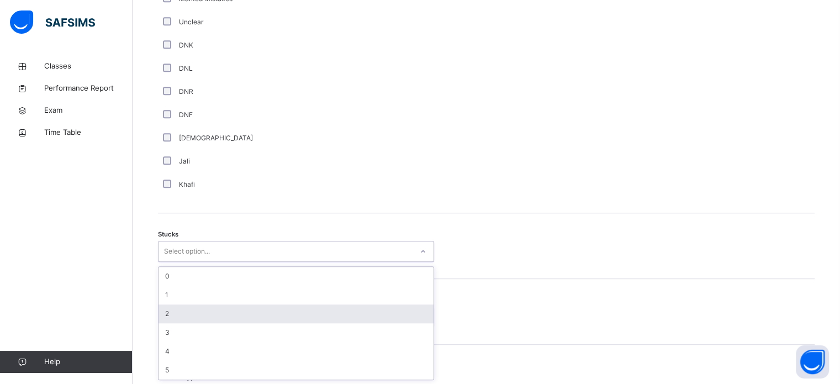
click at [171, 307] on div "2" at bounding box center [295, 313] width 275 height 19
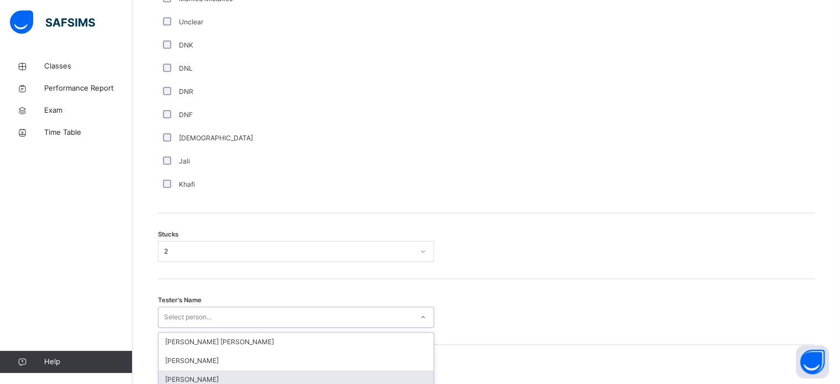
click at [172, 325] on div "option Ahmed Selami focused, 3 of 90. 90 results available. Use Up and Down to …" at bounding box center [296, 316] width 276 height 21
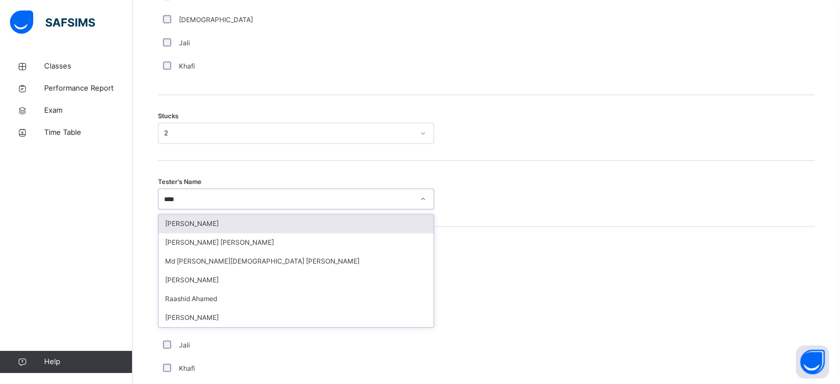
type input "*****"
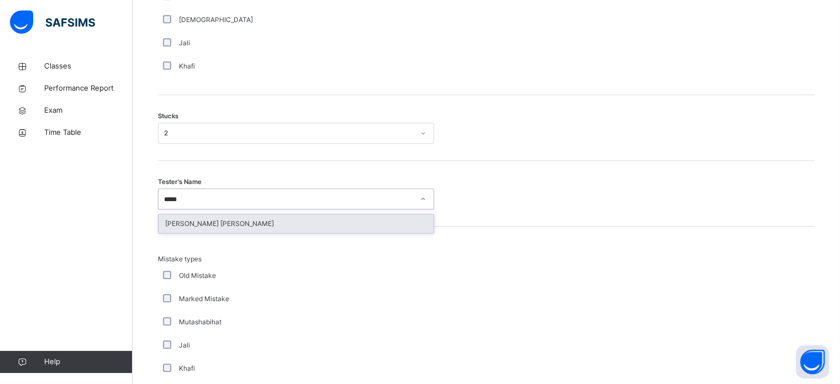
click at [185, 217] on div "[PERSON_NAME] [PERSON_NAME]" at bounding box center [295, 223] width 275 height 19
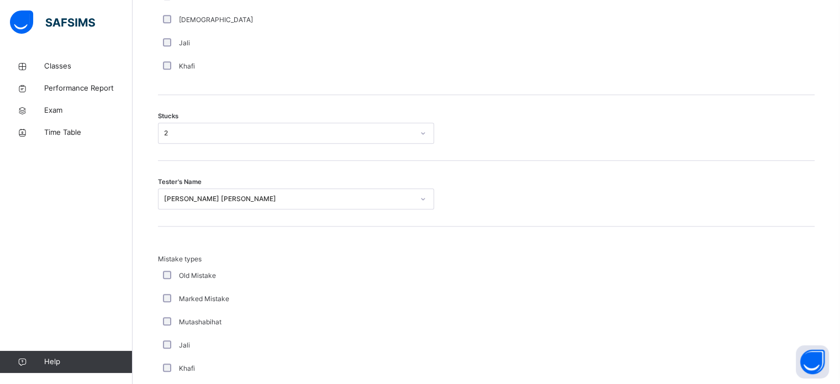
click at [353, 282] on div "Old Mistake" at bounding box center [296, 275] width 276 height 23
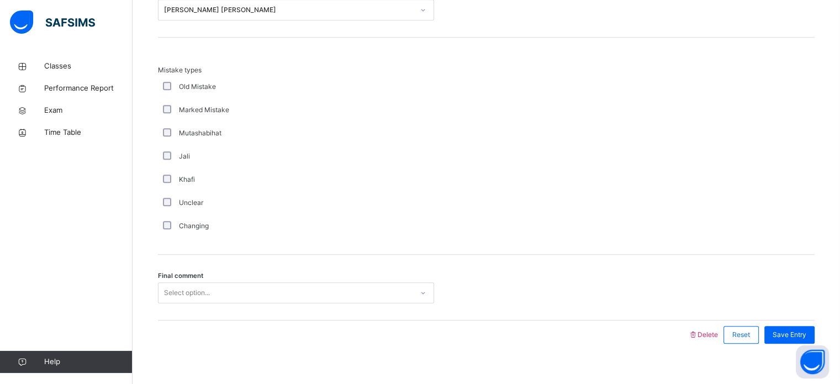
scroll to position [1083, 0]
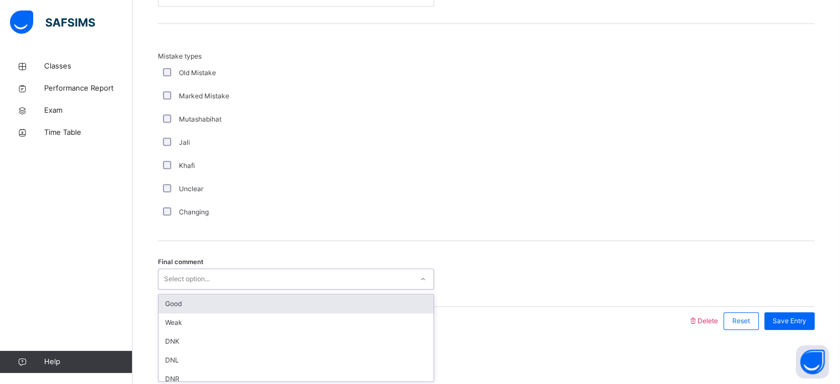
click at [161, 300] on div "Good" at bounding box center [295, 303] width 275 height 19
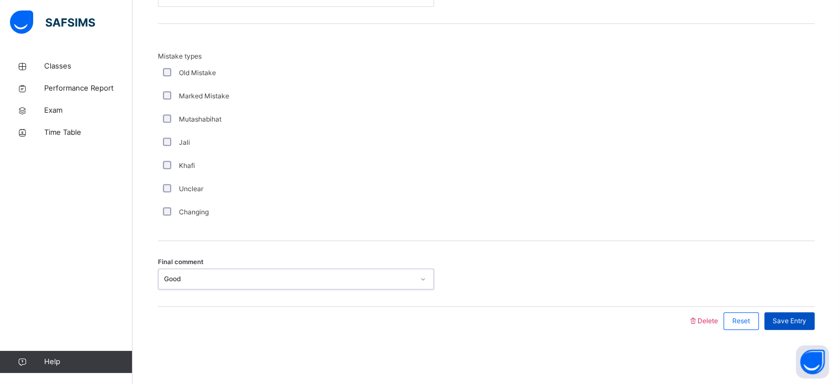
click at [806, 317] on span "Save Entry" at bounding box center [789, 321] width 34 height 10
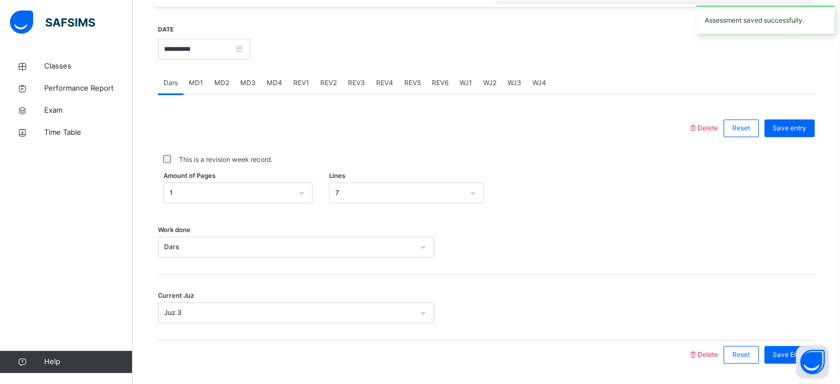
scroll to position [445, 0]
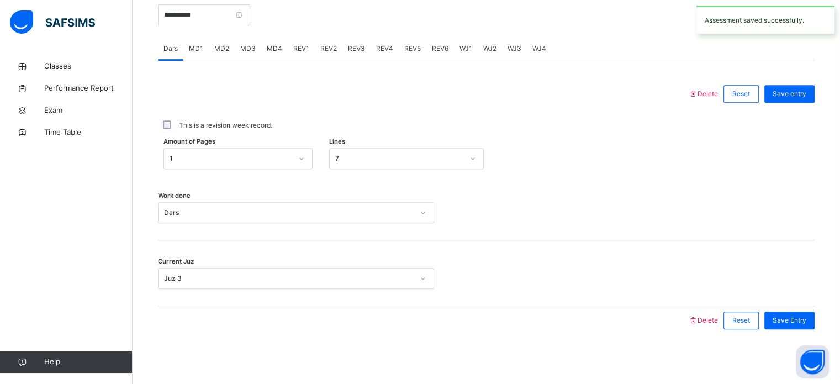
click at [301, 46] on span "REV1" at bounding box center [301, 49] width 16 height 10
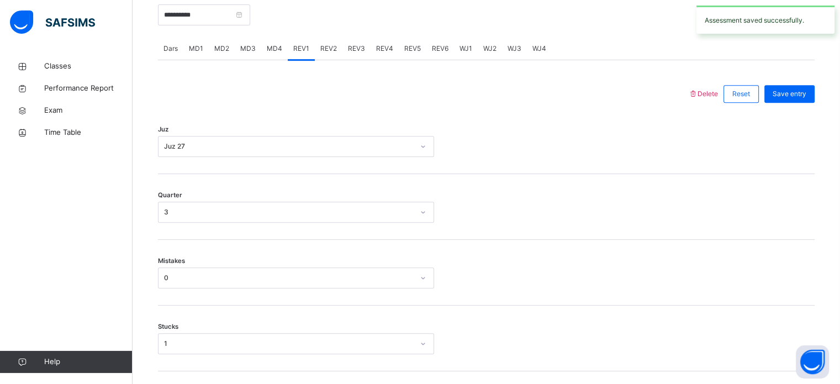
click at [258, 40] on div "MD3" at bounding box center [248, 49] width 26 height 22
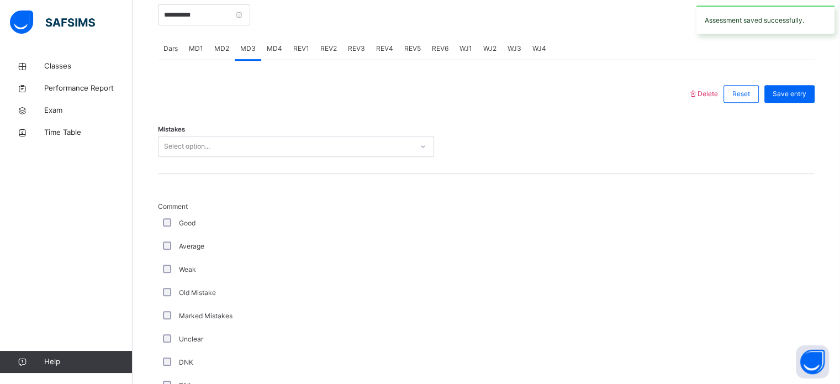
click at [264, 41] on div "MD4" at bounding box center [274, 49] width 26 height 22
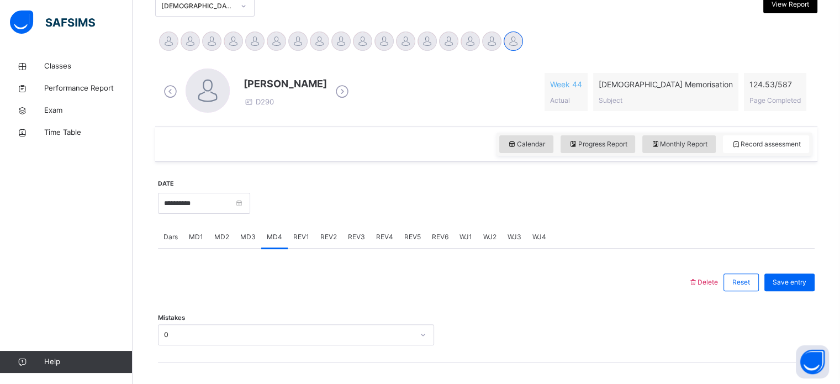
scroll to position [268, 0]
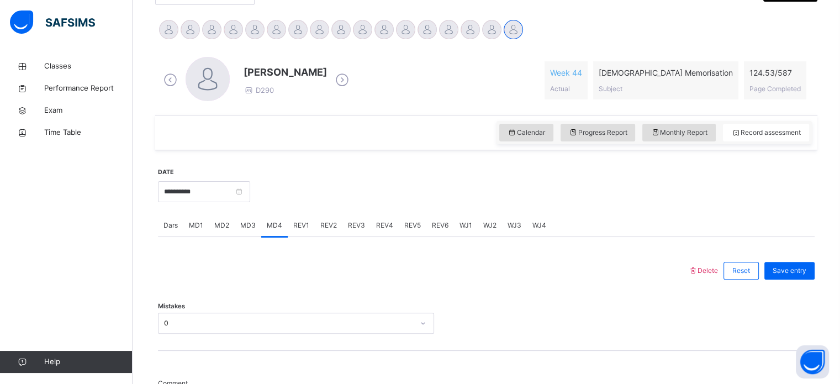
click at [248, 223] on span "MD3" at bounding box center [247, 225] width 15 height 10
click at [207, 231] on div "MD1" at bounding box center [195, 225] width 25 height 22
click at [184, 225] on div "MD1" at bounding box center [195, 225] width 25 height 22
click at [214, 222] on span "MD2" at bounding box center [221, 225] width 15 height 10
click at [296, 320] on div "Select option..." at bounding box center [296, 322] width 276 height 21
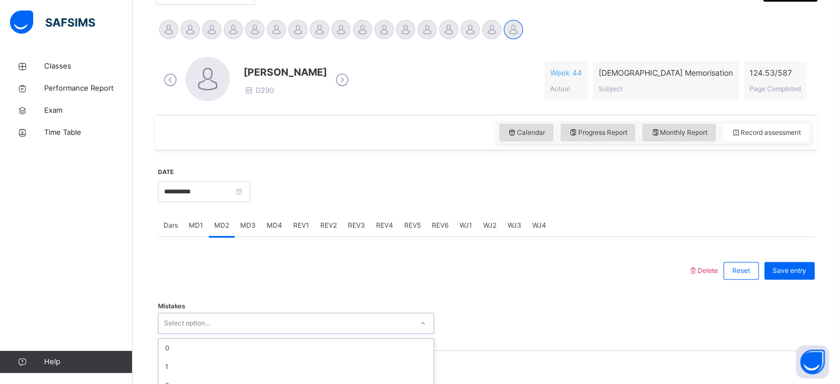
scroll to position [359, 0]
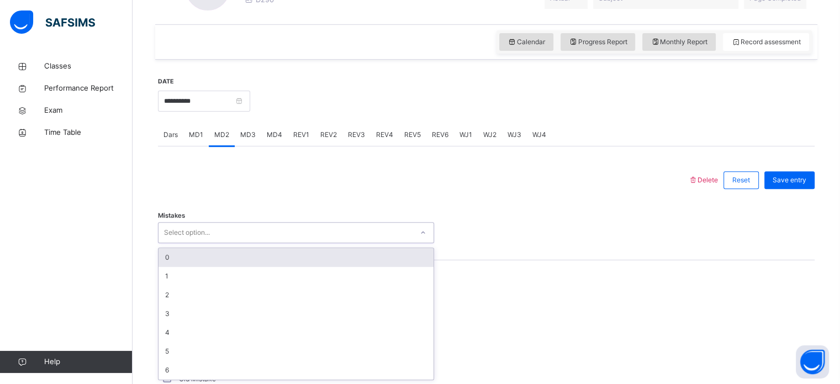
click at [243, 256] on div "0" at bounding box center [295, 257] width 275 height 19
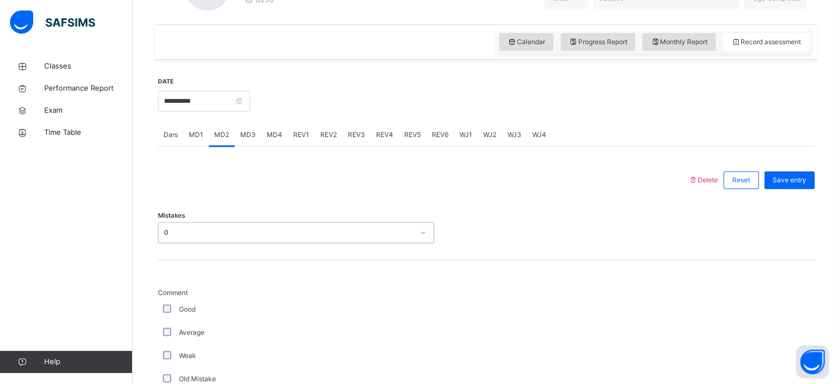
click at [204, 236] on div "0" at bounding box center [289, 232] width 250 height 10
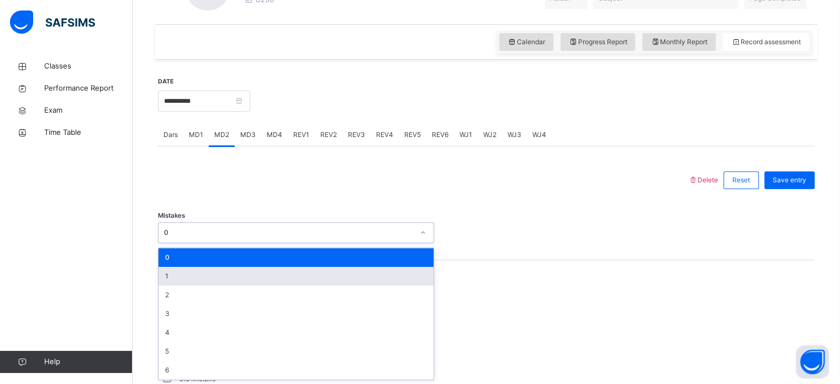
drag, startPoint x: 195, startPoint y: 268, endPoint x: 179, endPoint y: 283, distance: 21.9
click at [188, 272] on div "1" at bounding box center [295, 276] width 275 height 19
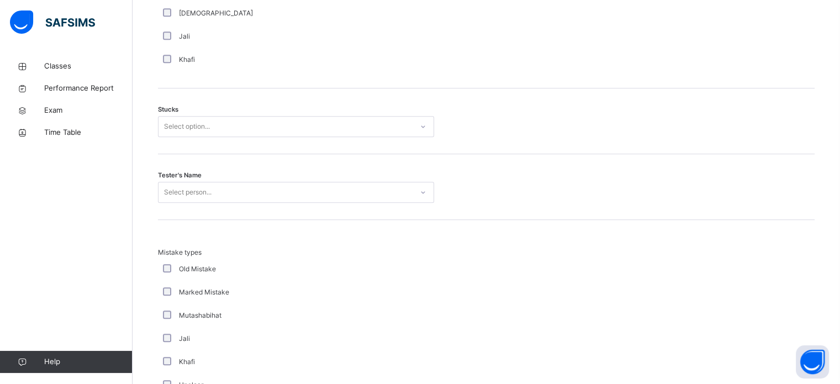
scroll to position [888, 0]
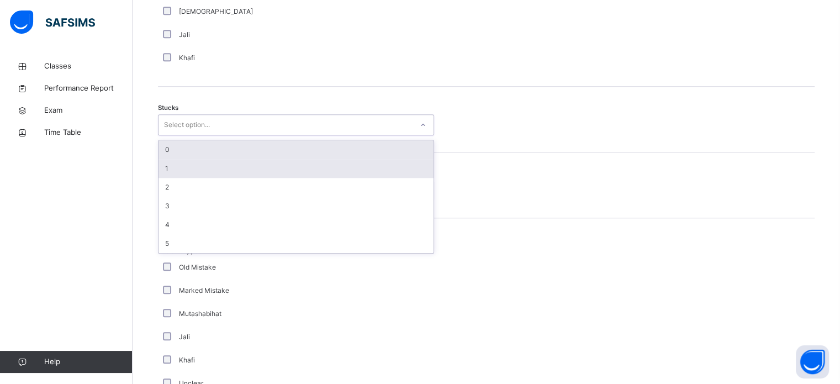
click at [166, 165] on div "1" at bounding box center [295, 168] width 275 height 19
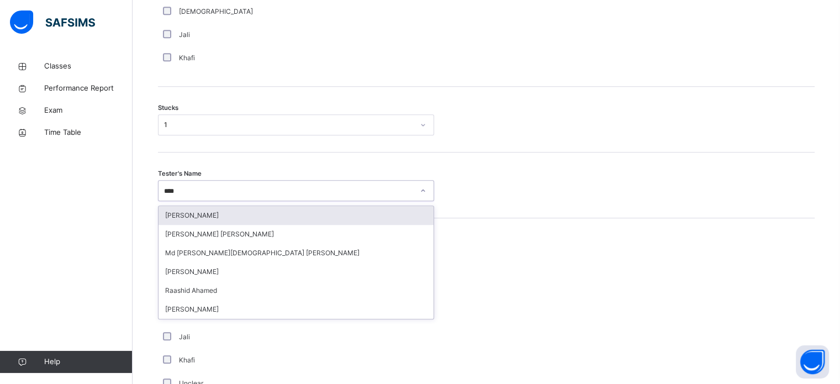
type input "*****"
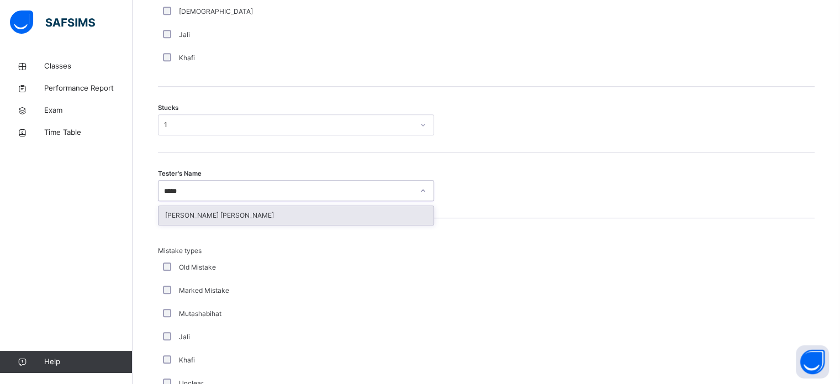
click at [177, 211] on div "[PERSON_NAME] [PERSON_NAME]" at bounding box center [295, 215] width 275 height 19
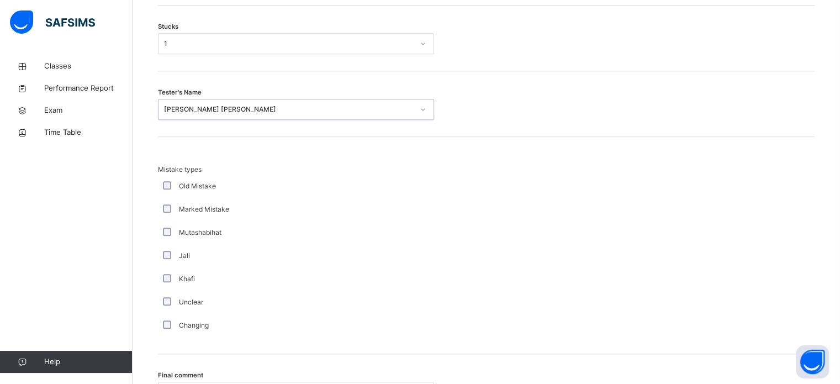
scroll to position [1083, 0]
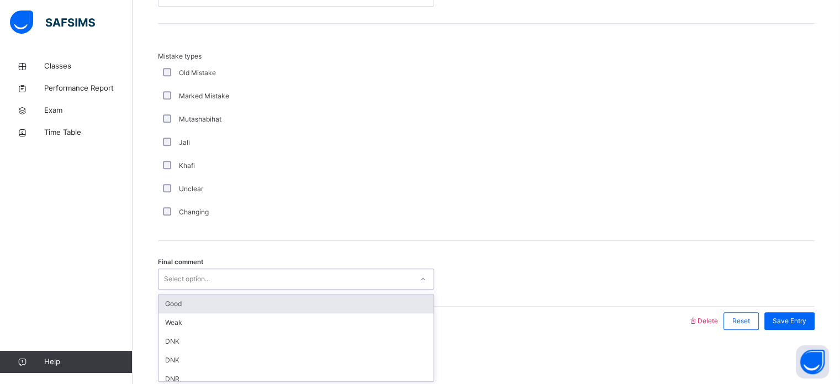
click at [167, 307] on div "Good" at bounding box center [295, 303] width 275 height 19
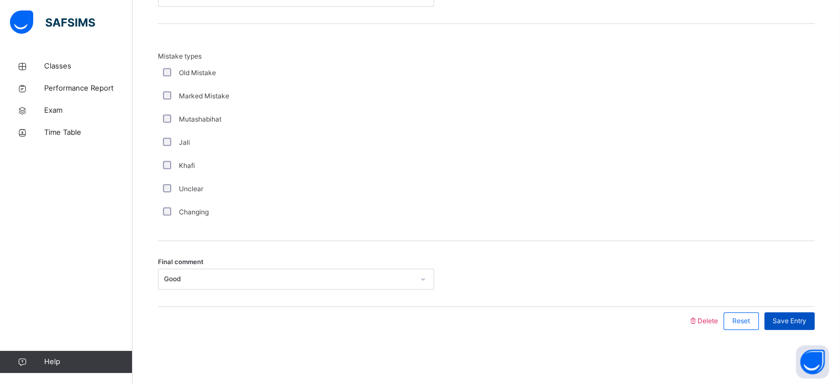
click at [790, 325] on div "Save Entry" at bounding box center [789, 321] width 50 height 18
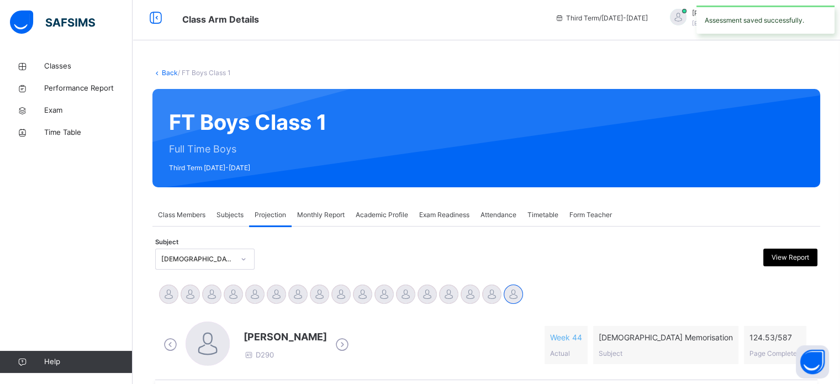
scroll to position [0, 0]
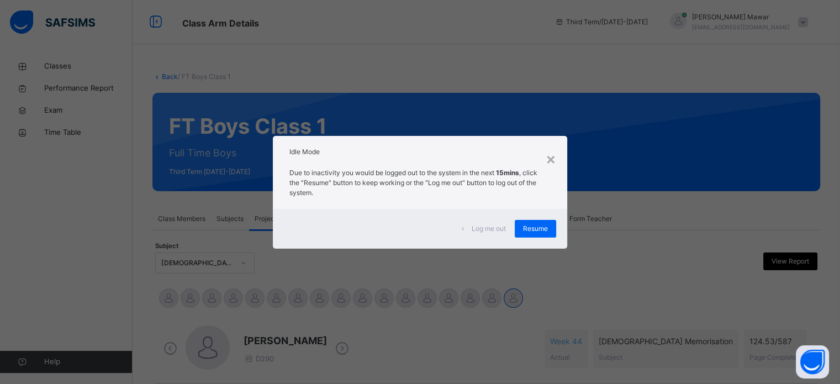
drag, startPoint x: 481, startPoint y: 256, endPoint x: 522, endPoint y: 237, distance: 45.0
click at [522, 237] on div "× Idle Mode Due to inactivity you would be logged out to the system in the next…" at bounding box center [420, 192] width 840 height 384
click at [522, 237] on div "Log me out Resume" at bounding box center [420, 229] width 294 height 40
click at [553, 230] on div "Resume" at bounding box center [534, 229] width 41 height 18
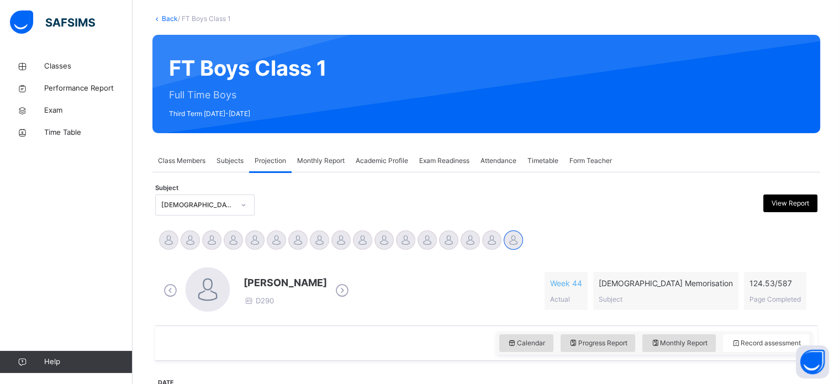
scroll to position [59, 0]
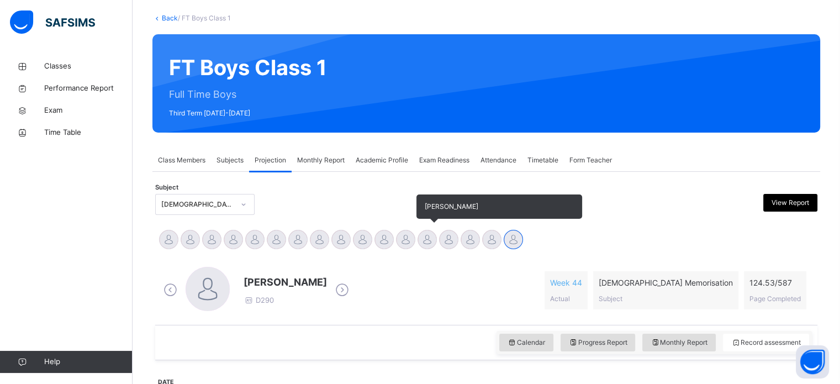
click at [428, 242] on div at bounding box center [426, 239] width 19 height 19
click at [448, 242] on div at bounding box center [448, 239] width 19 height 19
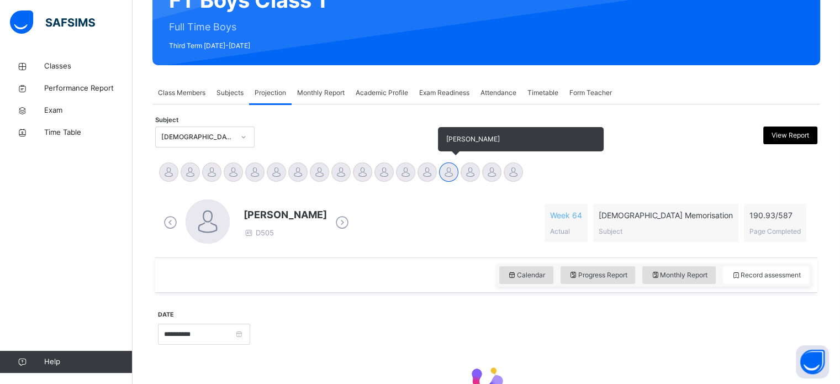
scroll to position [136, 0]
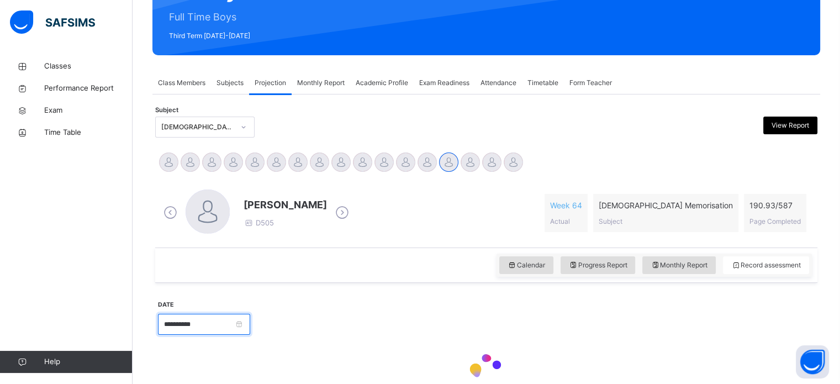
click at [188, 316] on input "**********" at bounding box center [204, 324] width 92 height 21
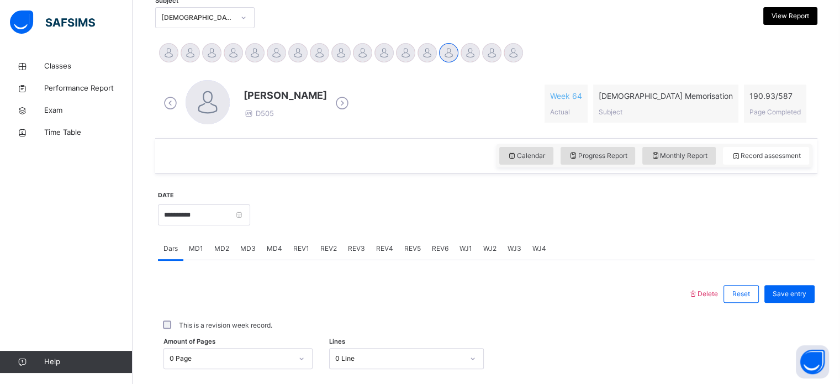
scroll to position [247, 0]
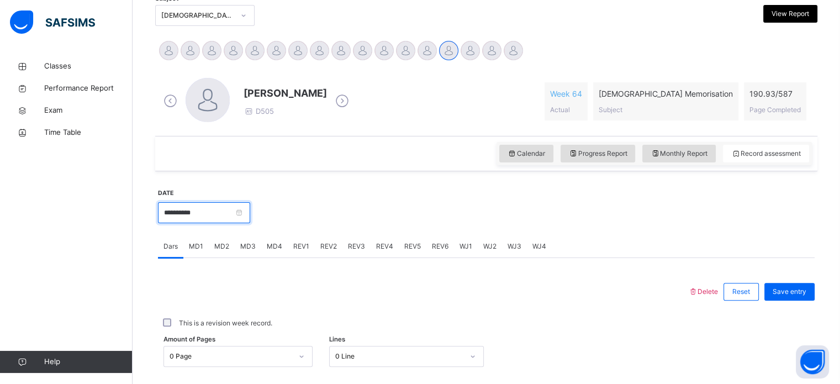
click at [236, 213] on input "**********" at bounding box center [204, 212] width 92 height 21
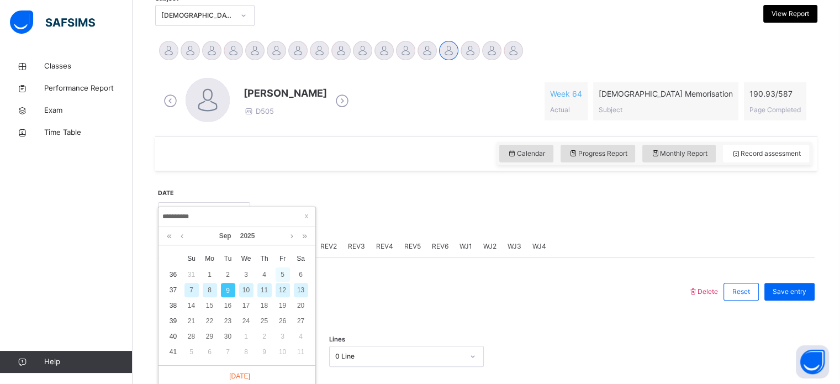
click at [285, 279] on div "5" at bounding box center [282, 274] width 14 height 14
type input "**********"
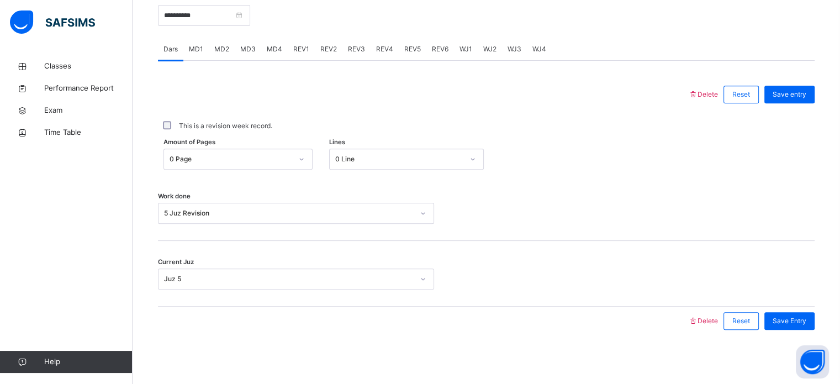
scroll to position [445, 0]
click at [432, 50] on span "REV6" at bounding box center [440, 49] width 17 height 10
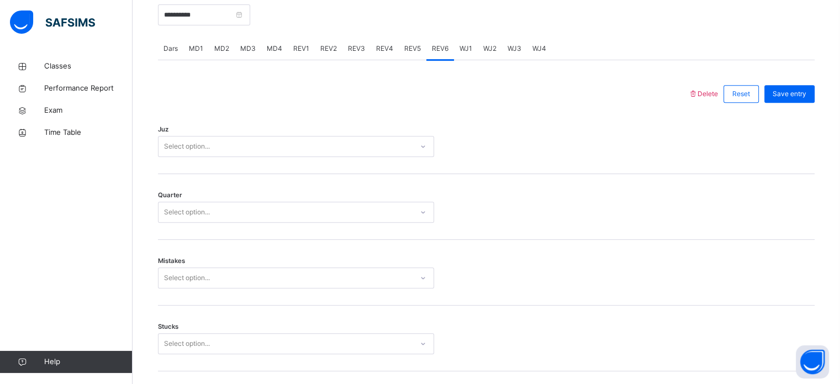
click at [406, 26] on div at bounding box center [532, 13] width 553 height 47
click at [404, 46] on span "REV5" at bounding box center [412, 49] width 17 height 10
click at [376, 46] on span "REV4" at bounding box center [384, 49] width 17 height 10
click at [408, 45] on span "REV5" at bounding box center [412, 49] width 17 height 10
click at [447, 51] on div "REV6" at bounding box center [440, 49] width 28 height 22
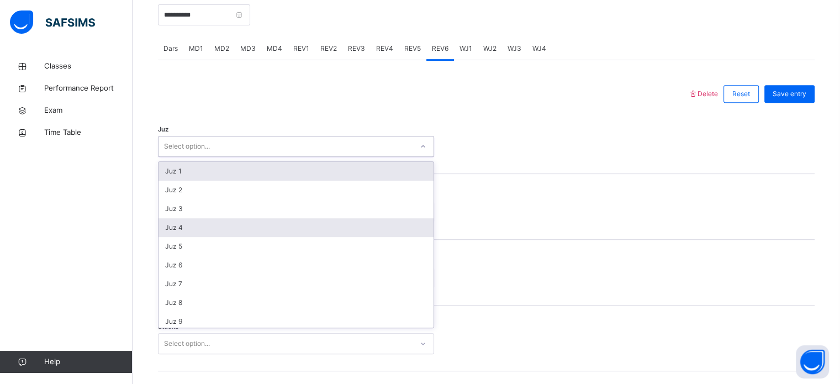
click at [163, 230] on div "Juz 4" at bounding box center [295, 227] width 275 height 19
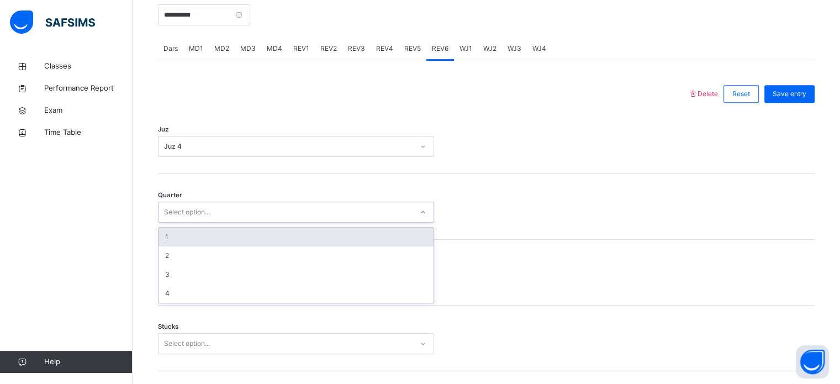
click at [164, 236] on div "1" at bounding box center [295, 236] width 275 height 19
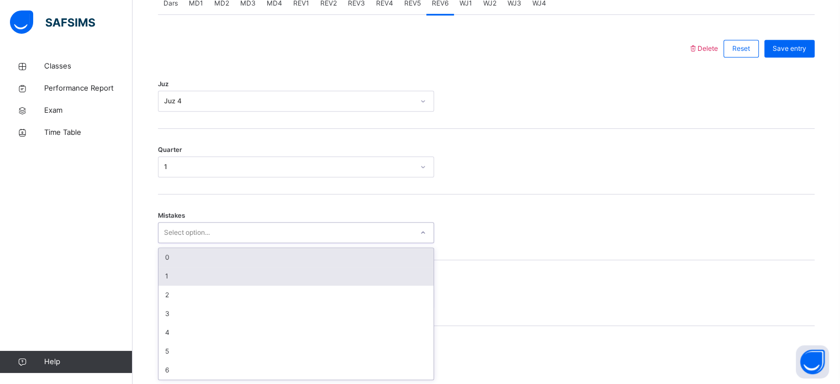
click at [163, 277] on div "1" at bounding box center [295, 276] width 275 height 19
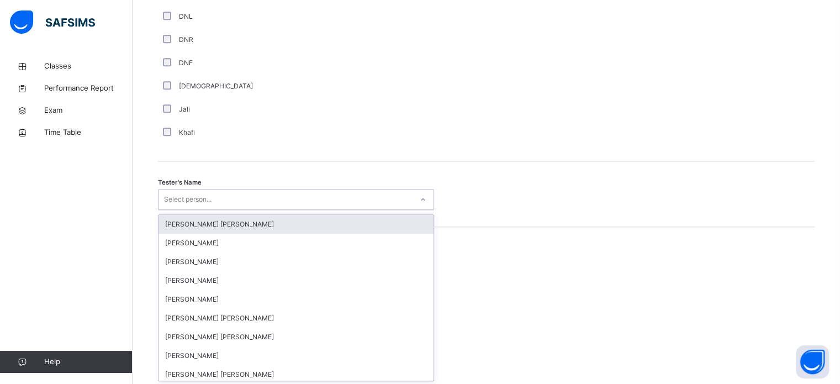
scroll to position [1011, 0]
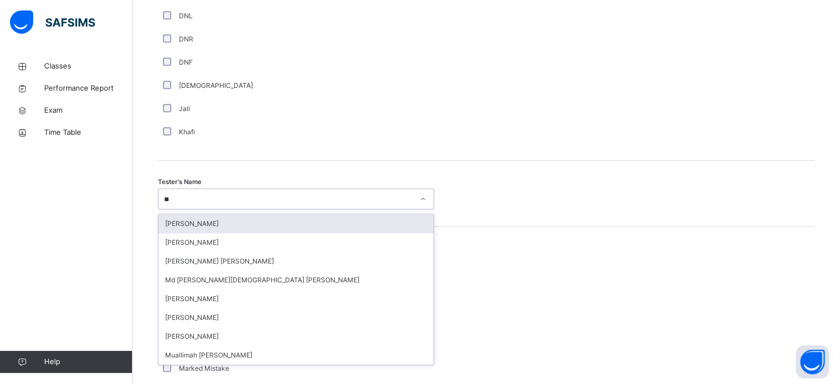
type input "***"
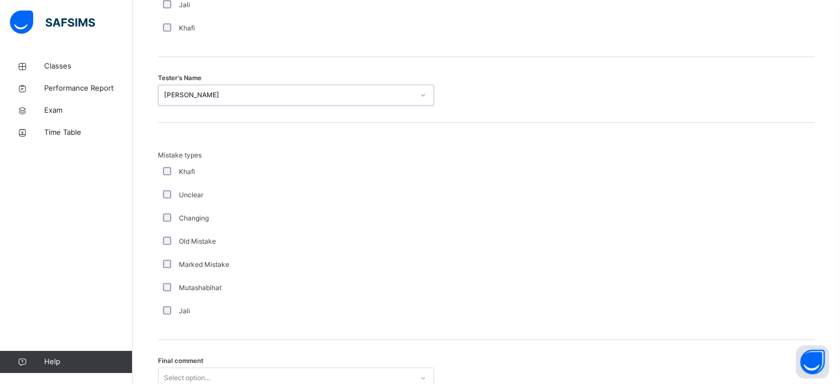
scroll to position [1214, 0]
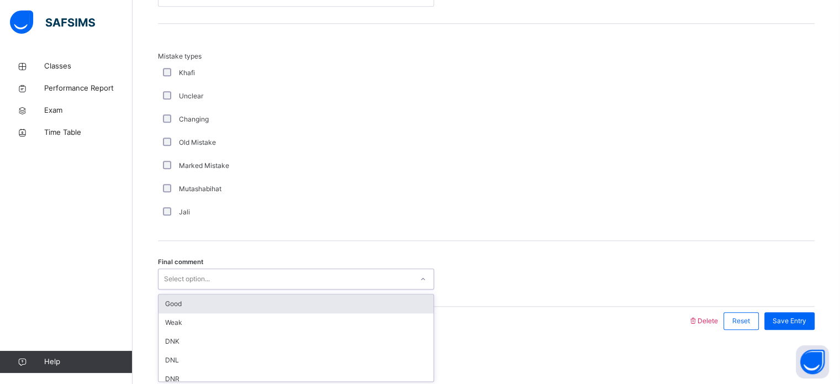
click at [166, 298] on div "Good" at bounding box center [295, 303] width 275 height 19
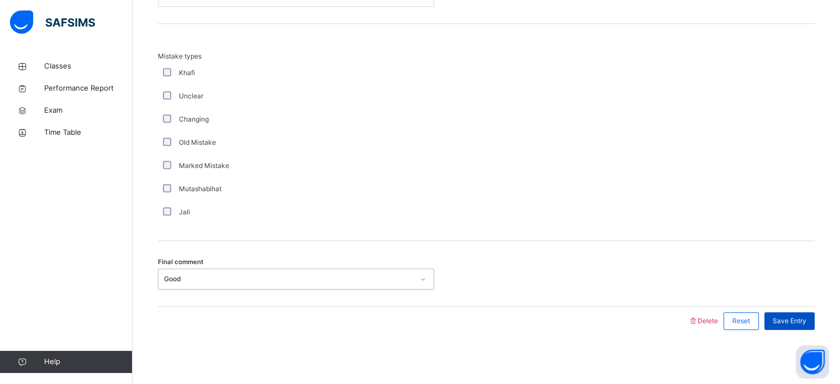
click at [813, 312] on div "Save Entry" at bounding box center [789, 321] width 50 height 18
click at [814, 320] on div "Save Entry" at bounding box center [789, 321] width 50 height 18
click at [809, 312] on div "Save Entry" at bounding box center [789, 321] width 50 height 18
click at [806, 316] on span "Save Entry" at bounding box center [789, 321] width 34 height 10
click at [806, 317] on span "Save Entry" at bounding box center [789, 321] width 34 height 10
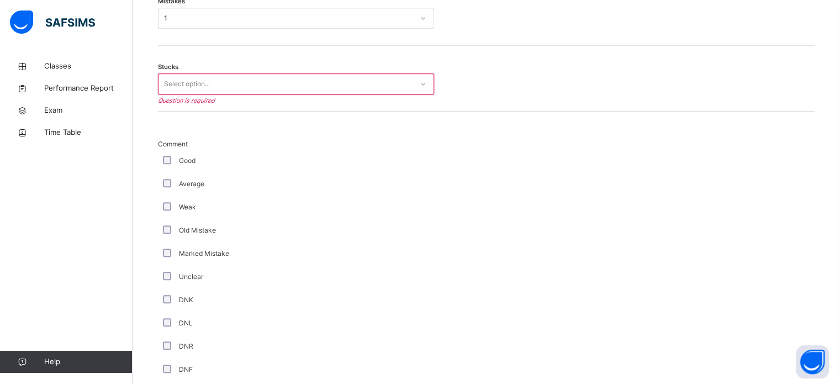
scroll to position [708, 0]
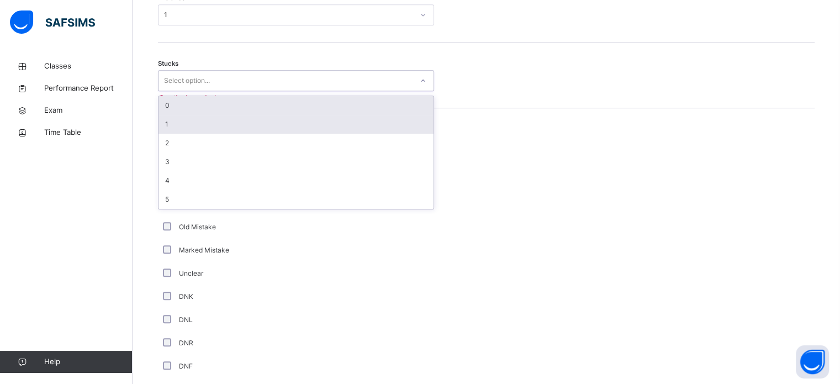
click at [165, 125] on div "1" at bounding box center [295, 124] width 275 height 19
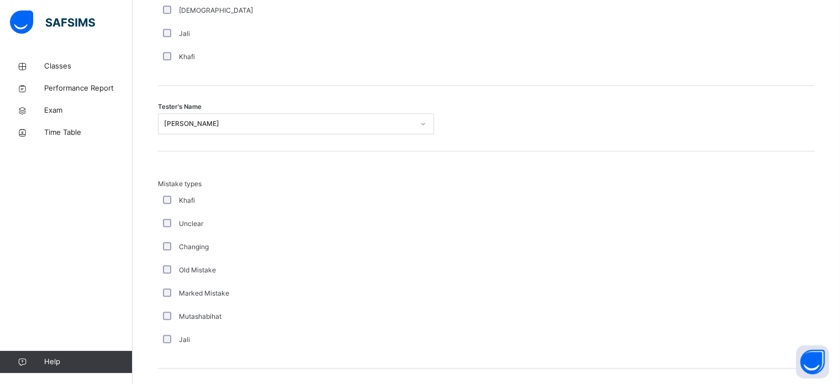
scroll to position [1214, 0]
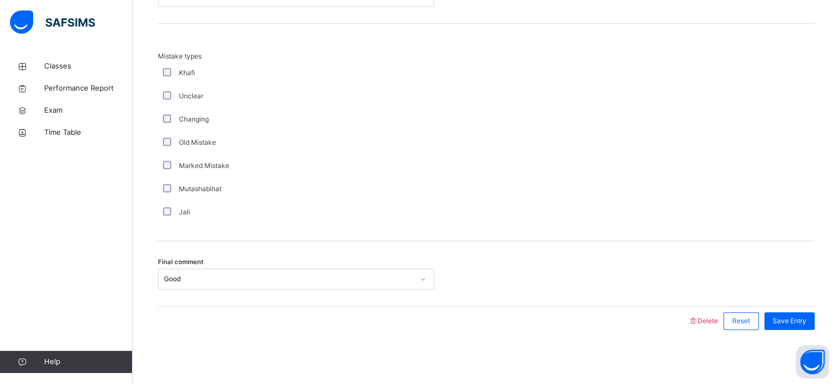
click at [793, 304] on div "Final comment Good" at bounding box center [486, 274] width 656 height 66
click at [814, 312] on div "Save Entry" at bounding box center [789, 321] width 50 height 18
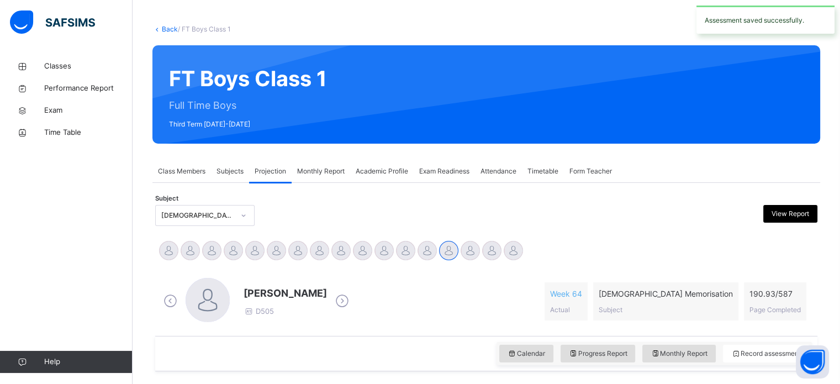
scroll to position [52, 0]
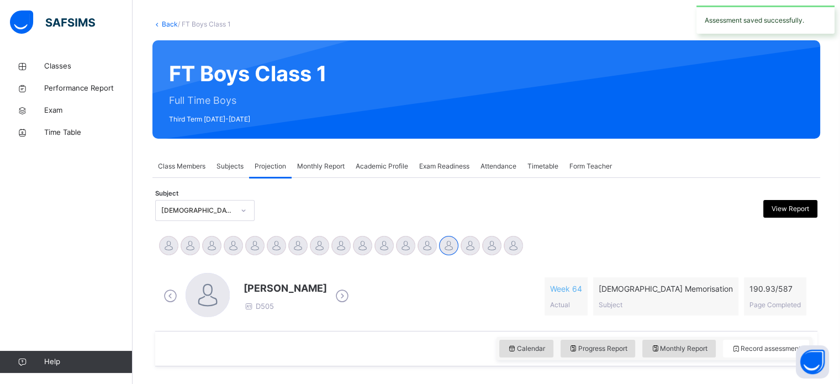
click at [718, 272] on div "Syed Hafeez Ali D505 Week 64 Actual Quran Memorisation Subject 190.93 / 587 Pag…" at bounding box center [486, 295] width 656 height 63
click at [717, 287] on span "[DEMOGRAPHIC_DATA] Memorisation" at bounding box center [665, 289] width 134 height 12
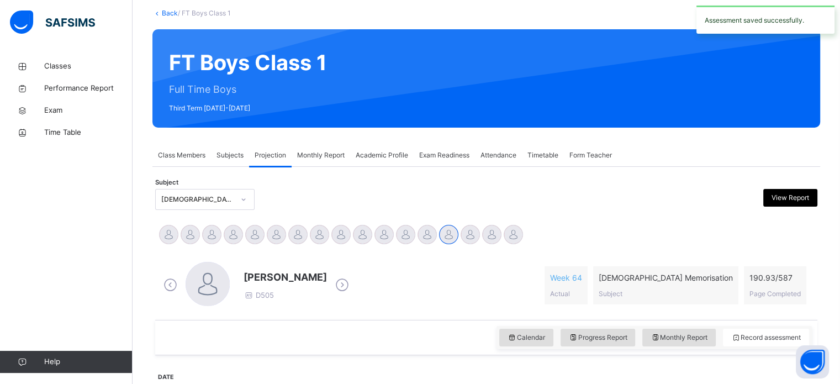
scroll to position [104, 0]
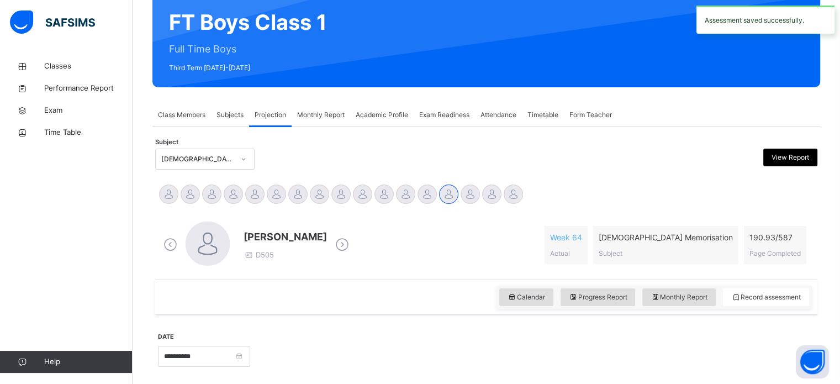
click at [768, 254] on span "Page Completed" at bounding box center [774, 253] width 51 height 8
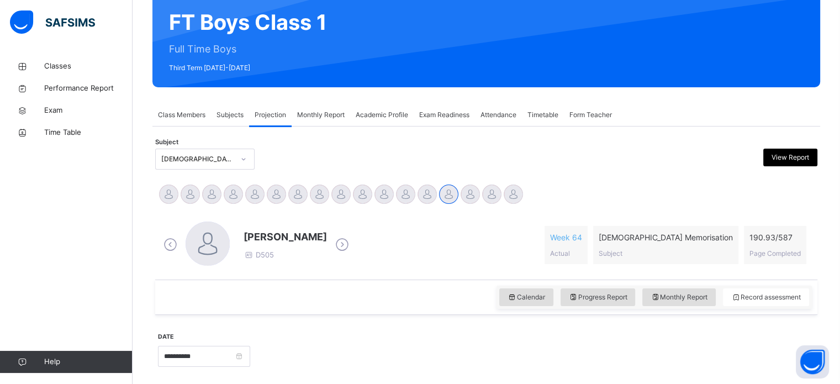
click at [786, 245] on span at bounding box center [774, 246] width 51 height 6
click at [800, 237] on span "190.93 / 587" at bounding box center [774, 237] width 51 height 12
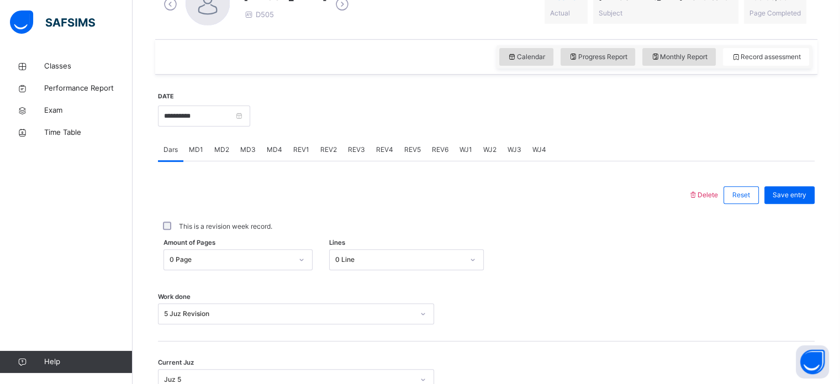
scroll to position [351, 0]
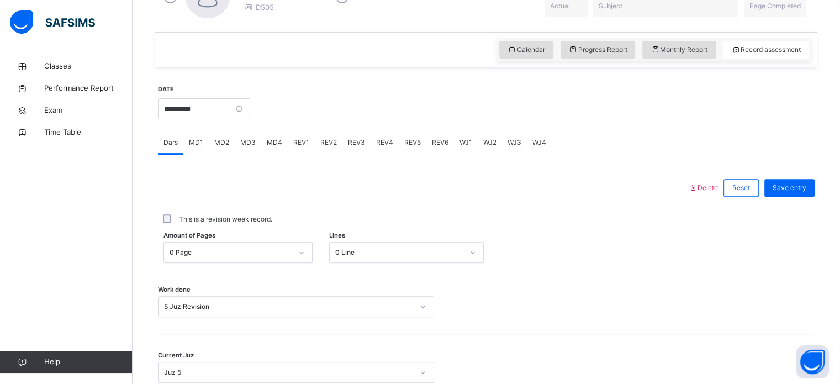
click at [619, 164] on div "Delete Reset Save entry This is a revision week record. Amount of Pages 0 Page …" at bounding box center [486, 291] width 656 height 274
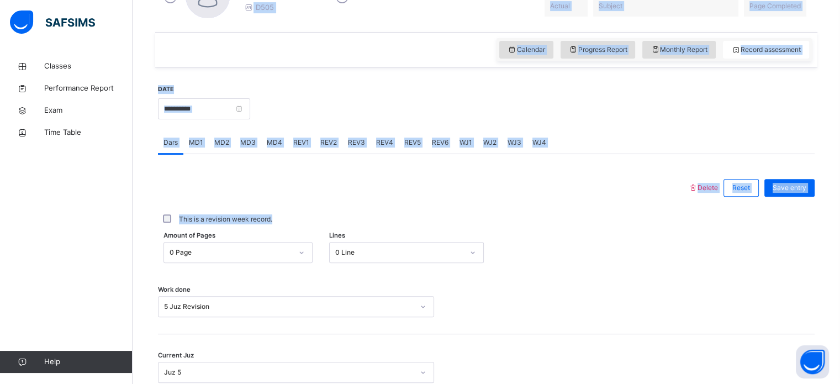
scroll to position [84, 0]
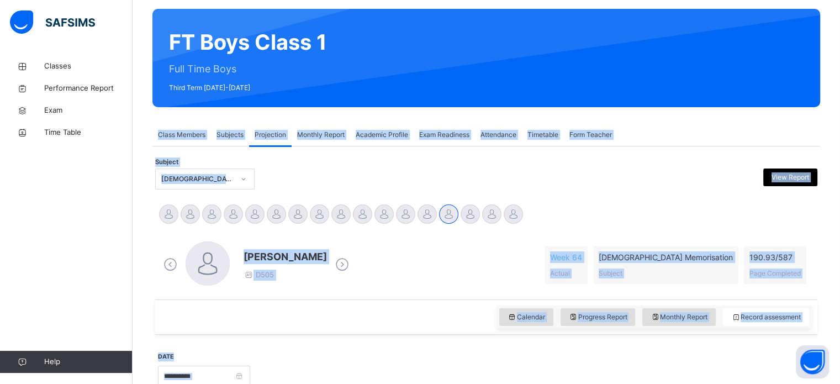
drag, startPoint x: 619, startPoint y: 164, endPoint x: 602, endPoint y: -48, distance: 212.7
click at [602, 0] on html "Class Arm Details Third Term / 2024-2025 Hafiz Abdullah Mawar pearl.88.2016@gma…" at bounding box center [420, 330] width 840 height 829
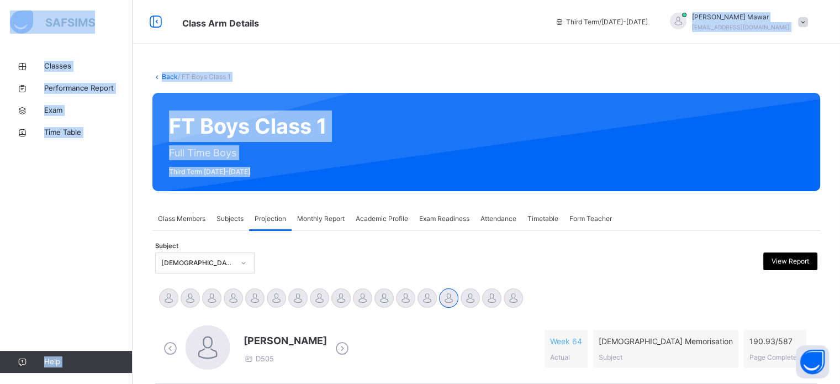
drag, startPoint x: 693, startPoint y: 13, endPoint x: 658, endPoint y: 87, distance: 82.2
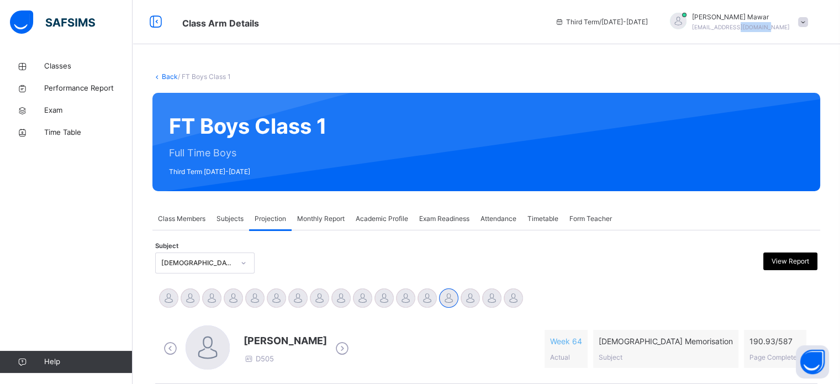
drag, startPoint x: 797, startPoint y: 27, endPoint x: 768, endPoint y: 29, distance: 28.8
click at [768, 29] on span "[EMAIL_ADDRESS][DOMAIN_NAME]" at bounding box center [741, 27] width 98 height 7
click at [712, 103] on div "FT Boys Class 1 Full Time Boys Third Term 2024-2025" at bounding box center [485, 142] width 667 height 98
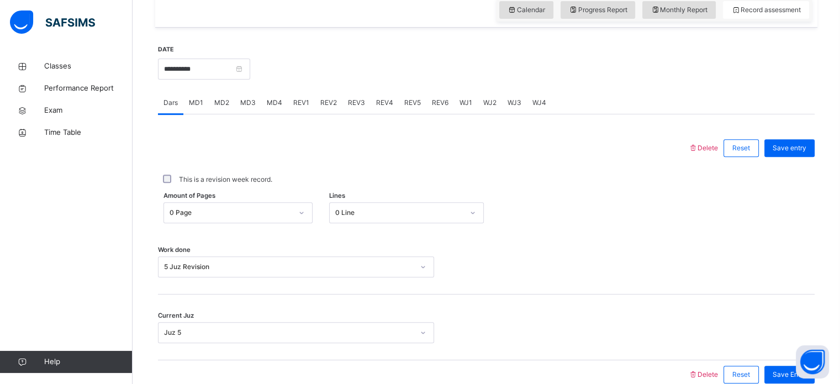
scroll to position [390, 0]
click at [441, 107] on span "REV6" at bounding box center [440, 103] width 17 height 10
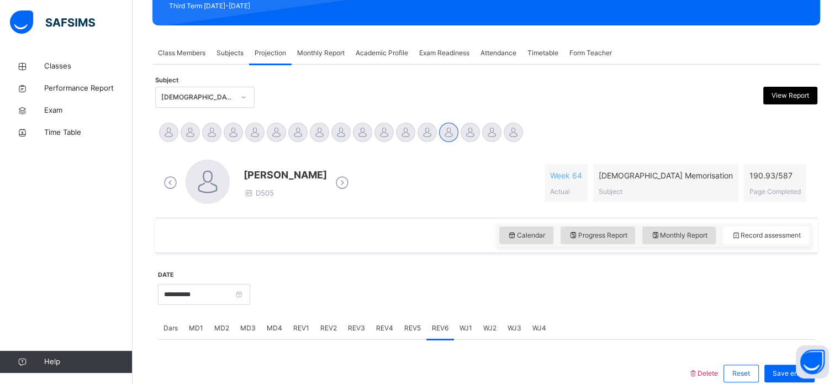
scroll to position [156, 0]
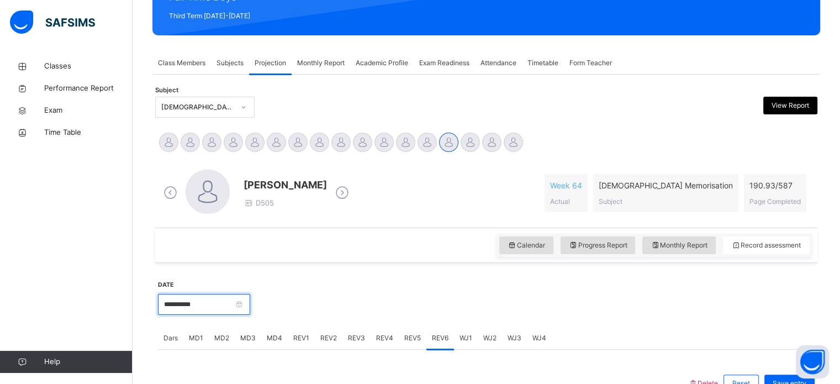
click at [229, 305] on input "**********" at bounding box center [204, 304] width 92 height 21
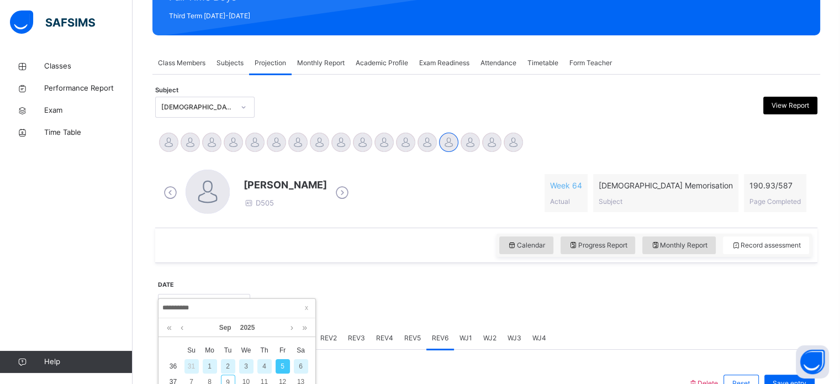
click at [296, 363] on div "6" at bounding box center [301, 366] width 14 height 14
type input "**********"
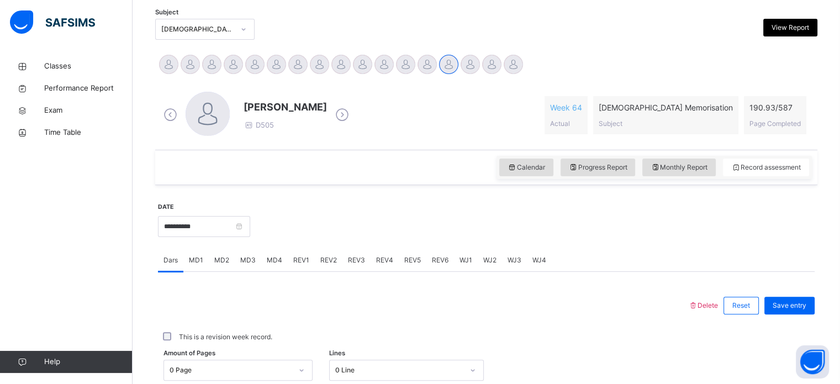
scroll to position [236, 0]
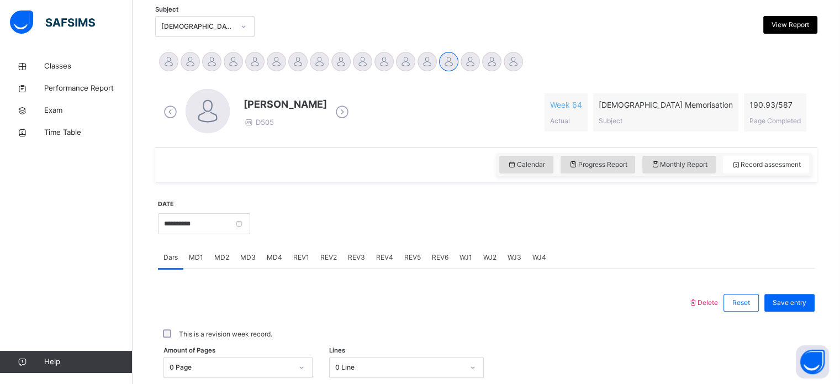
click at [351, 266] on div "REV3" at bounding box center [356, 257] width 28 height 22
click at [279, 258] on span "MD4" at bounding box center [274, 257] width 15 height 10
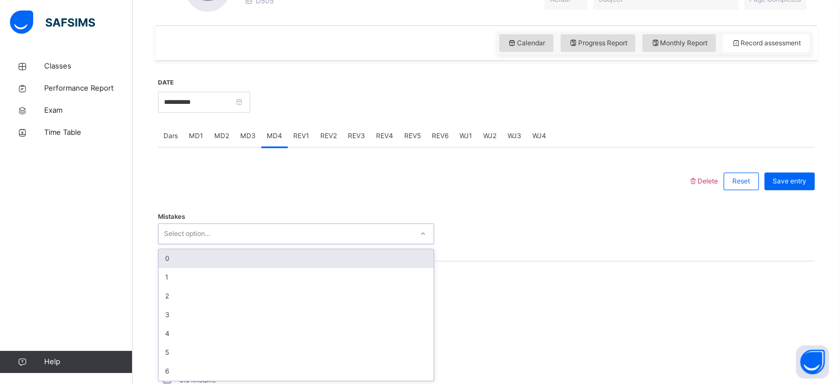
scroll to position [359, 0]
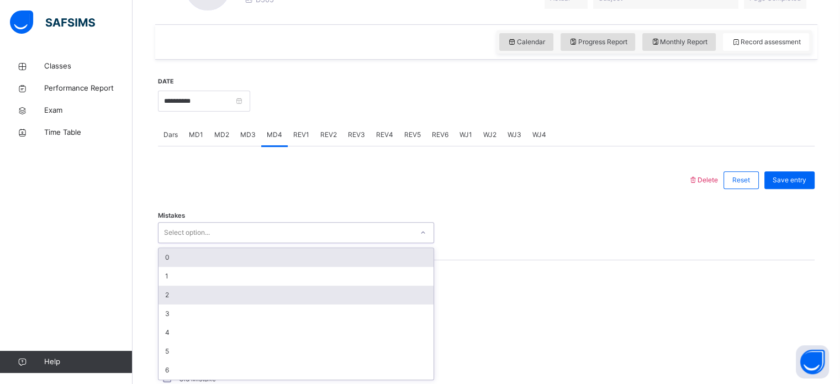
click at [161, 294] on div "2" at bounding box center [295, 294] width 275 height 19
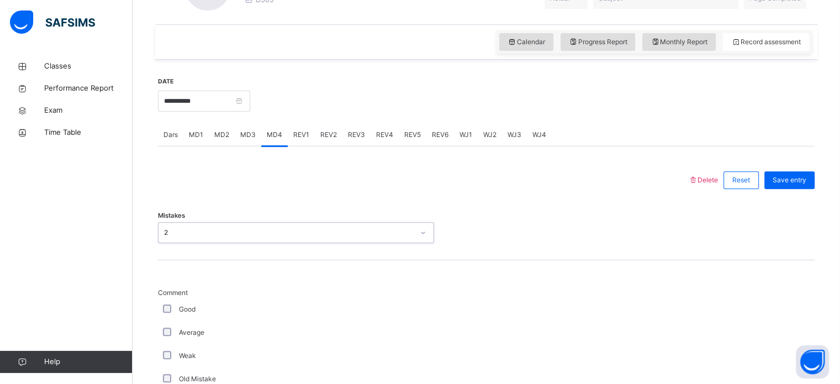
click at [164, 232] on div "2" at bounding box center [289, 232] width 250 height 10
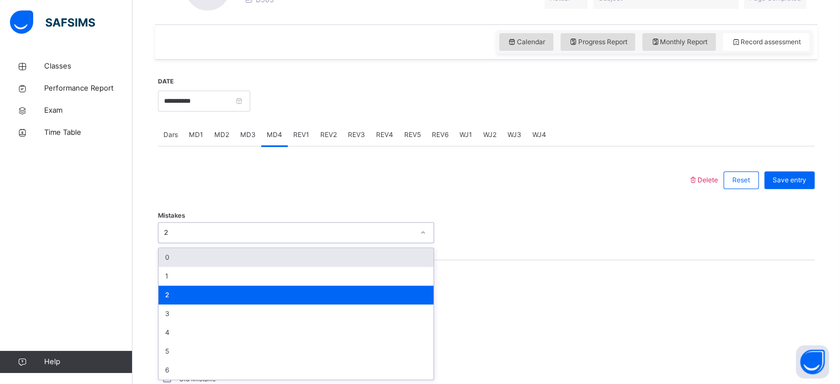
click at [160, 294] on div "2" at bounding box center [295, 294] width 275 height 19
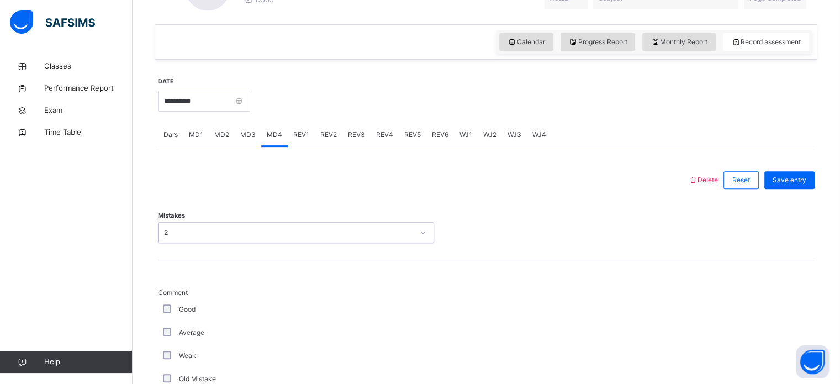
click at [282, 146] on div "MD4" at bounding box center [274, 135] width 26 height 22
click at [283, 146] on div "MD4" at bounding box center [274, 135] width 26 height 22
click at [302, 139] on span "REV1" at bounding box center [301, 135] width 16 height 10
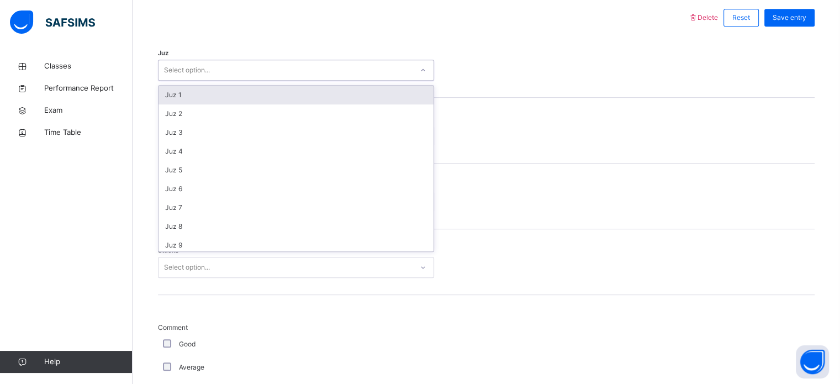
scroll to position [519, 0]
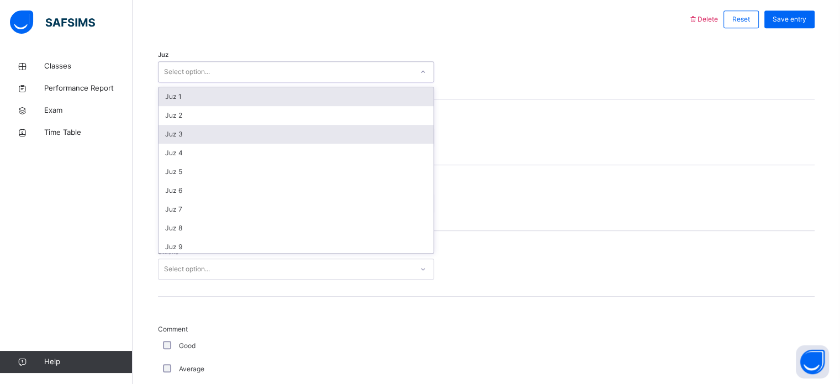
click at [158, 131] on div "Juz 3" at bounding box center [295, 134] width 275 height 19
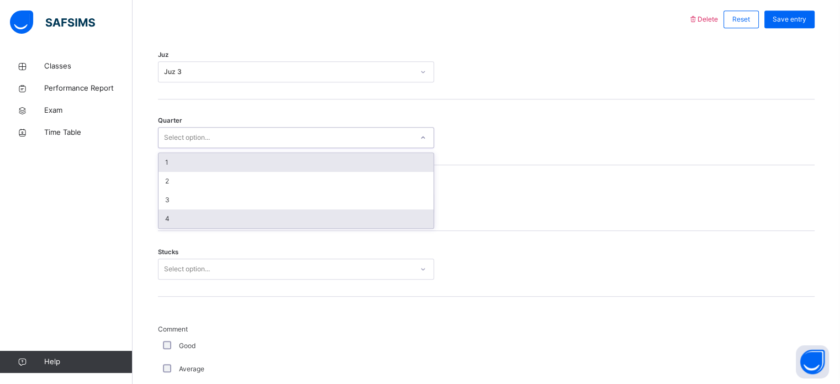
click at [173, 226] on div "4" at bounding box center [295, 218] width 275 height 19
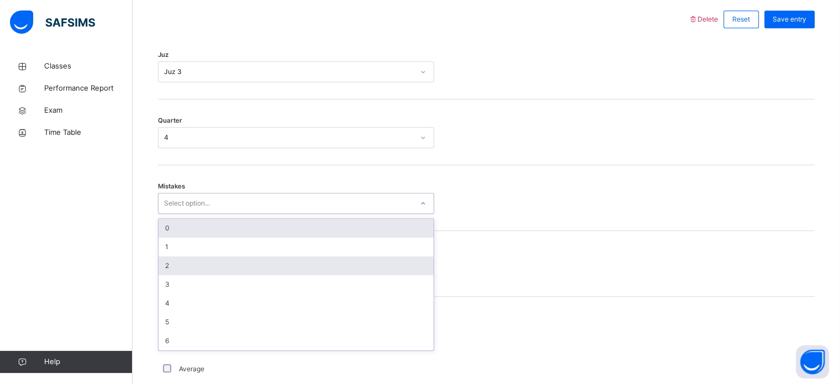
click at [165, 267] on div "2" at bounding box center [295, 265] width 275 height 19
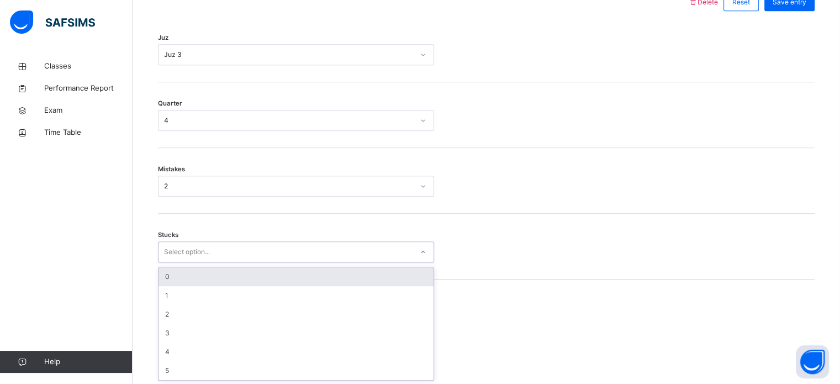
scroll to position [537, 0]
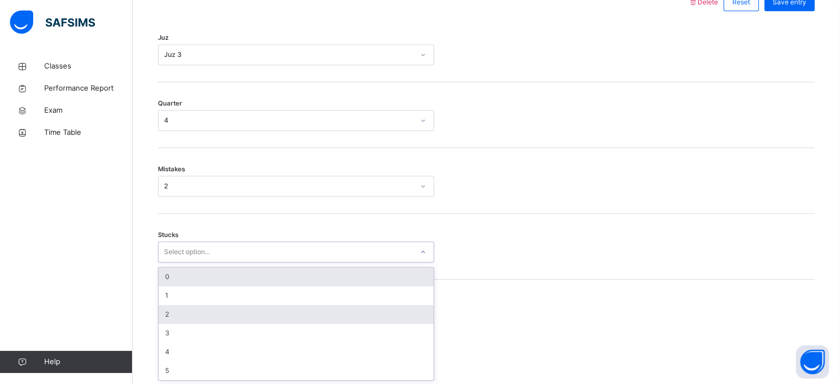
click at [160, 314] on div "2" at bounding box center [295, 314] width 275 height 19
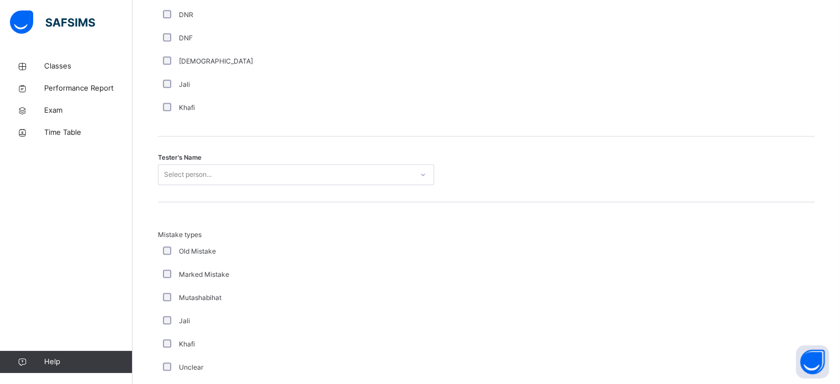
scroll to position [1036, 0]
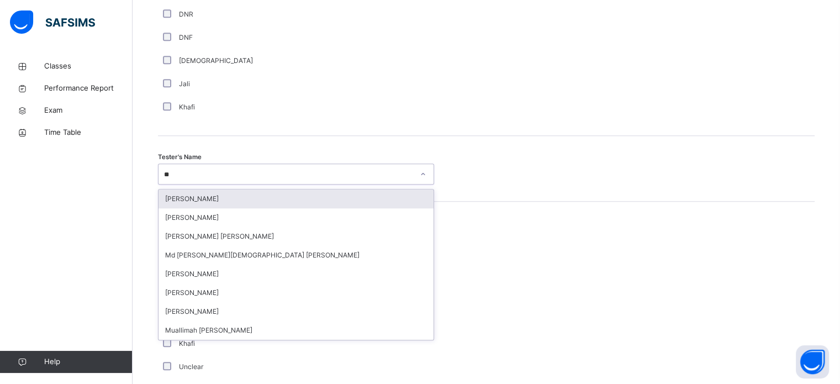
type input "***"
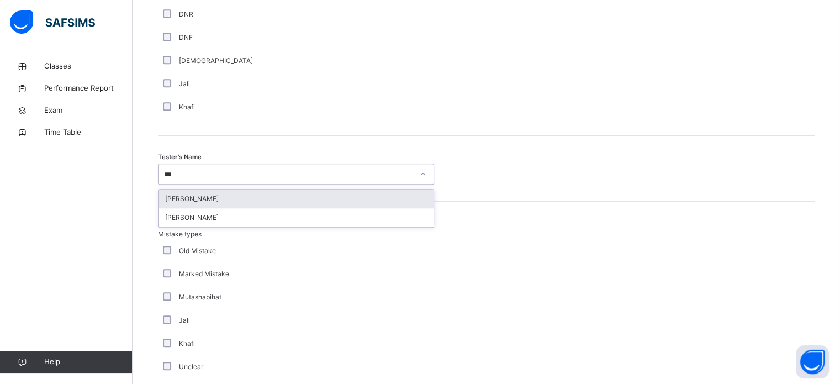
click at [174, 190] on div "[PERSON_NAME]" at bounding box center [295, 198] width 275 height 19
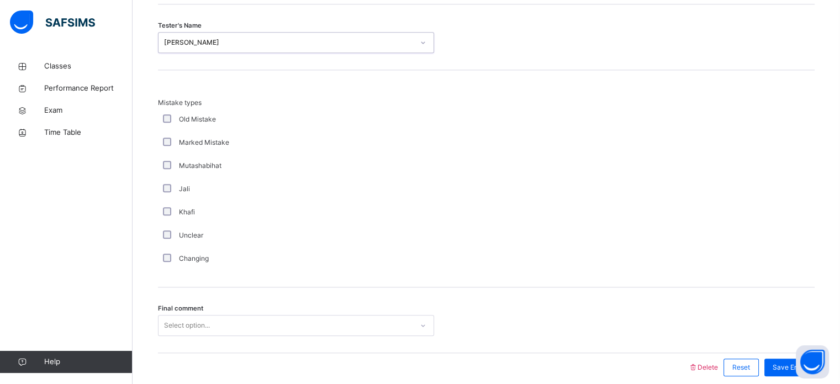
scroll to position [1214, 0]
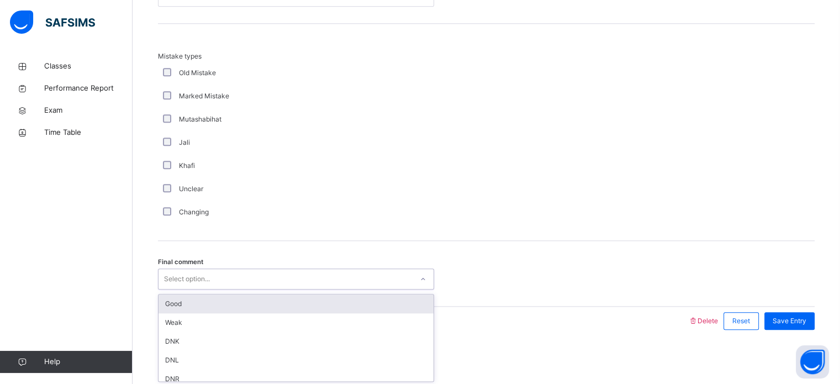
click at [168, 296] on div "Good" at bounding box center [295, 303] width 275 height 19
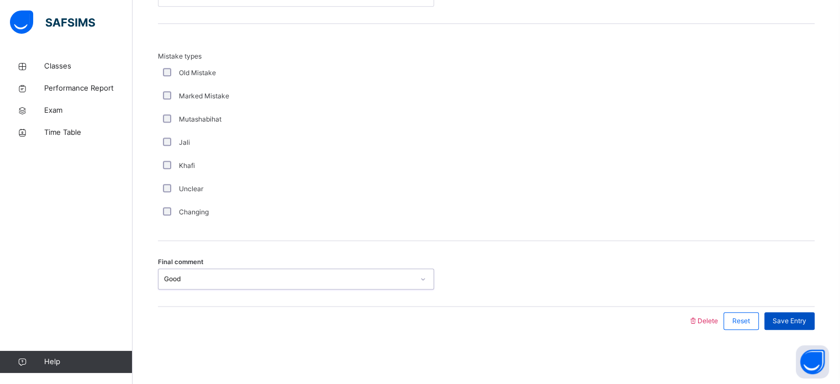
click at [814, 328] on div "Save Entry" at bounding box center [789, 321] width 50 height 18
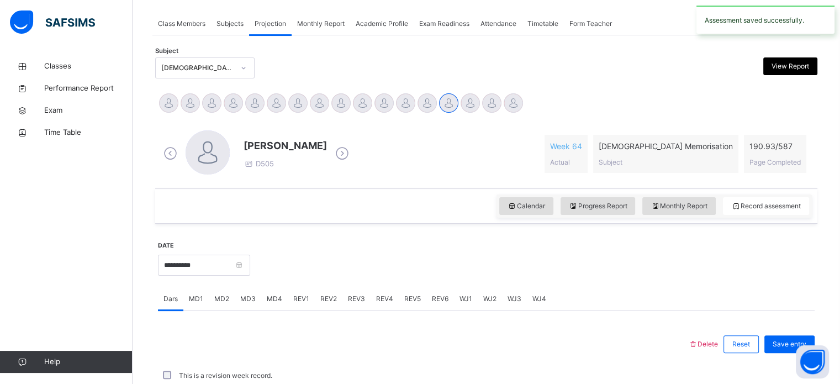
scroll to position [445, 0]
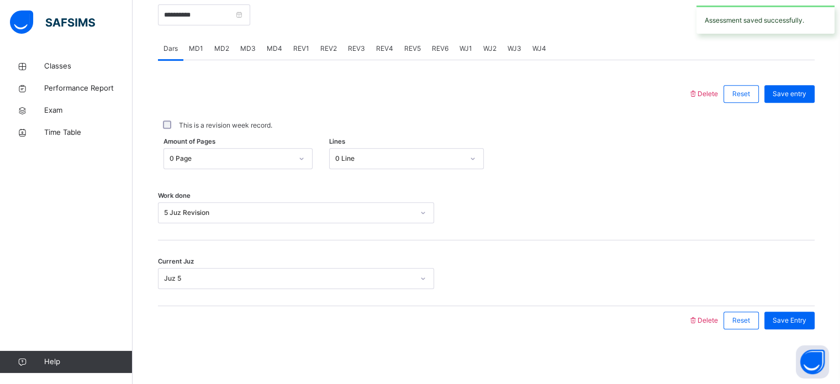
click at [320, 51] on span "REV2" at bounding box center [328, 49] width 17 height 10
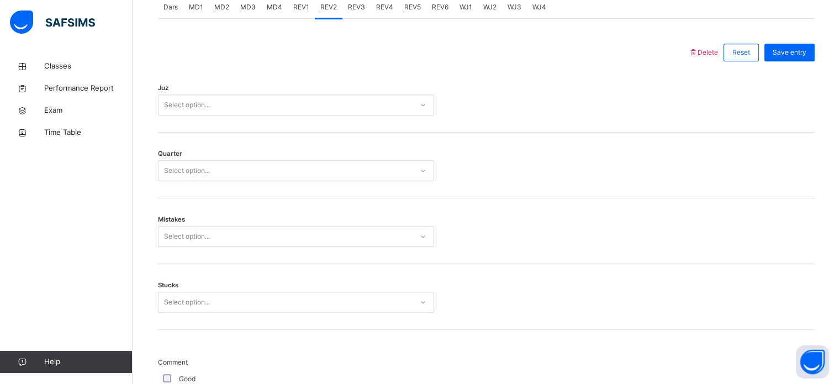
scroll to position [487, 0]
click at [177, 86] on div "Juz Select option..." at bounding box center [486, 99] width 656 height 66
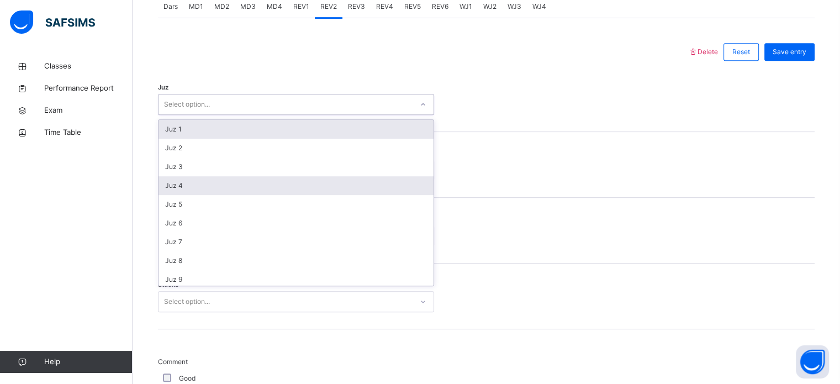
click at [167, 189] on div "Juz 4" at bounding box center [295, 185] width 275 height 19
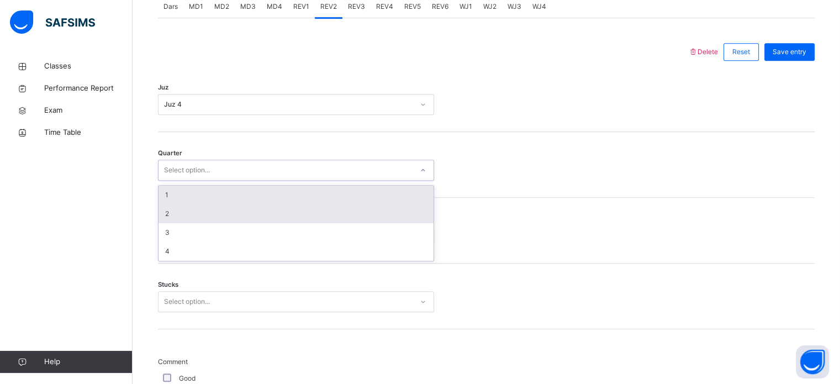
click at [160, 221] on div "2" at bounding box center [295, 213] width 275 height 19
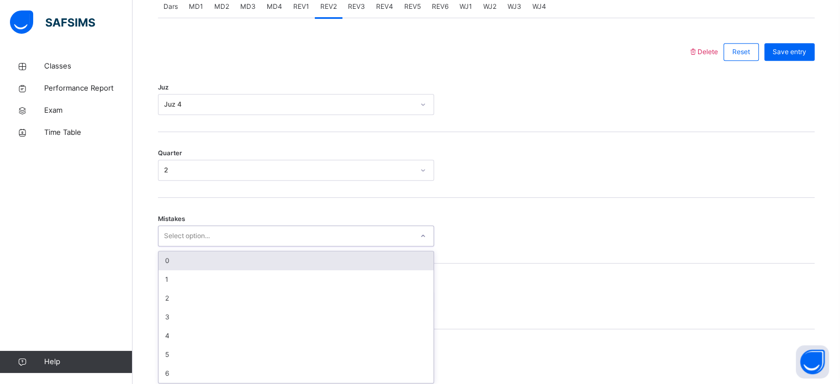
click at [65, 183] on div "Classes Performance Report Exam Time Table Help" at bounding box center [66, 213] width 132 height 339
click at [161, 261] on div "0" at bounding box center [295, 260] width 275 height 19
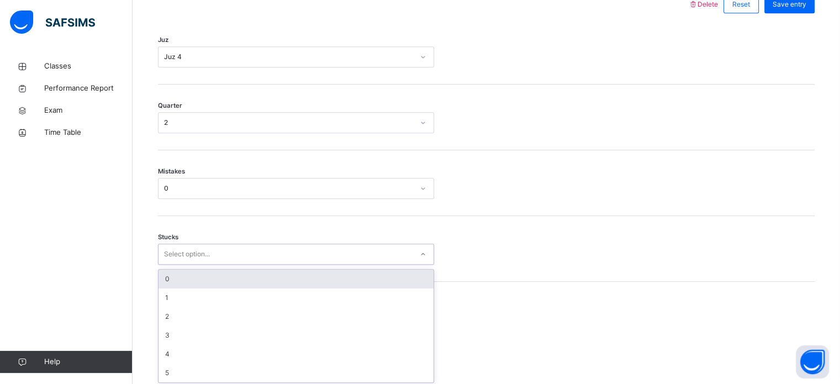
scroll to position [537, 0]
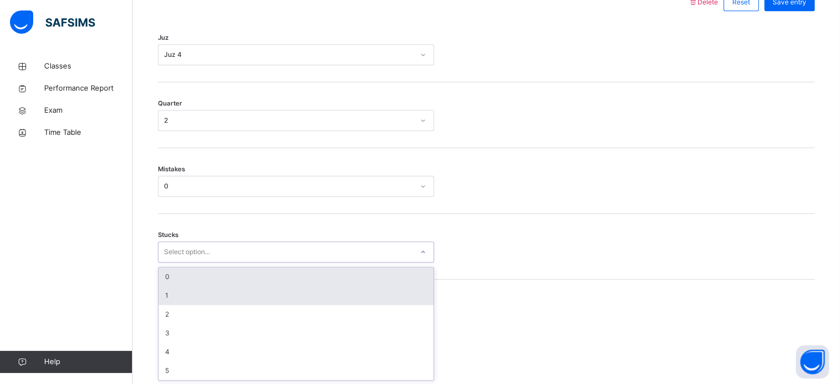
click at [160, 295] on div "1" at bounding box center [295, 295] width 275 height 19
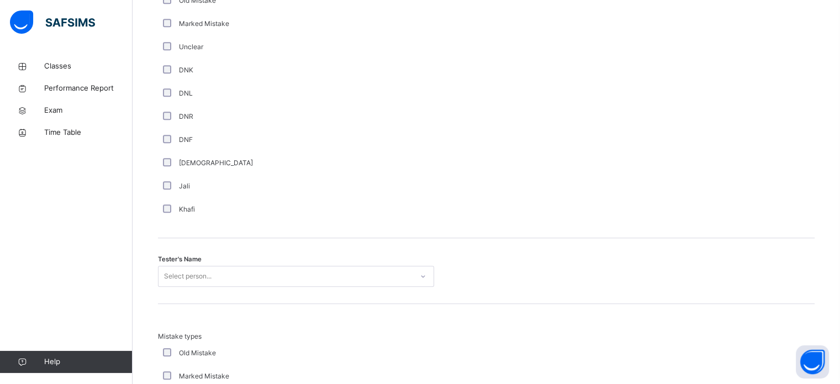
click at [746, 208] on div "Comment Good Average Weak Old Mistake Marked Mistake Unclear DNK DNL DNR DNF Mu…" at bounding box center [486, 64] width 656 height 311
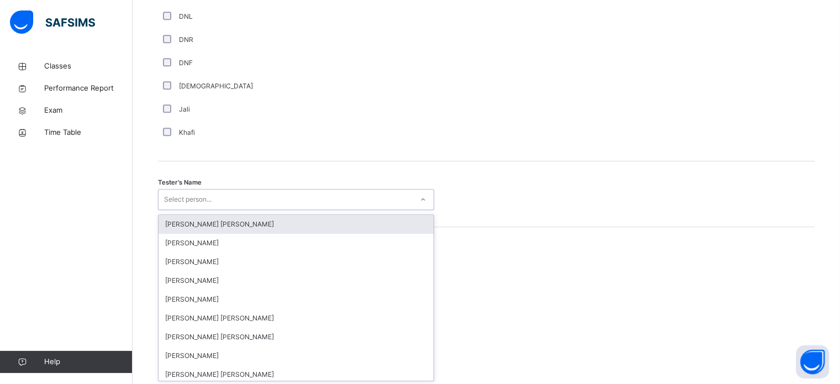
scroll to position [1011, 0]
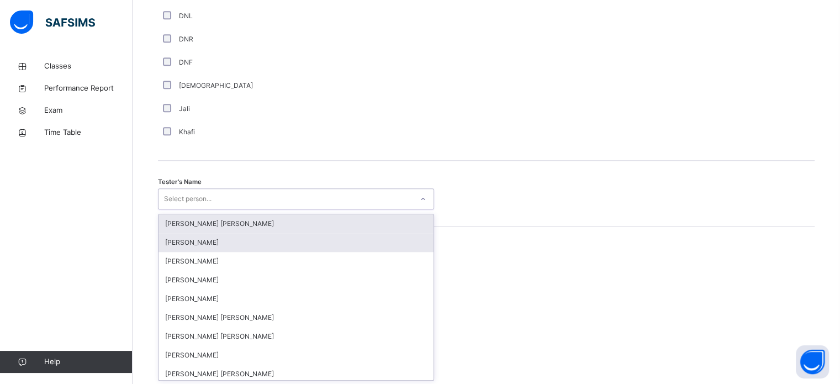
click at [167, 248] on div "[PERSON_NAME]" at bounding box center [295, 242] width 275 height 19
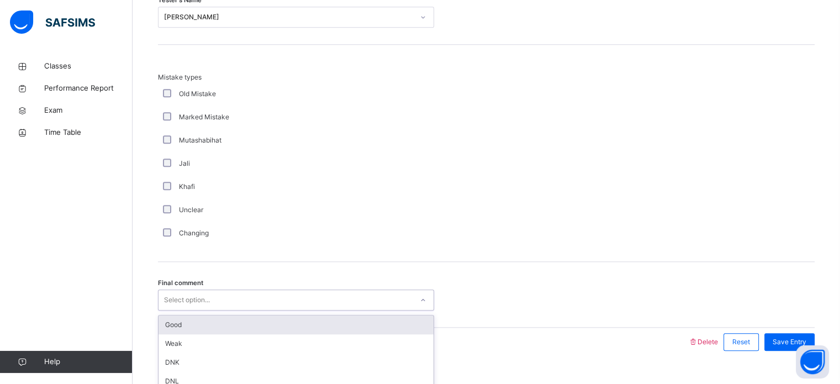
scroll to position [1214, 0]
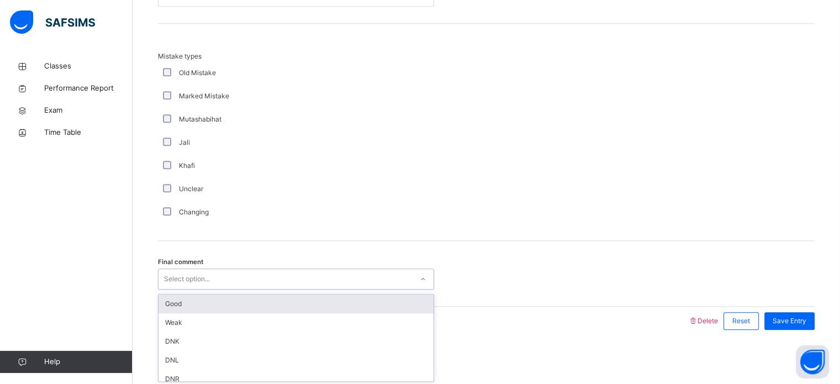
click at [163, 301] on div "Good" at bounding box center [295, 303] width 275 height 19
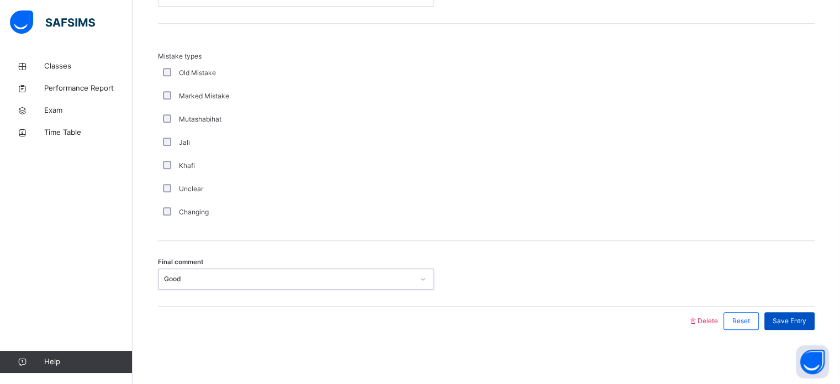
click at [798, 316] on span "Save Entry" at bounding box center [789, 321] width 34 height 10
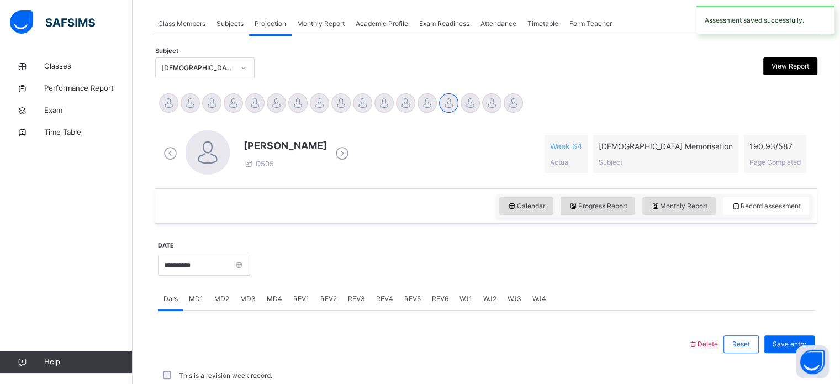
scroll to position [445, 0]
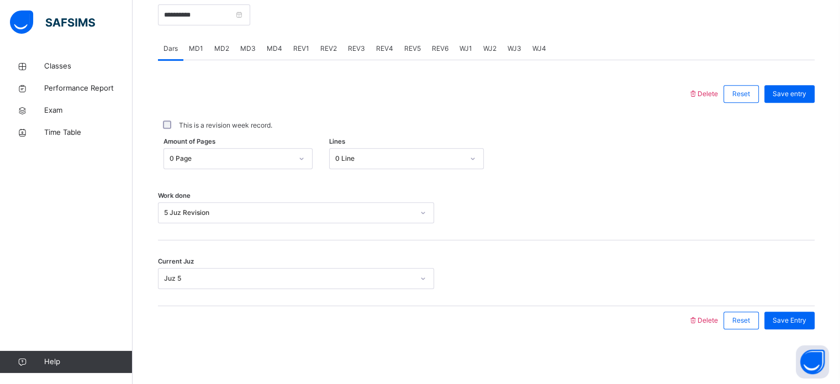
click at [333, 52] on span "REV2" at bounding box center [328, 49] width 17 height 10
click at [0, 0] on span "Mistake types" at bounding box center [0, 0] width 0 height 0
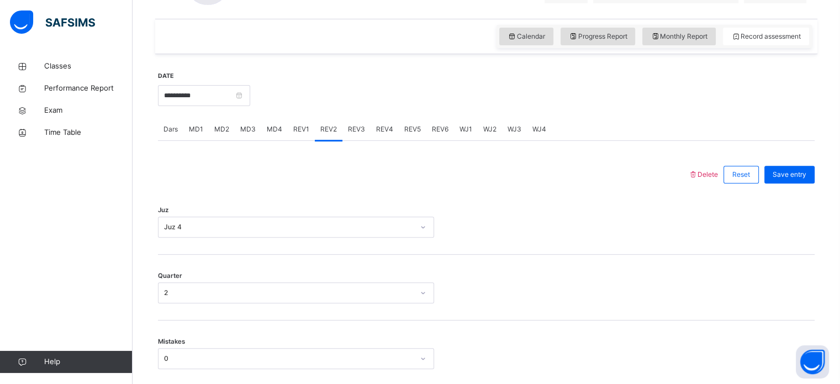
scroll to position [355, 0]
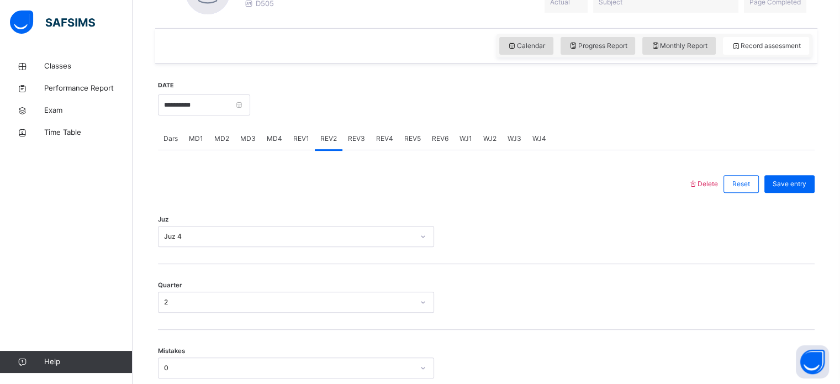
click at [485, 307] on div at bounding box center [485, 301] width 93 height 21
click at [223, 111] on input "**********" at bounding box center [204, 104] width 92 height 21
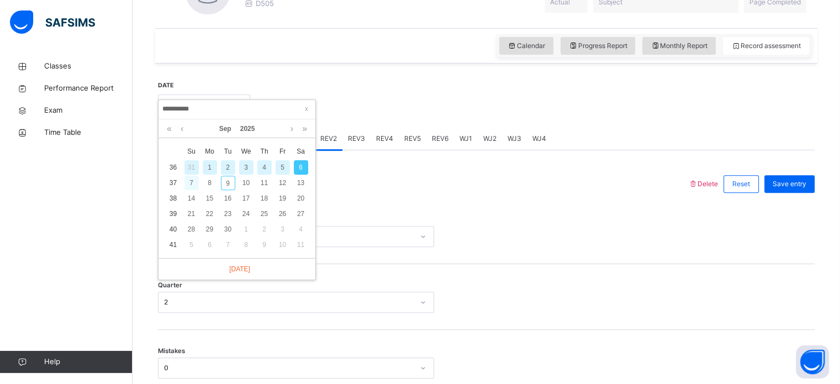
click at [191, 182] on div "7" at bounding box center [191, 183] width 14 height 14
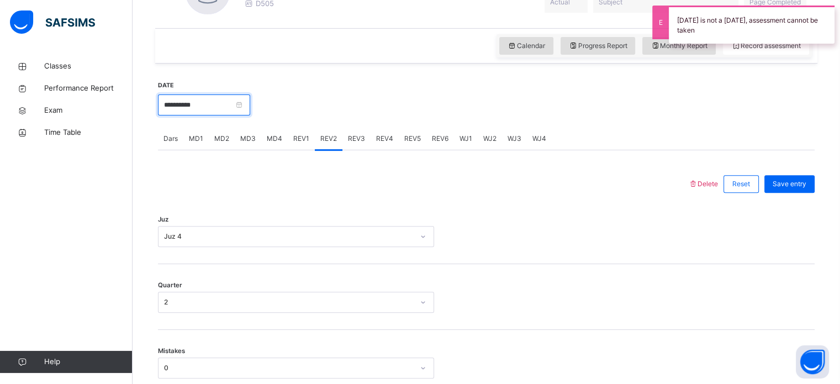
click at [231, 113] on input "**********" at bounding box center [204, 104] width 92 height 21
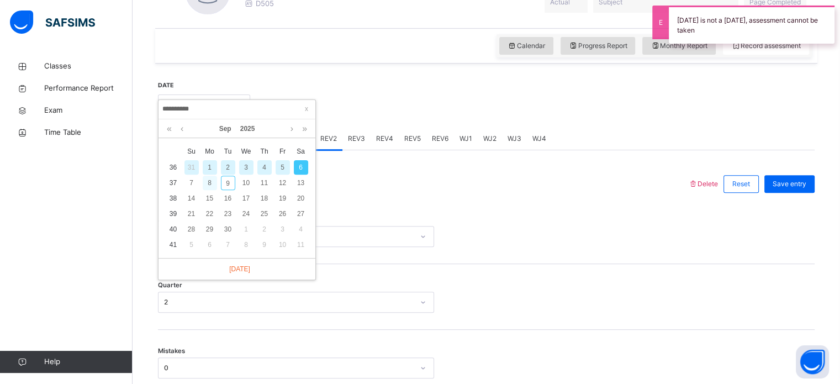
click at [212, 188] on div "8" at bounding box center [210, 183] width 14 height 14
type input "**********"
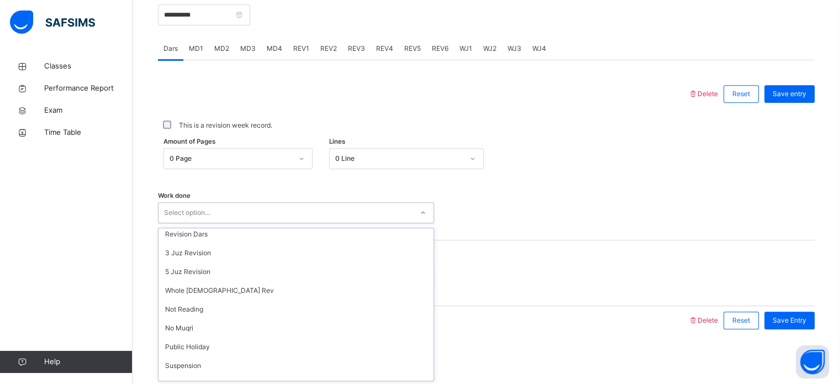
scroll to position [148, 0]
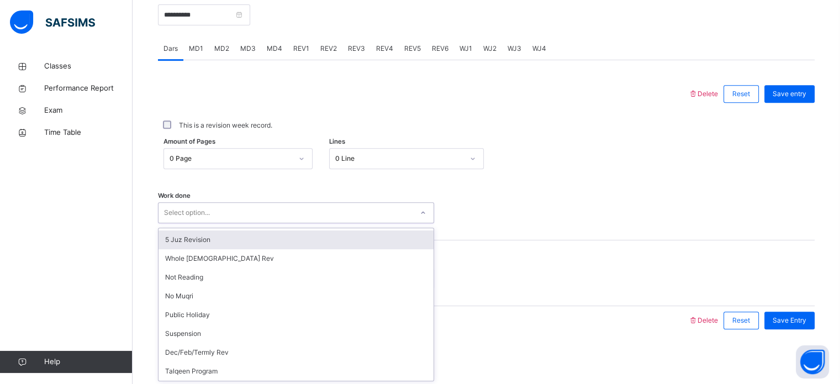
click at [238, 234] on div "5 Juz Revision" at bounding box center [295, 239] width 275 height 19
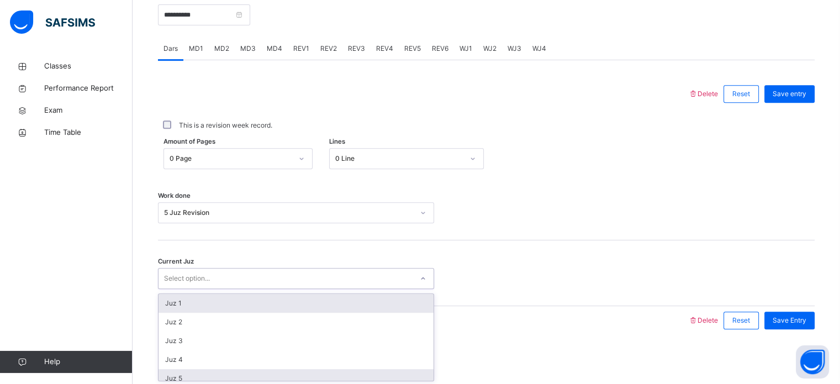
click at [234, 369] on div "Juz 5" at bounding box center [295, 378] width 275 height 19
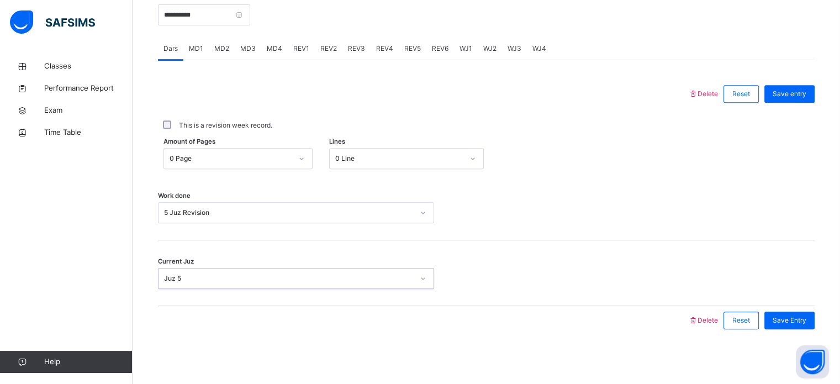
click at [804, 114] on div "This is a revision week record." at bounding box center [486, 125] width 656 height 23
click at [814, 88] on div "Save entry" at bounding box center [789, 94] width 50 height 18
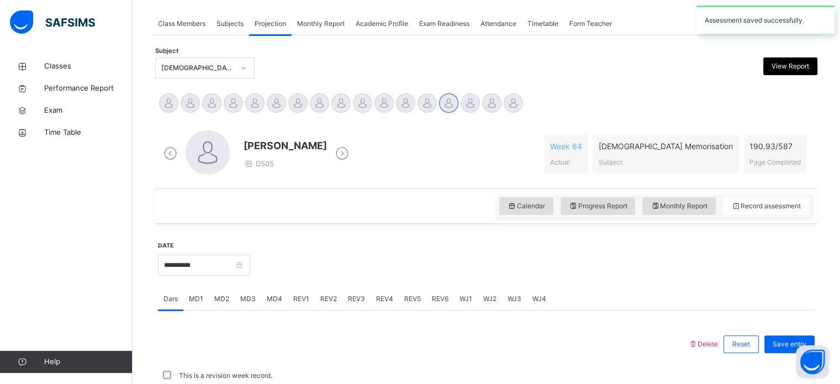
scroll to position [445, 0]
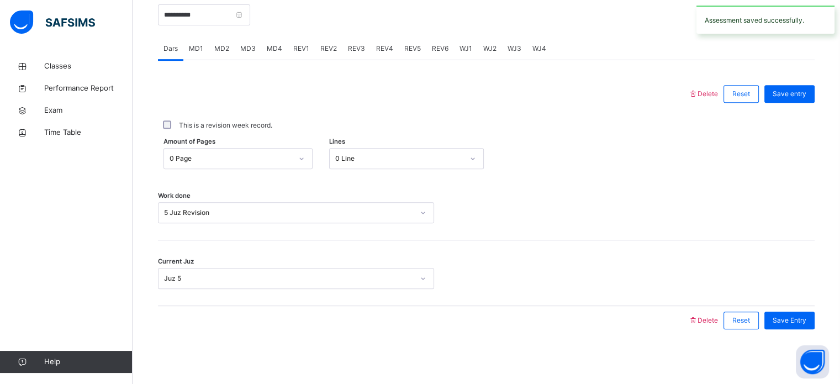
click at [177, 123] on div "This is a revision week record." at bounding box center [486, 125] width 651 height 10
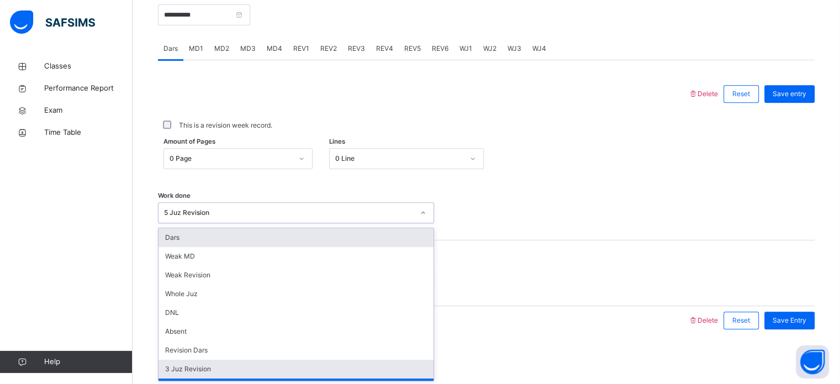
click at [214, 364] on div "3 Juz Revision" at bounding box center [295, 368] width 275 height 19
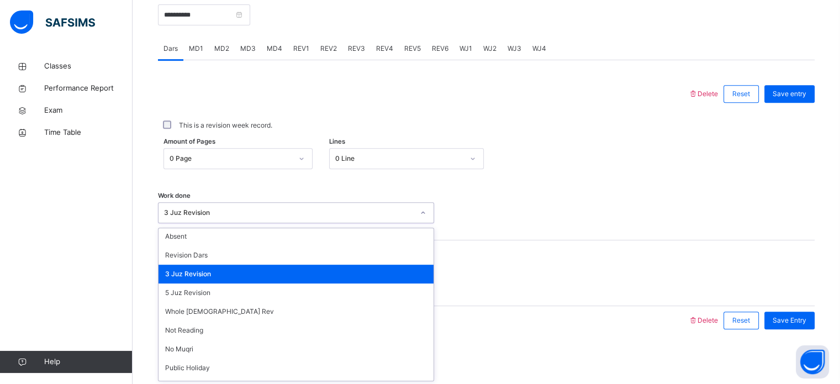
scroll to position [93, 0]
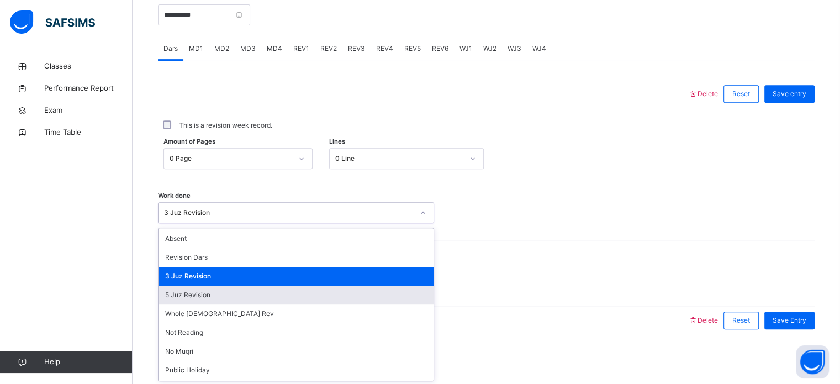
click at [235, 295] on div "5 Juz Revision" at bounding box center [295, 294] width 275 height 19
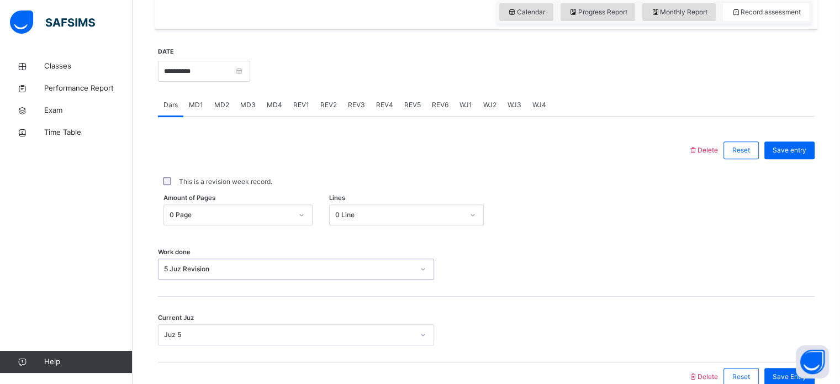
scroll to position [386, 0]
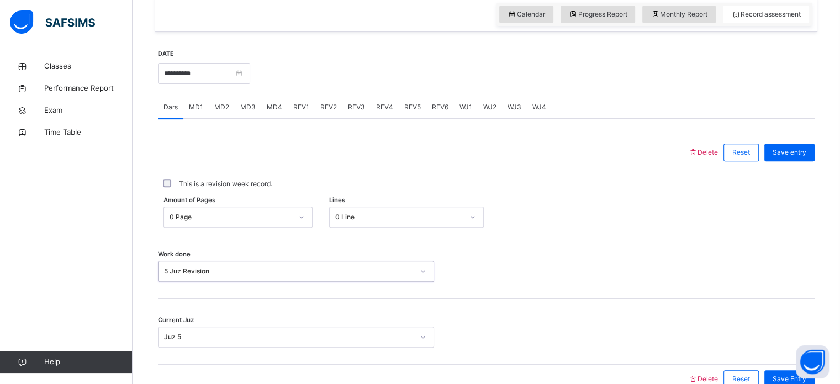
click at [298, 114] on div "REV1" at bounding box center [301, 107] width 27 height 22
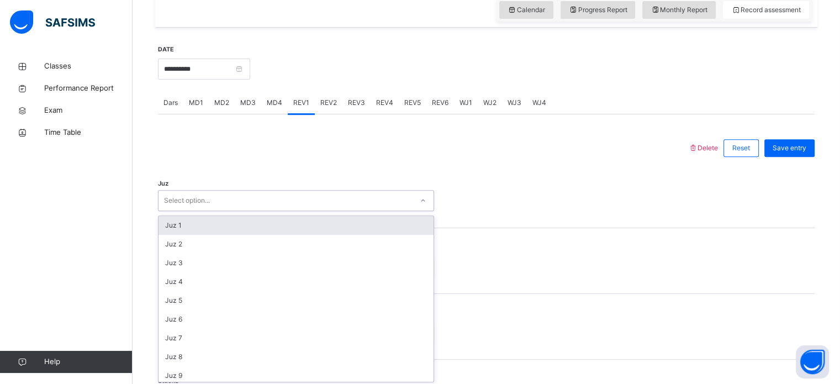
scroll to position [393, 0]
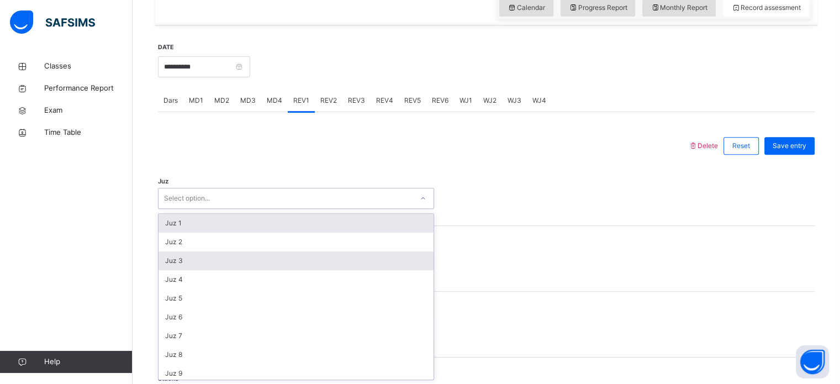
click at [164, 263] on div "Juz 3" at bounding box center [295, 260] width 275 height 19
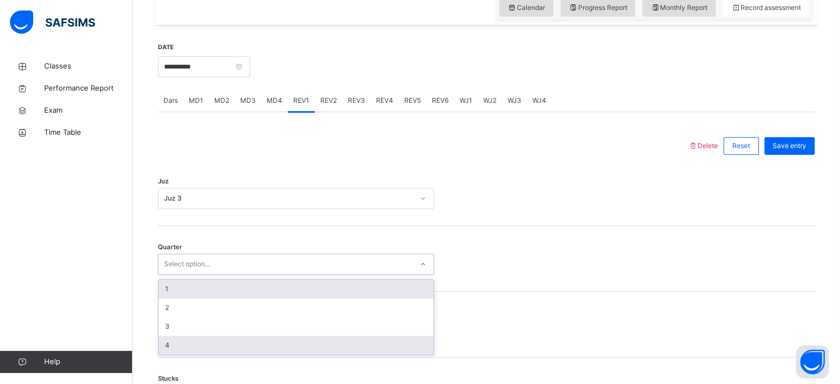
click at [159, 339] on div "4" at bounding box center [295, 345] width 275 height 19
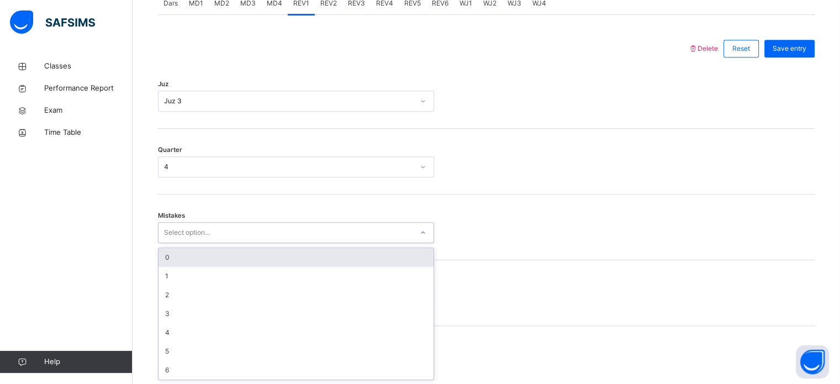
click at [159, 258] on div "0" at bounding box center [295, 257] width 275 height 19
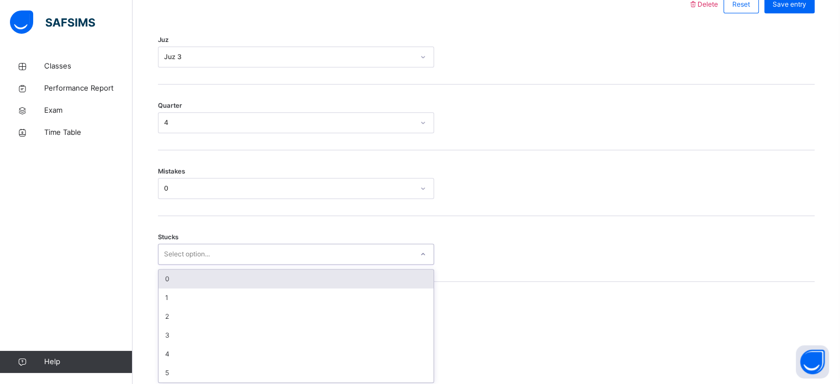
scroll to position [537, 0]
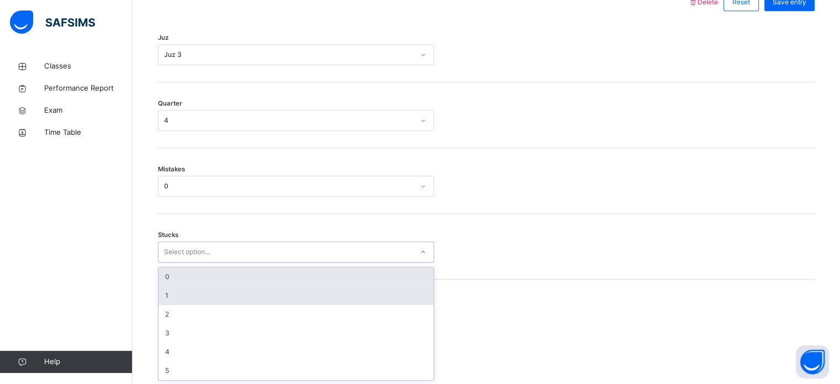
click at [160, 301] on div "1" at bounding box center [295, 295] width 275 height 19
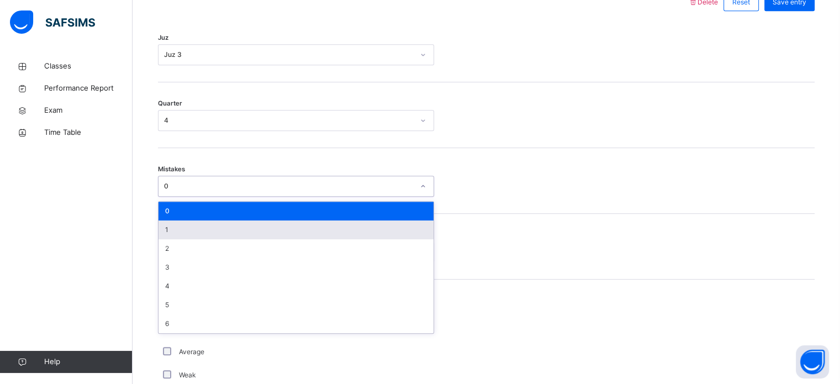
click at [159, 231] on div "1" at bounding box center [295, 229] width 275 height 19
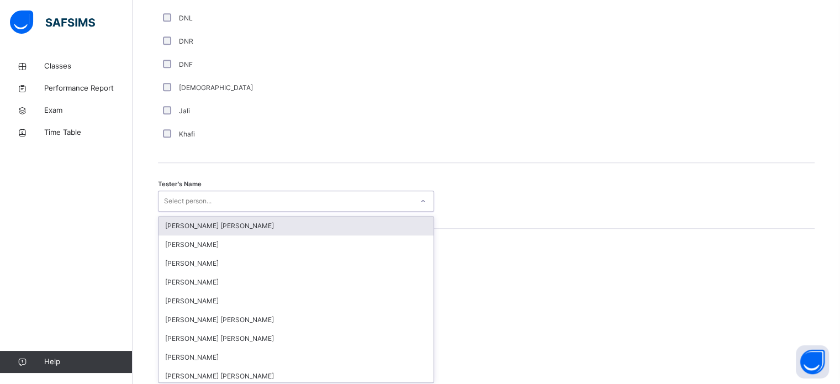
scroll to position [1011, 0]
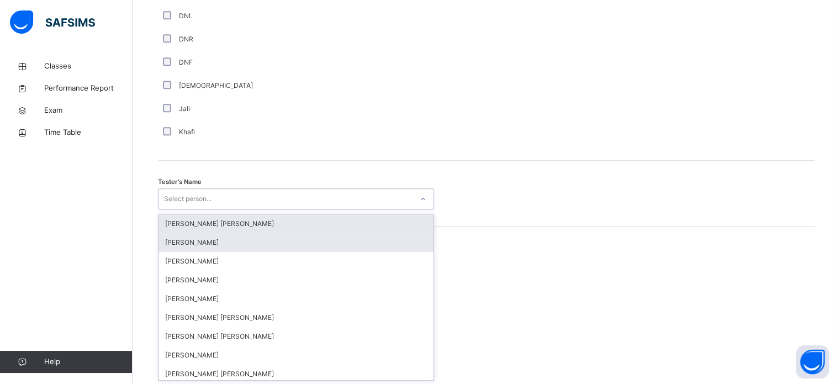
click at [166, 240] on div "[PERSON_NAME]" at bounding box center [295, 242] width 275 height 19
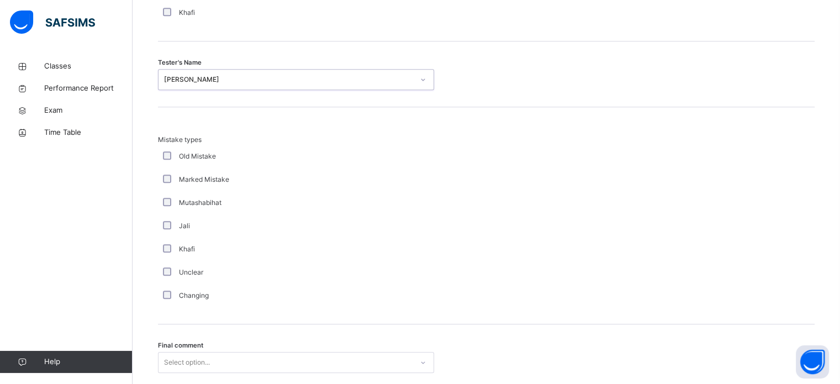
scroll to position [1214, 0]
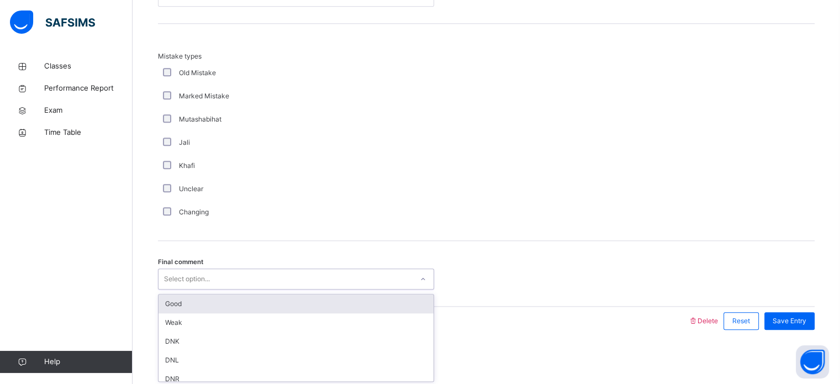
click at [165, 301] on div "Good" at bounding box center [295, 303] width 275 height 19
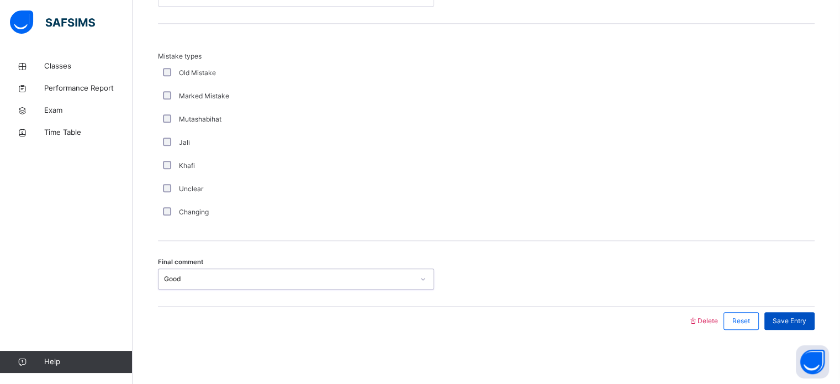
click at [803, 327] on div "Save Entry" at bounding box center [789, 321] width 50 height 18
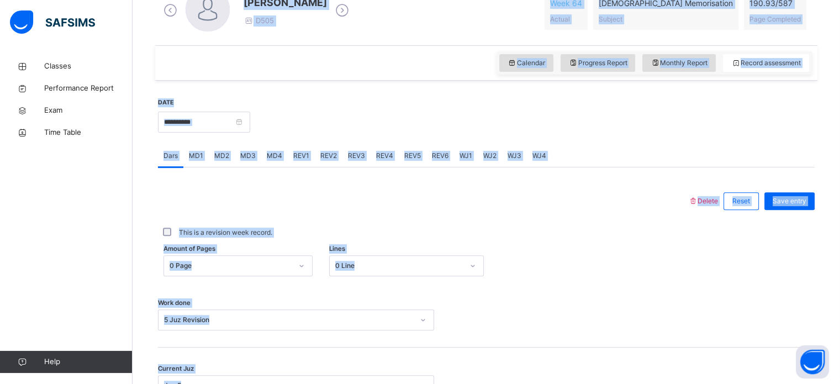
scroll to position [14, 0]
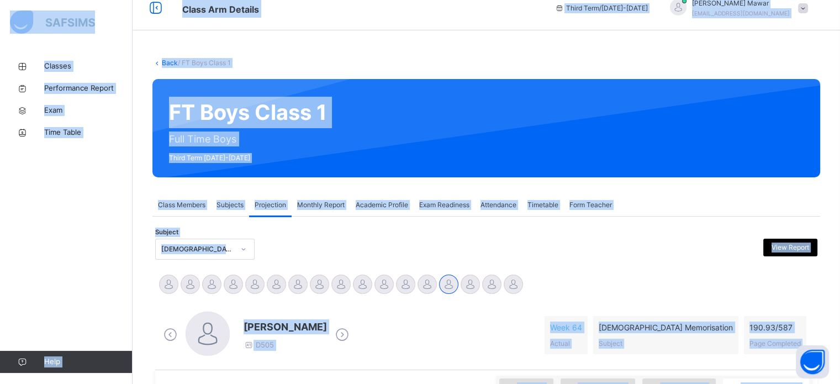
copy div "Class Arm Details Third Term / 2024-2025 Hafiz Abdullah Mawar pearl.88.2016@gma…"
click at [683, 174] on div "FT Boys Class 1 Full Time Boys Third Term 2024-2025" at bounding box center [485, 128] width 667 height 98
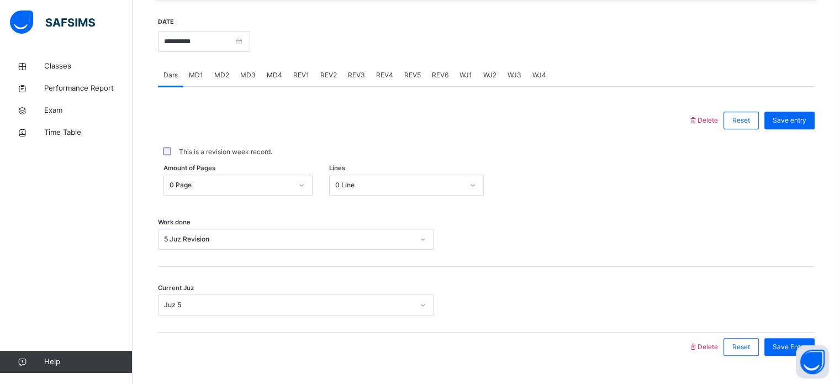
scroll to position [445, 0]
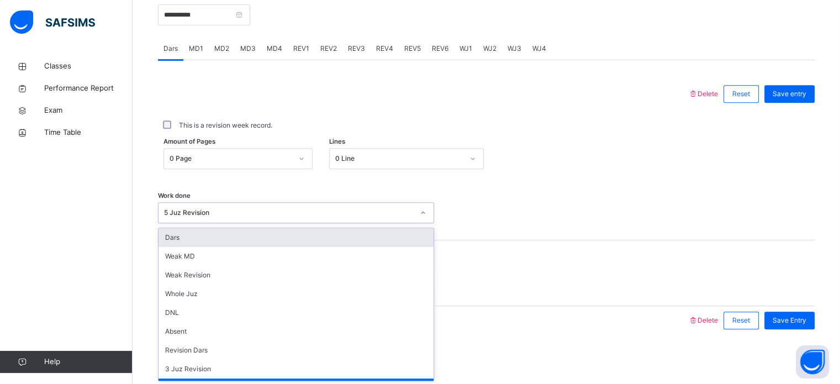
click at [370, 216] on div "5 Juz Revision" at bounding box center [289, 213] width 250 height 10
paste input "**********"
type input "**********"
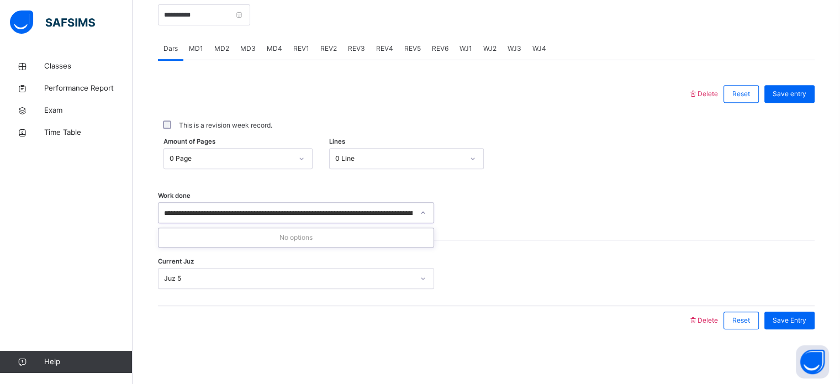
scroll to position [0, 2332]
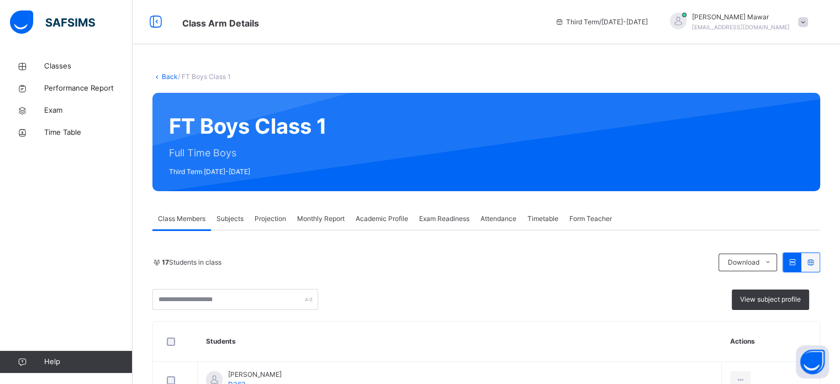
click at [276, 210] on div "Projection" at bounding box center [270, 219] width 43 height 22
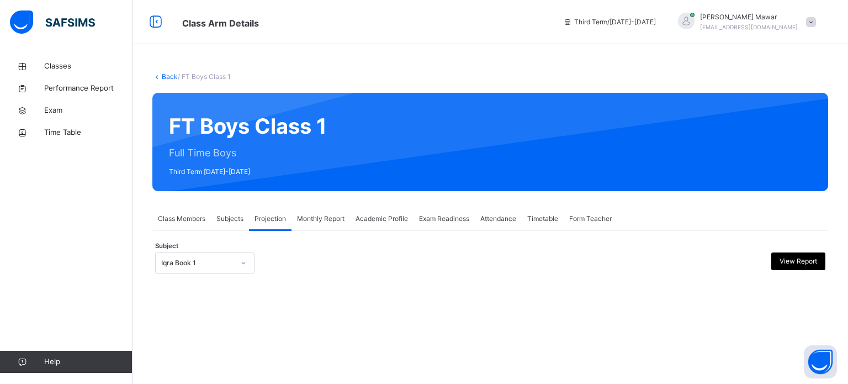
click at [278, 216] on span "Projection" at bounding box center [269, 219] width 31 height 10
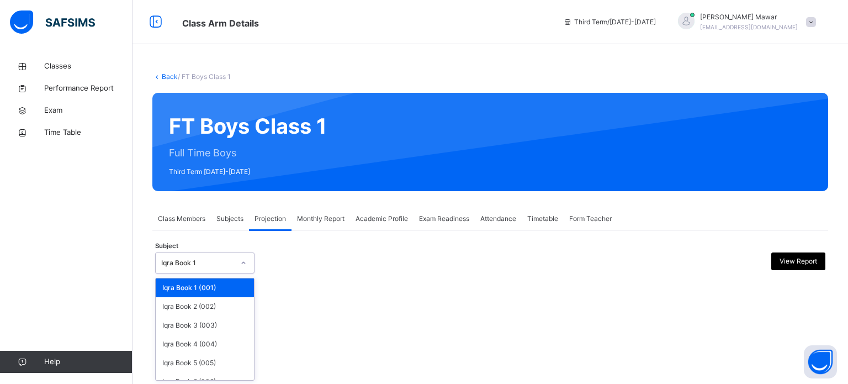
click at [245, 262] on icon at bounding box center [243, 262] width 7 height 11
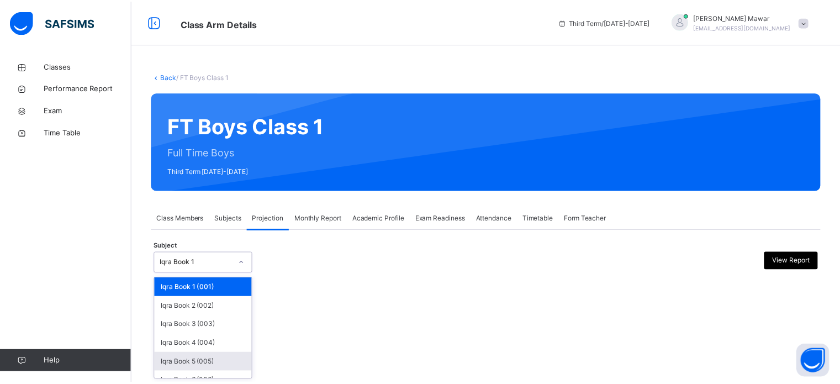
scroll to position [58, 0]
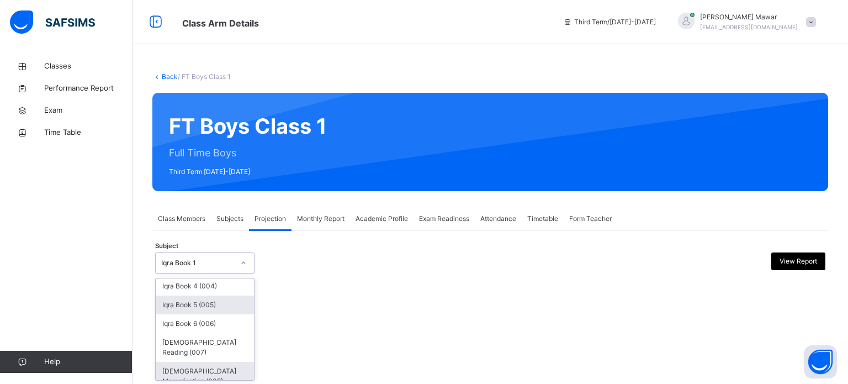
click at [222, 362] on div "[DEMOGRAPHIC_DATA] Memorisation (008)" at bounding box center [205, 376] width 98 height 29
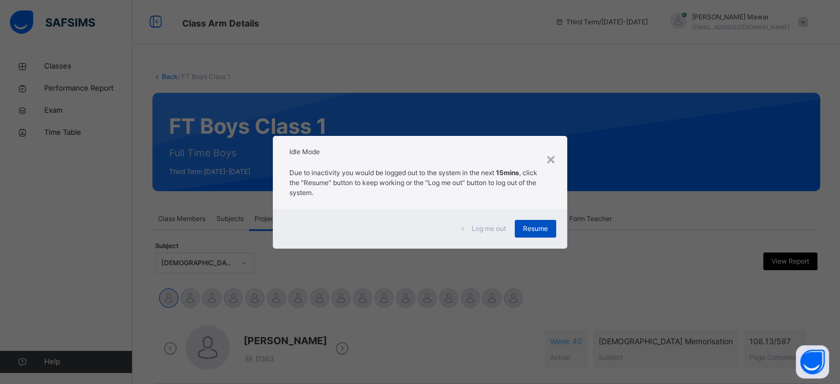
click at [526, 225] on span "Resume" at bounding box center [535, 229] width 25 height 10
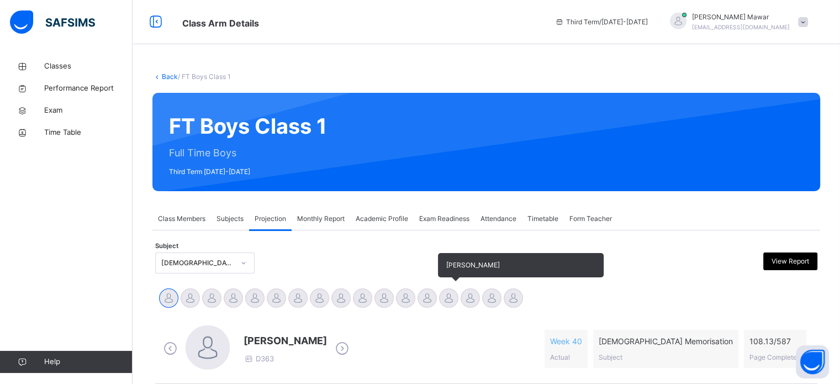
click at [444, 293] on div at bounding box center [448, 297] width 19 height 19
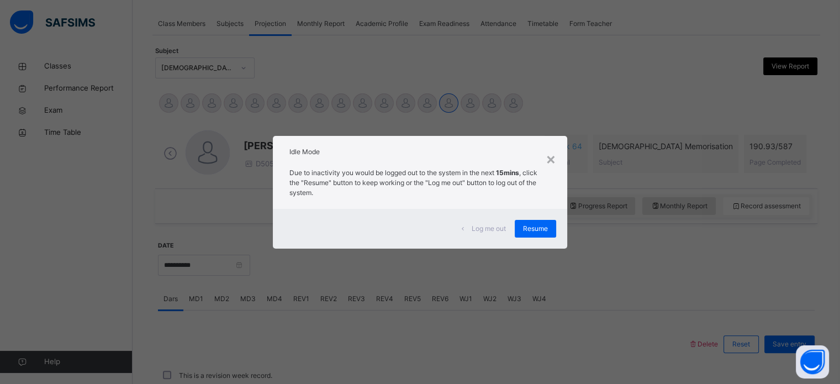
click at [539, 243] on div "Log me out Resume" at bounding box center [420, 229] width 294 height 40
click at [538, 235] on div "Resume" at bounding box center [534, 229] width 41 height 18
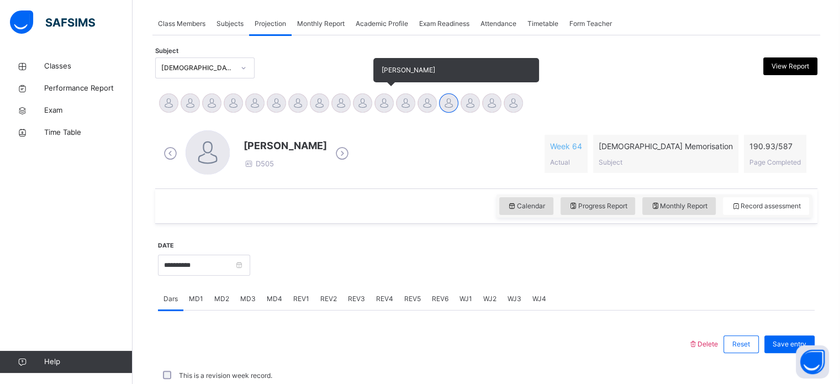
click at [378, 102] on div at bounding box center [383, 102] width 19 height 19
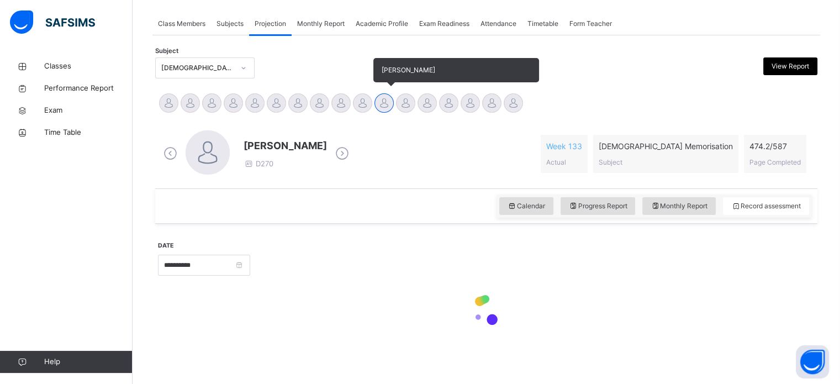
click at [379, 107] on div at bounding box center [383, 102] width 19 height 19
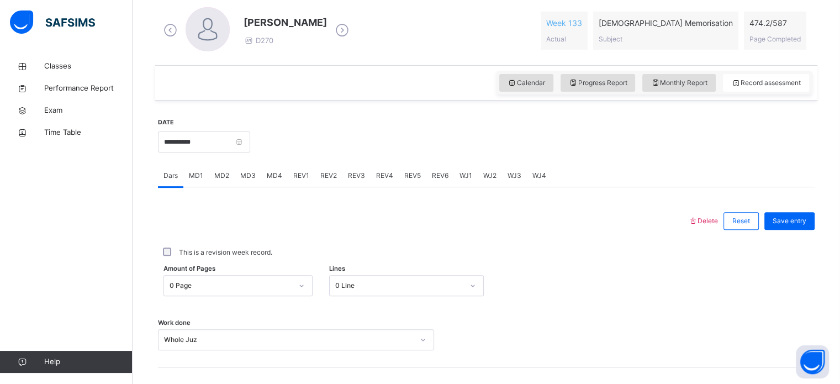
scroll to position [422, 0]
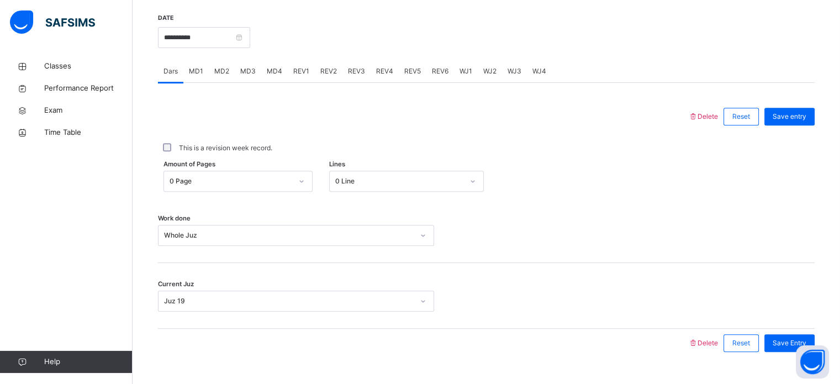
click at [311, 79] on div "REV1" at bounding box center [301, 71] width 27 height 22
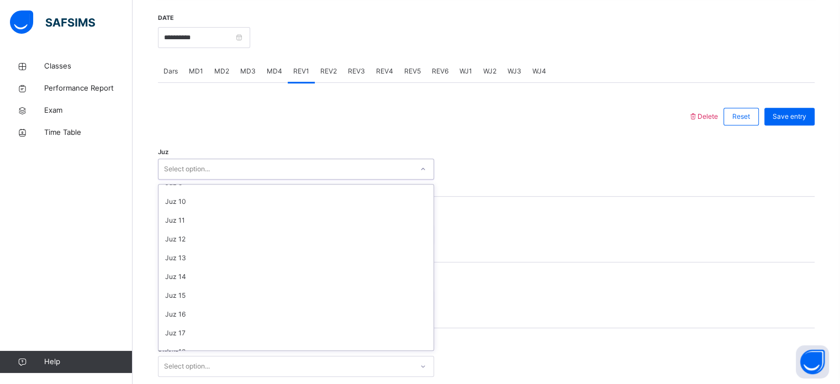
scroll to position [168, 0]
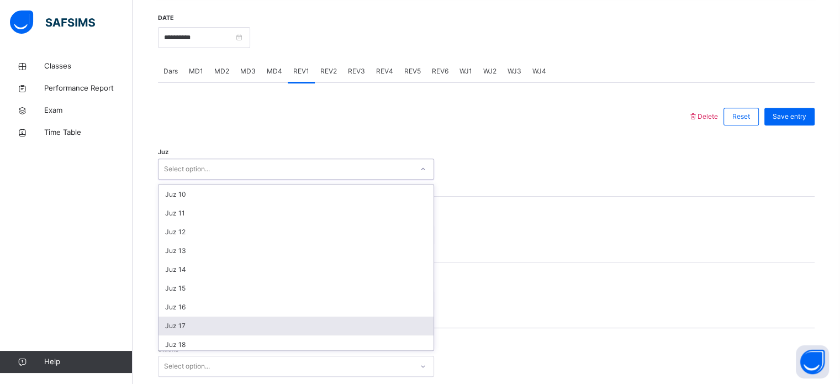
click at [421, 320] on div "Juz 17" at bounding box center [295, 325] width 275 height 19
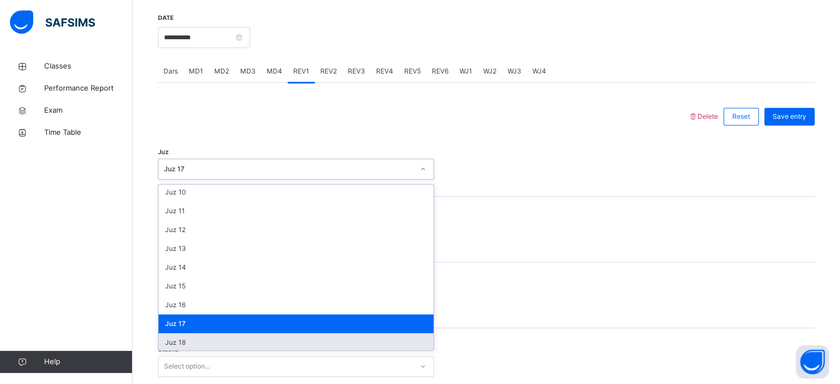
scroll to position [168, 0]
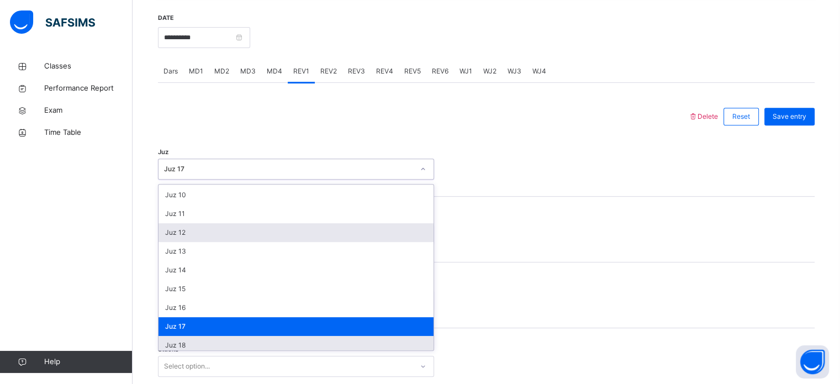
click at [161, 230] on div "Juz 12" at bounding box center [295, 232] width 275 height 19
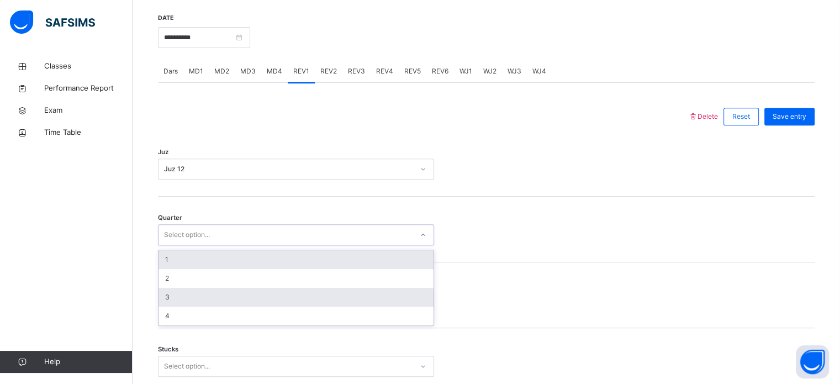
click at [169, 295] on div "3" at bounding box center [295, 297] width 275 height 19
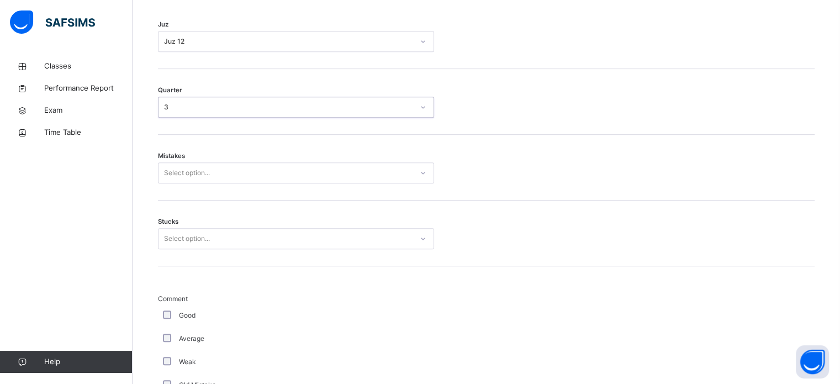
scroll to position [546, 0]
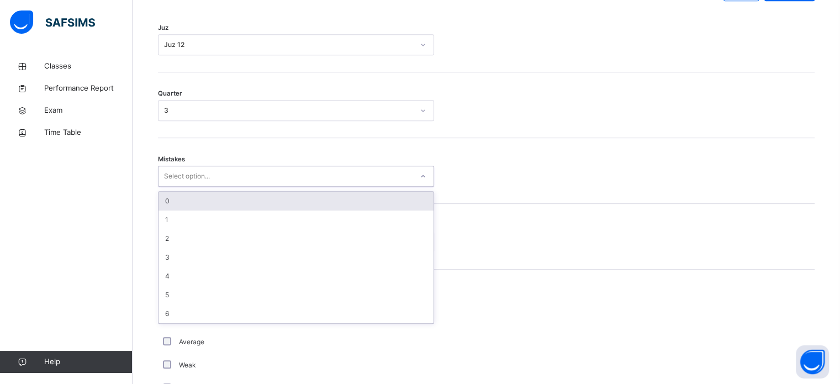
click at [165, 203] on div "0" at bounding box center [295, 201] width 275 height 19
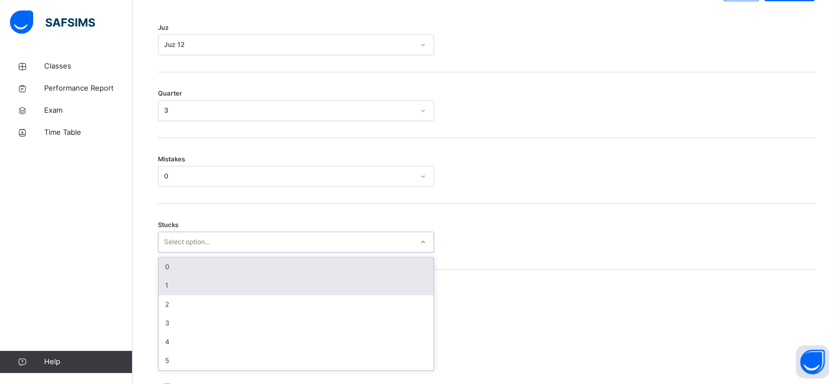
click at [167, 280] on div "1" at bounding box center [295, 285] width 275 height 19
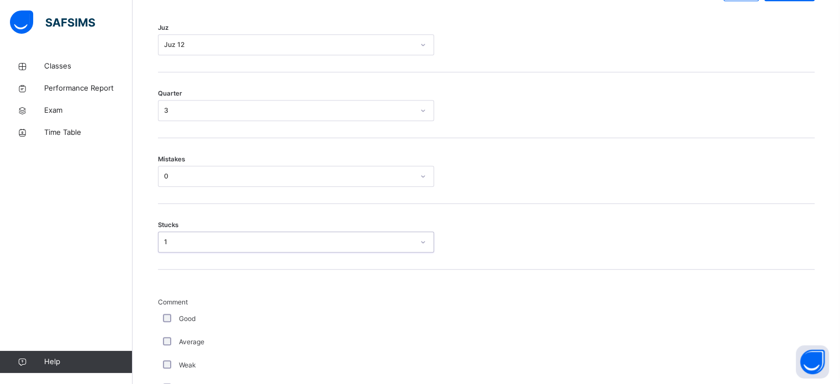
click at [160, 307] on div "Good" at bounding box center [296, 318] width 276 height 23
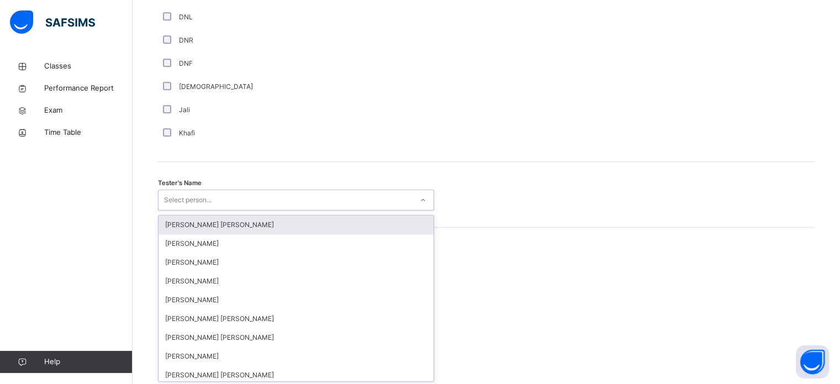
scroll to position [1011, 0]
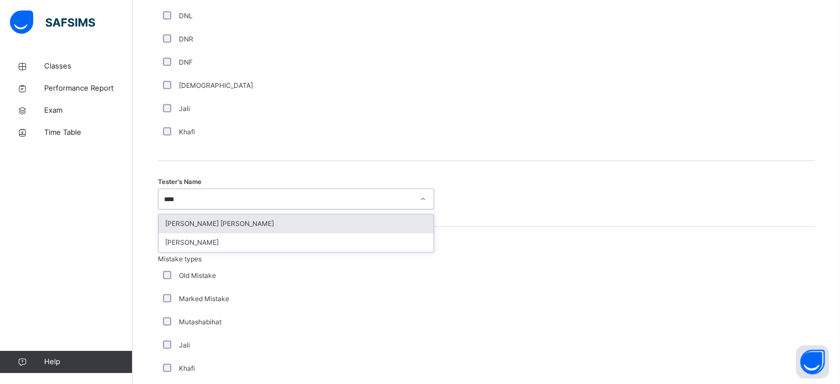
type input "*****"
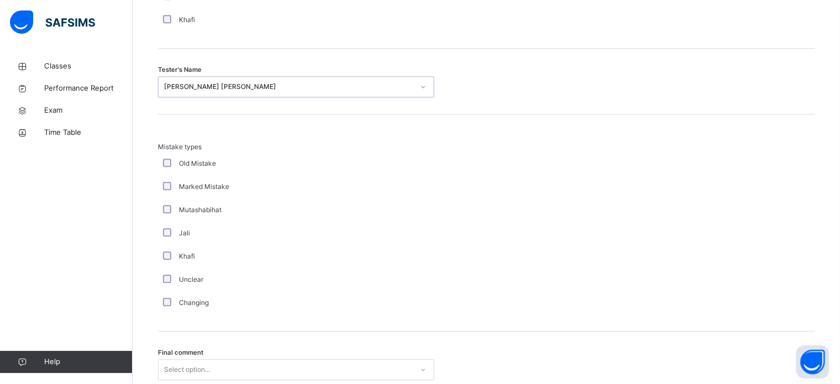
scroll to position [1214, 0]
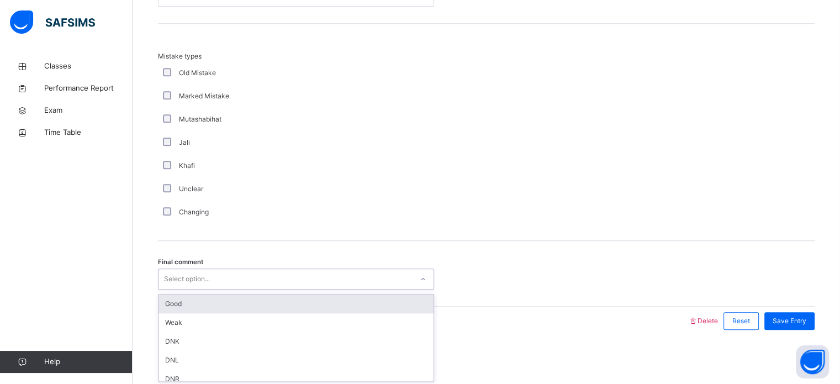
click at [166, 299] on div "Good" at bounding box center [295, 303] width 275 height 19
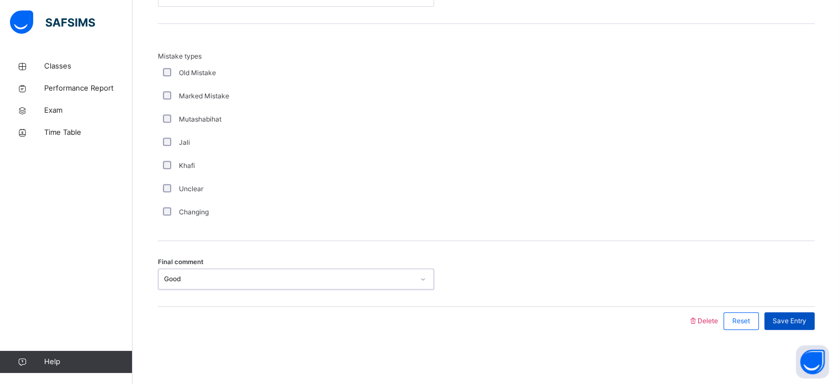
click at [802, 316] on span "Save Entry" at bounding box center [789, 321] width 34 height 10
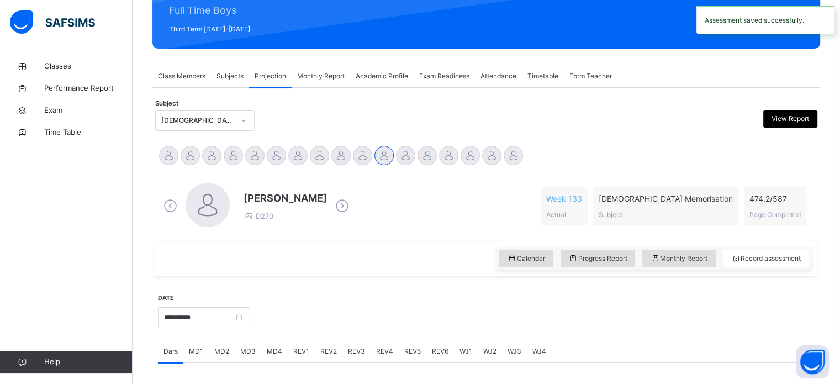
scroll to position [141, 0]
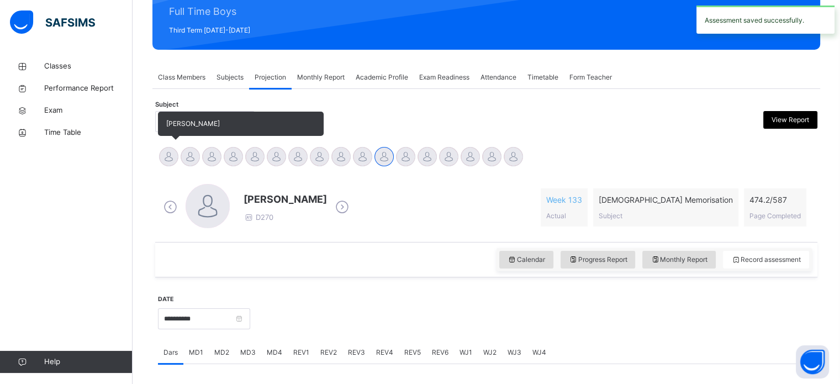
click at [162, 164] on div "[PERSON_NAME]" at bounding box center [169, 158] width 22 height 24
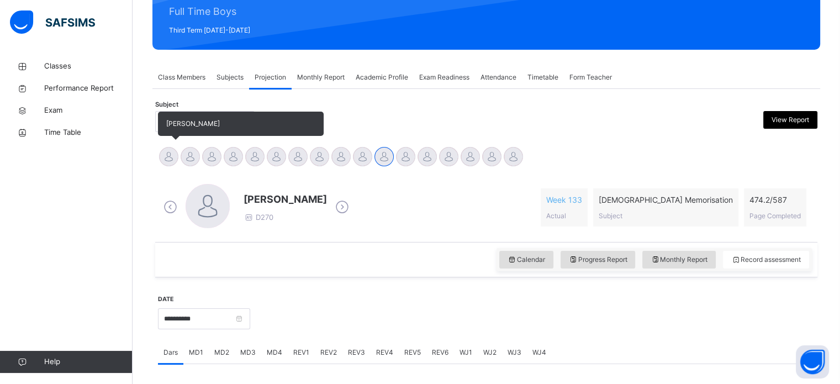
click at [161, 150] on div at bounding box center [168, 156] width 19 height 19
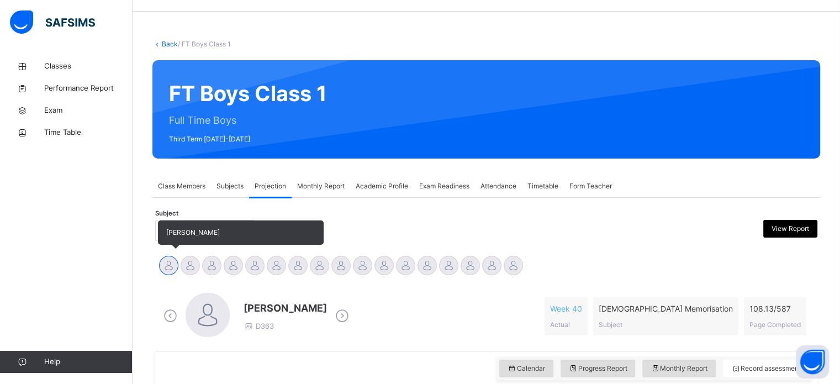
scroll to position [0, 0]
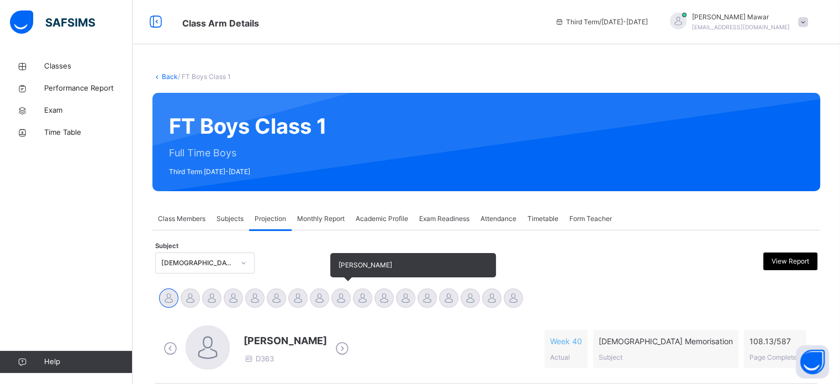
click at [335, 299] on div at bounding box center [340, 297] width 19 height 19
